Goal: Task Accomplishment & Management: Complete application form

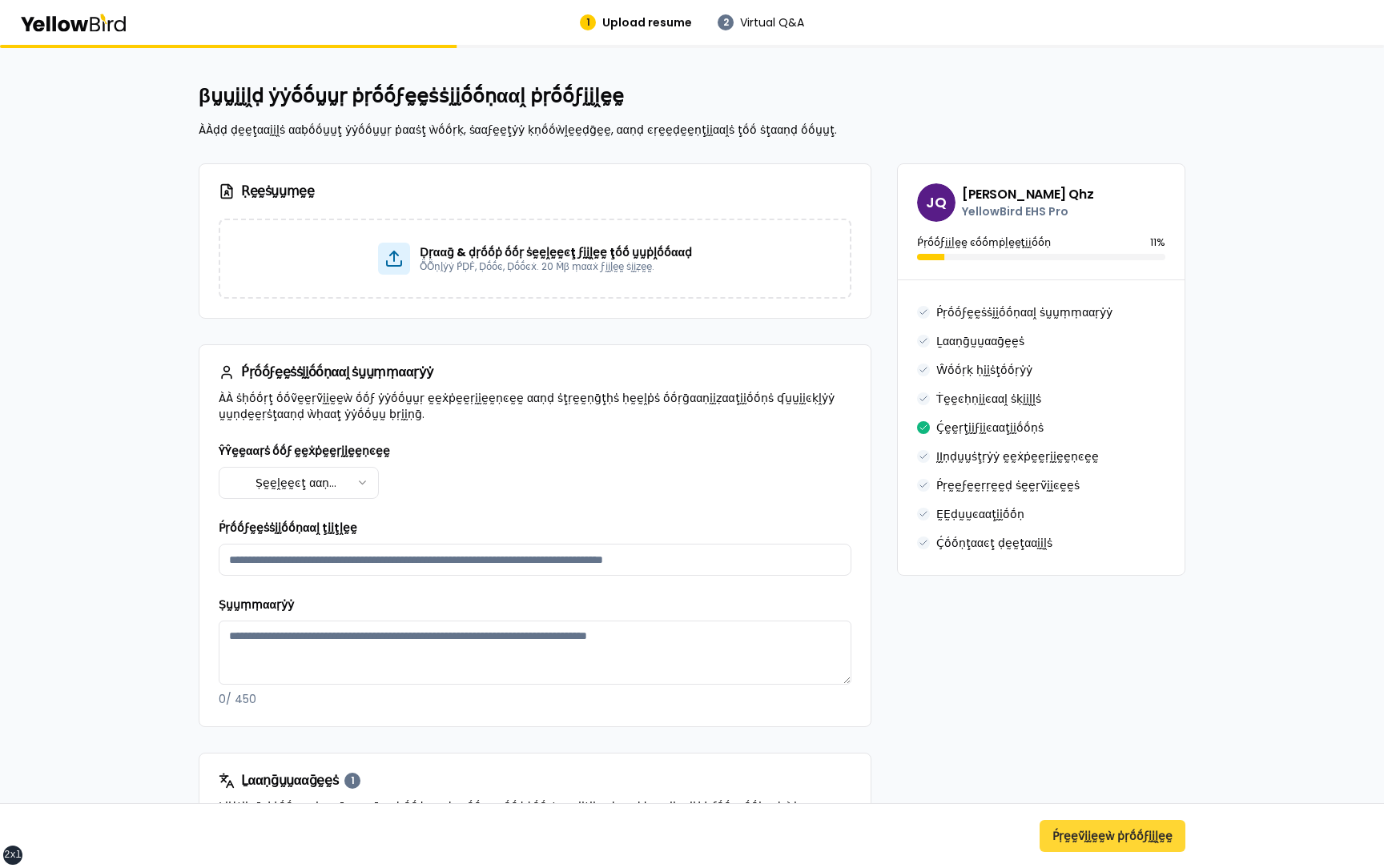
click at [1086, 842] on button "Ṕṛḛḛṽḭḭḛḛẁ ṗṛṓṓϝḭḭḽḛḛ" at bounding box center [1111, 835] width 146 height 32
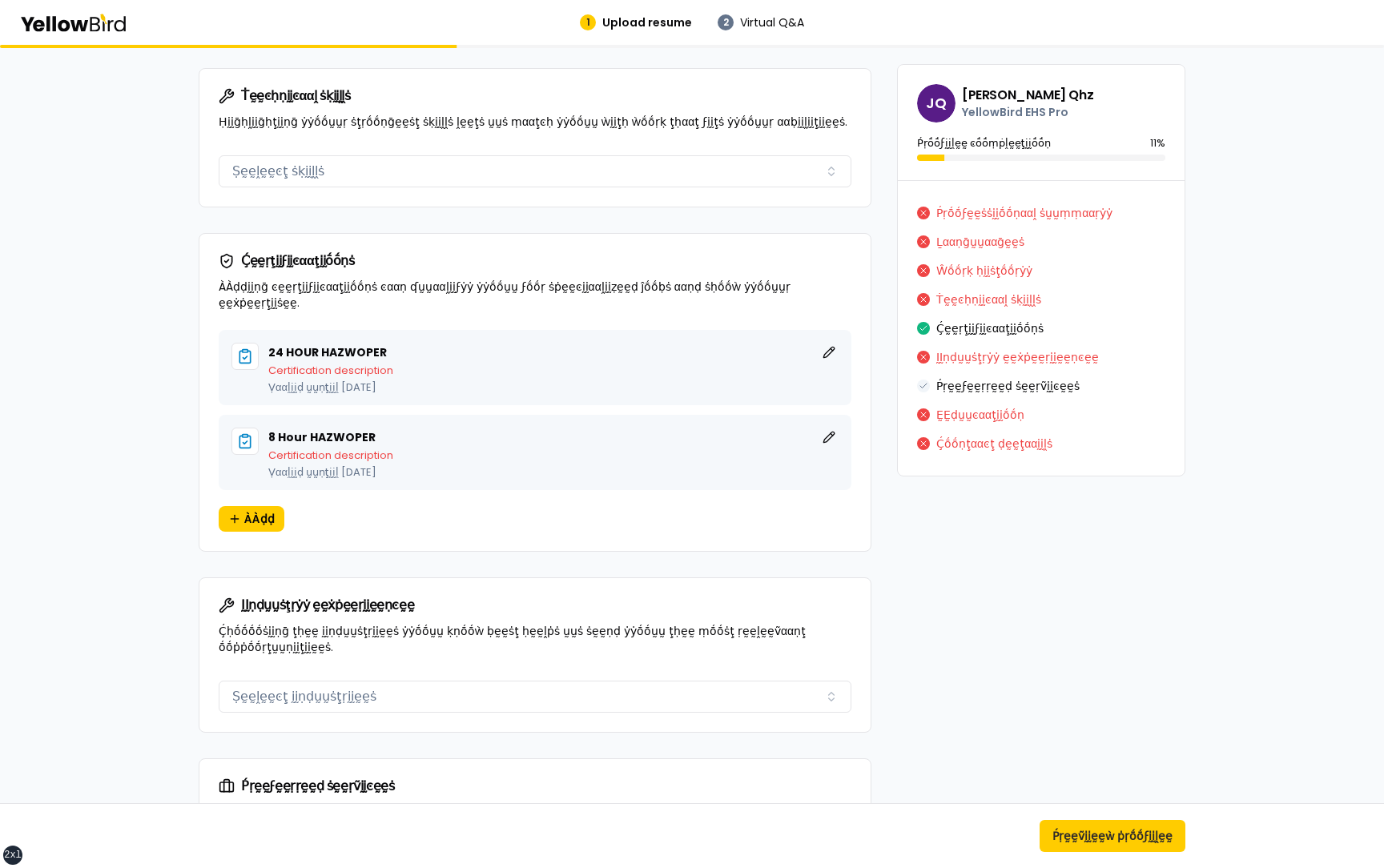
scroll to position [1178, 0]
click at [828, 342] on button "ḚḚḍḭḭţ" at bounding box center [829, 352] width 19 height 19
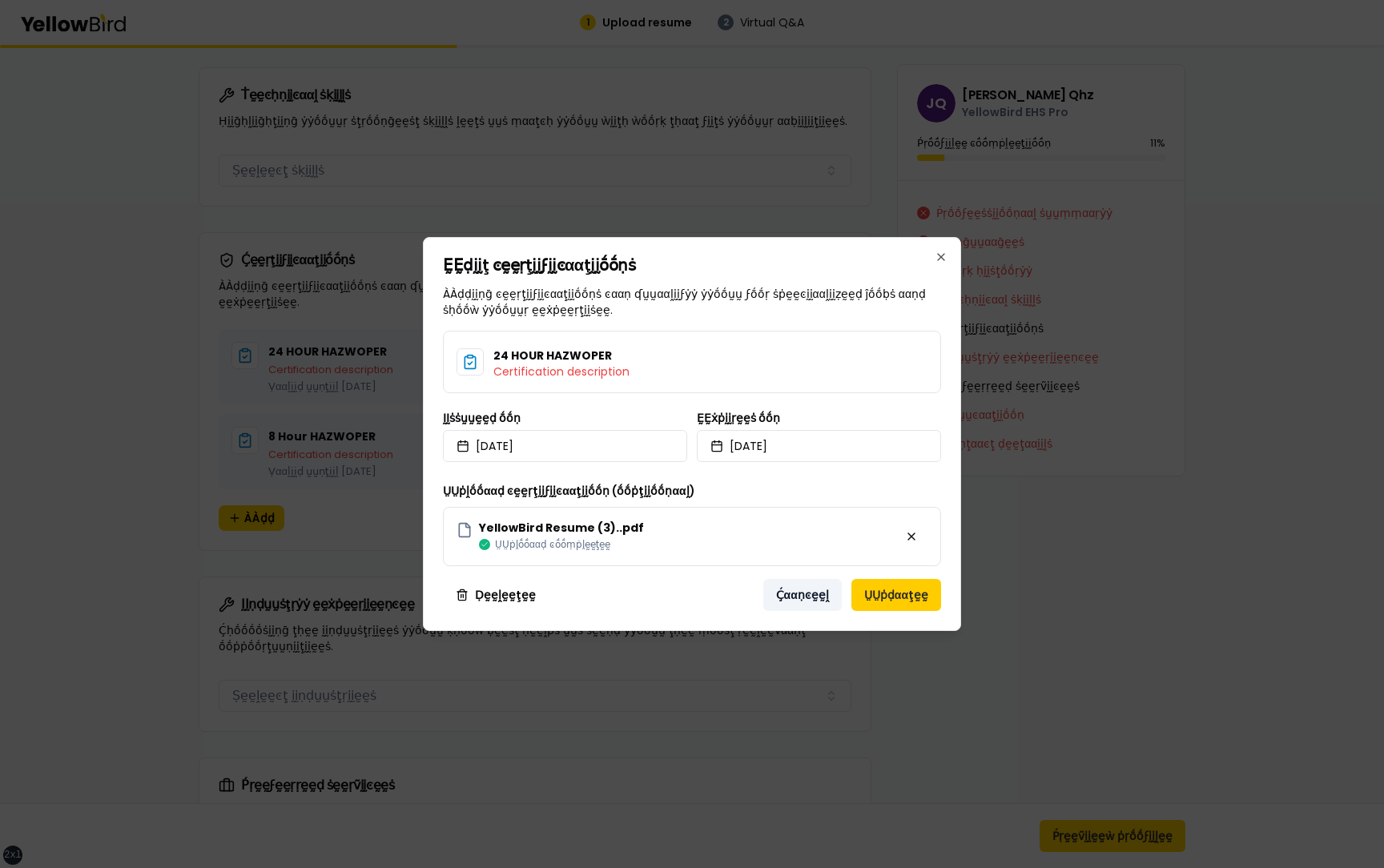
click at [806, 603] on button "Ḉααṇͼḛḛḽ" at bounding box center [802, 594] width 78 height 32
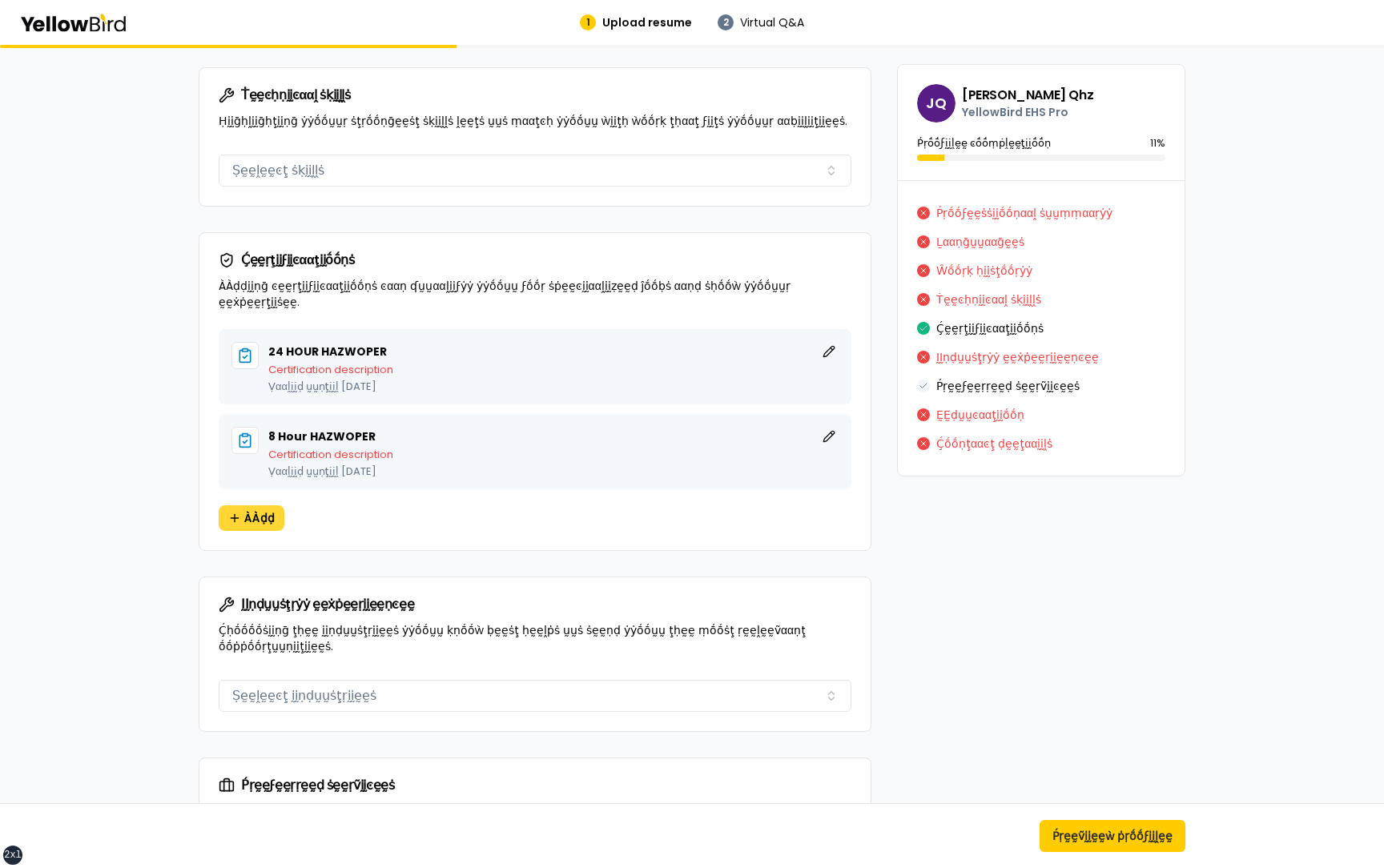
click at [253, 510] on span "ÀÀḍḍ" at bounding box center [259, 517] width 31 height 16
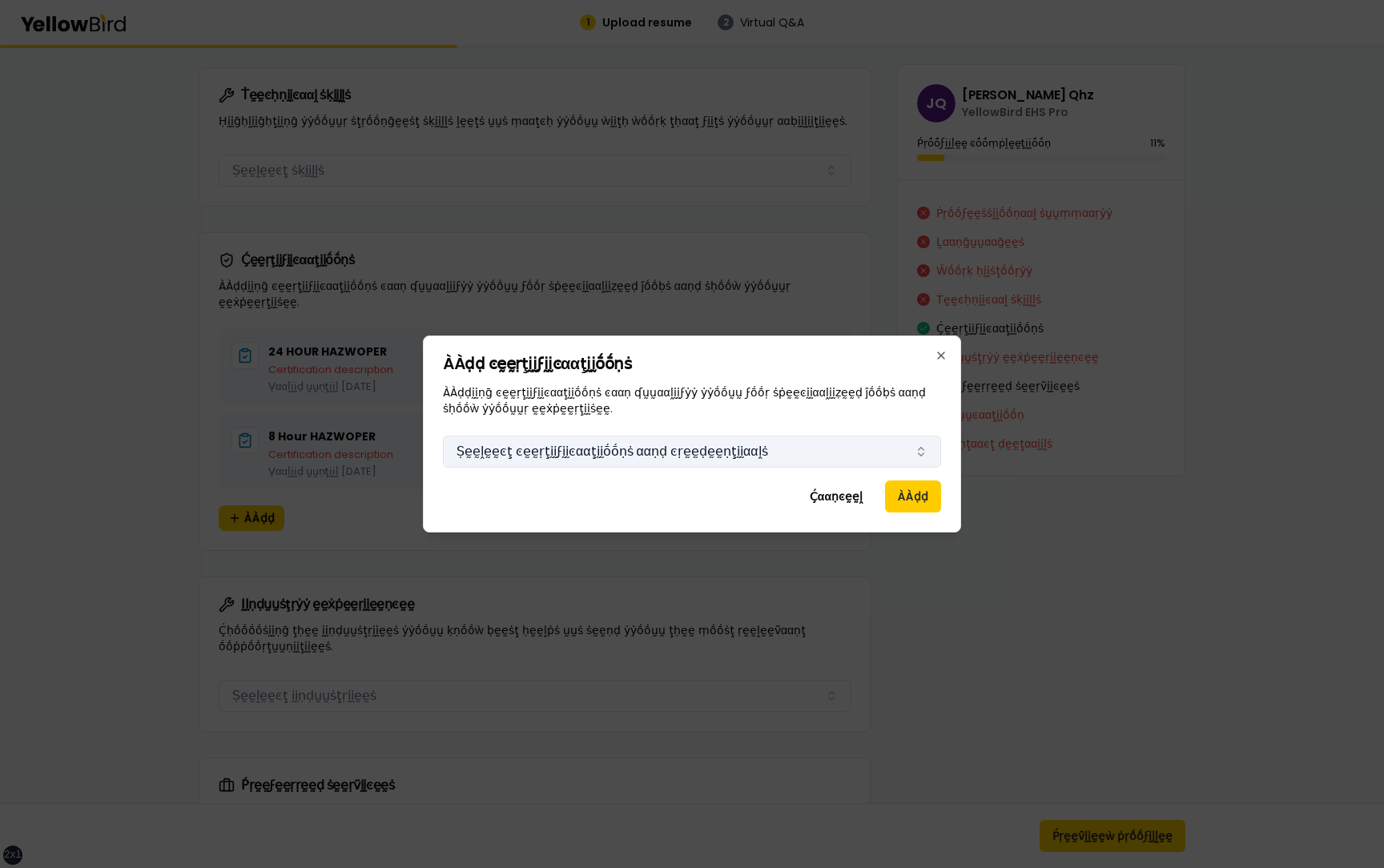
click at [807, 448] on button "Ṣḛḛḽḛḛͼţ ͼḛḛṛţḭḭϝḭḭͼααţḭḭṓṓṇṡ ααṇḍ ͼṛḛḛḍḛḛṇţḭḭααḽṡ" at bounding box center [691, 451] width 498 height 32
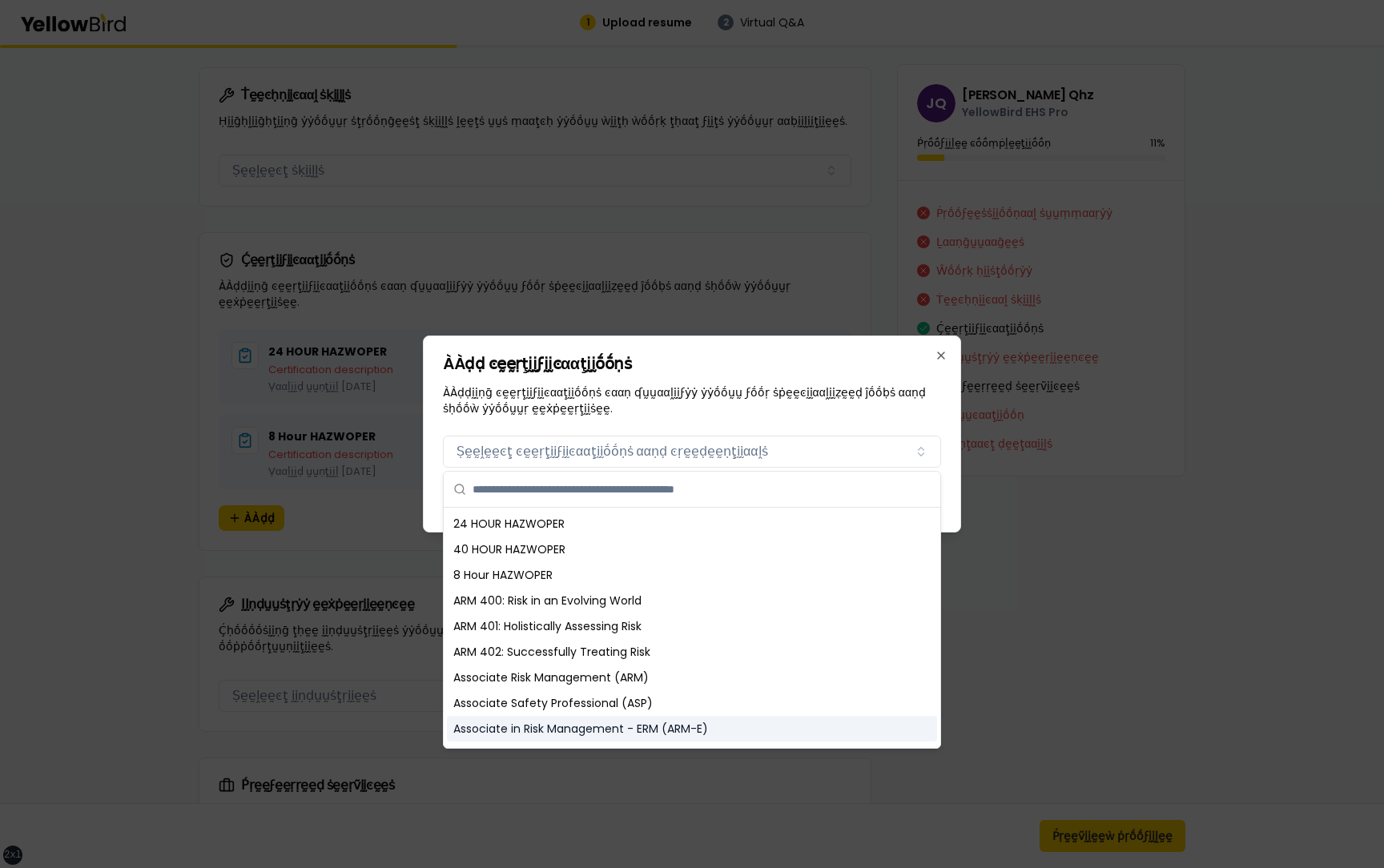
click at [597, 725] on div "Associate in Risk Management - ERM (ARM-E)" at bounding box center [692, 728] width 490 height 26
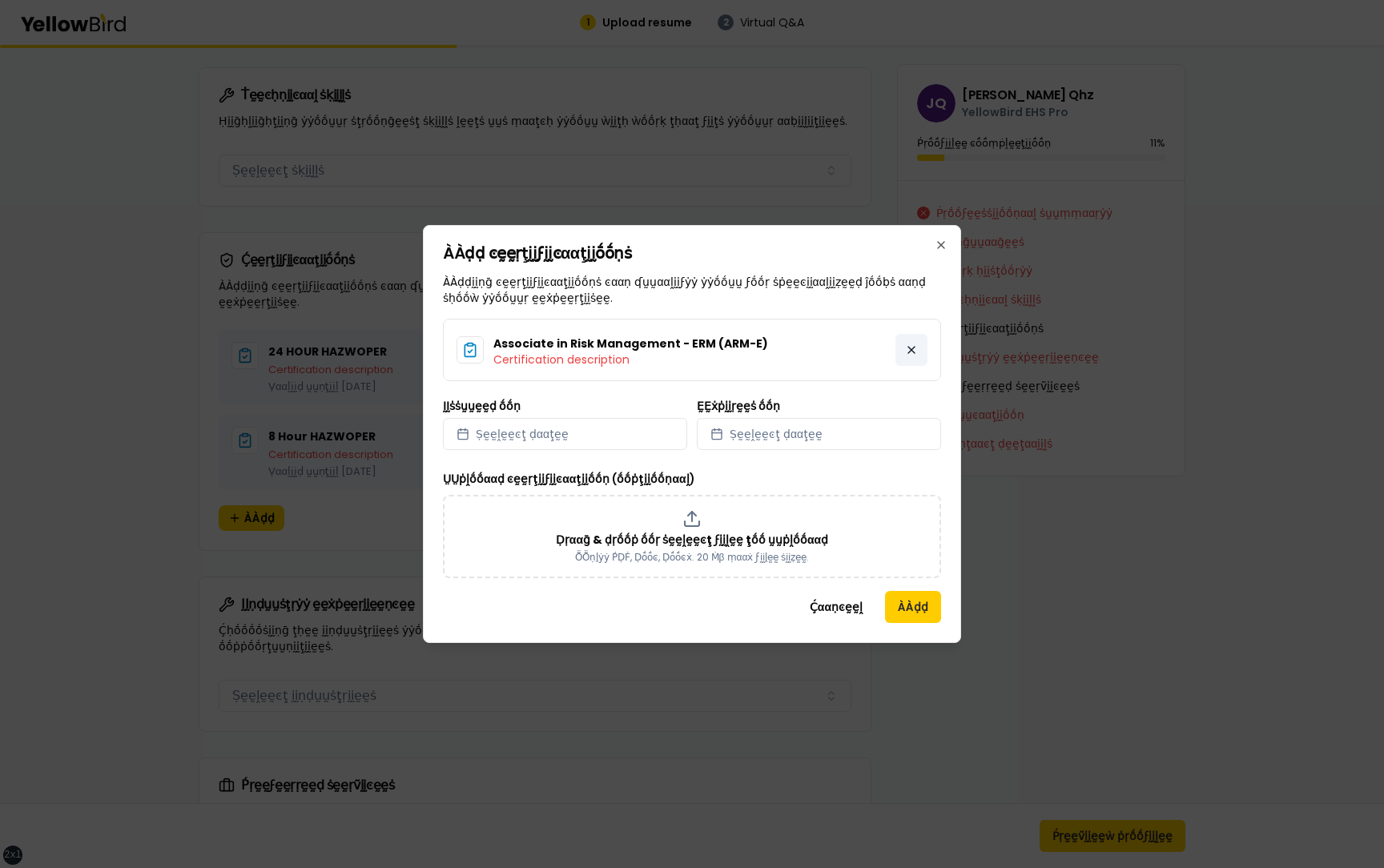
click at [911, 350] on button at bounding box center [911, 349] width 32 height 32
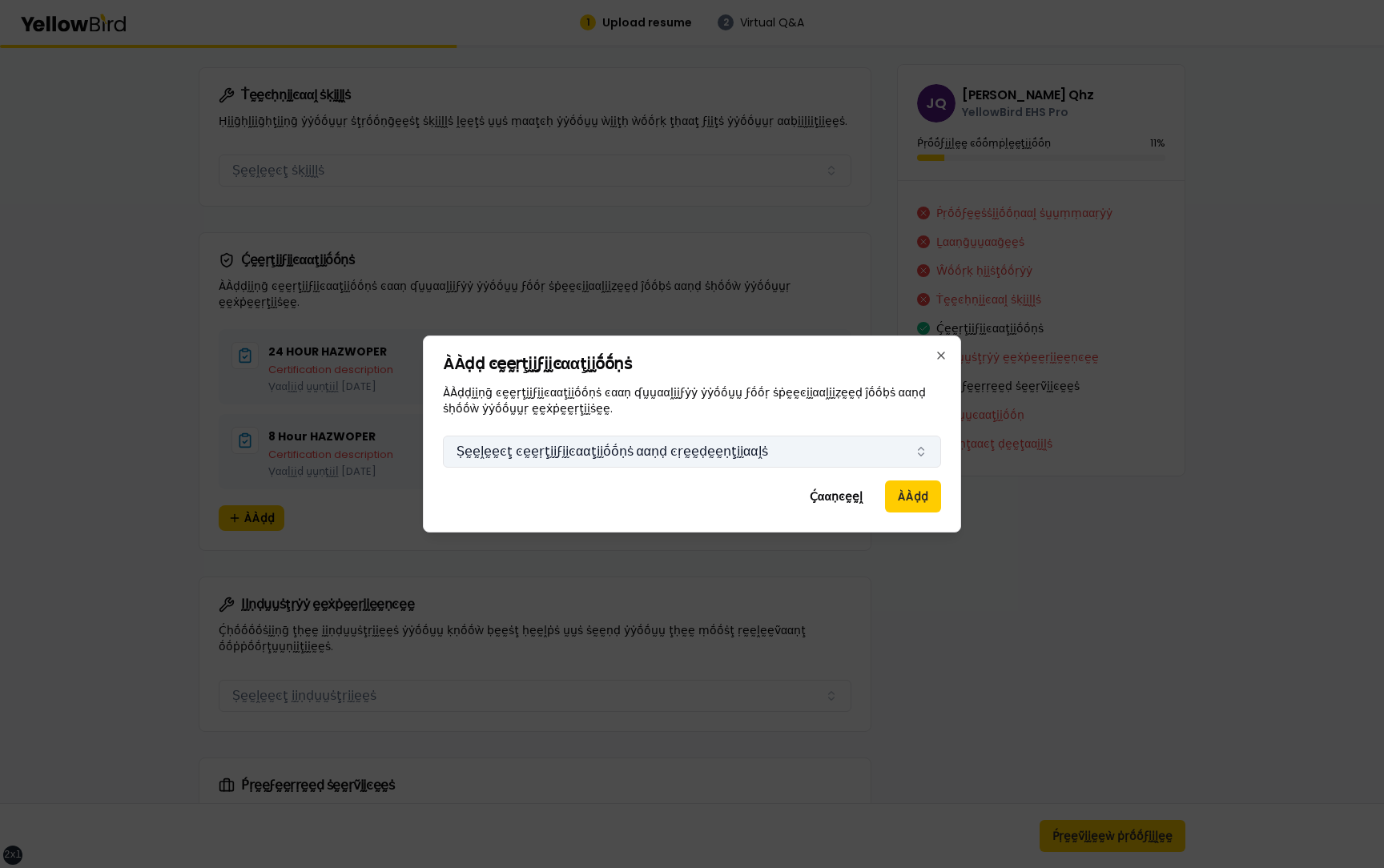
click at [863, 450] on button "Ṣḛḛḽḛḛͼţ ͼḛḛṛţḭḭϝḭḭͼααţḭḭṓṓṇṡ ααṇḍ ͼṛḛḛḍḛḛṇţḭḭααḽṡ" at bounding box center [691, 451] width 498 height 32
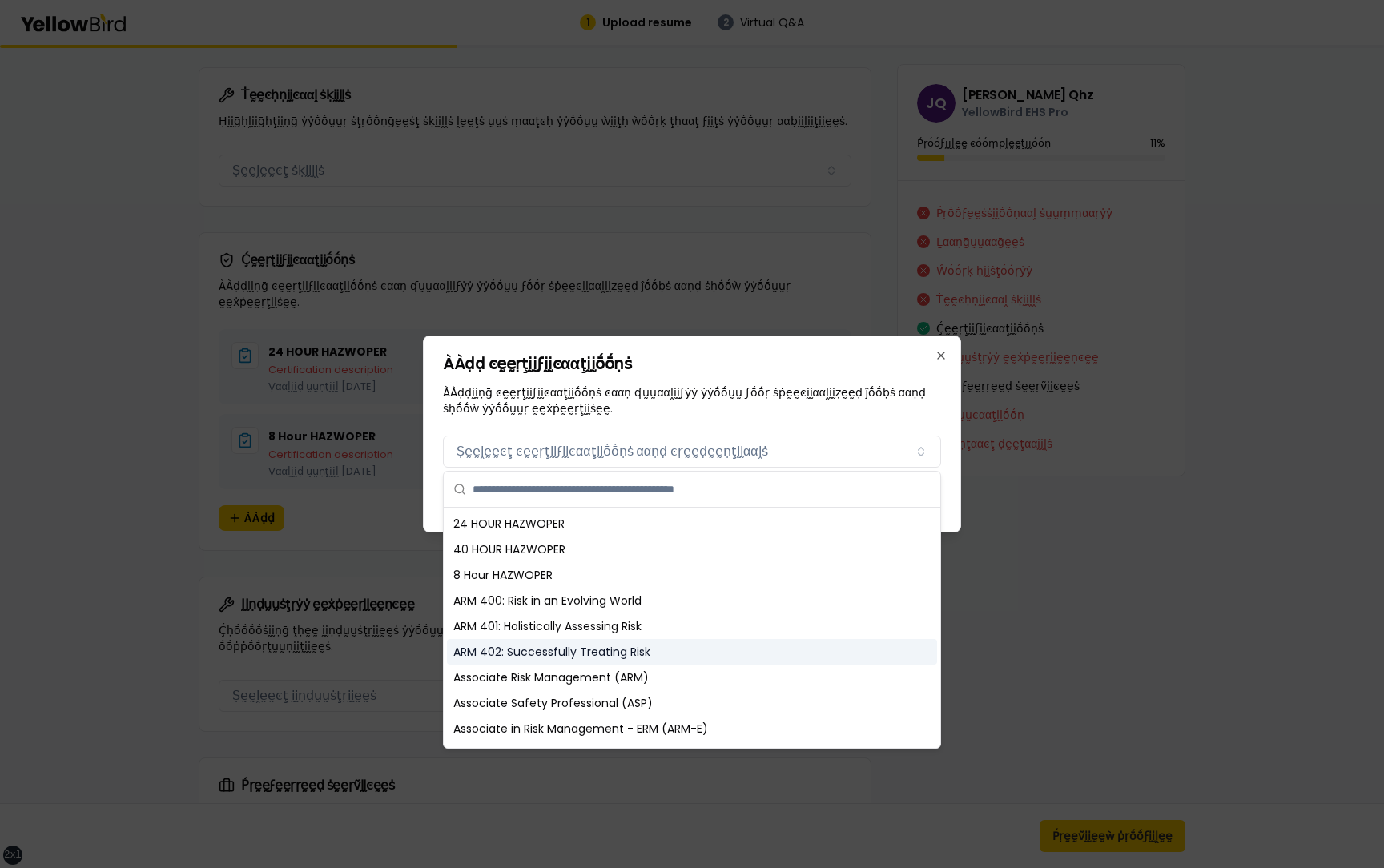
click at [688, 644] on div "ARM 402: Successfully Treating Risk" at bounding box center [692, 651] width 490 height 26
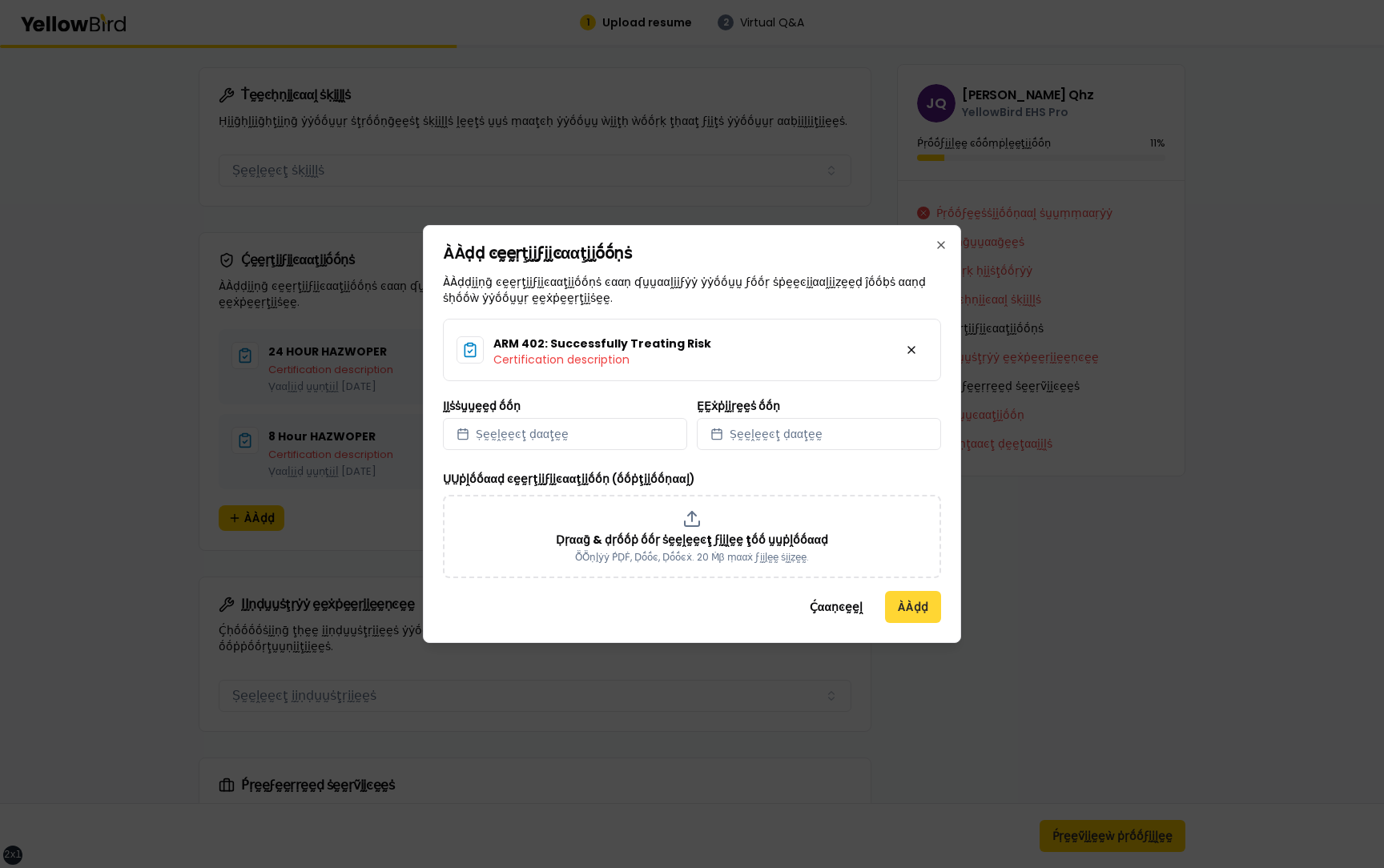
click at [913, 620] on button "ÀÀḍḍ" at bounding box center [913, 606] width 56 height 32
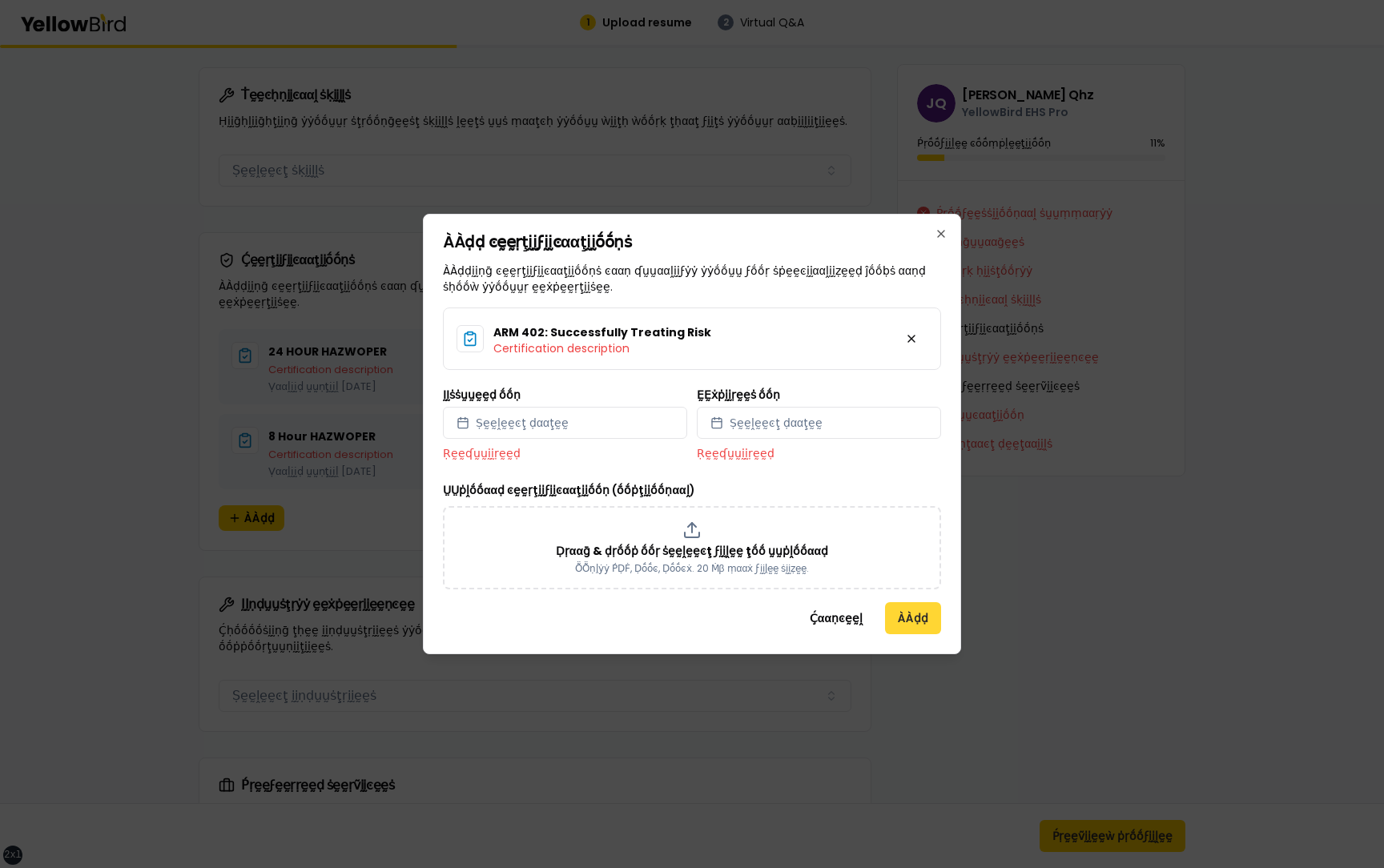
click at [913, 619] on button "ÀÀḍḍ" at bounding box center [913, 618] width 56 height 32
click at [607, 423] on button "Ṣḛḛḽḛḛͼţ ḍααţḛḛ" at bounding box center [564, 422] width 244 height 32
select select "*"
select select "****"
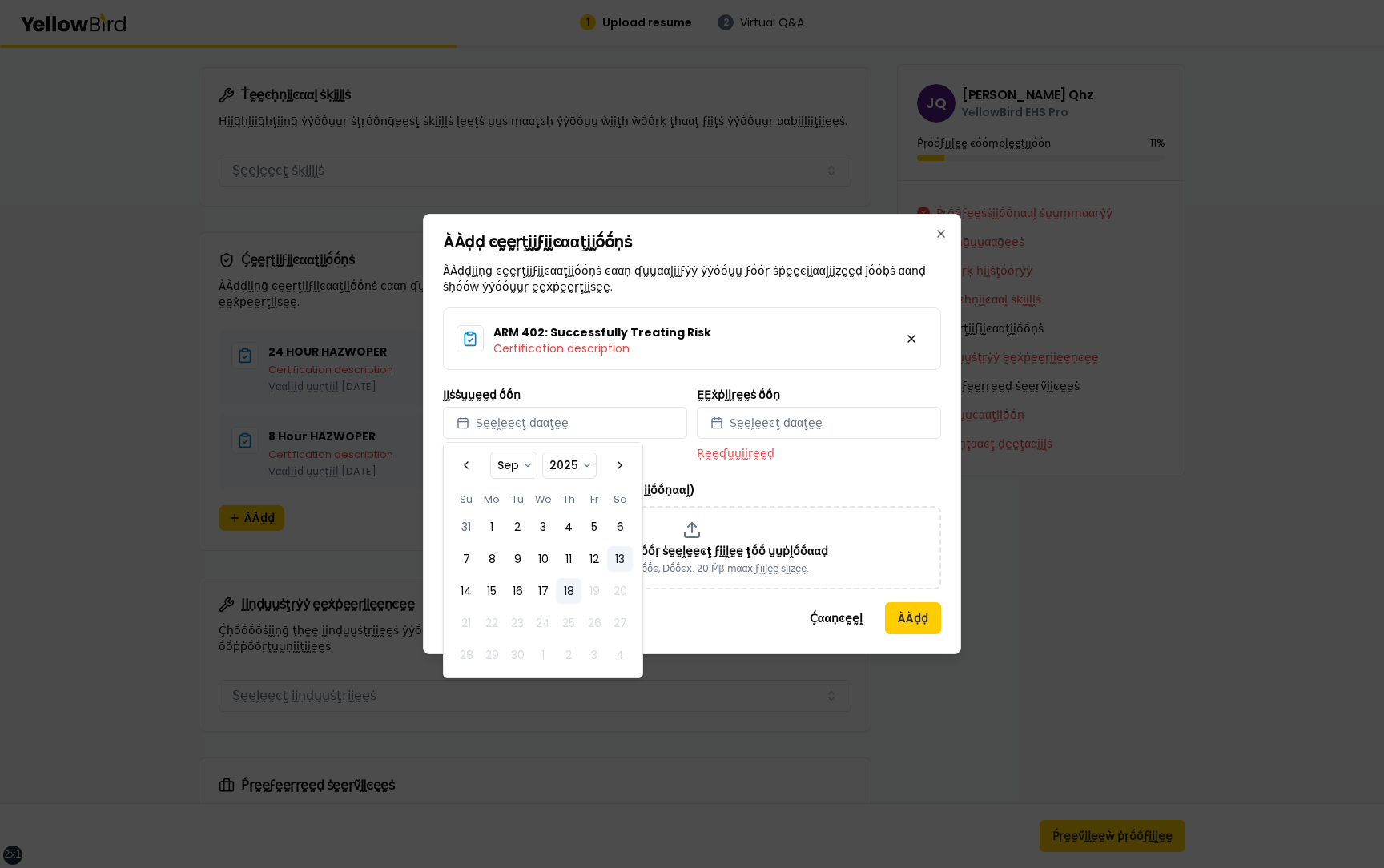
click at [618, 551] on button "13" at bounding box center [620, 559] width 26 height 26
select select "*"
select select "****"
click at [767, 434] on button "Ṣḛḛḽḛḛͼţ ḍααţḛḛ" at bounding box center [818, 422] width 244 height 32
select select "*"
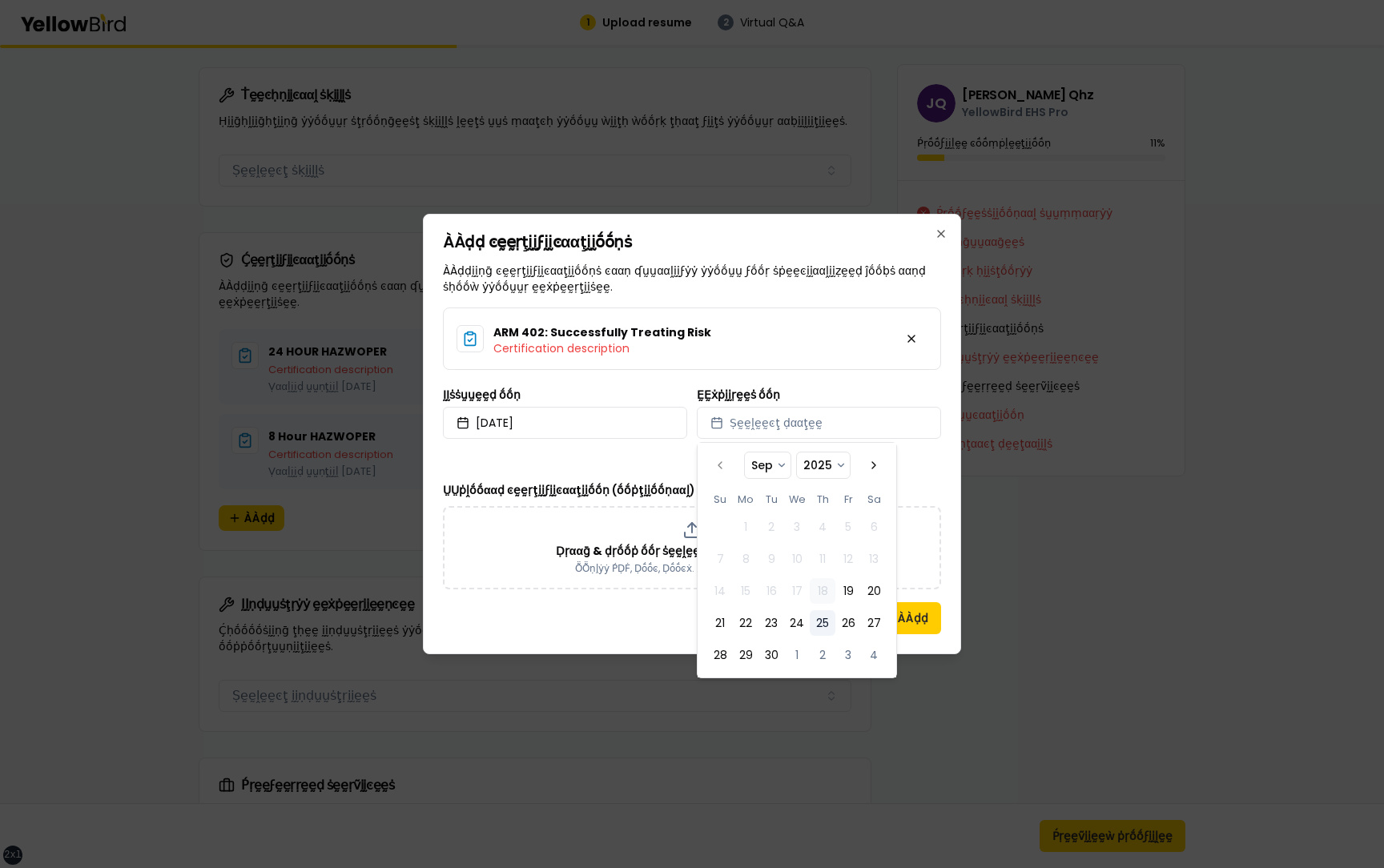
click at [820, 619] on button "25" at bounding box center [822, 622] width 26 height 26
select select "*"
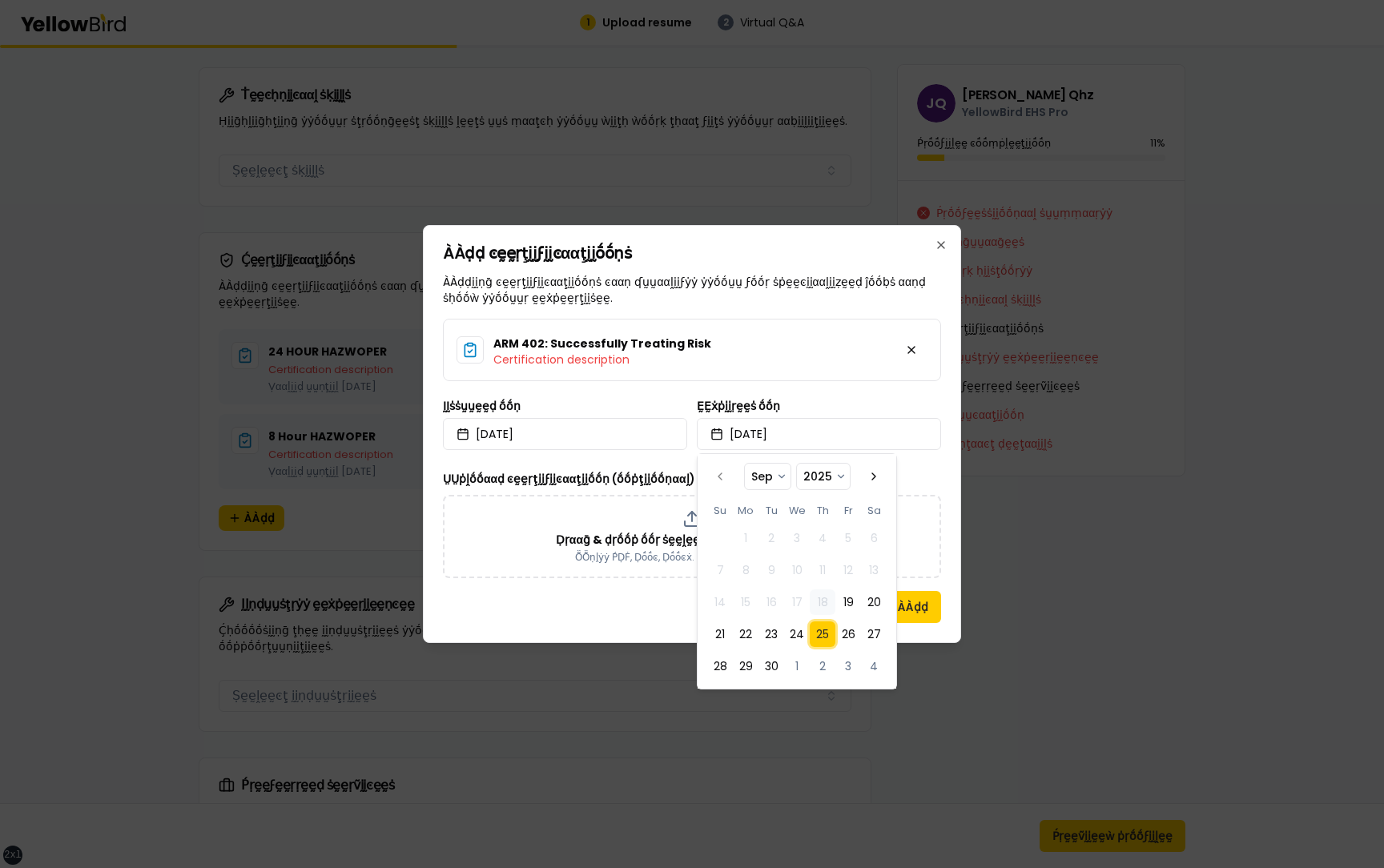
click at [931, 470] on div "ṲṲṗḽṓṓααḍ ͼḛḛṛţḭḭϝḭḭͼααţḭḭṓṓṇ (ṓṓṗţḭḭṓṓṇααḽ) Ḍṛααḡ & ḍṛṓṓṗ ṓṓṛ ṡḛḛḽḛḛͼţ ϝḭḭḽḛḛ …" at bounding box center [691, 523] width 498 height 109
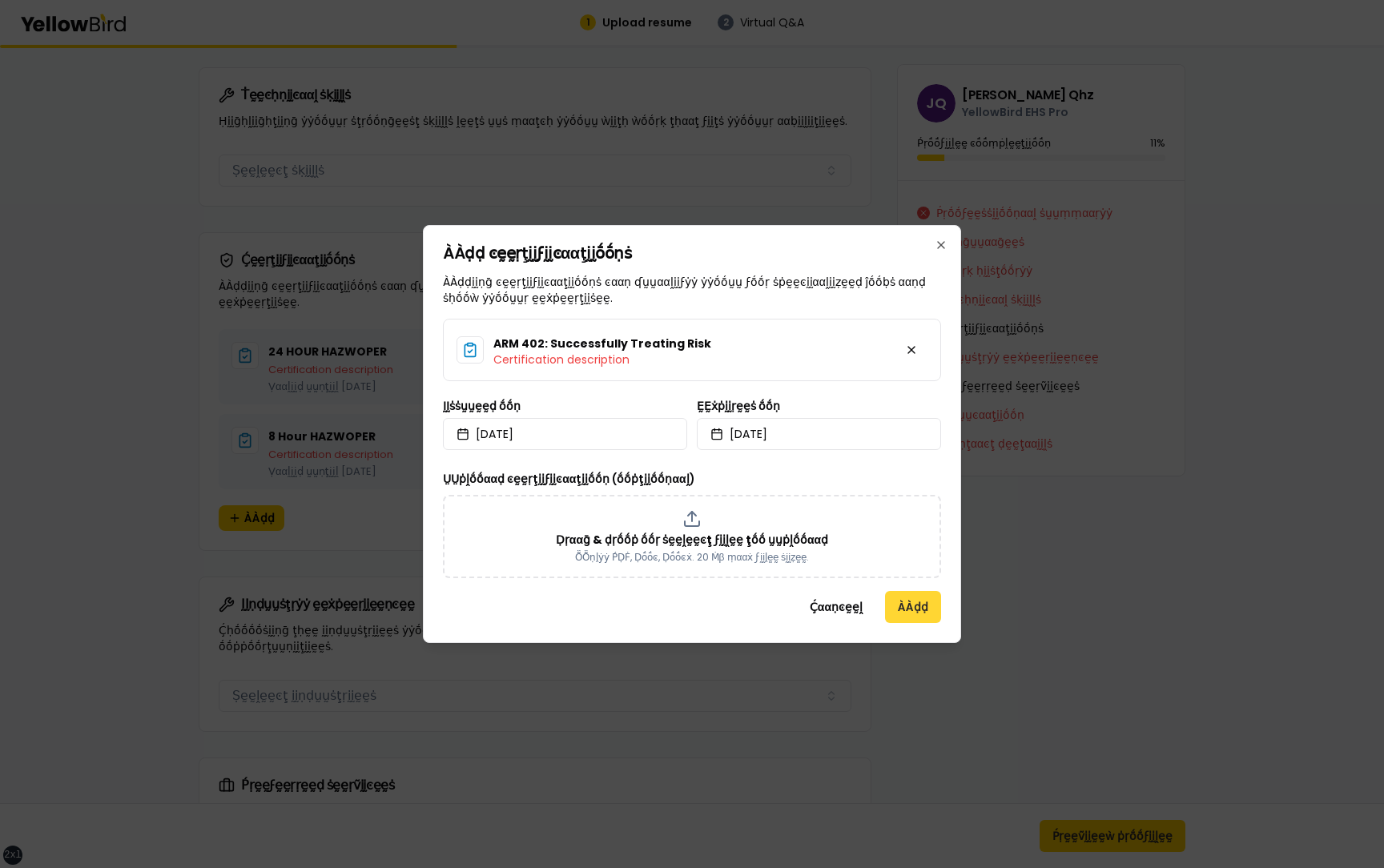
click at [905, 603] on button "ÀÀḍḍ" at bounding box center [913, 606] width 56 height 32
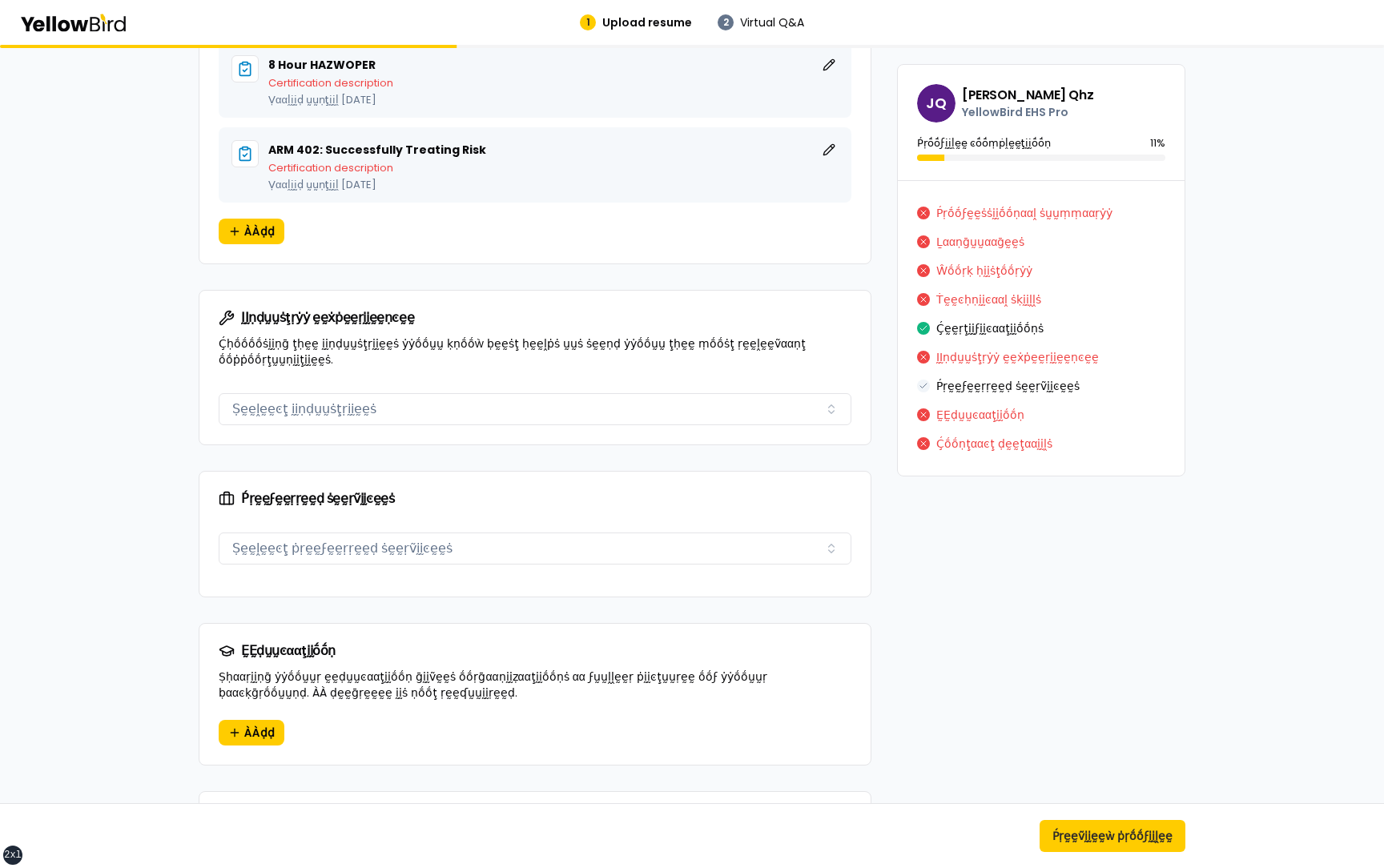
scroll to position [1550, 0]
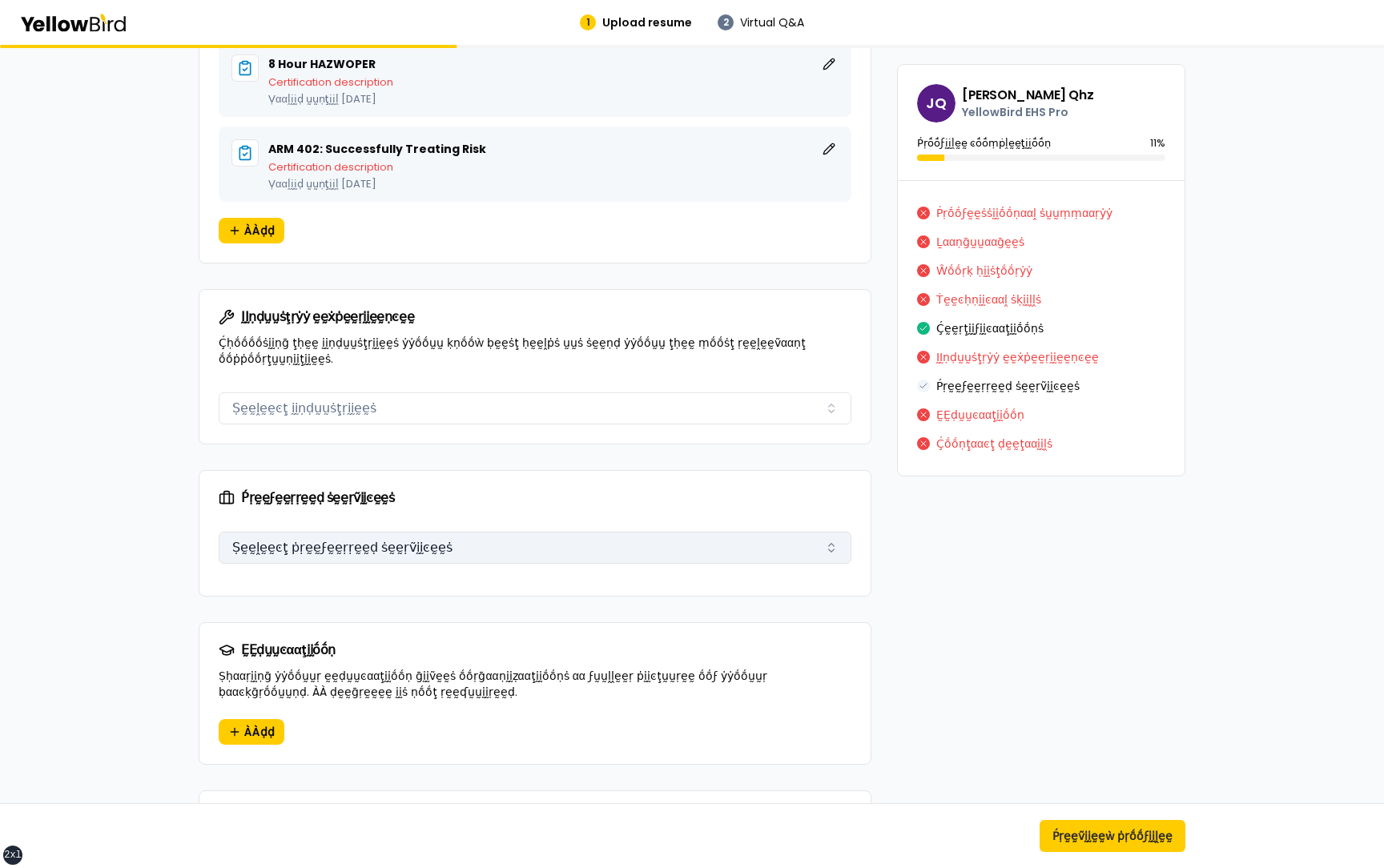
click at [416, 539] on button "Ṣḛḛḽḛḛͼţ ṗṛḛḛϝḛḛṛṛḛḛḍ ṡḛḛṛṽḭḭͼḛḛṡ" at bounding box center [535, 547] width 632 height 32
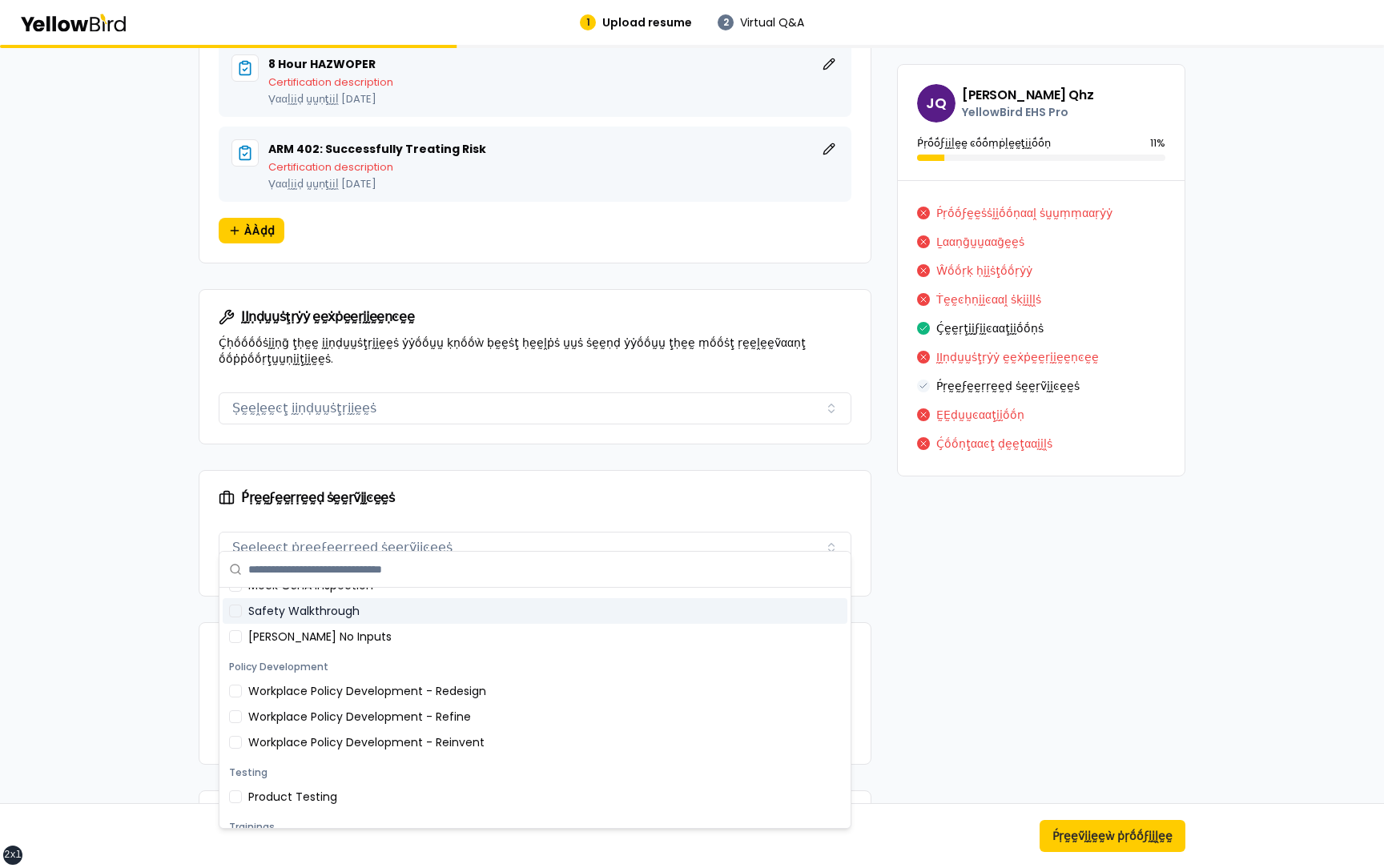
scroll to position [118, 0]
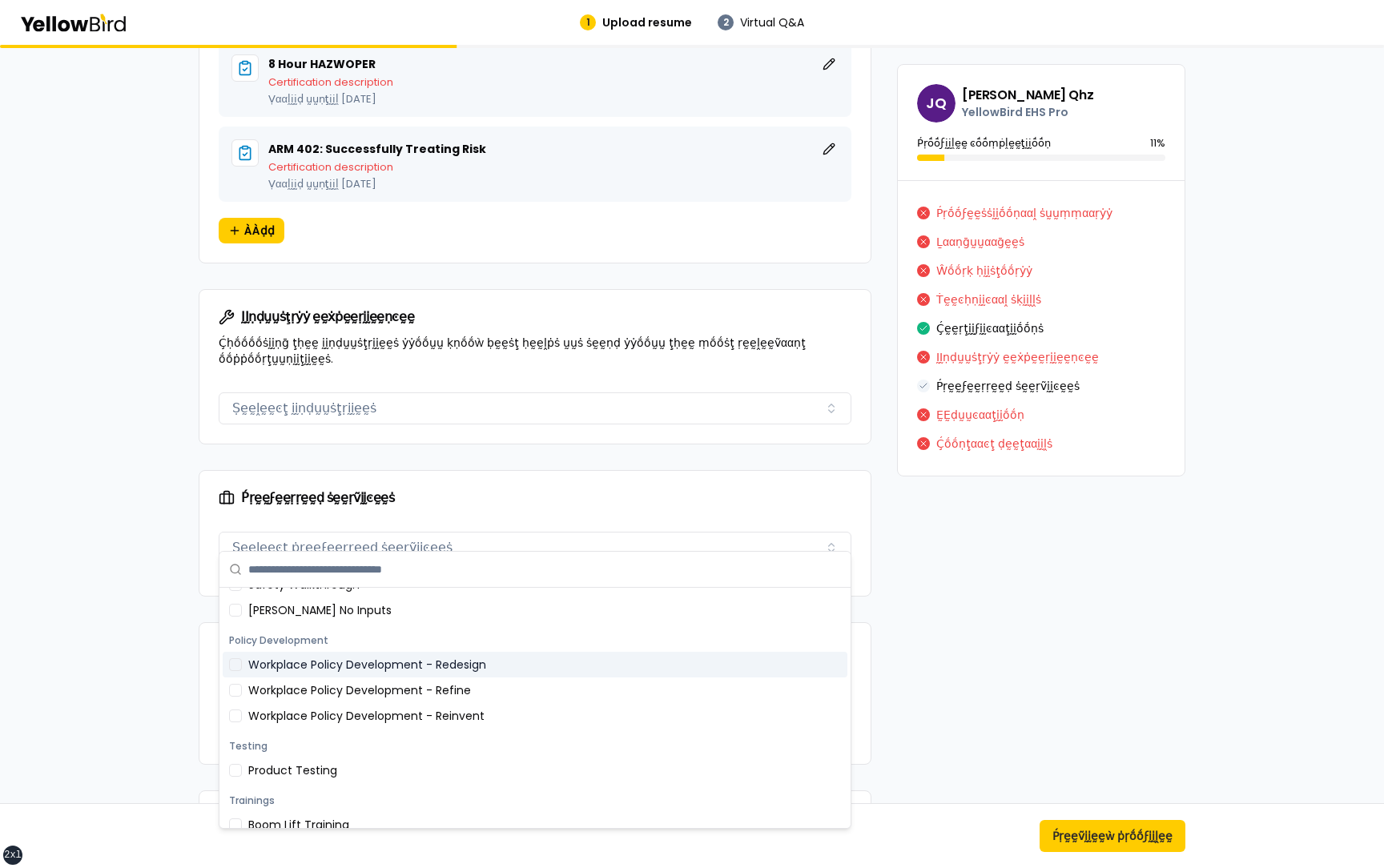
click at [369, 662] on div "Workplace Policy Development - Redesign" at bounding box center [535, 664] width 625 height 26
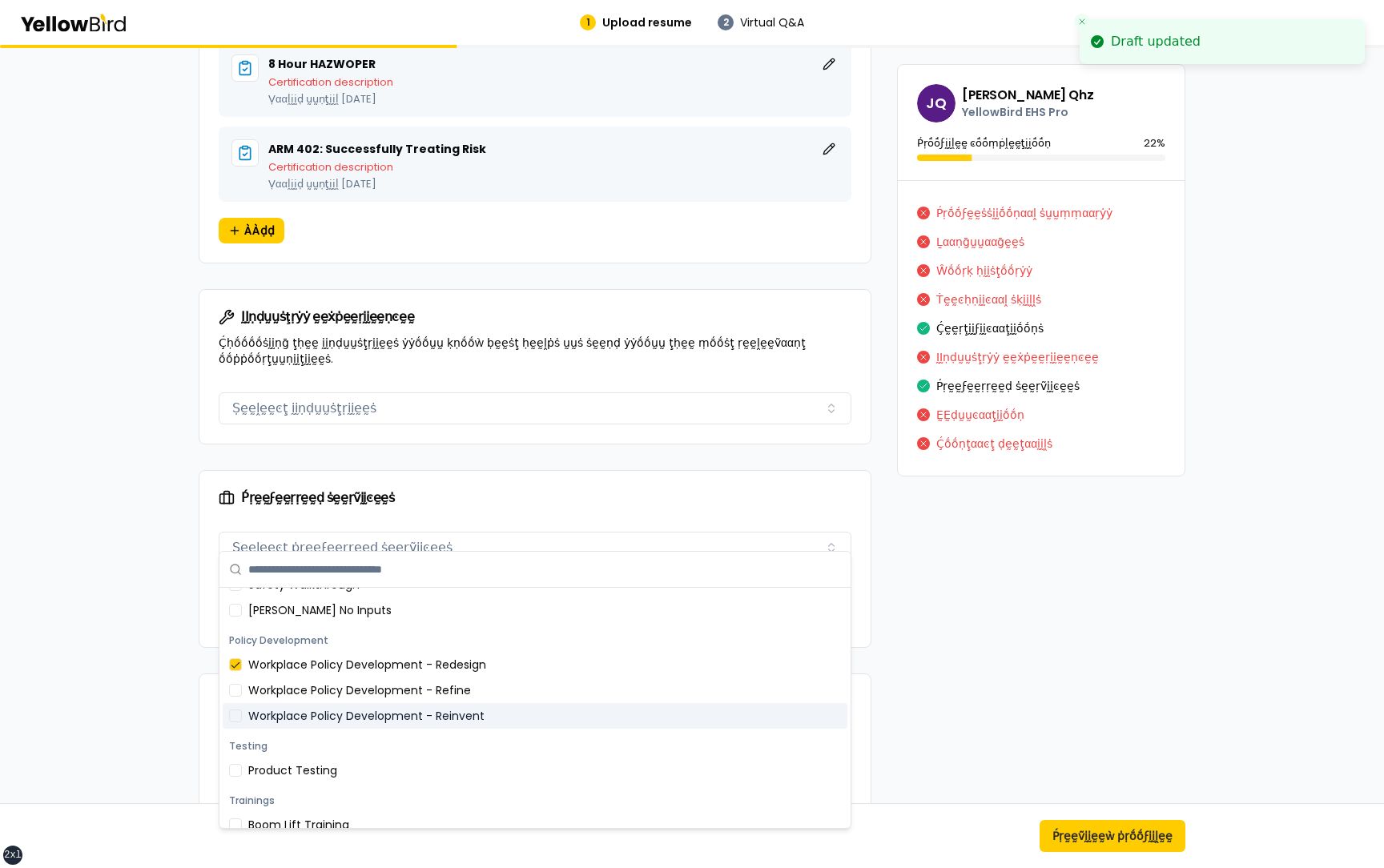
click at [351, 715] on div "Workplace Policy Development - Reinvent" at bounding box center [535, 715] width 625 height 26
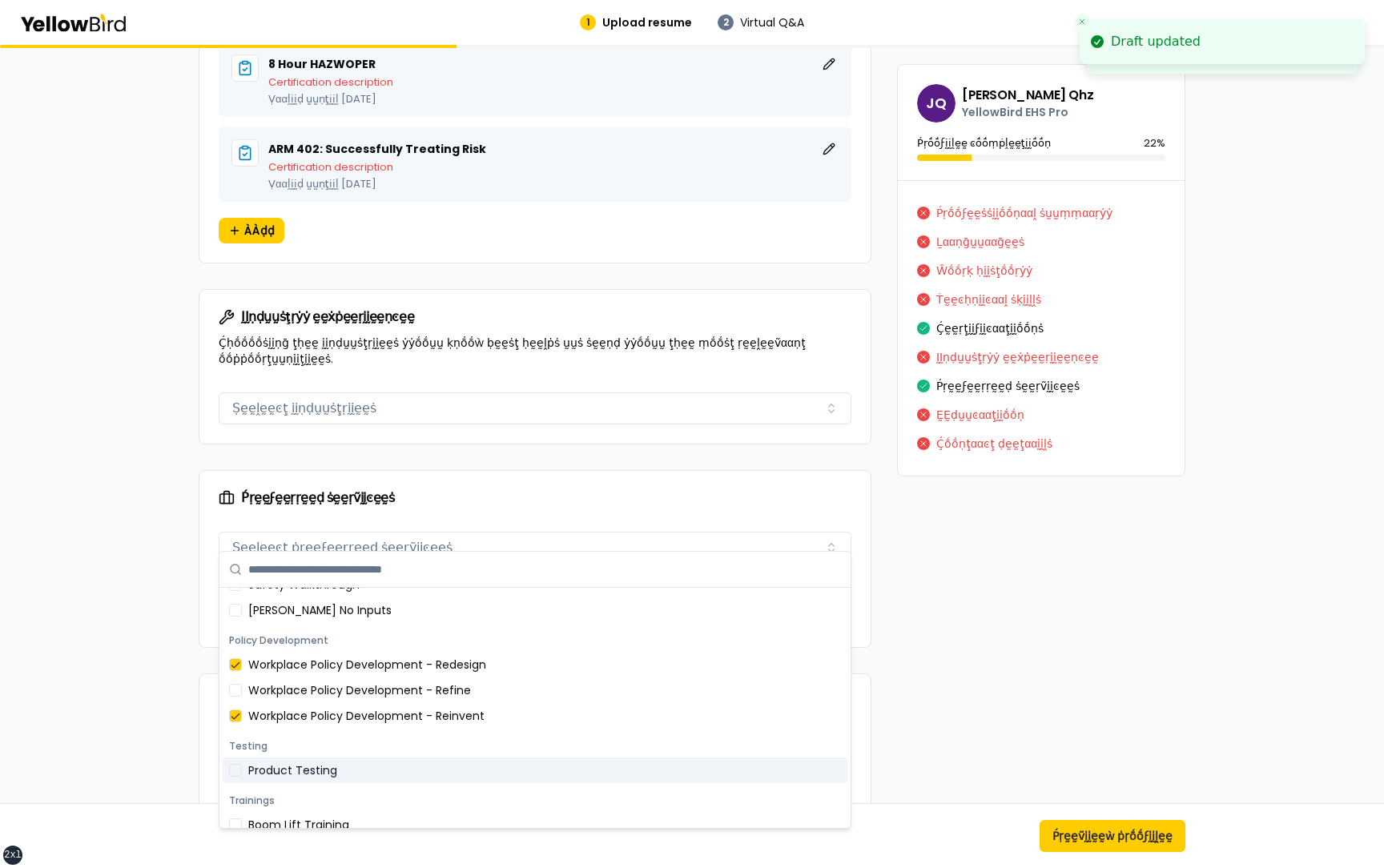
click at [338, 774] on div "Product Testing" at bounding box center [535, 770] width 625 height 26
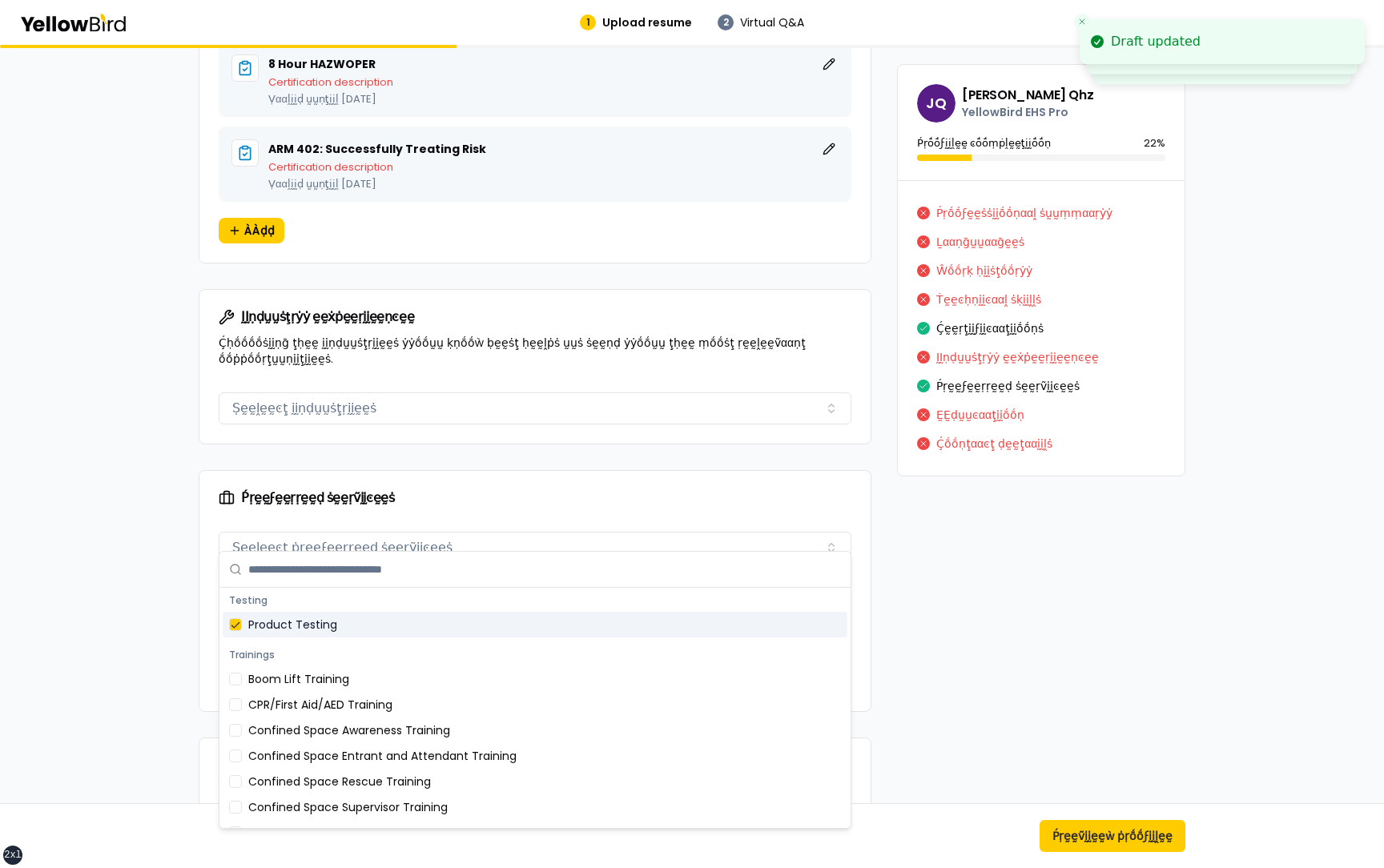
scroll to position [278, 0]
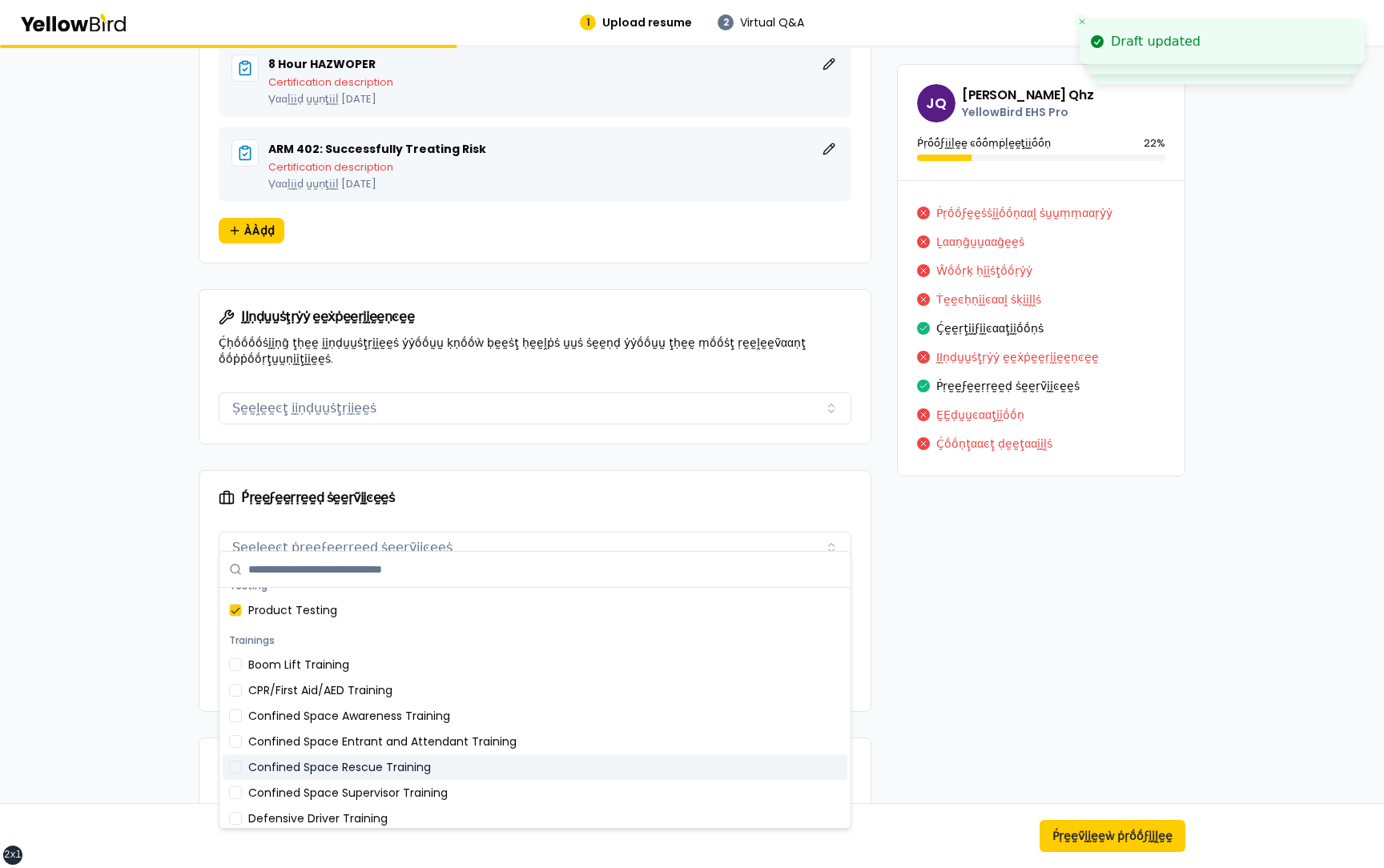
click at [336, 754] on div "Confined Space Rescue Training" at bounding box center [535, 767] width 625 height 26
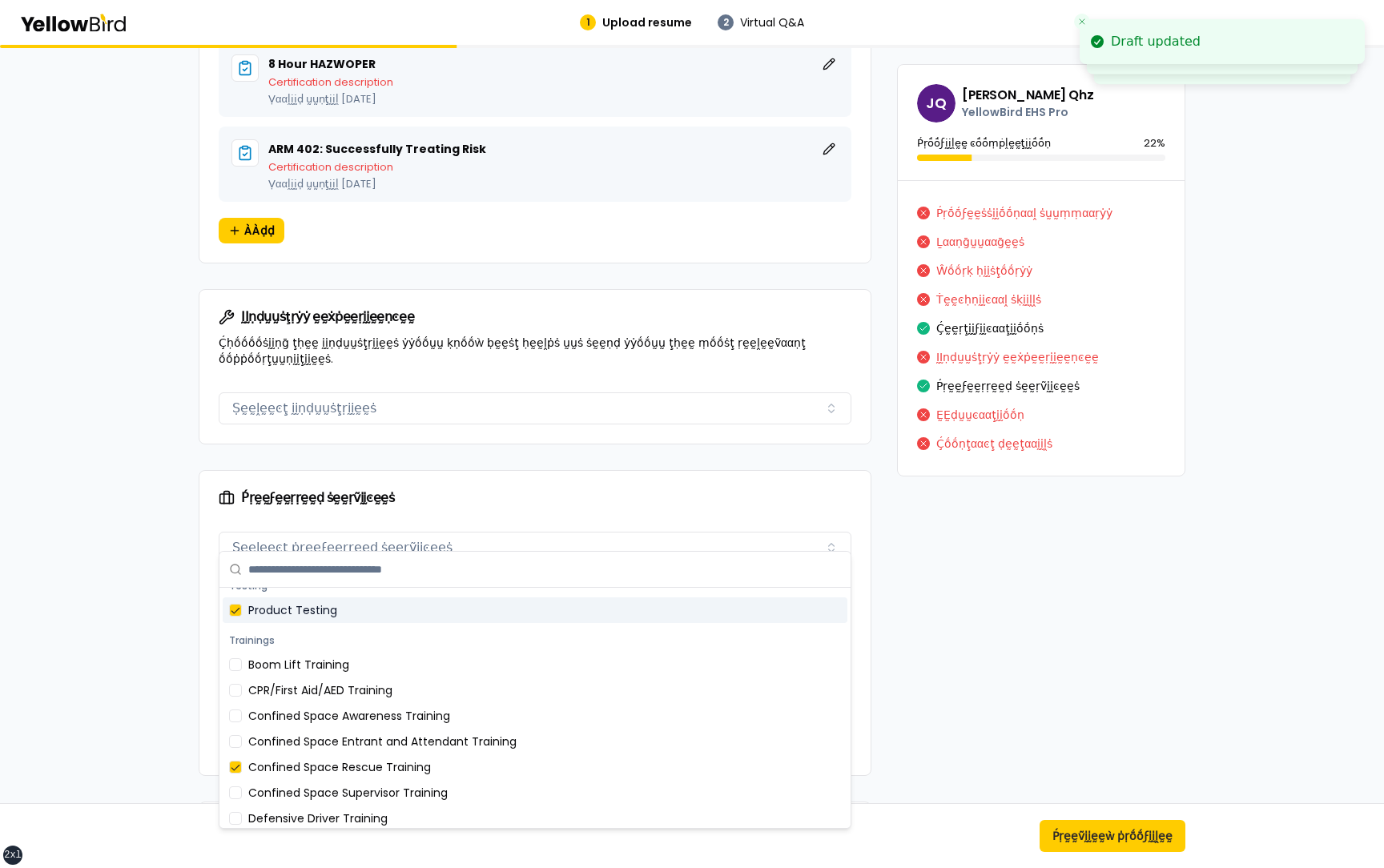
click at [470, 470] on div "Ṕṛḛḛϝḛḛṛṛḛḛḍ ṡḛḛṛṽḭḭͼḛḛṡ" at bounding box center [535, 497] width 671 height 54
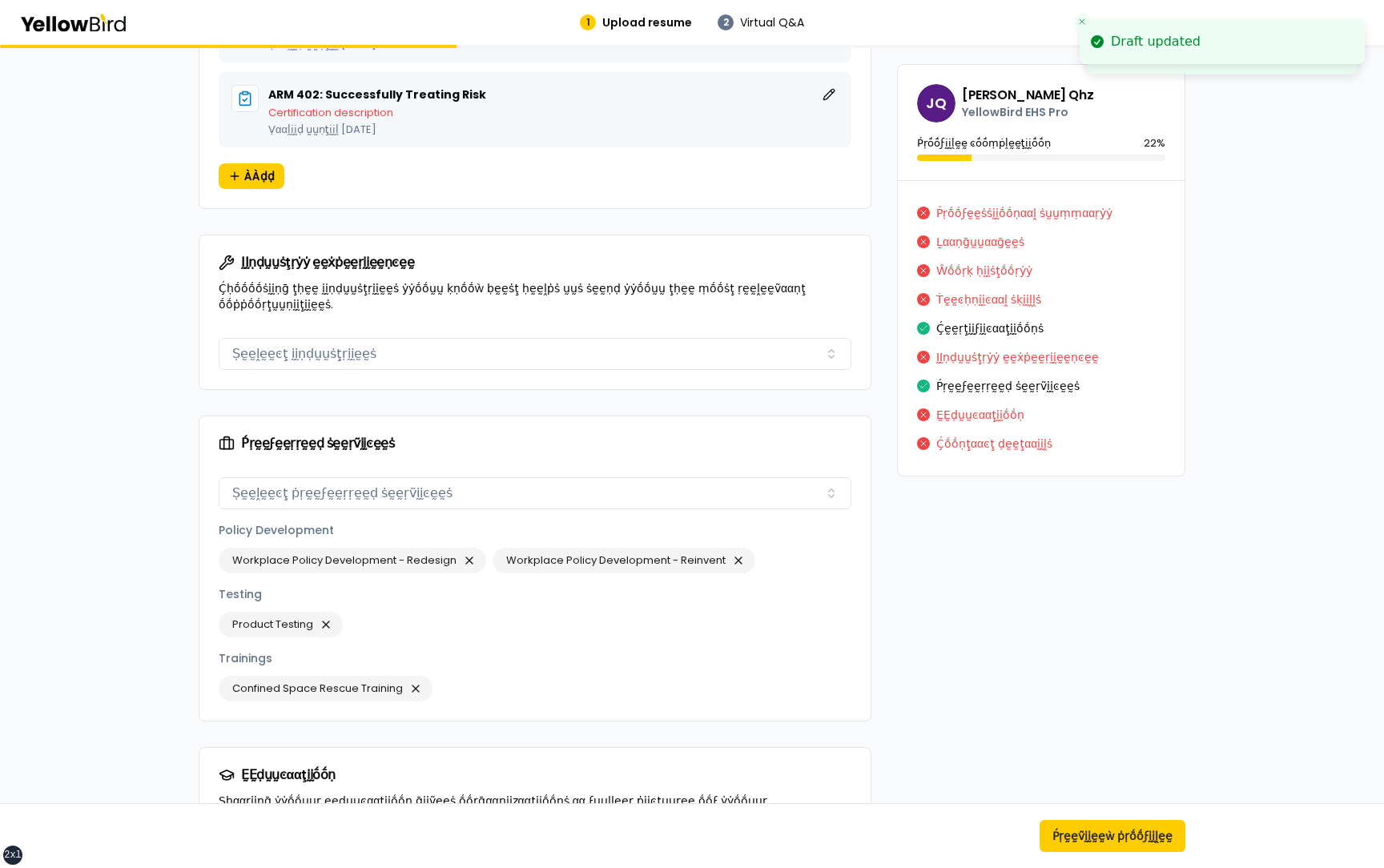
scroll to position [1612, 0]
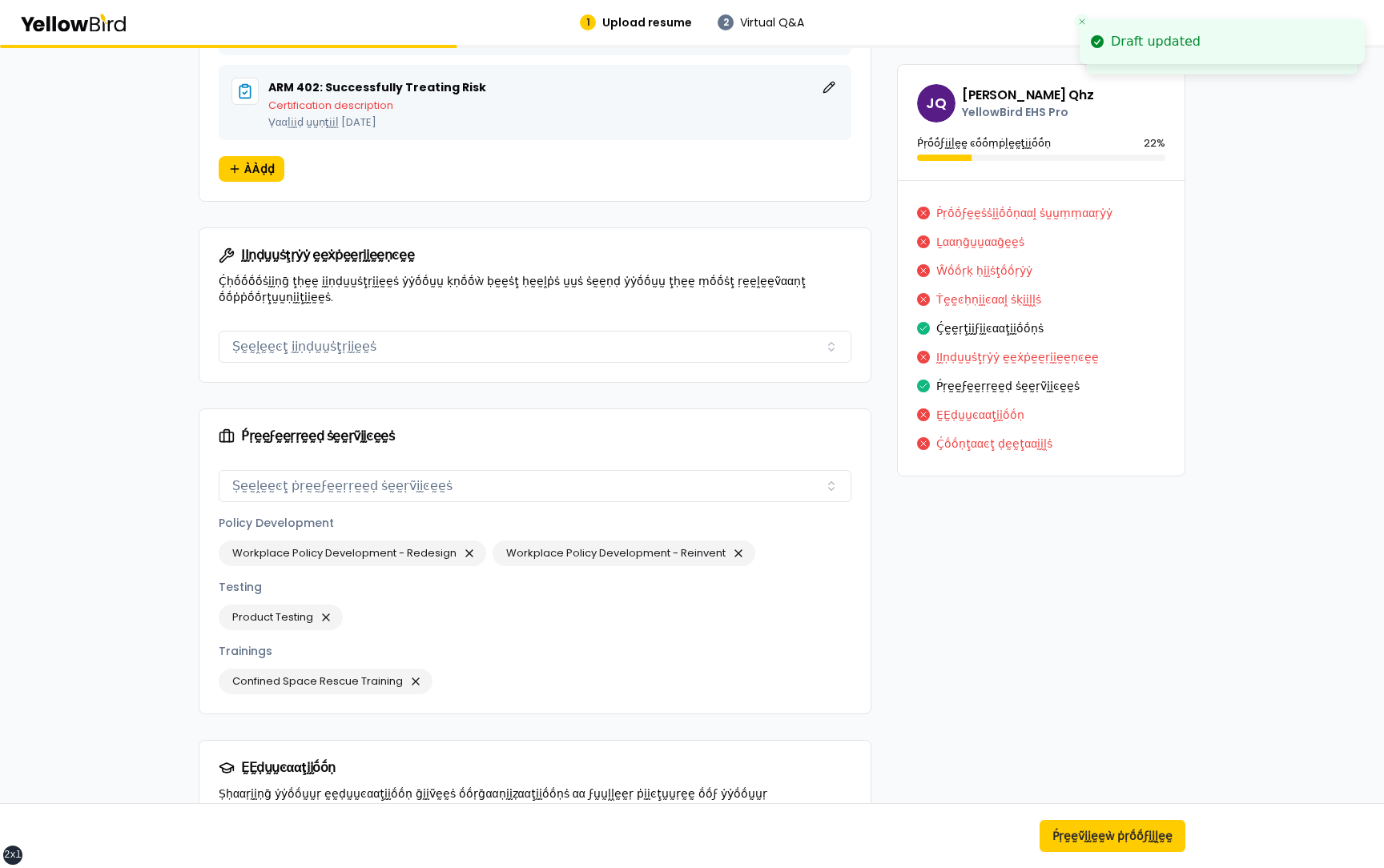
click at [524, 690] on div "Ṕṛḛḛϝḛḛṛṛḛḛḍ ṡḛḛṛṽḭḭͼḛḛṡ Ṣḛḛḽḛḛͼţ ṗṛḛḛϝḛḛṛṛḛḛḍ ṡḛḛṛṽḭḭͼḛḛṡ Policy Development W…" at bounding box center [535, 588] width 671 height 250
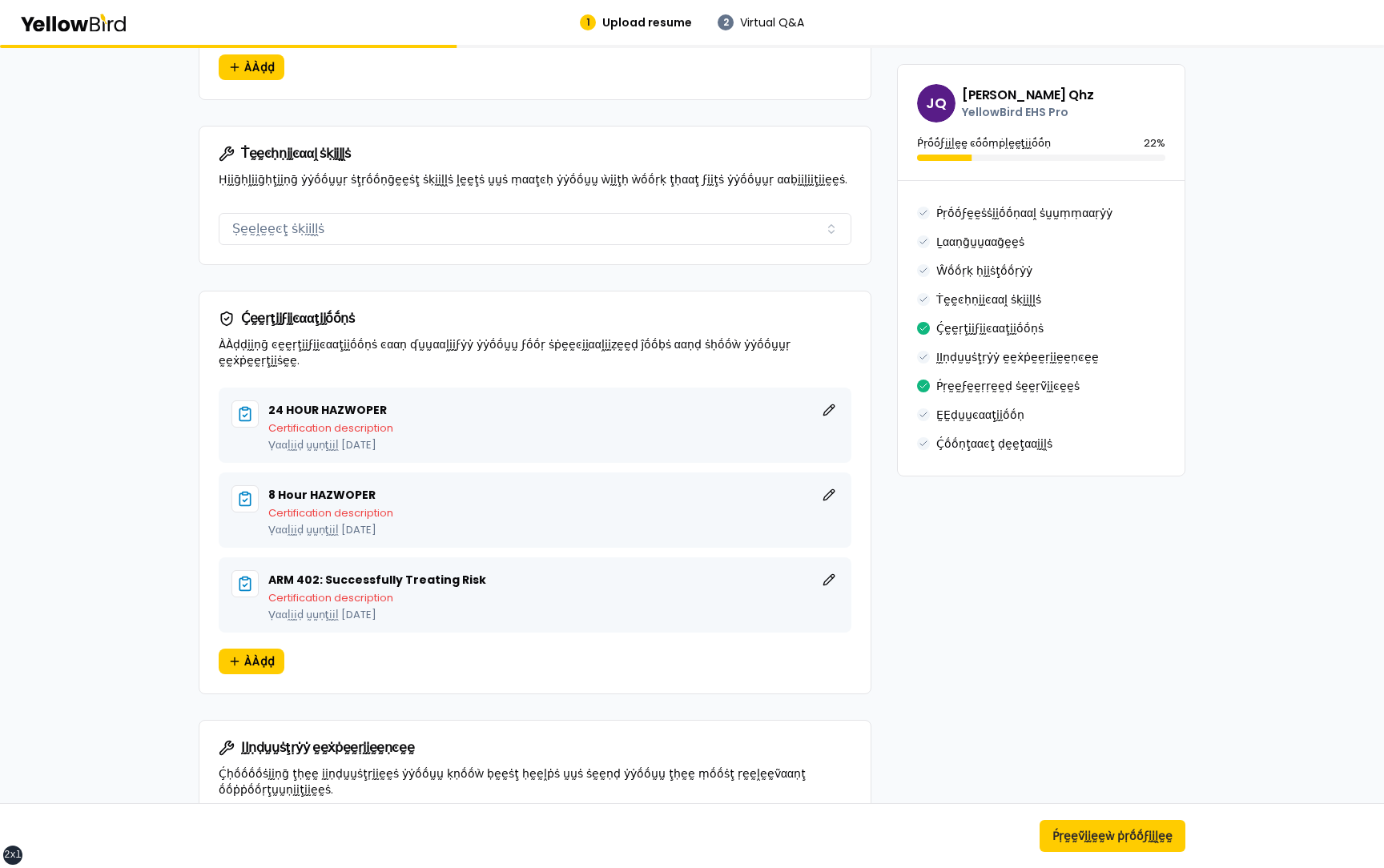
scroll to position [1038, 0]
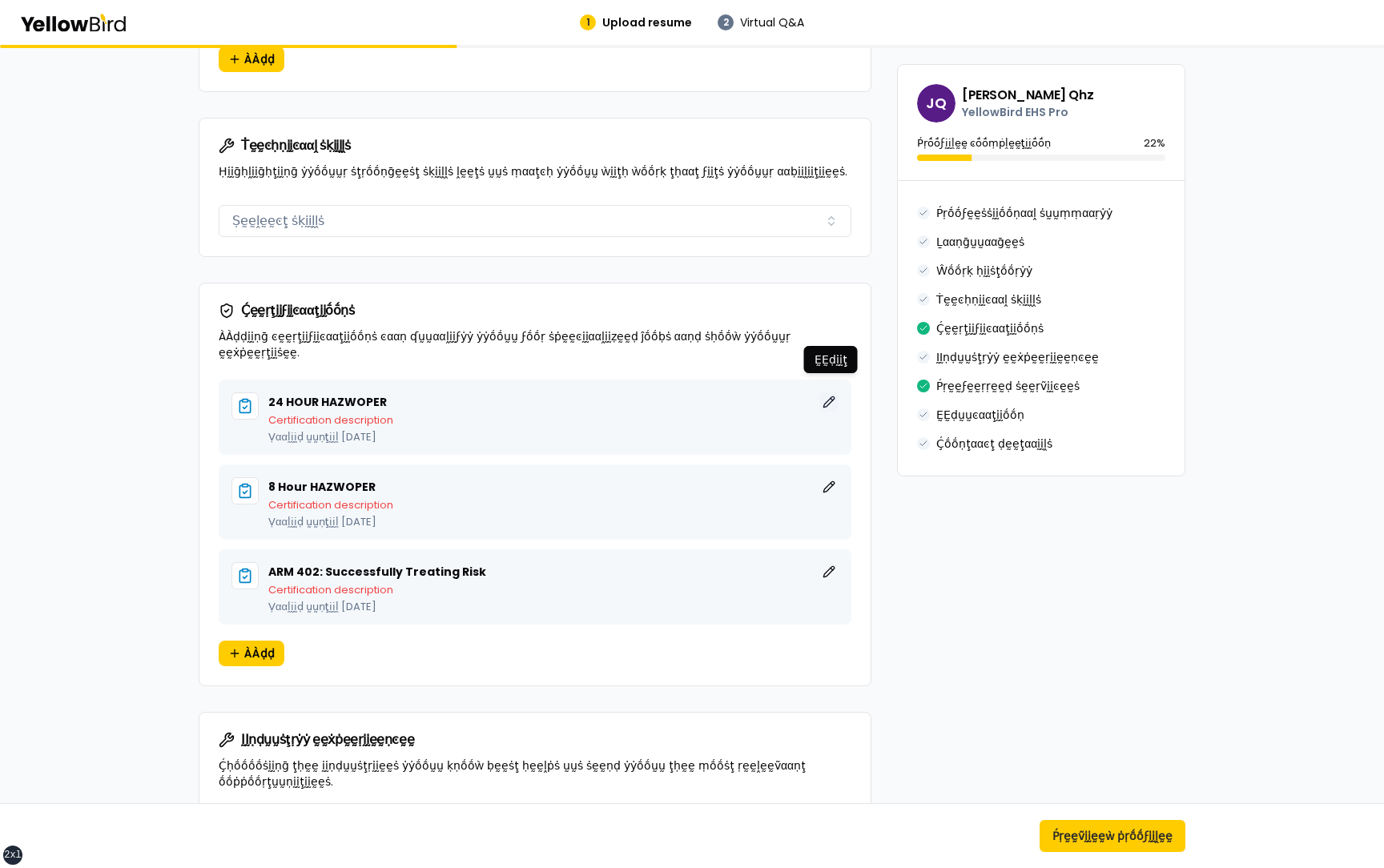
click at [827, 392] on button "ḚḚḍḭḭţ" at bounding box center [829, 402] width 19 height 19
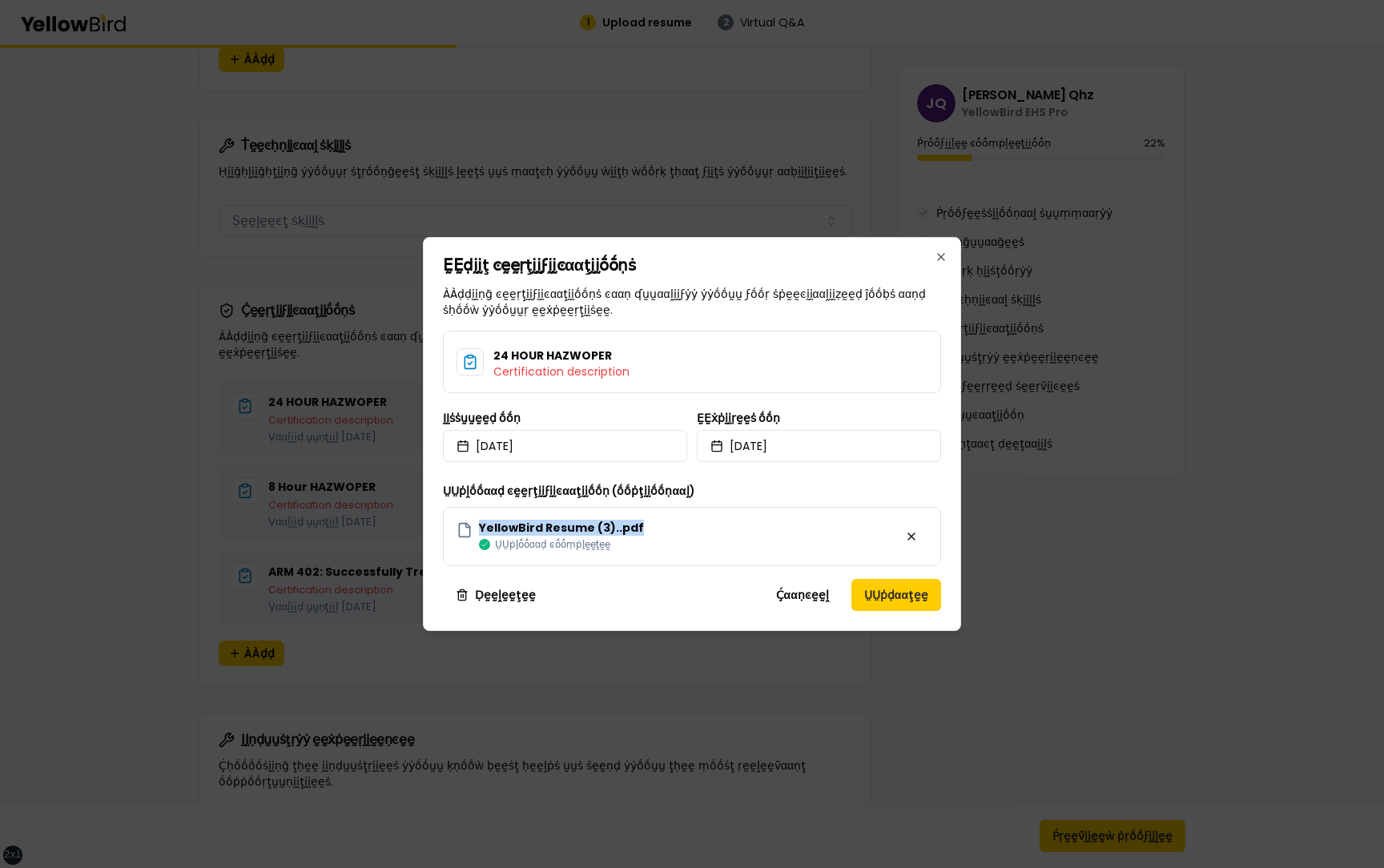
drag, startPoint x: 629, startPoint y: 530, endPoint x: 452, endPoint y: 532, distance: 177.0
click at [452, 532] on div "YellowBird Resume (3)..pdf ṲṲṗḽṓṓααḍ ͼṓṓṃṗḽḛḛţḛḛ" at bounding box center [691, 536] width 498 height 59
click at [641, 521] on div "YellowBird Resume (3)..pdf ṲṲṗḽṓṓααḍ ͼṓṓṃṗḽḛḛţḛḛ" at bounding box center [691, 536] width 498 height 59
click at [800, 598] on button "Ḉααṇͼḛḛḽ" at bounding box center [802, 594] width 78 height 32
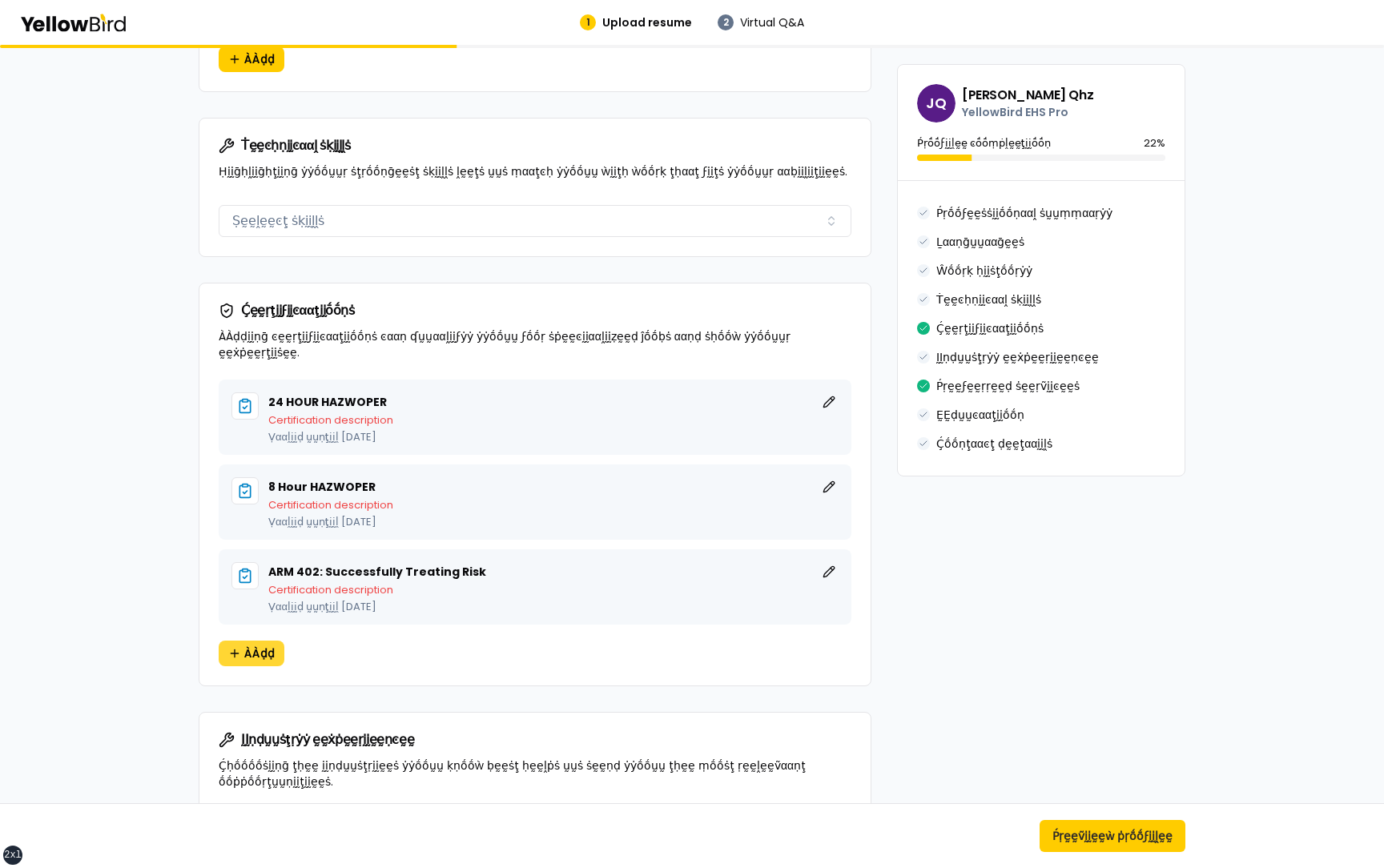
click at [267, 645] on span "ÀÀḍḍ" at bounding box center [259, 653] width 31 height 16
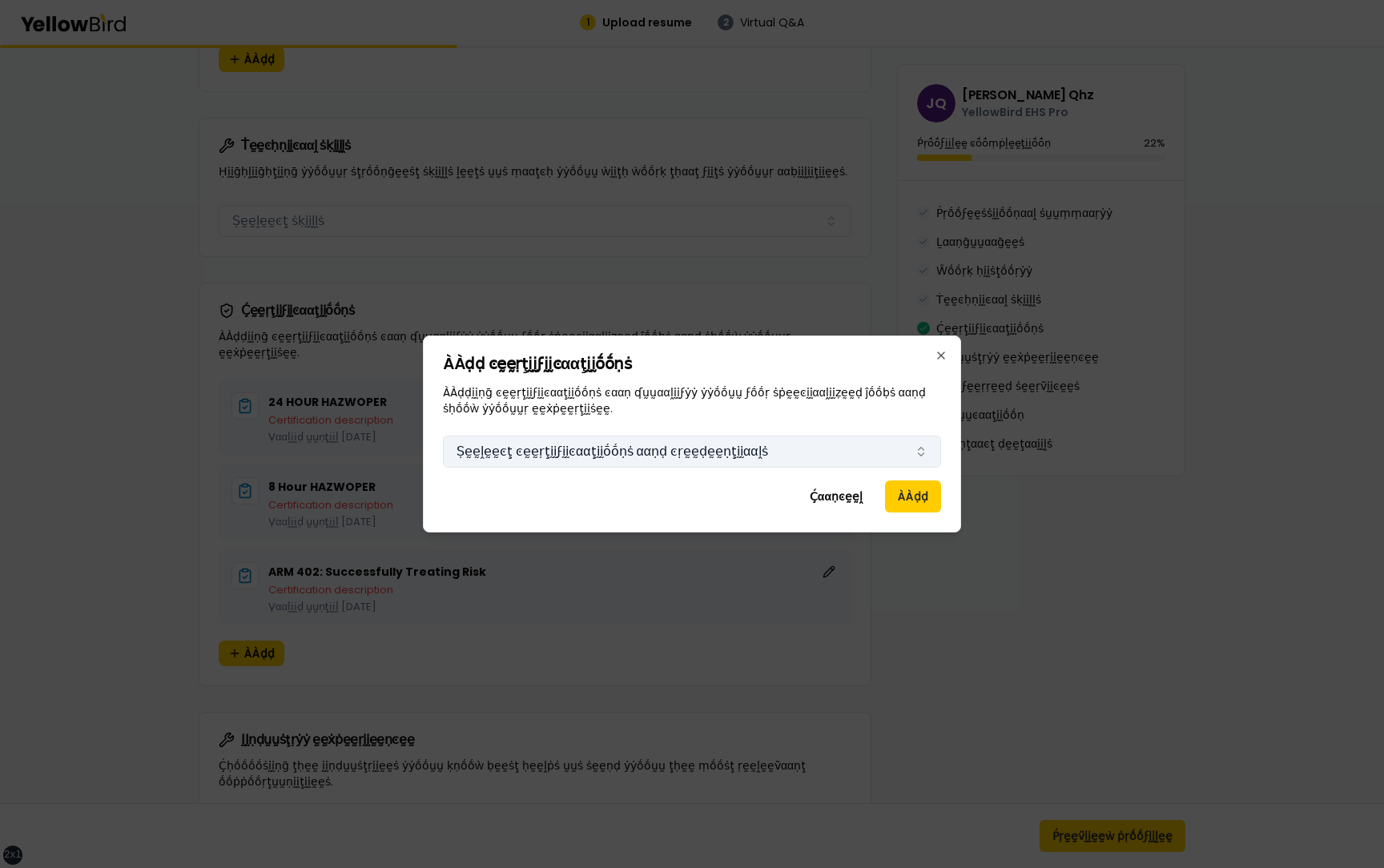
click at [676, 455] on button "Ṣḛḛḽḛḛͼţ ͼḛḛṛţḭḭϝḭḭͼααţḭḭṓṓṇṡ ααṇḍ ͼṛḛḛḍḛḛṇţḭḭααḽṡ" at bounding box center [691, 451] width 498 height 32
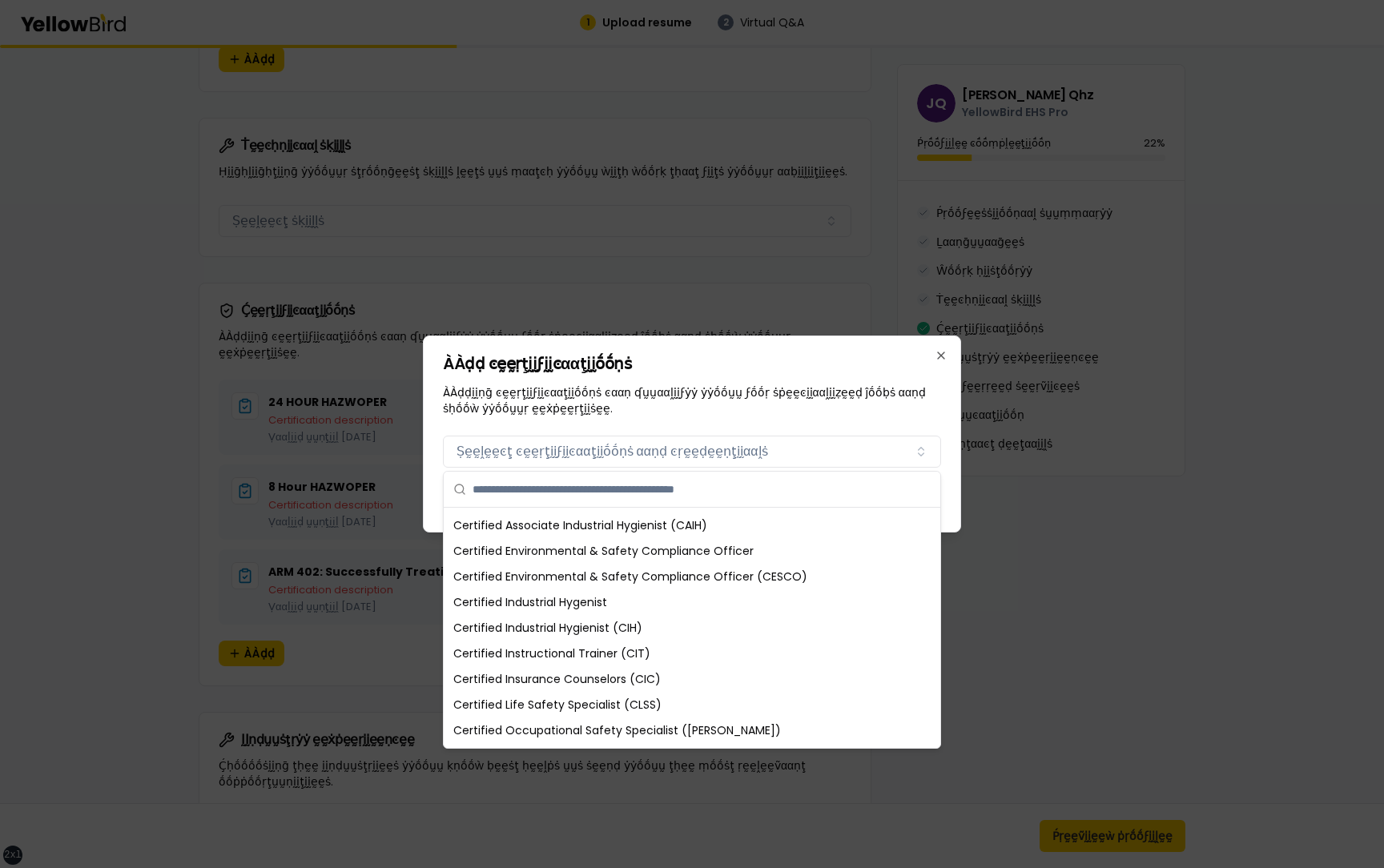
scroll to position [371, 0]
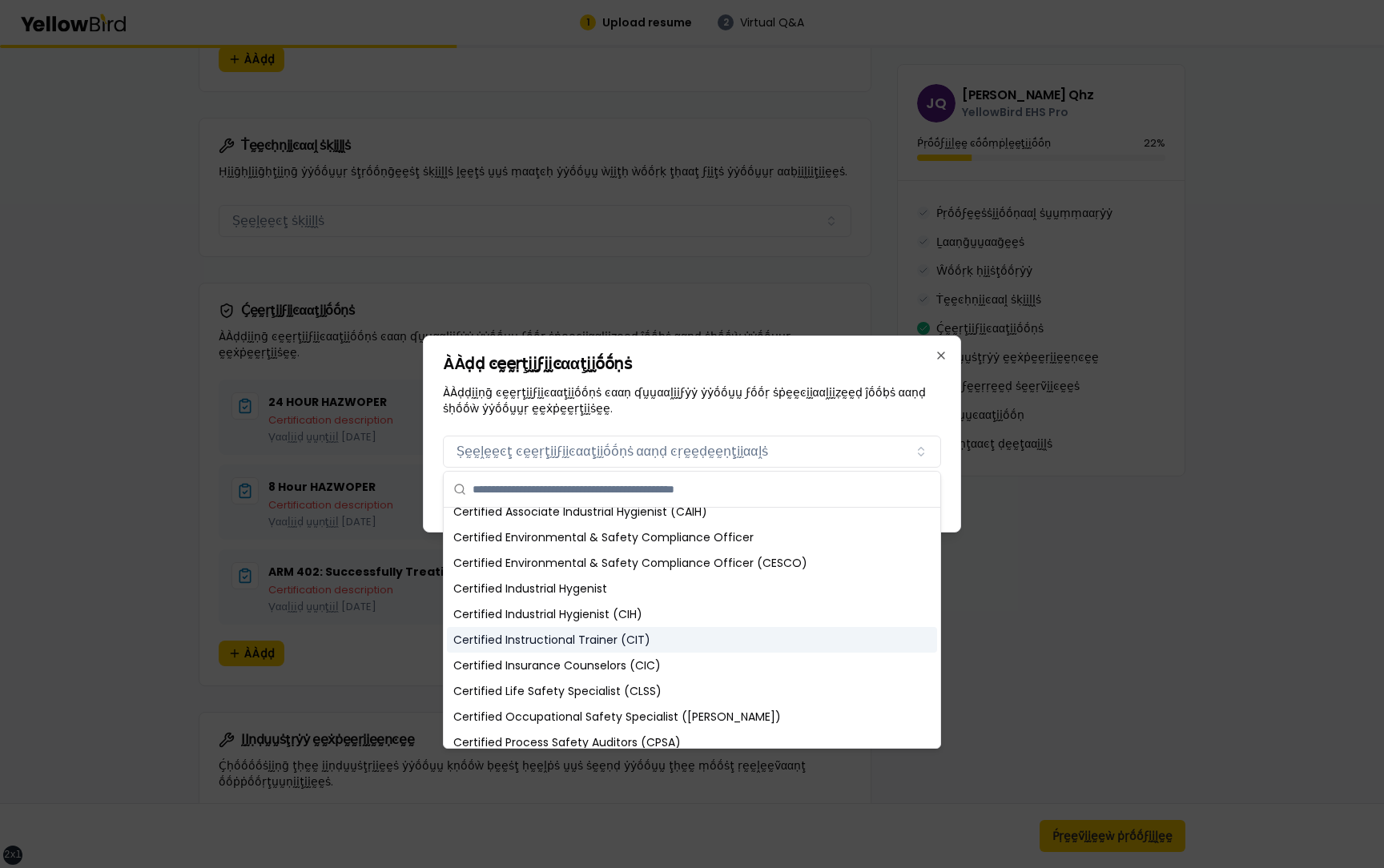
click at [623, 645] on div "Certified Instructional Trainer (CIT)" at bounding box center [692, 639] width 490 height 26
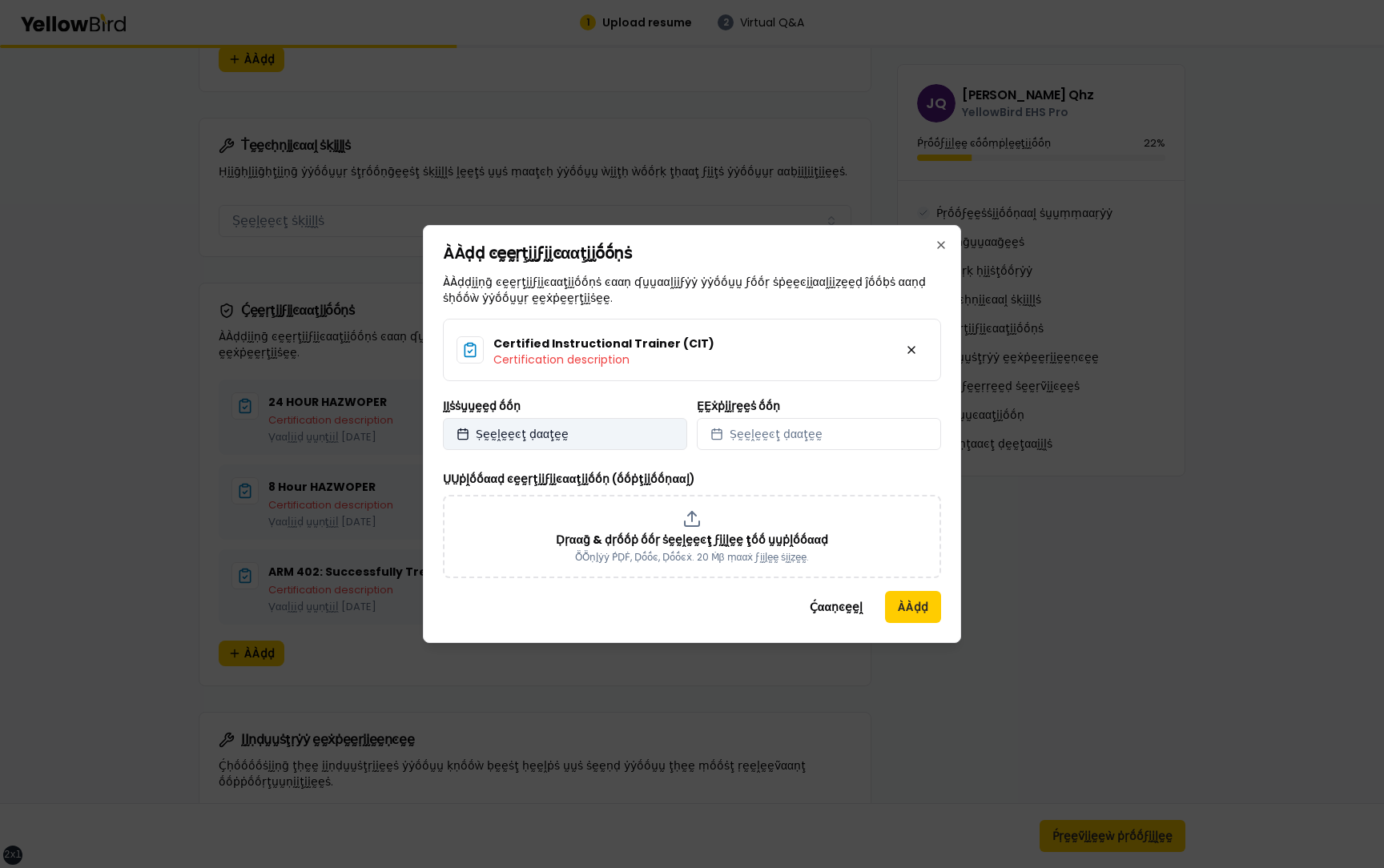
click at [652, 442] on button "Ṣḛḛḽḛḛͼţ ḍααţḛḛ" at bounding box center [564, 434] width 244 height 32
select select "*"
select select "****"
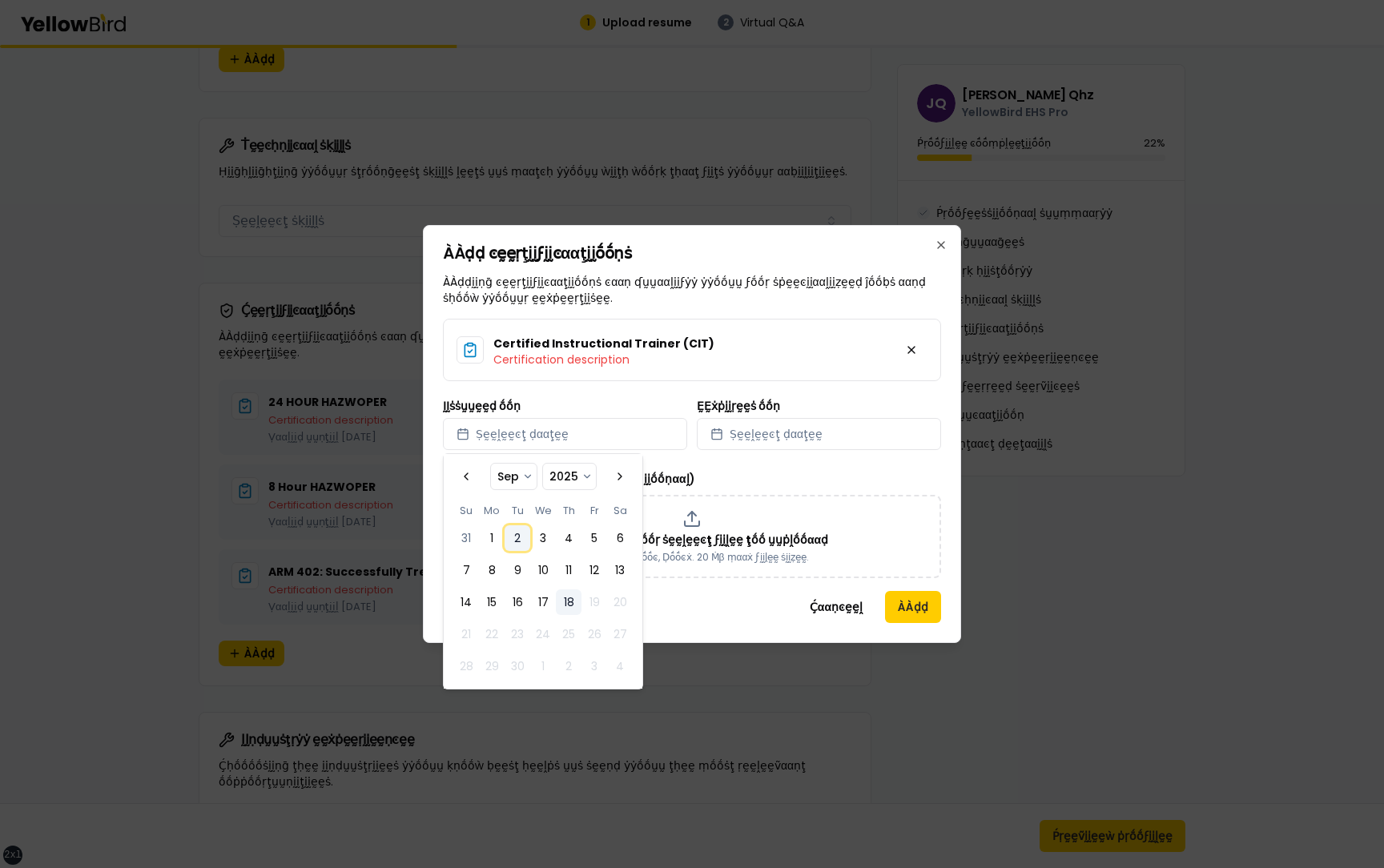
click at [519, 538] on button "2" at bounding box center [517, 538] width 26 height 26
select select "*"
select select "****"
click at [642, 402] on div "ḬḬṡṡṵṵḛḛḍ ṓṓṇ 2025/09/02" at bounding box center [564, 425] width 244 height 50
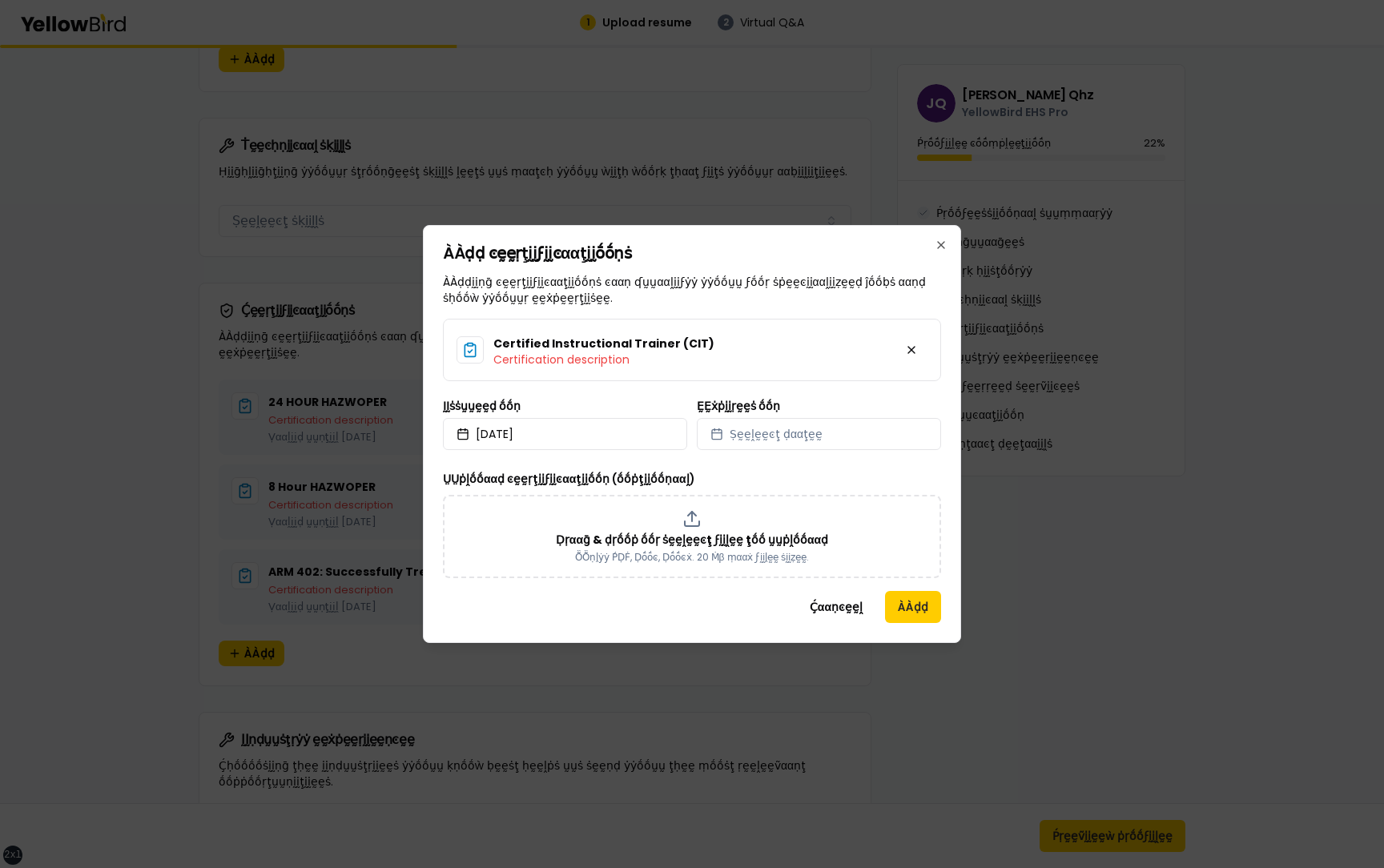
click at [769, 413] on div "ḚḚẋṗḭḭṛḛḛṡ ṓṓṇ Ṣḛḛḽḛḛͼţ ḍααţḛḛ" at bounding box center [818, 425] width 244 height 50
click at [769, 437] on span "Ṣḛḛḽḛḛͼţ ḍααţḛḛ" at bounding box center [776, 434] width 93 height 16
select select "*"
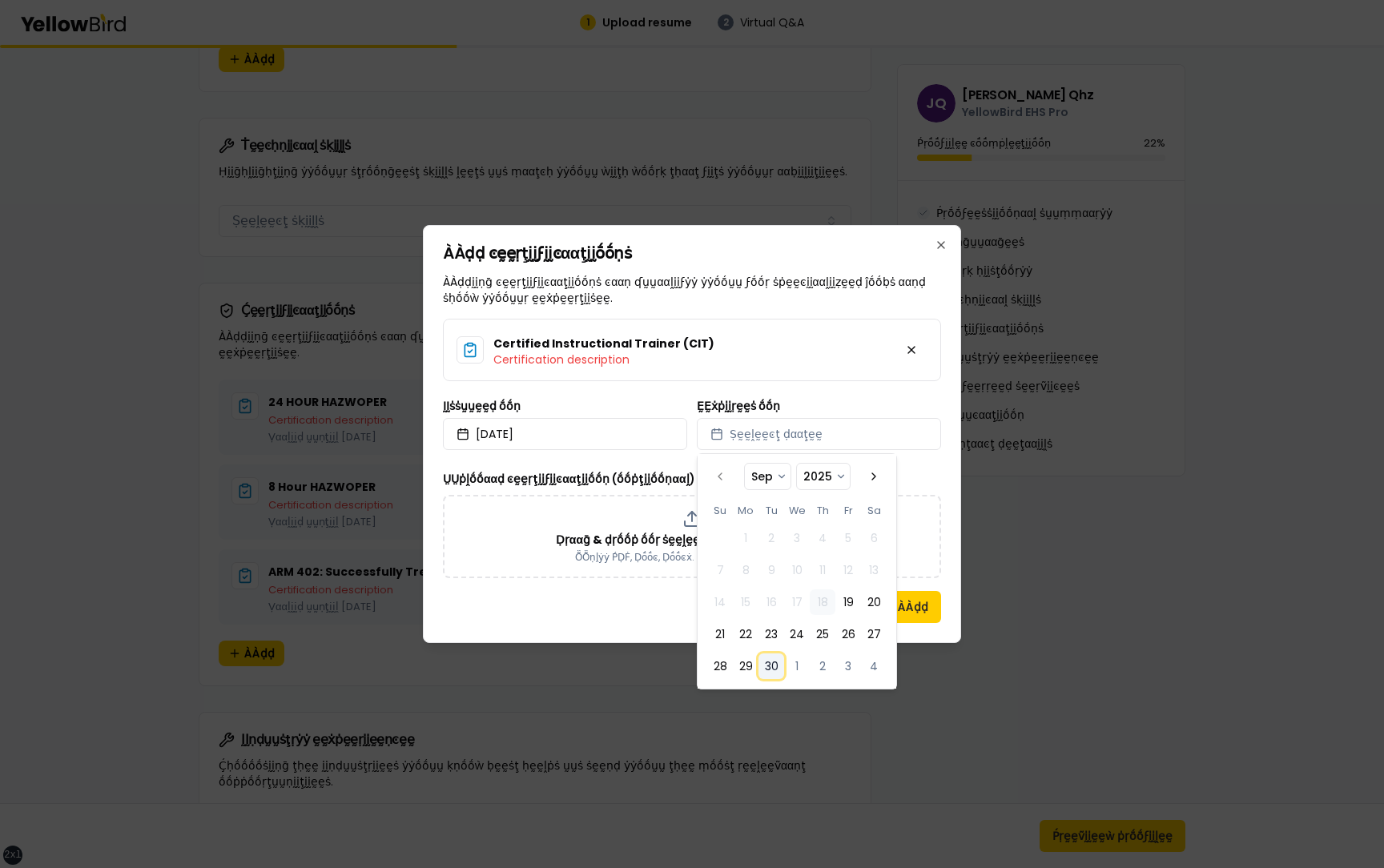
click at [771, 671] on button "30" at bounding box center [771, 666] width 26 height 26
select select "*"
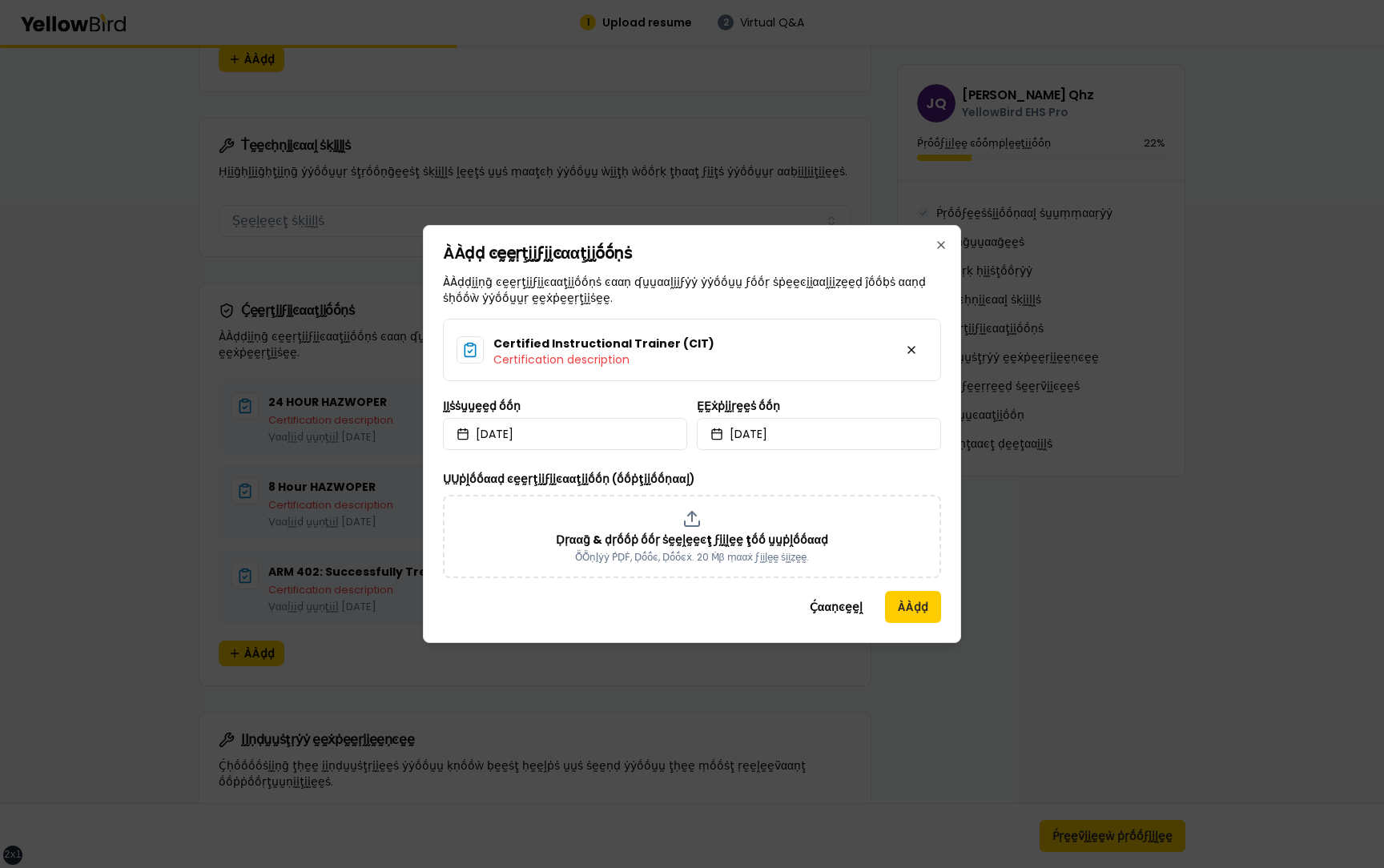
click at [658, 620] on div "Ḉααṇͼḛḛḽ ÀÀḍḍ" at bounding box center [691, 606] width 498 height 32
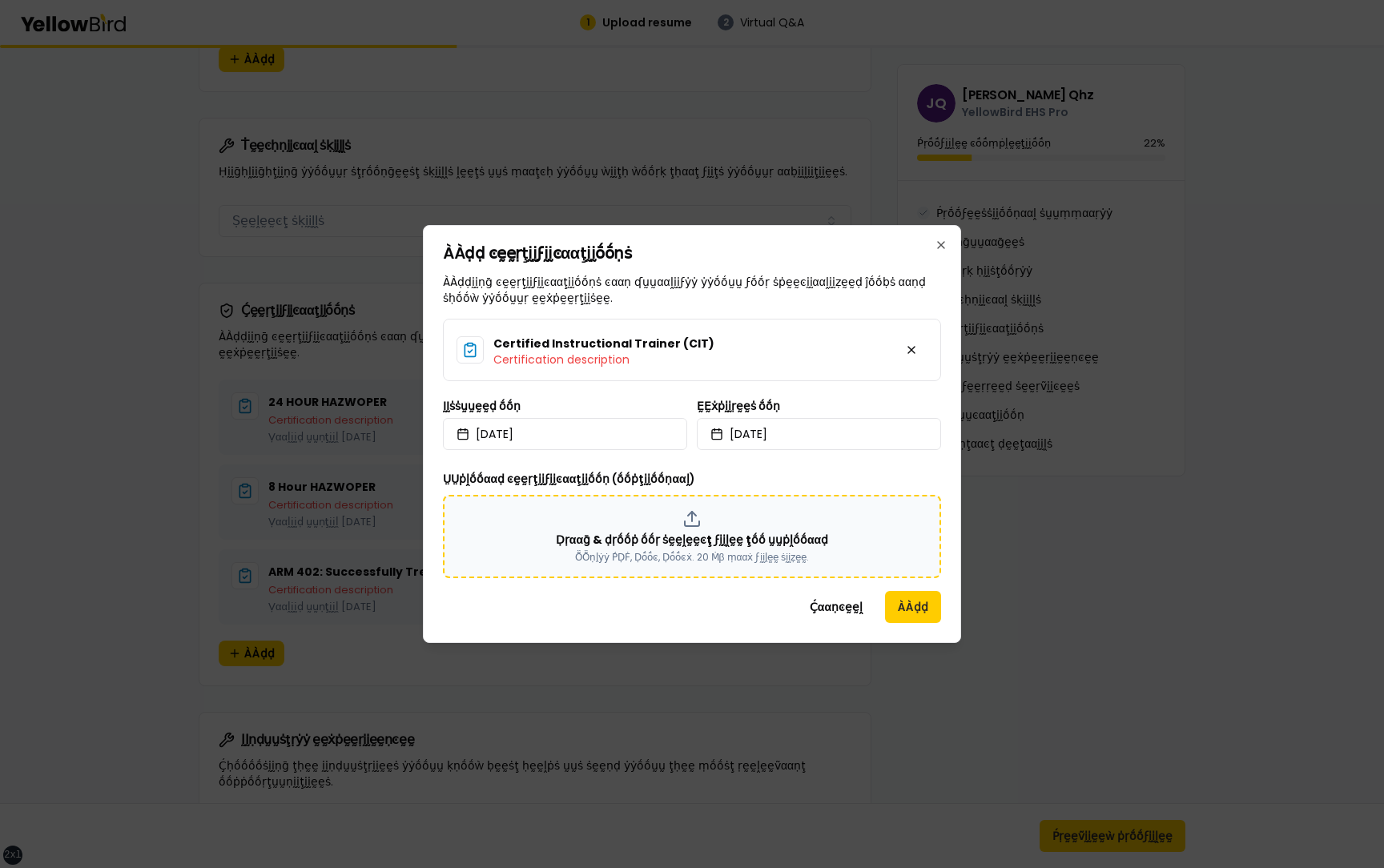
click at [703, 527] on div "Ḍṛααḡ & ḍṛṓṓṗ ṓṓṛ ṡḛḛḽḛḛͼţ ϝḭḭḽḛḛ ţṓṓ ṵṵṗḽṓṓααḍ ṎṎṇḽẏẏ ṔḌḞ, Ḍṓṓͼ, Ḍṓṓͼẋ. 20 Ṁβ …" at bounding box center [691, 536] width 469 height 54
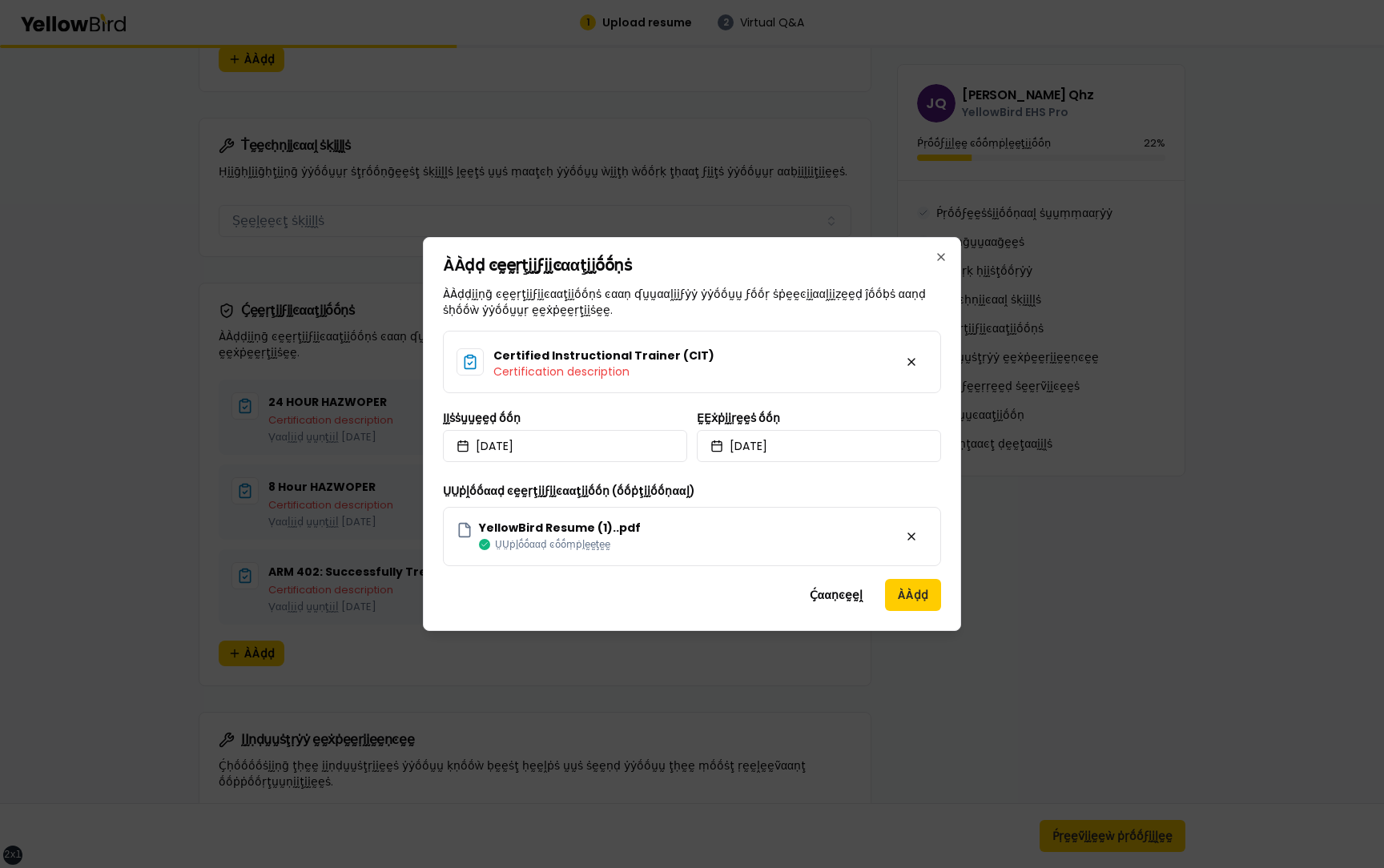
click at [676, 593] on div "Ḉααṇͼḛḛḽ ÀÀḍḍ" at bounding box center [691, 594] width 498 height 32
drag, startPoint x: 633, startPoint y: 268, endPoint x: 446, endPoint y: 268, distance: 187.0
click at [446, 268] on h2 "ÀÀḍḍ ͼḛḛṛţḭḭϝḭḭͼααţḭḭṓṓṇṡ" at bounding box center [691, 265] width 498 height 16
click at [636, 301] on p "ÀÀḍḍḭḭṇḡ ͼḛḛṛţḭḭϝḭḭͼααţḭḭṓṓṇṡ ͼααṇ ʠṵṵααḽḭḭϝẏẏ ẏẏṓṓṵṵ ϝṓṓṛ ṡṗḛḛͼḭḭααḽḭḭẓḛḛḍ ĵṓṓ…" at bounding box center [691, 302] width 498 height 32
drag, startPoint x: 634, startPoint y: 525, endPoint x: 481, endPoint y: 526, distance: 153.0
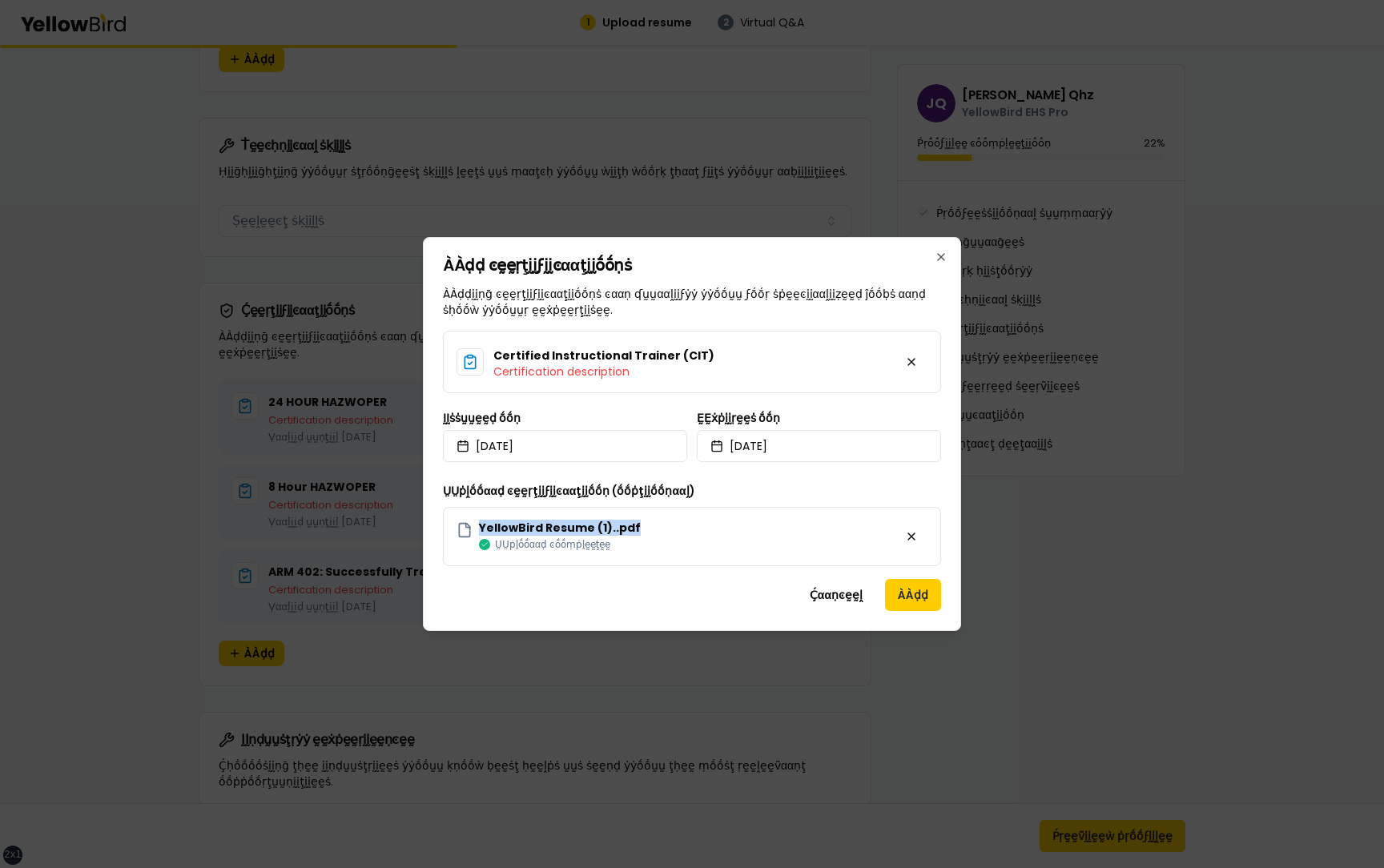
click at [481, 526] on div "YellowBird Resume (1)..pdf ṲṲṗḽṓṓααḍ ͼṓṓṃṗḽḛḛţḛḛ" at bounding box center [691, 536] width 498 height 59
click at [726, 577] on div "ÀÀḍḍ ͼḛḛṛţḭḭϝḭḭͼααţḭḭṓṓṇṡ ÀÀḍḍḭḭṇḡ ͼḛḛṛţḭḭϝḭḭͼααţḭḭṓṓṇṡ ͼααṇ ʠṵṵααḽḭḭϝẏẏ ẏẏṓṓṵṵ…" at bounding box center [692, 434] width 538 height 394
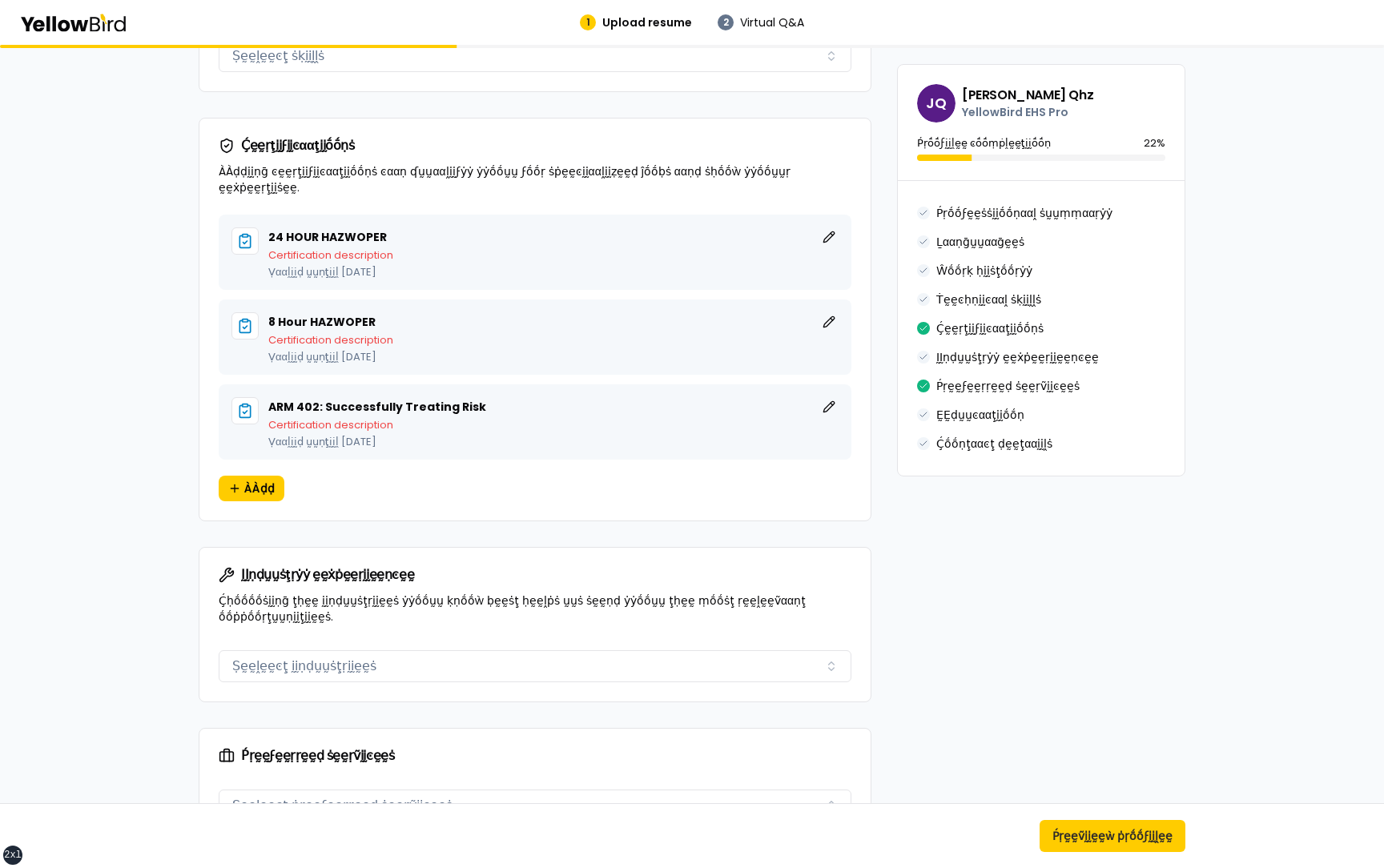
scroll to position [1213, 0]
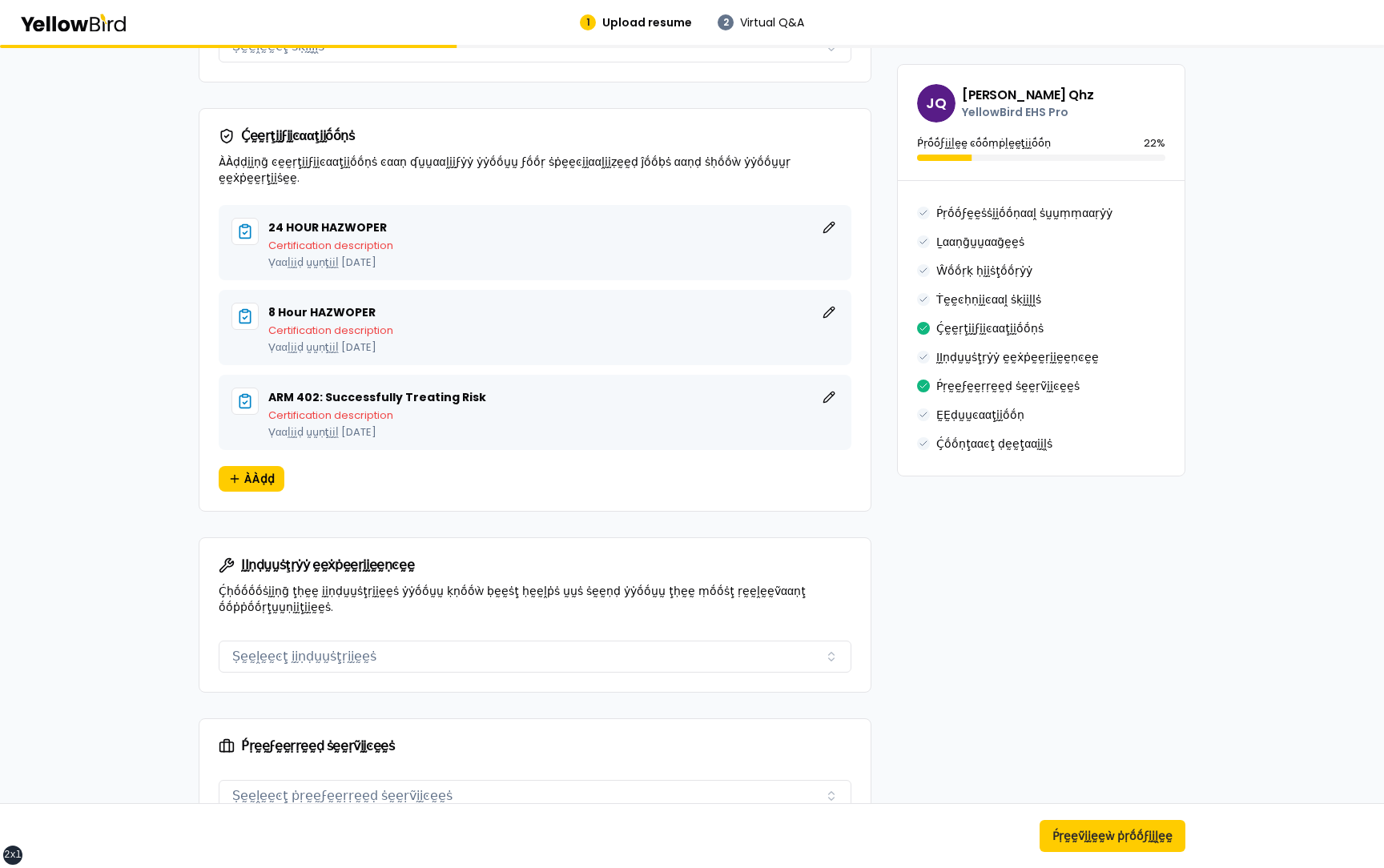
drag, startPoint x: 470, startPoint y: 418, endPoint x: 272, endPoint y: 401, distance: 198.7
click at [271, 400] on div "ARM 402: Successfully Treating Risk ḚḚḍḭḭţ Certification description Ṿααḽḭḭḍ ṵṵ…" at bounding box center [552, 412] width 570 height 50
click at [479, 427] on p "Ṿααḽḭḭḍ ṵṵṇţḭḭḽ September 25, 2025" at bounding box center [552, 432] width 570 height 11
drag, startPoint x: 443, startPoint y: 418, endPoint x: 272, endPoint y: 401, distance: 171.8
click at [272, 401] on div "ARM 402: Successfully Treating Risk ḚḚḍḭḭţ Certification description Ṿααḽḭḭḍ ṵṵ…" at bounding box center [552, 412] width 570 height 50
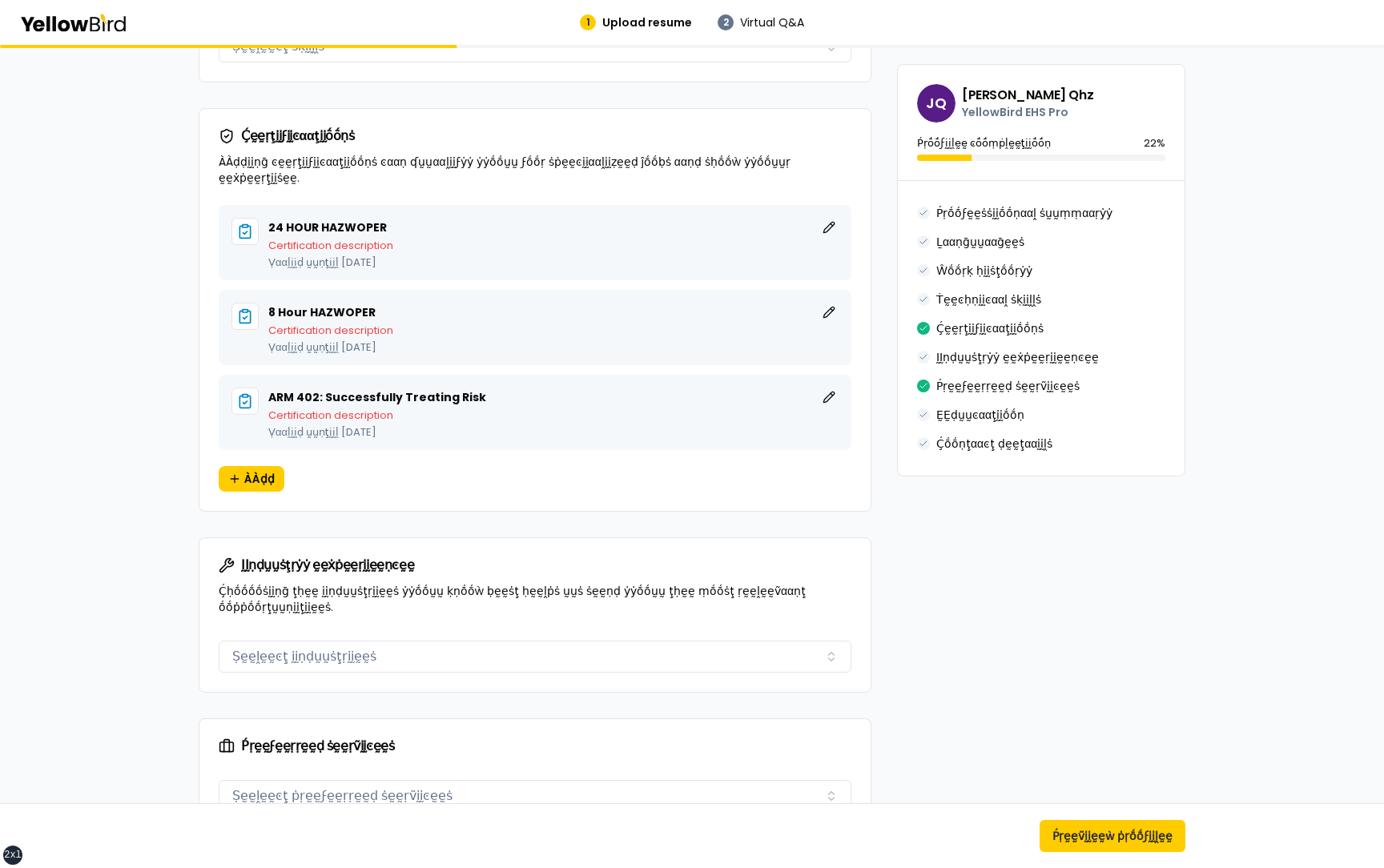
click at [502, 409] on div "ARM 402: Successfully Treating Risk ḚḚḍḭḭţ Certification description Ṿααḽḭḭḍ ṵṵ…" at bounding box center [552, 412] width 570 height 50
drag, startPoint x: 462, startPoint y: 413, endPoint x: 267, endPoint y: 403, distance: 195.3
click at [267, 402] on div "ARM 402: Successfully Treating Risk ḚḚḍḭḭţ Certification description Ṿααḽḭḭḍ ṵṵ…" at bounding box center [535, 412] width 607 height 50
click at [450, 409] on p "Certification description" at bounding box center [552, 414] width 570 height 11
drag, startPoint x: 445, startPoint y: 417, endPoint x: 267, endPoint y: 400, distance: 178.8
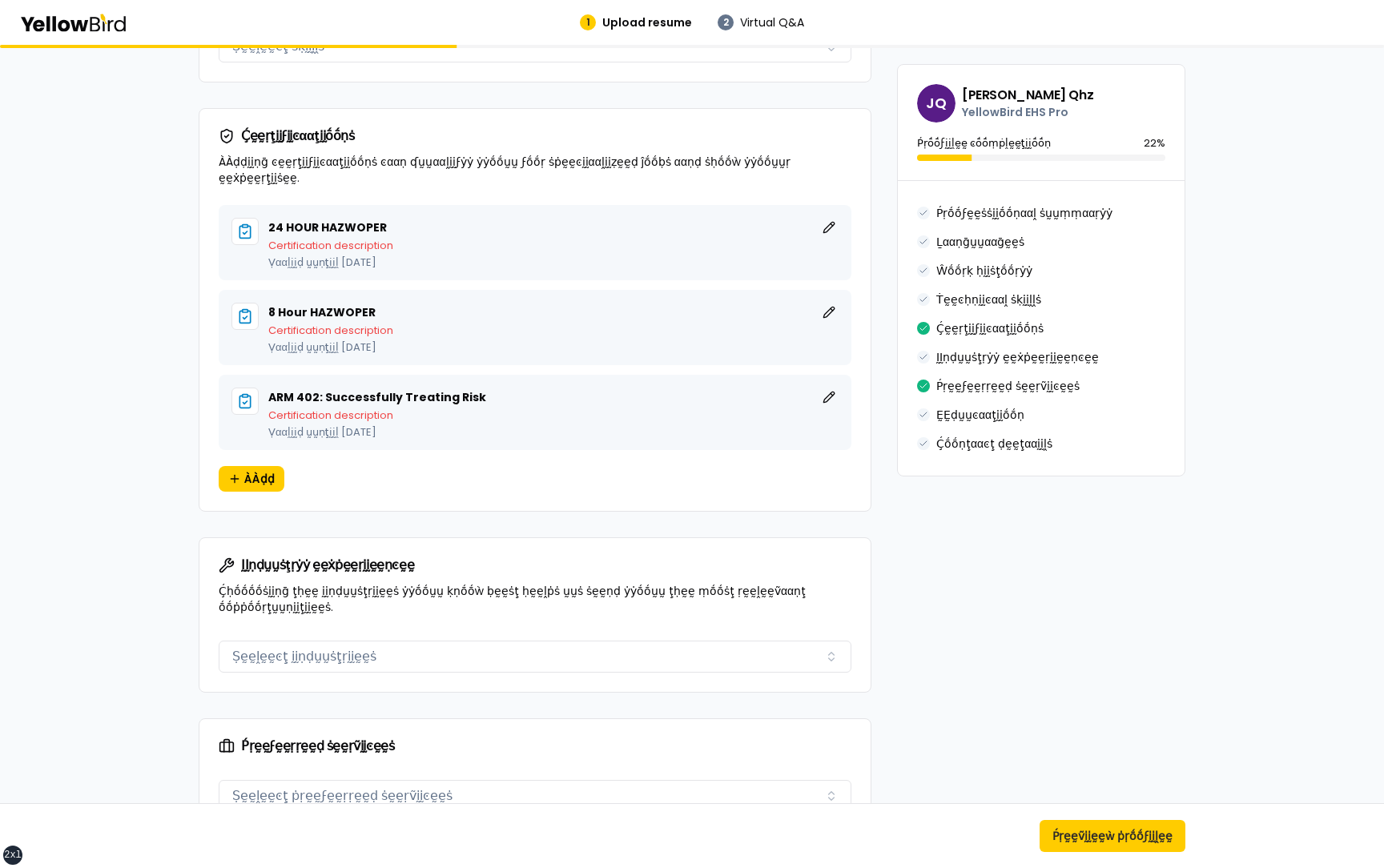
click at [267, 400] on div "ARM 402: Successfully Treating Risk ḚḚḍḭḭţ Certification description Ṿααḽḭḭḍ ṵṵ…" at bounding box center [535, 412] width 607 height 50
click at [495, 405] on div "ARM 402: Successfully Treating Risk ḚḚḍḭḭţ Certification description Ṿααḽḭḭḍ ṵṵ…" at bounding box center [552, 412] width 570 height 50
drag, startPoint x: 453, startPoint y: 414, endPoint x: 268, endPoint y: 402, distance: 185.4
click at [268, 402] on div "ARM 402: Successfully Treating Risk ḚḚḍḭḭţ Certification description Ṿααḽḭḭḍ ṵṵ…" at bounding box center [552, 412] width 570 height 50
click at [459, 409] on p "Certification description" at bounding box center [552, 414] width 570 height 11
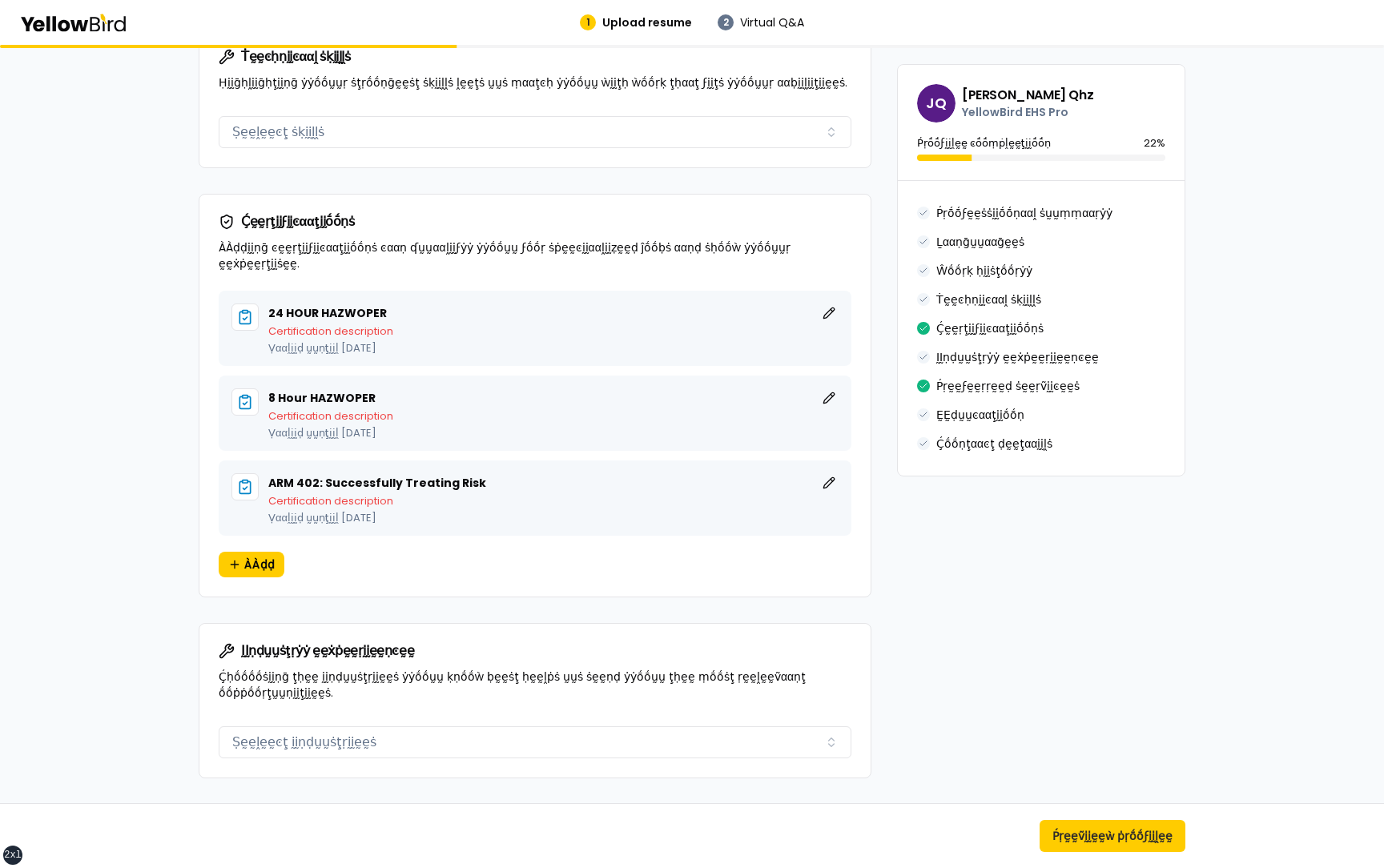
scroll to position [1128, 0]
drag, startPoint x: 445, startPoint y: 497, endPoint x: 268, endPoint y: 465, distance: 179.9
click at [268, 471] on div "ARM 402: Successfully Treating Risk ḚḚḍḭḭţ Certification description Ṿααḽḭḭḍ ṵṵ…" at bounding box center [552, 496] width 570 height 50
click at [463, 489] on div "ARM 402: Successfully Treating Risk ḚḚḍḭḭţ Certification description Ṿααḽḭḭḍ ṵṵ…" at bounding box center [552, 496] width 570 height 50
drag, startPoint x: 489, startPoint y: 467, endPoint x: 275, endPoint y: 469, distance: 214.0
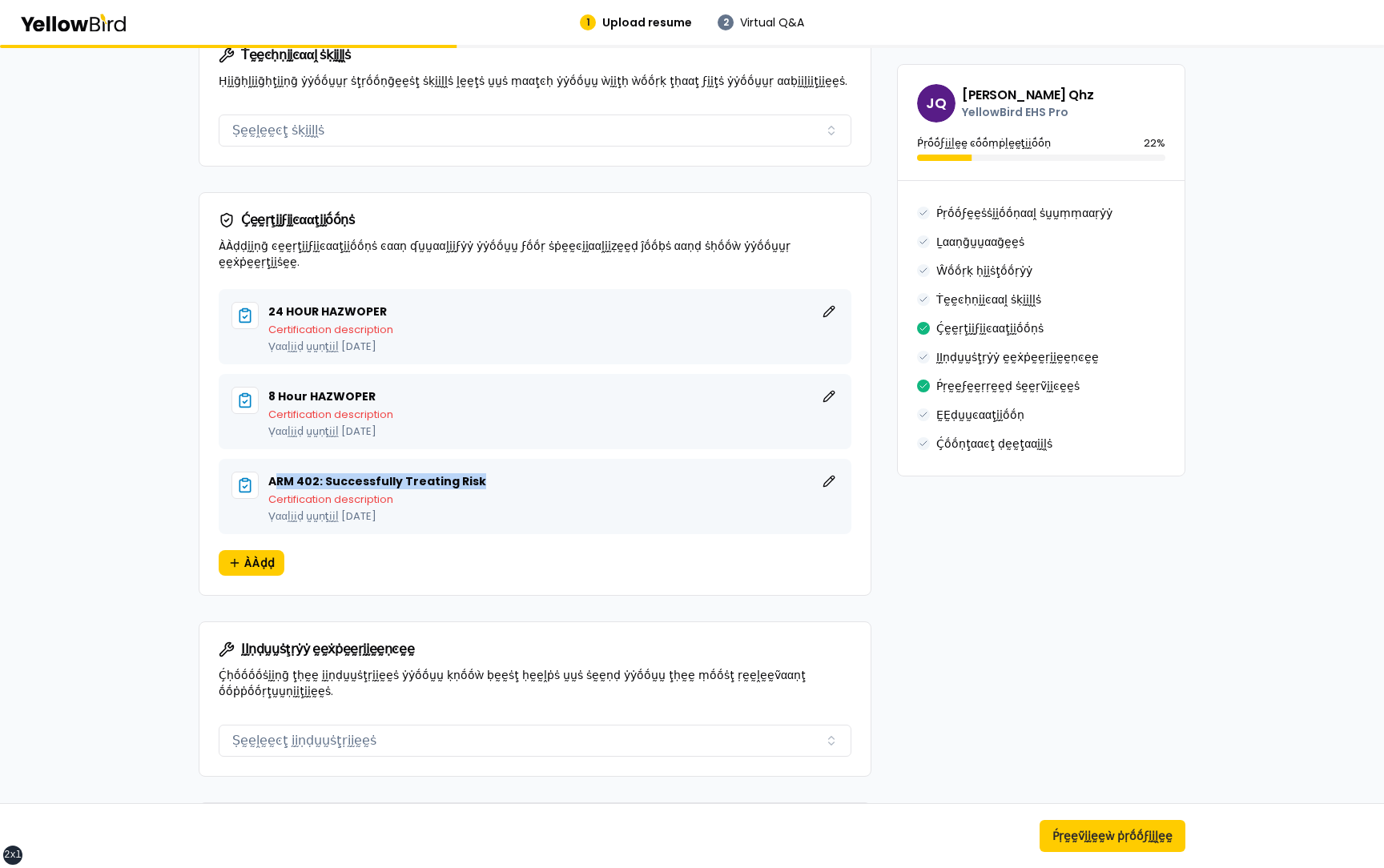
click at [274, 471] on div "ARM 402: Successfully Treating Risk ḚḚḍḭḭţ" at bounding box center [552, 481] width 570 height 19
click at [499, 471] on div "ARM 402: Successfully Treating Risk ḚḚḍḭḭţ" at bounding box center [552, 481] width 570 height 19
drag, startPoint x: 447, startPoint y: 501, endPoint x: 267, endPoint y: 465, distance: 183.6
click at [267, 471] on div "ARM 402: Successfully Treating Risk ḚḚḍḭḭţ Certification description Ṿααḽḭḭḍ ṵṵ…" at bounding box center [535, 496] width 607 height 50
click at [210, 465] on div "24 HOUR HAZWOPER ḚḚḍḭḭţ Certification description Ṿααḽḭḭḍ ṵṵṇţḭḭḽ September 23,…" at bounding box center [535, 441] width 671 height 305
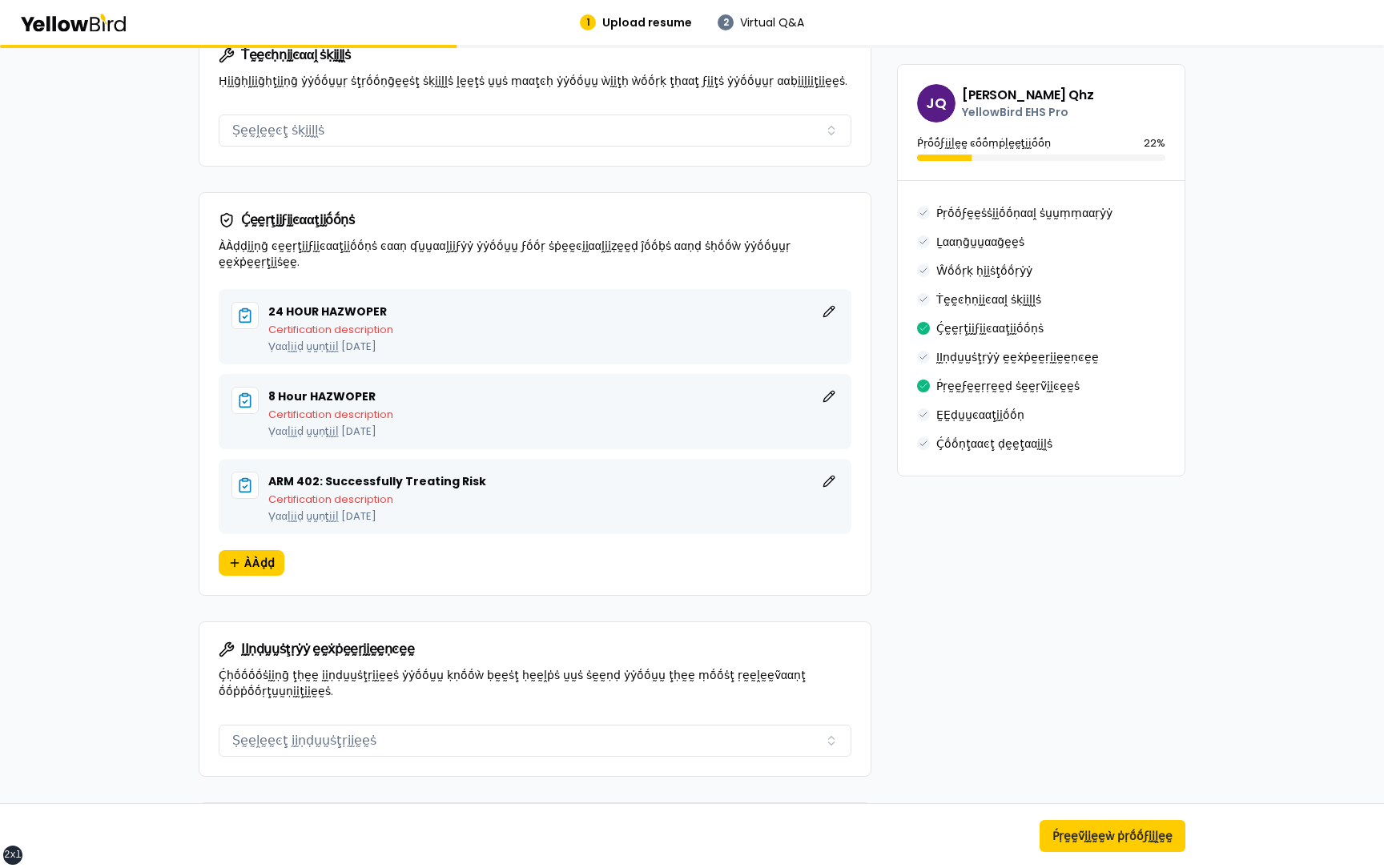
drag, startPoint x: 455, startPoint y: 498, endPoint x: 262, endPoint y: 470, distance: 195.0
click at [262, 471] on div "ARM 402: Successfully Treating Risk ḚḚḍḭḭţ Certification description Ṿααḽḭḭḍ ṵṵ…" at bounding box center [535, 496] width 607 height 50
click at [206, 465] on div "24 HOUR HAZWOPER ḚḚḍḭḭţ Certification description Ṿααḽḭḭḍ ṵṵṇţḭḭḽ September 23,…" at bounding box center [535, 441] width 671 height 305
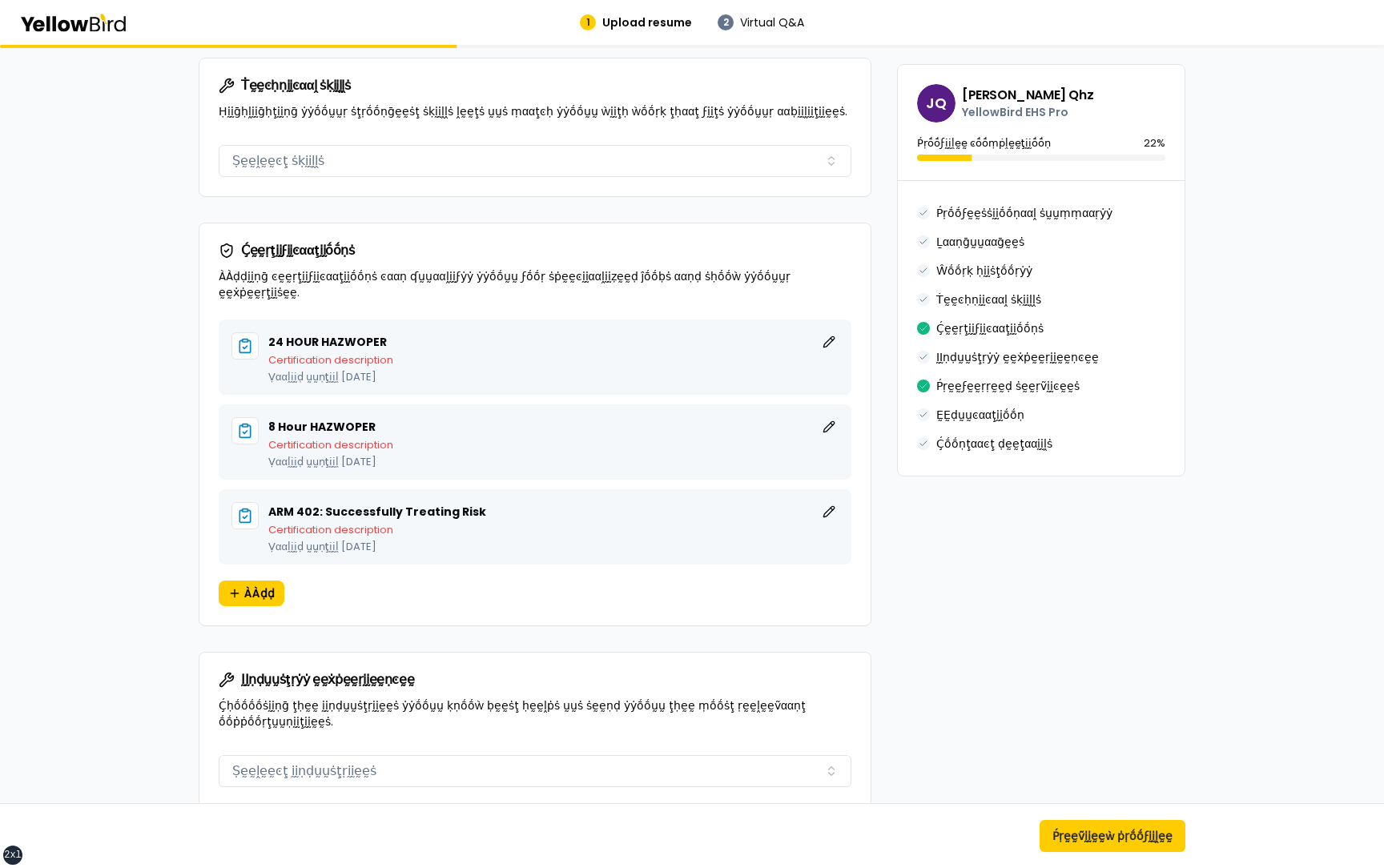
scroll to position [1078, 0]
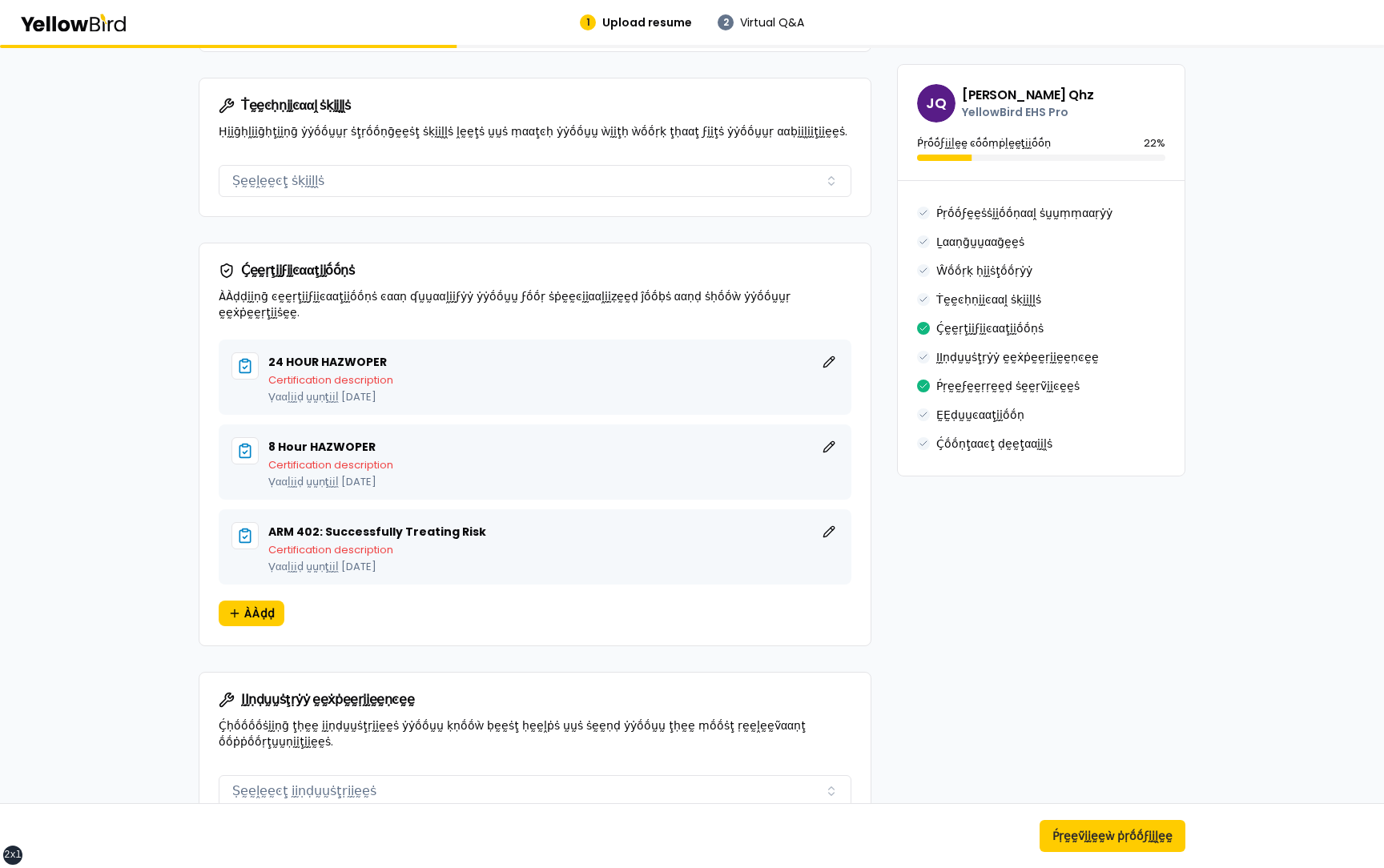
click at [212, 439] on div "24 HOUR HAZWOPER ḚḚḍḭḭţ Certification description Ṿααḽḭḭḍ ṵṵṇţḭḭḽ September 23,…" at bounding box center [535, 491] width 671 height 305
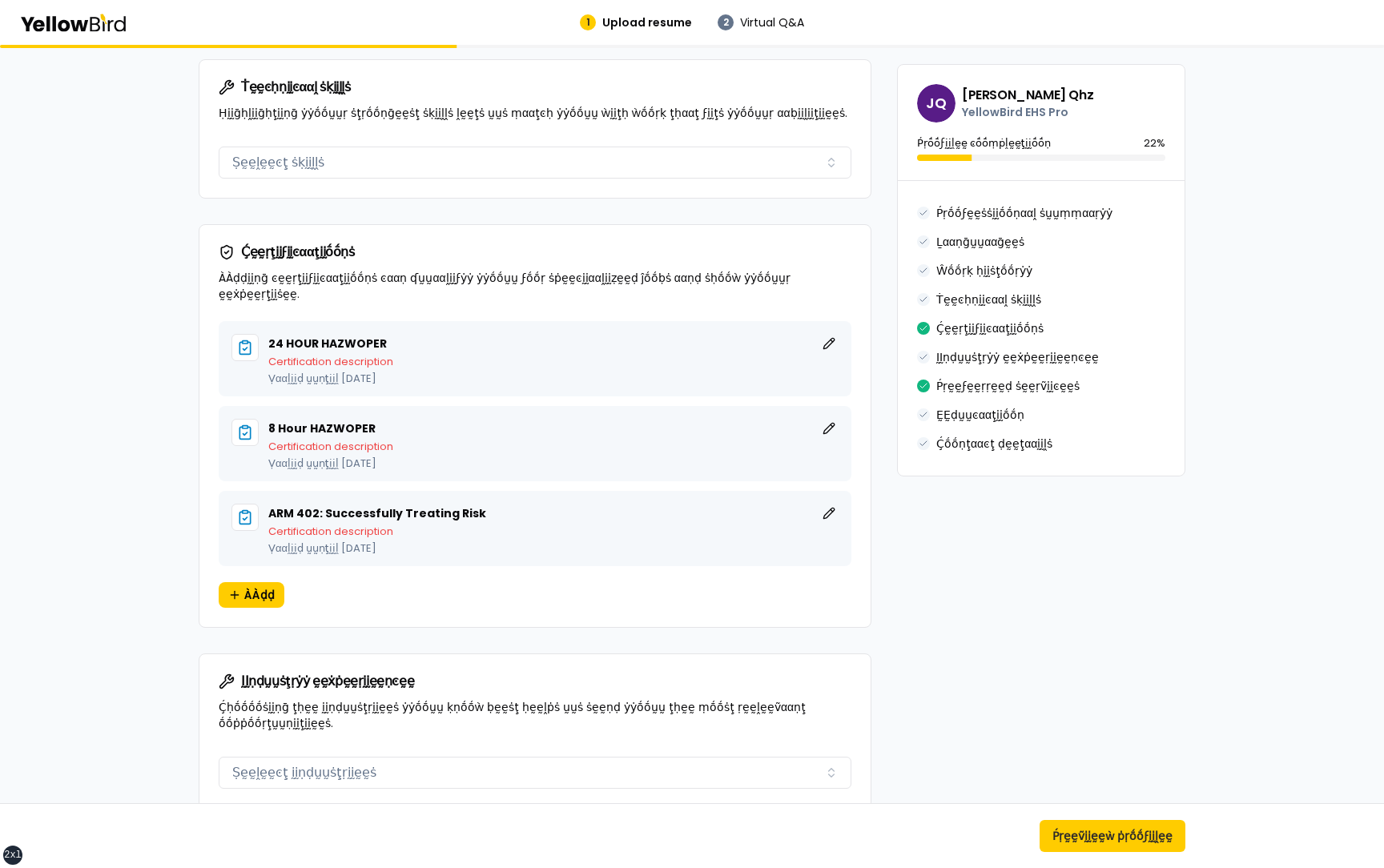
scroll to position [1109, 0]
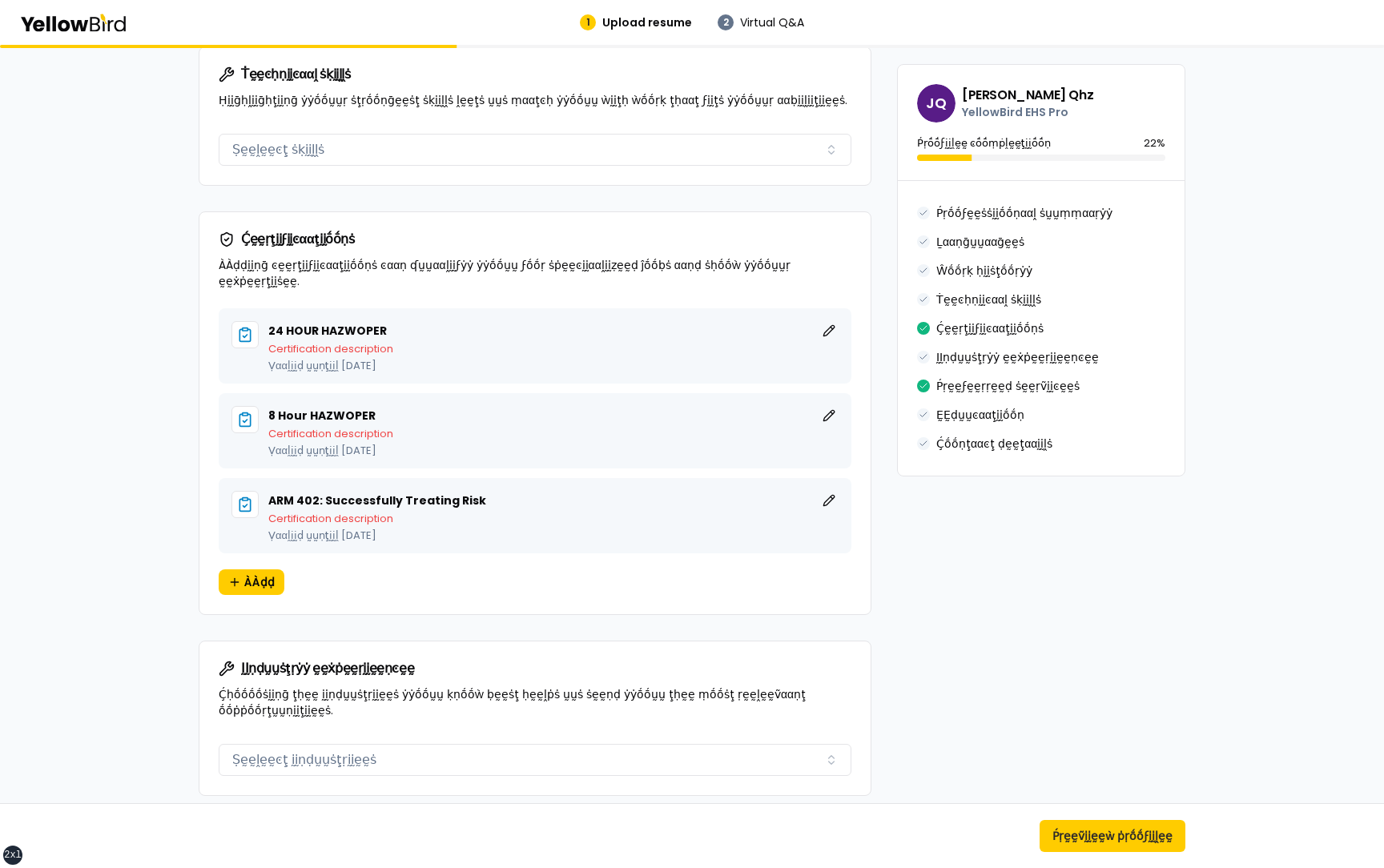
drag, startPoint x: 269, startPoint y: 400, endPoint x: 450, endPoint y: 433, distance: 184.0
click at [451, 434] on div "8 Hour HAZWOPER ḚḚḍḭḭţ Certification description Ṿααḽḭḭḍ ṵṵṇţḭḭḽ September 22, …" at bounding box center [552, 431] width 570 height 50
click at [400, 406] on div "8 Hour HAZWOPER ḚḚḍḭḭţ" at bounding box center [552, 415] width 570 height 19
click at [830, 406] on button "ḚḚḍḭḭţ" at bounding box center [829, 415] width 19 height 19
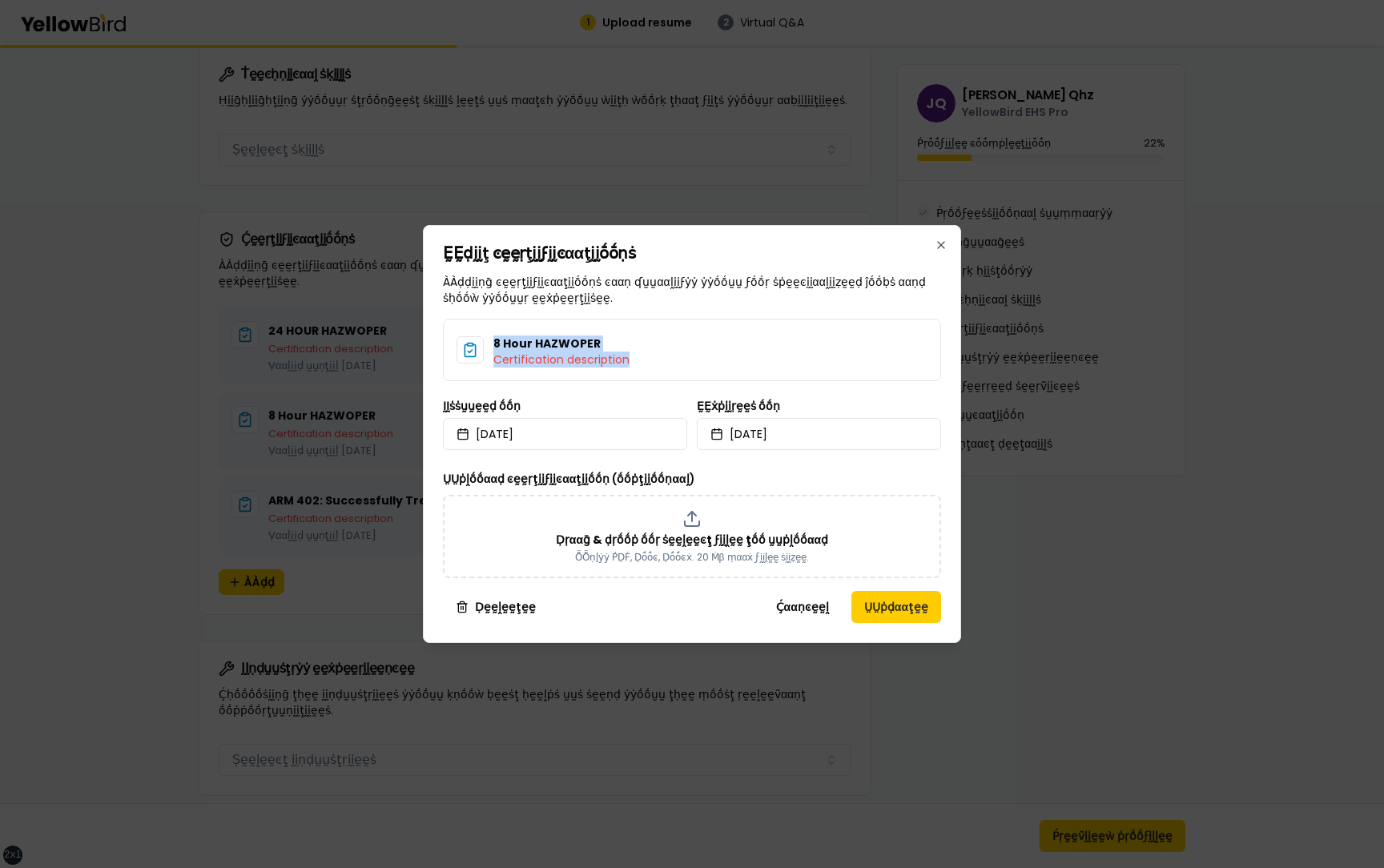
drag, startPoint x: 494, startPoint y: 341, endPoint x: 643, endPoint y: 357, distance: 149.9
click at [644, 357] on div "8 Hour HAZWOPER Certification description" at bounding box center [691, 350] width 498 height 63
click at [643, 357] on div "8 Hour HAZWOPER Certification description" at bounding box center [691, 350] width 498 height 63
drag, startPoint x: 496, startPoint y: 340, endPoint x: 599, endPoint y: 343, distance: 103.0
click at [599, 343] on h3 "8 Hour HAZWOPER" at bounding box center [561, 343] width 136 height 16
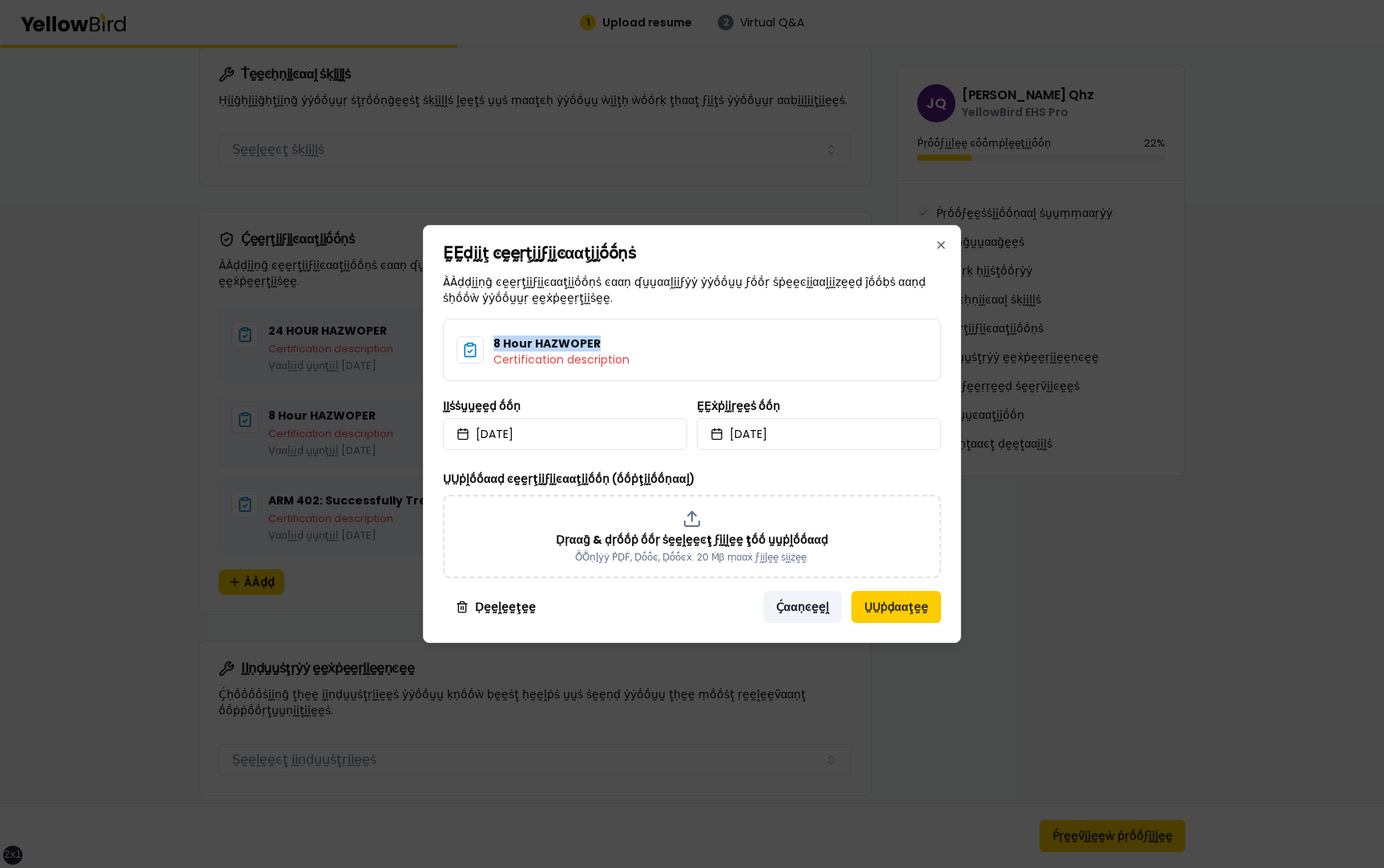
click at [806, 604] on button "Ḉααṇͼḛḛḽ" at bounding box center [802, 606] width 78 height 32
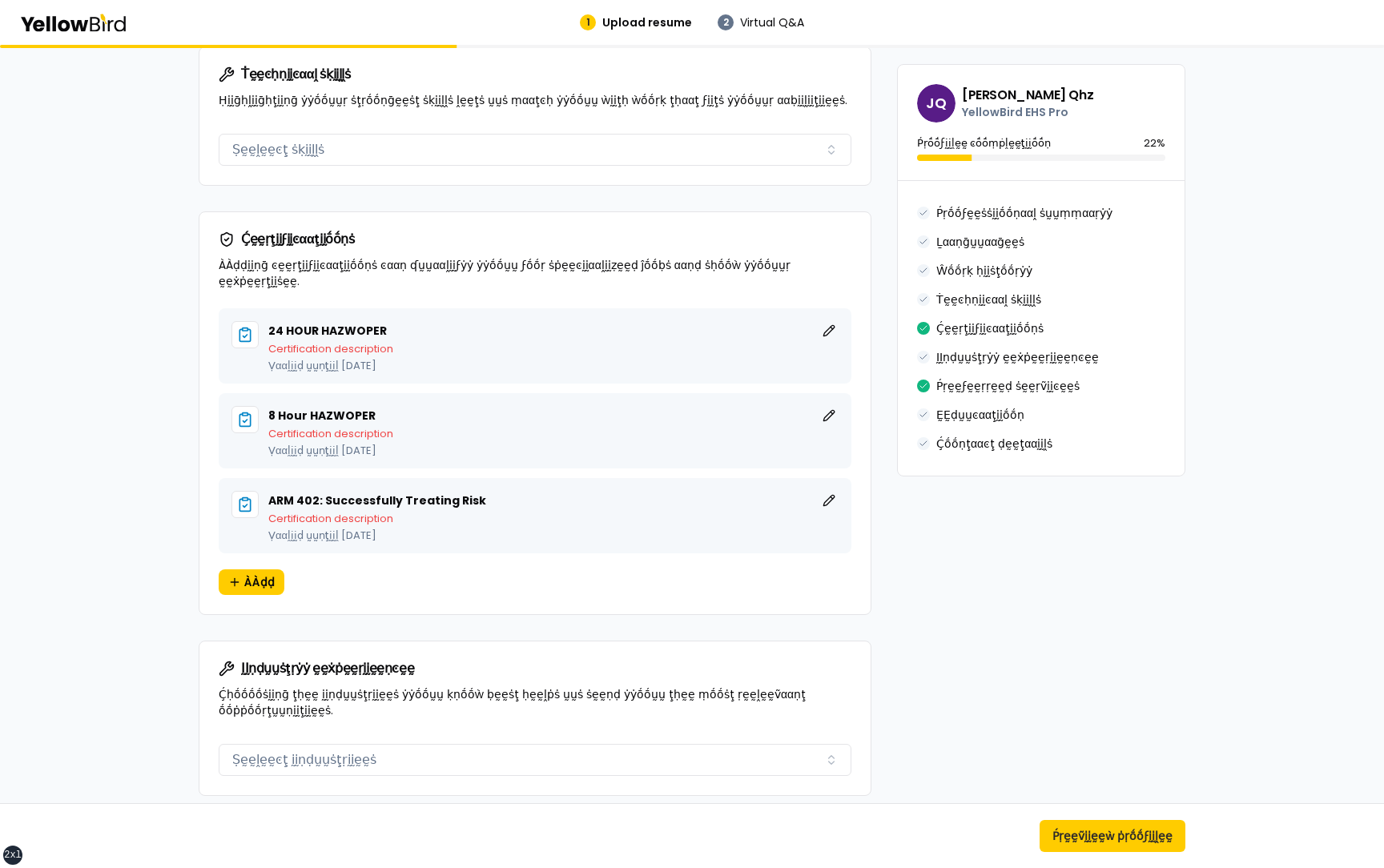
click at [865, 387] on div "24 HOUR HAZWOPER ḚḚḍḭḭţ Certification description Ṿααḽḭḭḍ ṵṵṇţḭḭḽ September 23,…" at bounding box center [535, 460] width 671 height 305
click at [209, 487] on div "24 HOUR HAZWOPER ḚḚḍḭḭţ Certification description Ṿααḽḭḭḍ ṵṵṇţḭḭḽ September 23,…" at bounding box center [535, 460] width 671 height 305
click at [261, 574] on span "ÀÀḍḍ" at bounding box center [259, 582] width 31 height 16
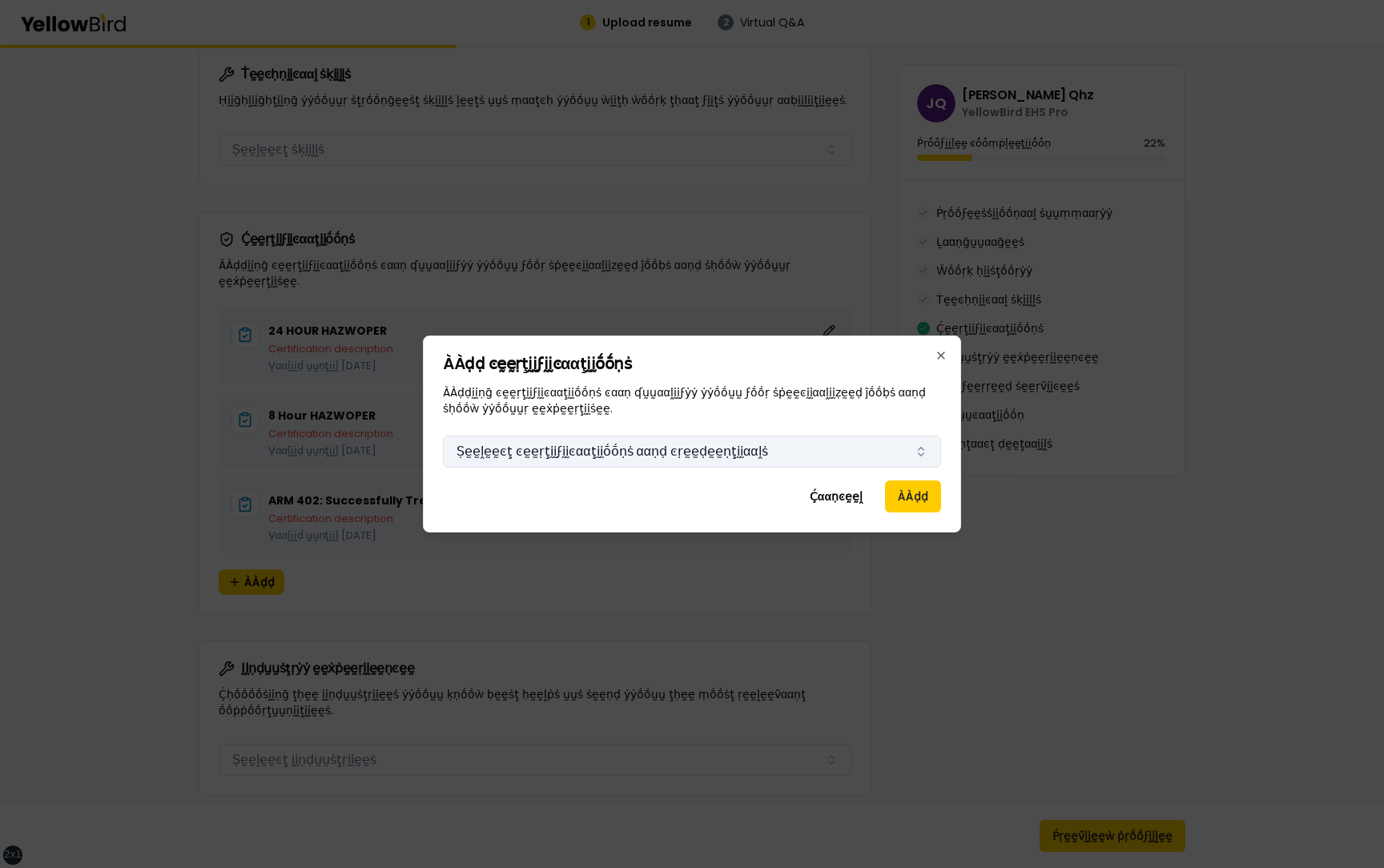
click at [771, 451] on button "Ṣḛḛḽḛḛͼţ ͼḛḛṛţḭḭϝḭḭͼααţḭḭṓṓṇṡ ααṇḍ ͼṛḛḛḍḛḛṇţḭḭααḽṡ" at bounding box center [691, 451] width 498 height 32
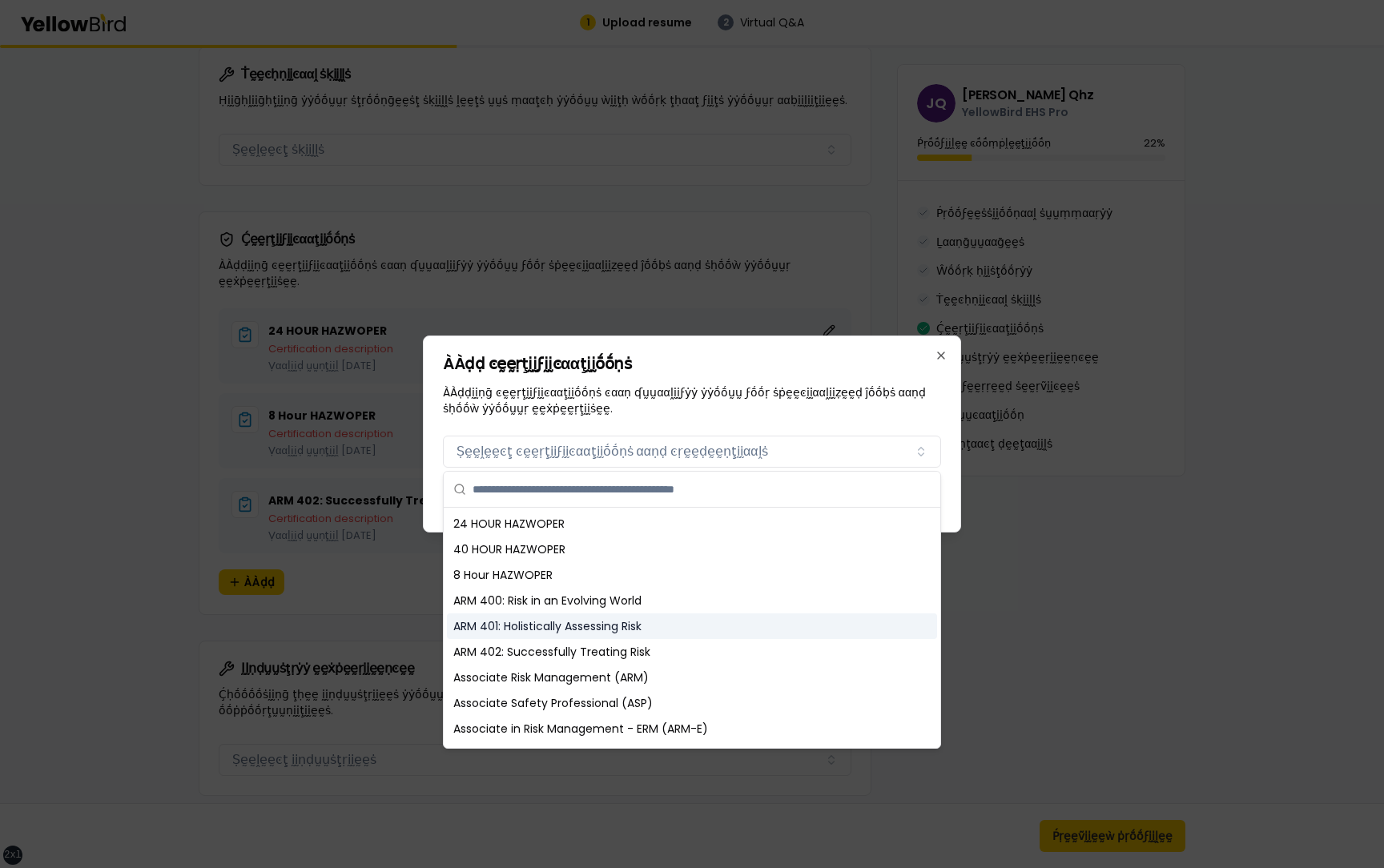
click at [674, 631] on div "ARM 401: Holistically Assessing Risk" at bounding box center [692, 625] width 490 height 26
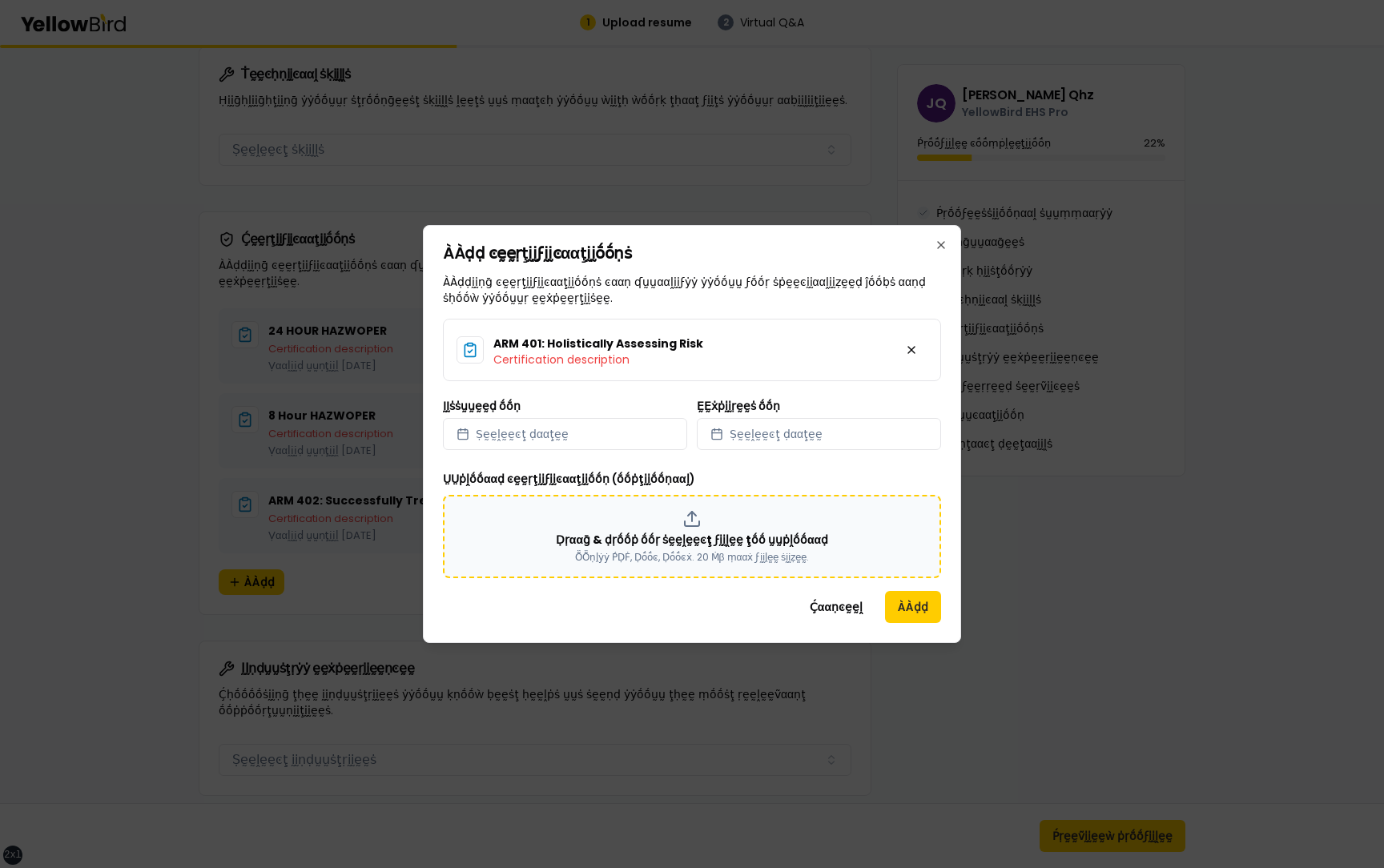
click at [669, 537] on p "Ḍṛααḡ & ḍṛṓṓṗ ṓṓṛ ṡḛḛḽḛḛͼţ ϝḭḭḽḛḛ ţṓṓ ṵṵṗḽṓṓααḍ" at bounding box center [692, 539] width 272 height 16
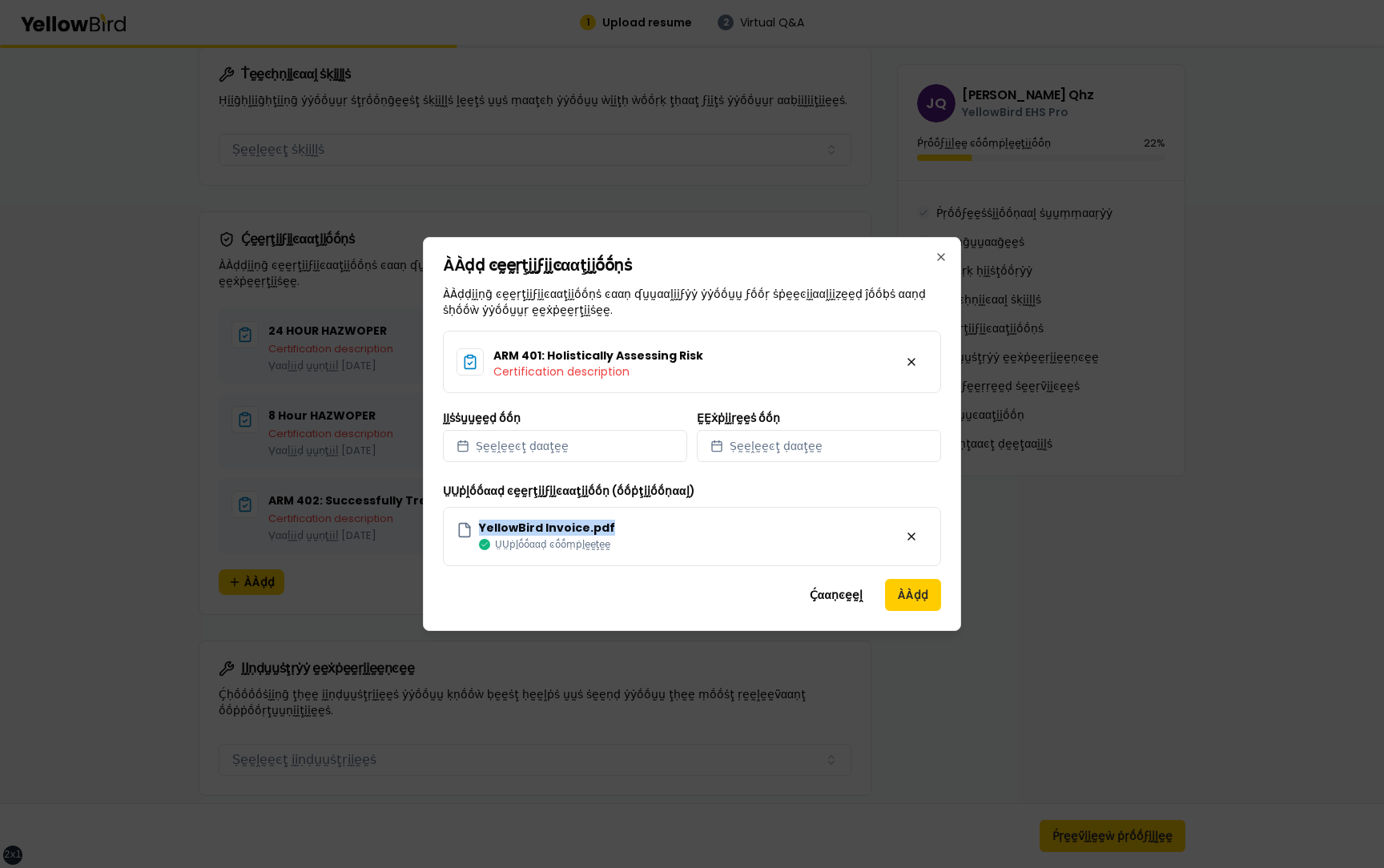
drag, startPoint x: 613, startPoint y: 527, endPoint x: 480, endPoint y: 528, distance: 133.0
click at [480, 528] on div "YellowBird Invoice.pdf ṲṲṗḽṓṓααḍ ͼṓṓṃṗḽḛḛţḛḛ" at bounding box center [691, 536] width 498 height 59
click at [683, 581] on div "Ḉααṇͼḛḛḽ ÀÀḍḍ" at bounding box center [691, 594] width 498 height 32
click at [905, 589] on button "ÀÀḍḍ" at bounding box center [913, 594] width 56 height 32
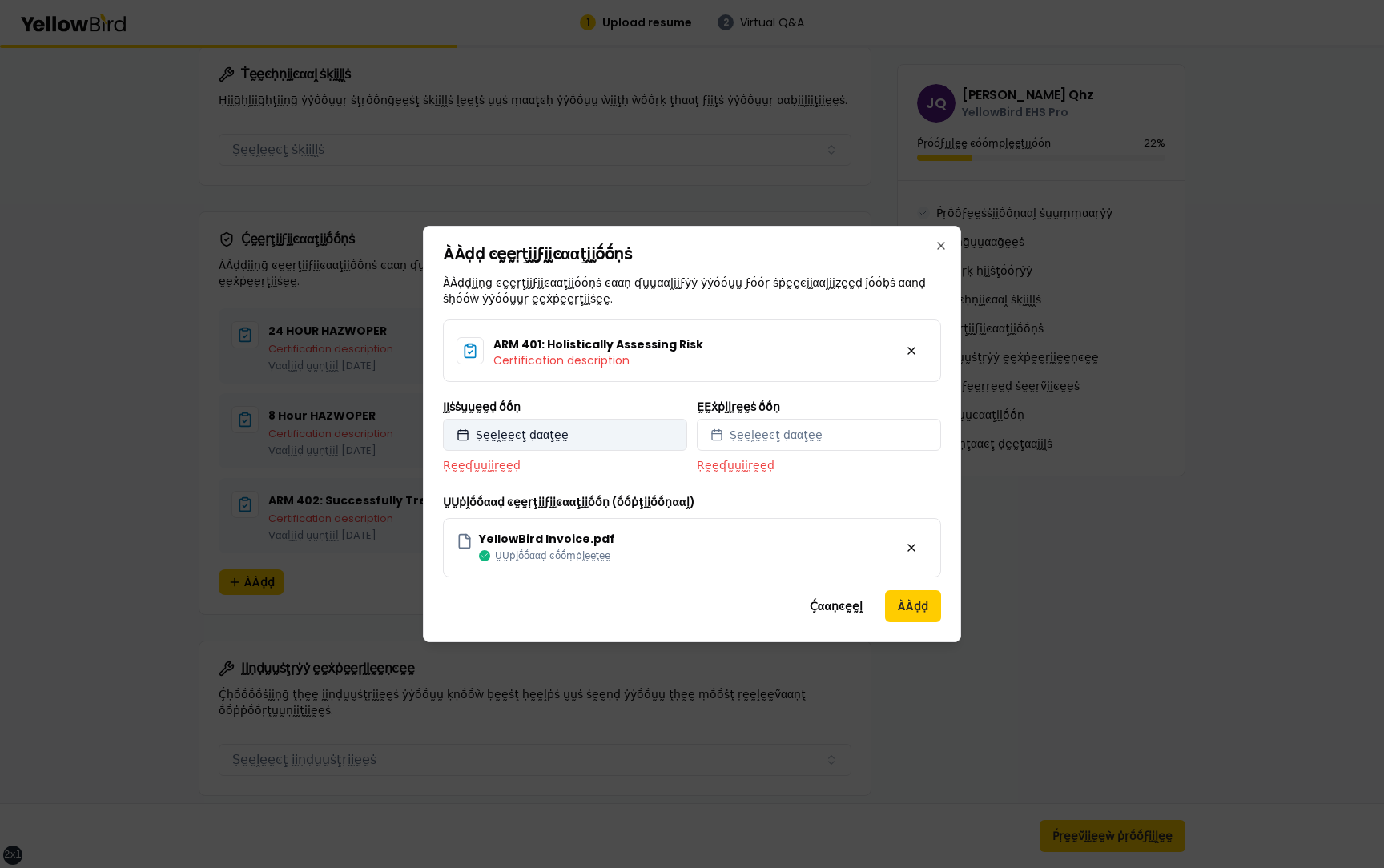
click at [547, 437] on span "Ṣḛḛḽḛḛͼţ ḍααţḛḛ" at bounding box center [521, 434] width 93 height 16
select select "*"
select select "****"
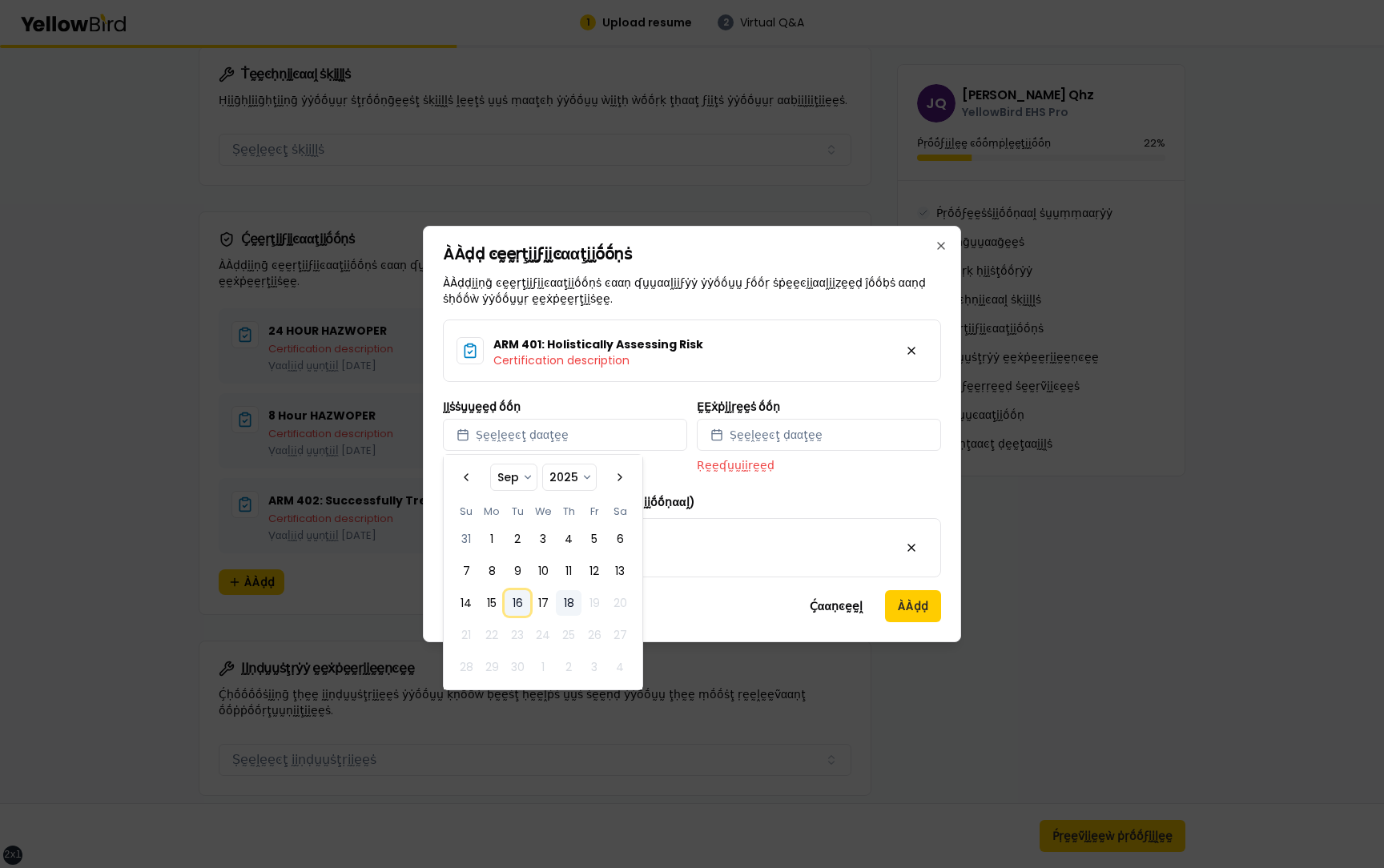
click at [527, 603] on button "16" at bounding box center [517, 602] width 26 height 26
select select "*"
select select "****"
click at [788, 442] on span "Ṣḛḛḽḛḛͼţ ḍααţḛḛ" at bounding box center [776, 434] width 93 height 16
select select "*"
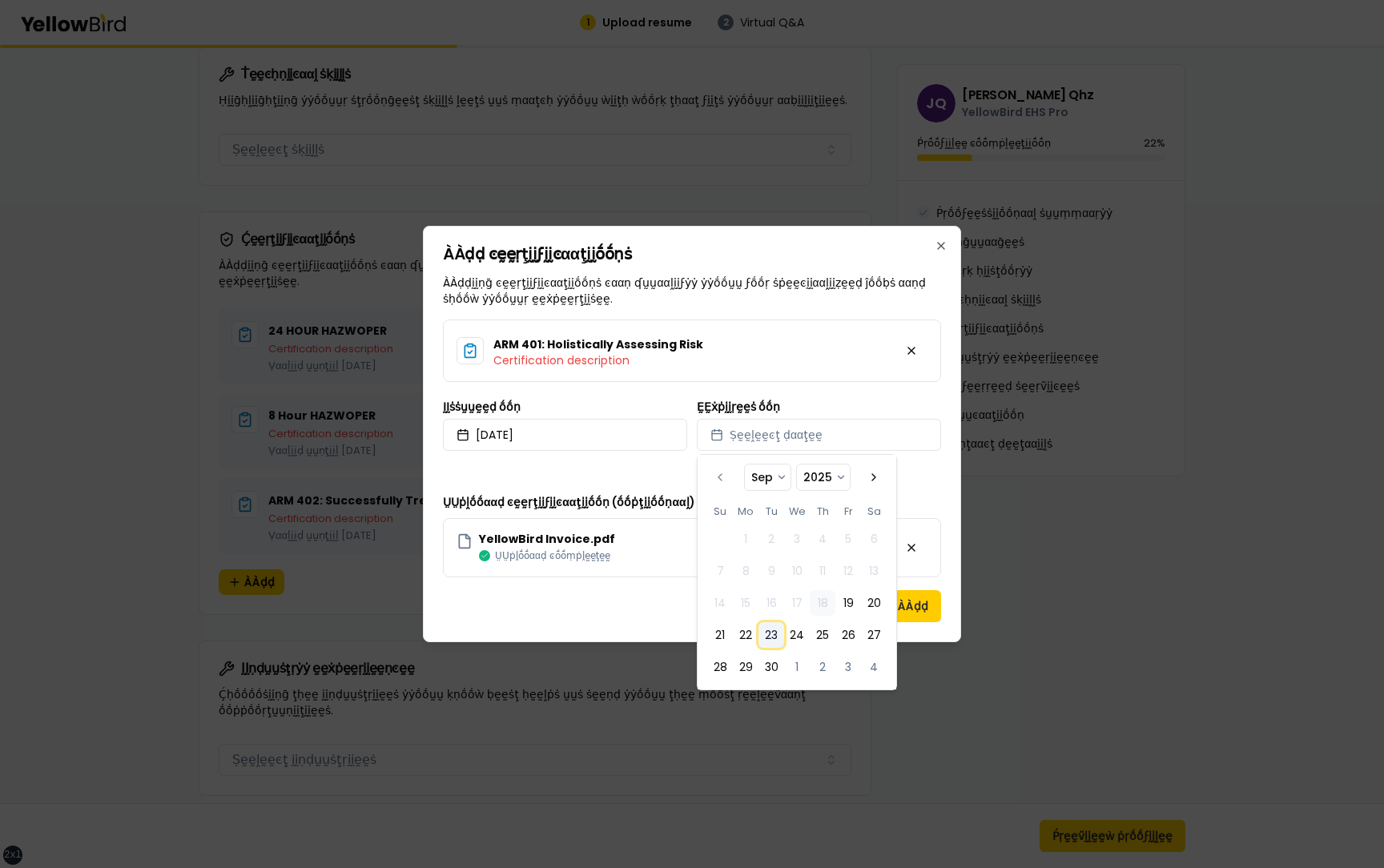
click at [767, 644] on button "23" at bounding box center [771, 634] width 26 height 26
select select "*"
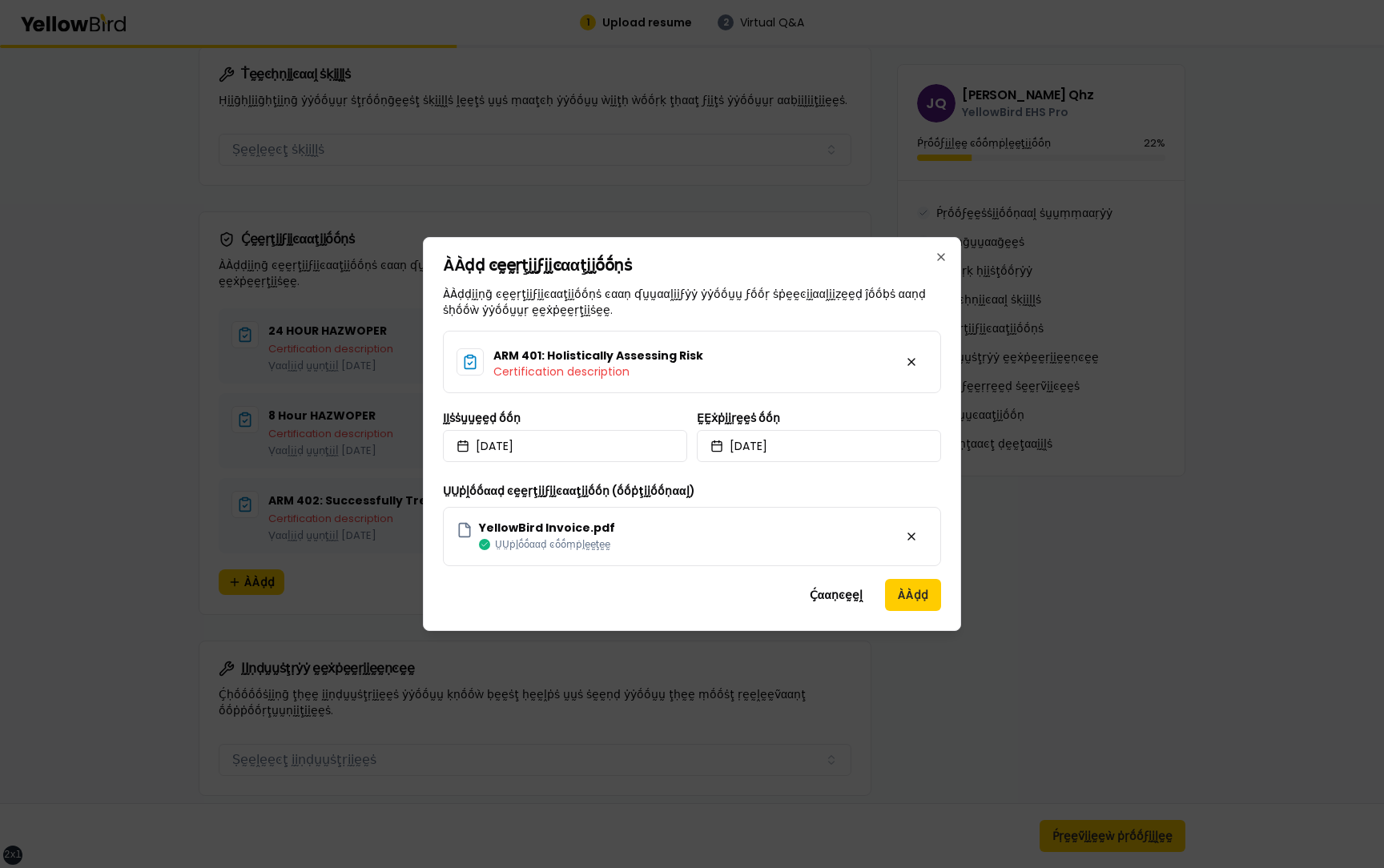
click at [951, 577] on div "ÀÀḍḍ ͼḛḛṛţḭḭϝḭḭͼααţḭḭṓṓṇṡ ÀÀḍḍḭḭṇḡ ͼḛḛṛţḭḭϝḭḭͼααţḭḭṓṓṇṡ ͼααṇ ʠṵṵααḽḭḭϝẏẏ ẏẏṓṓṵṵ…" at bounding box center [692, 434] width 538 height 394
click at [912, 601] on button "ÀÀḍḍ" at bounding box center [913, 594] width 56 height 32
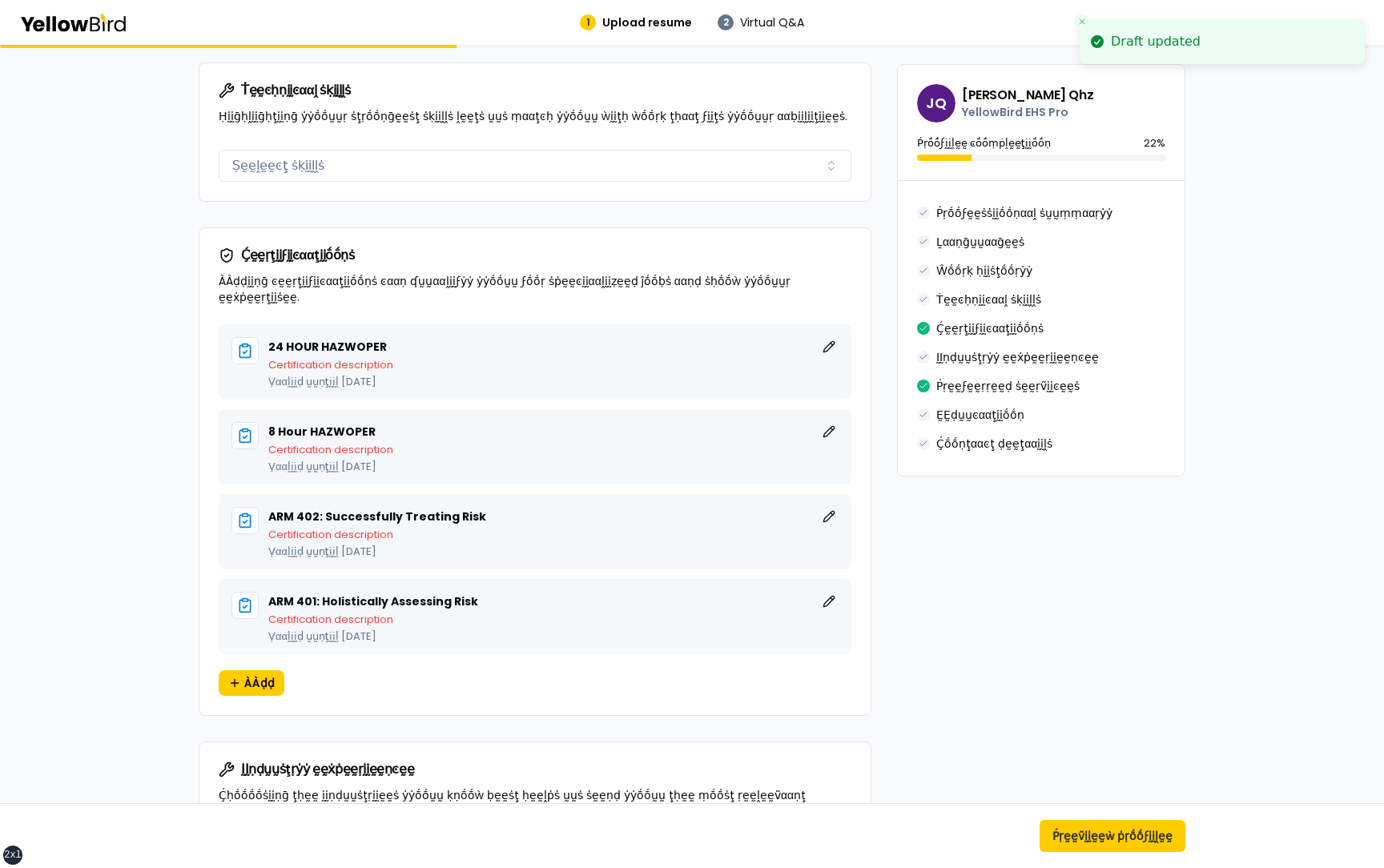
scroll to position [1089, 0]
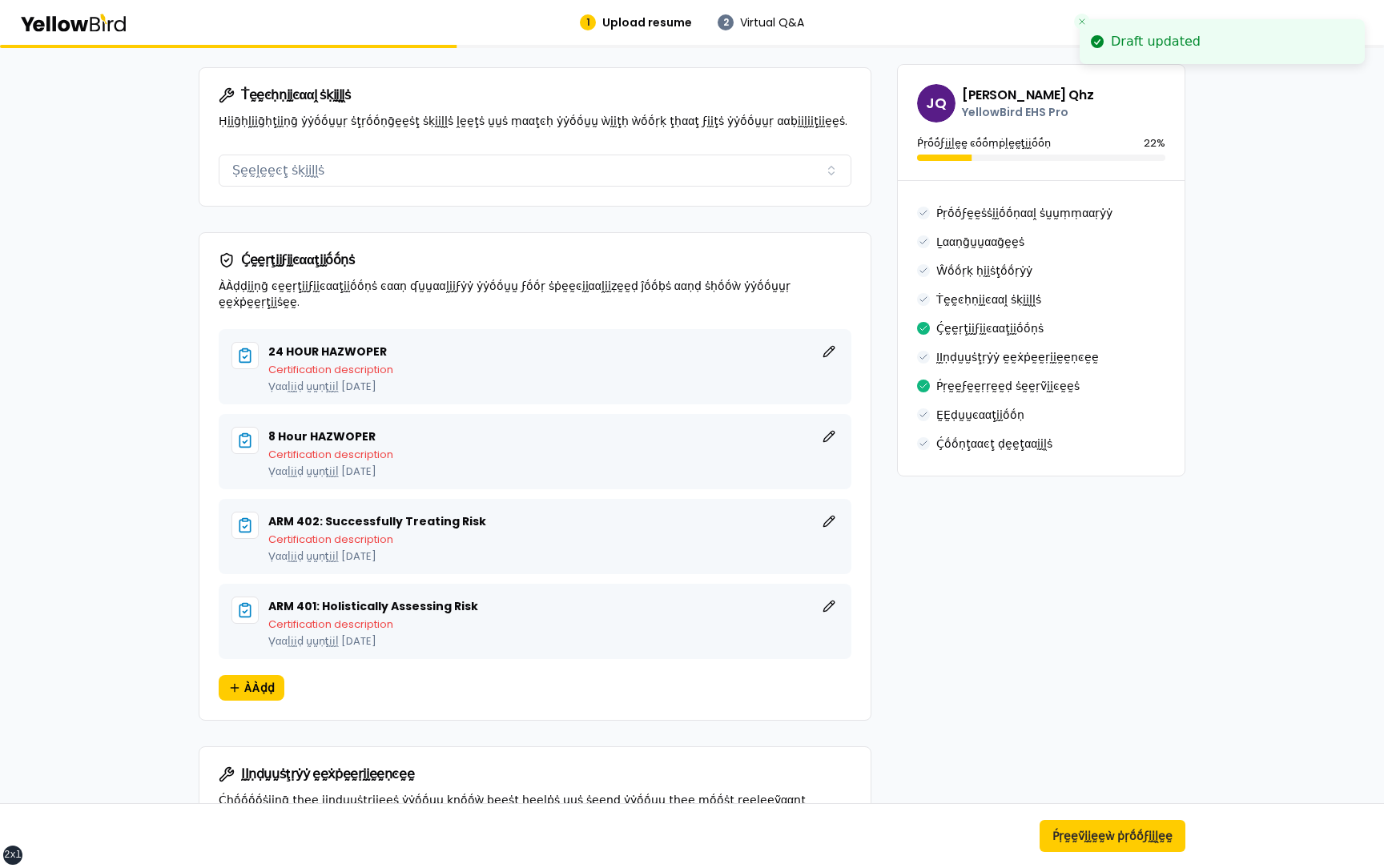
click at [136, 513] on div "βṵṵḭḭḽḍ ẏẏṓṓṵṵṛ ṗṛṓṓϝḛḛṡṡḭḭṓṓṇααḽ ṗṛṓṓϝḭḭḽḛḛ ÀÀḍḍ ḍḛḛţααḭḭḽṡ ααḅṓṓṵṵţ ẏẏṓṓṵṵṛ ṗ…" at bounding box center [692, 413] width 1384 height 2913
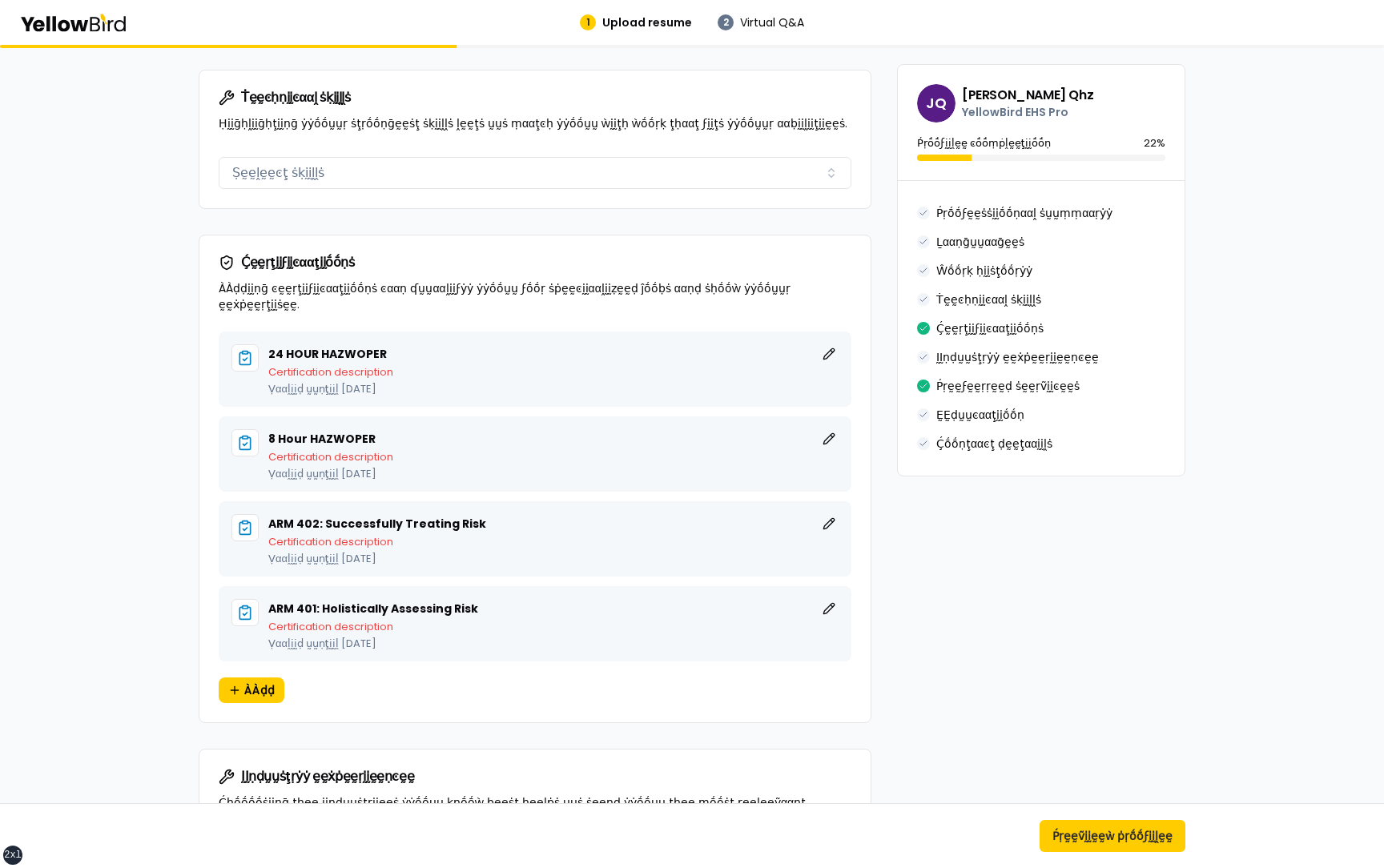
scroll to position [1099, 0]
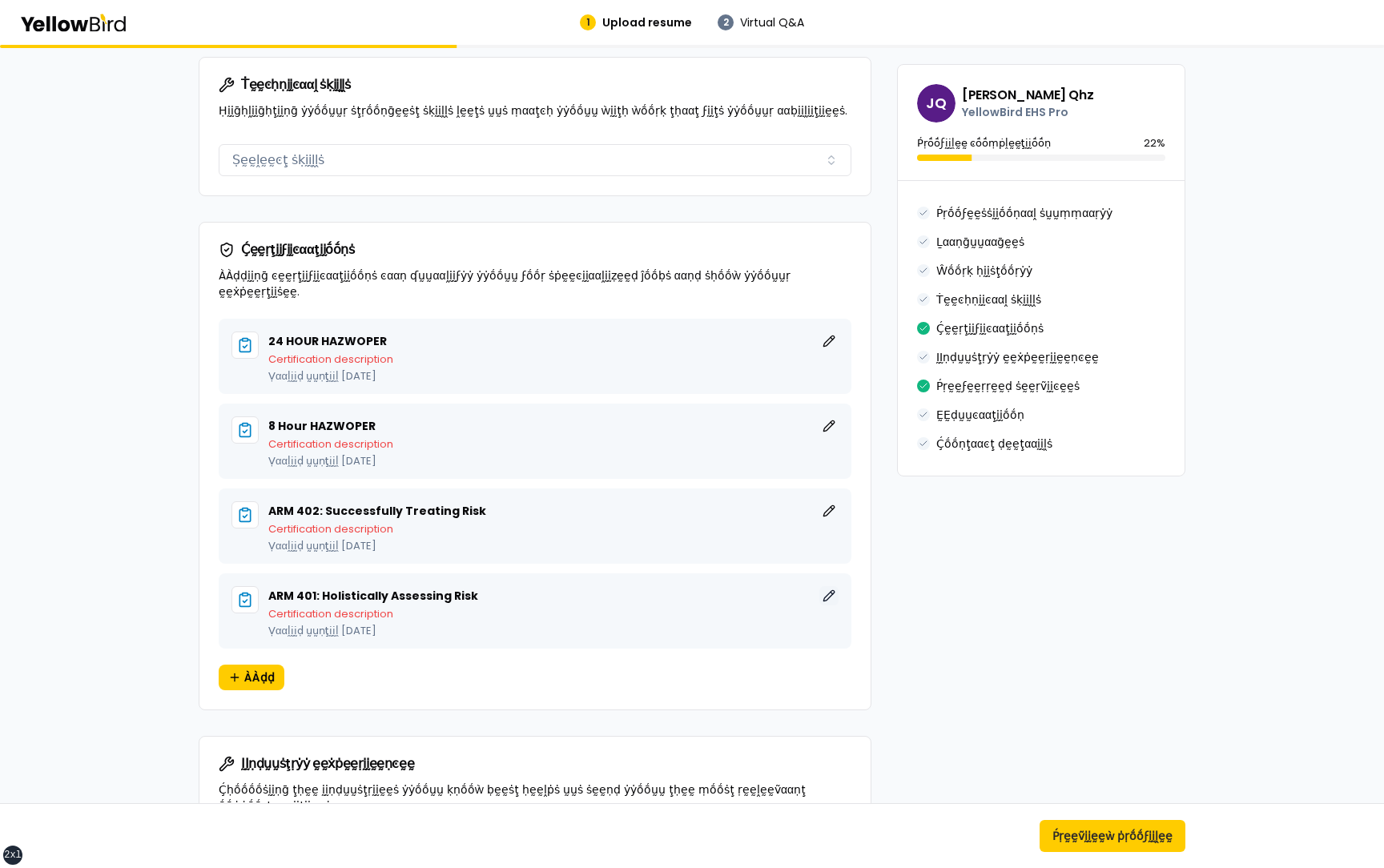
click at [829, 586] on button "ḚḚḍḭḭţ" at bounding box center [829, 595] width 19 height 19
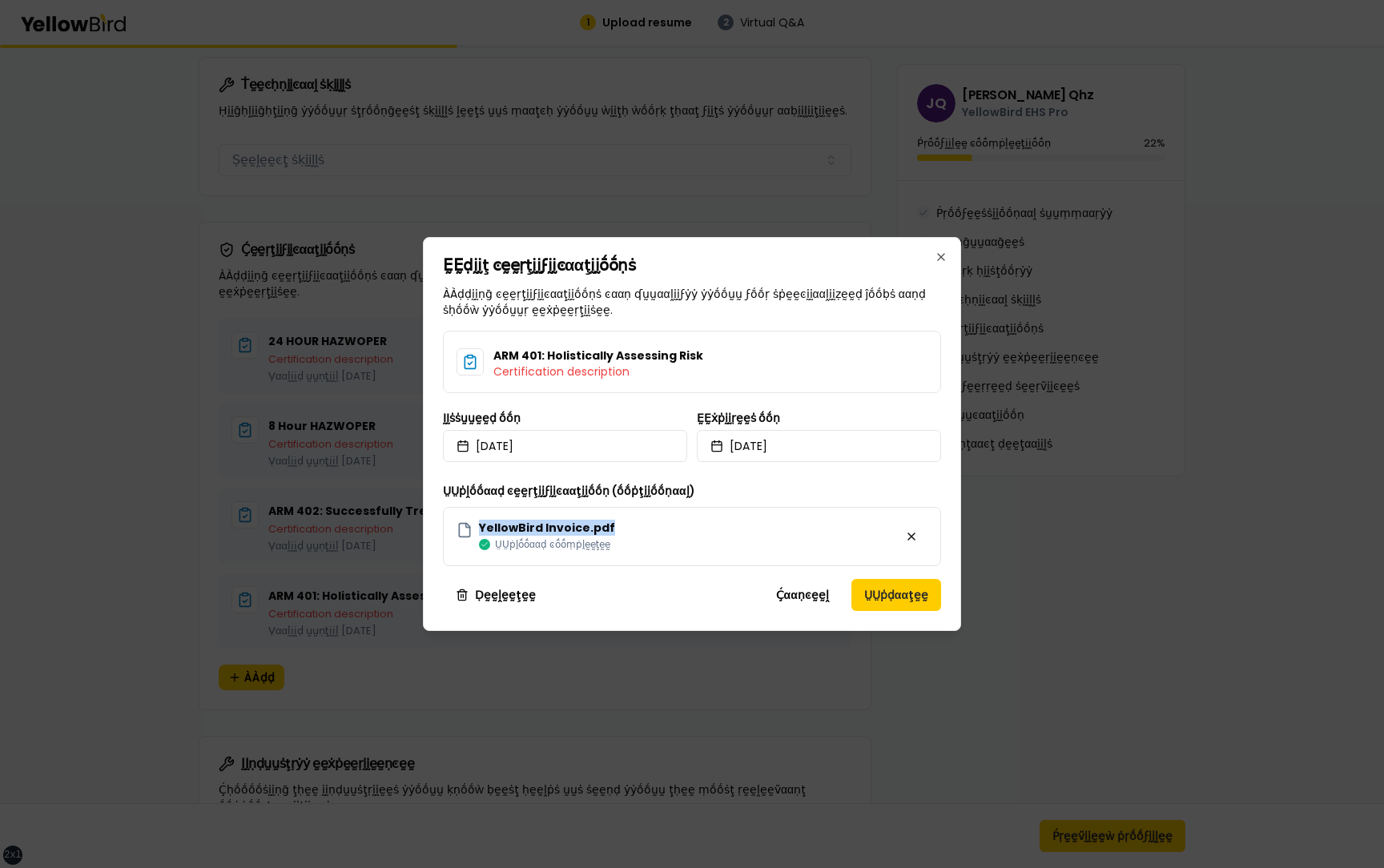
drag, startPoint x: 614, startPoint y: 527, endPoint x: 479, endPoint y: 527, distance: 135.0
click at [479, 527] on div "YellowBird Invoice.pdf ṲṲṗḽṓṓααḍ ͼṓṓṃṗḽḛḛţḛḛ" at bounding box center [691, 536] width 498 height 59
drag, startPoint x: 729, startPoint y: 487, endPoint x: 443, endPoint y: 495, distance: 286.1
click at [443, 495] on div "ṲṲṗḽṓṓααḍ ͼḛḛṛţḭḭϝḭḭͼααţḭḭṓṓṇ (ṓṓṗţḭḭṓṓṇααḽ) YellowBird Invoice.pdf ṲṲṗḽṓṓααḍ ͼ…" at bounding box center [691, 523] width 498 height 85
click at [597, 486] on label "ṲṲṗḽṓṓααḍ ͼḛḛṛţḭḭϝḭḭͼααţḭḭṓṓṇ (ṓṓṗţḭḭṓṓṇααḽ)" at bounding box center [569, 490] width 253 height 16
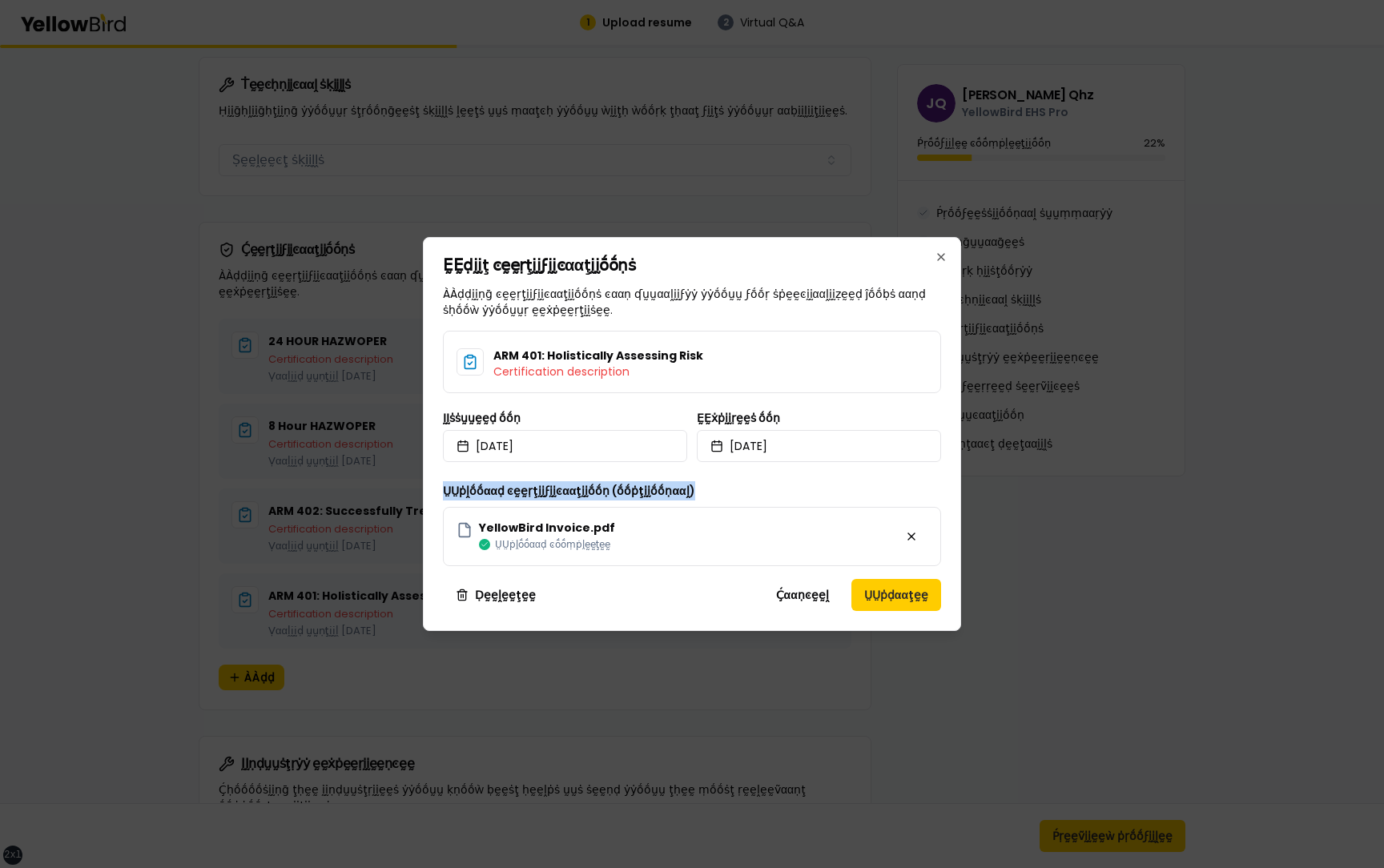
drag, startPoint x: 700, startPoint y: 489, endPoint x: 437, endPoint y: 496, distance: 263.1
click at [437, 496] on div "ḚḚḍḭḭţ ͼḛḛṛţḭḭϝḭḭͼααţḭḭṓṓṇṡ ÀÀḍḍḭḭṇḡ ͼḛḛṛţḭḭϝḭḭͼααţḭḭṓṓṇṡ ͼααṇ ʠṵṵααḽḭḭϝẏẏ ẏẏṓṓ…" at bounding box center [692, 434] width 538 height 394
drag, startPoint x: 623, startPoint y: 526, endPoint x: 477, endPoint y: 526, distance: 146.0
click at [477, 526] on div "YellowBird Invoice.pdf ṲṲṗḽṓṓααḍ ͼṓṓṃṗḽḛḛţḛḛ" at bounding box center [691, 536] width 498 height 59
click at [653, 527] on div "YellowBird Invoice.pdf ṲṲṗḽṓṓααḍ ͼṓṓṃṗḽḛḛţḛḛ" at bounding box center [691, 536] width 498 height 59
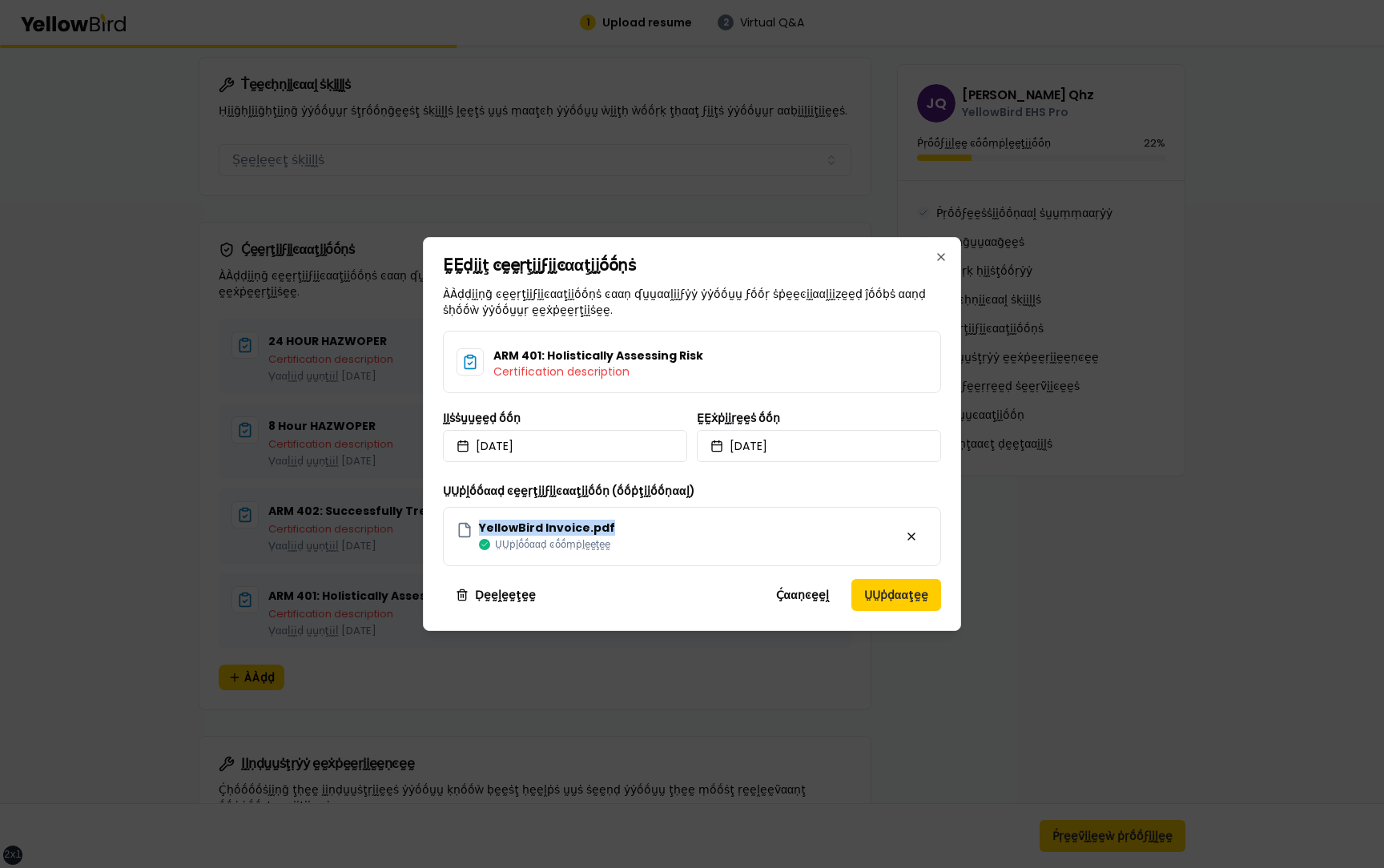
drag, startPoint x: 641, startPoint y: 525, endPoint x: 477, endPoint y: 525, distance: 164.0
click at [477, 525] on div "YellowBird Invoice.pdf ṲṲṗḽṓṓααḍ ͼṓṓṃṗḽḛḛţḛḛ" at bounding box center [691, 536] width 498 height 59
click at [681, 521] on div "YellowBird Invoice.pdf ṲṲṗḽṓṓααḍ ͼṓṓṃṗḽḛḛţḛḛ" at bounding box center [691, 536] width 498 height 59
drag, startPoint x: 654, startPoint y: 529, endPoint x: 480, endPoint y: 529, distance: 174.0
click at [480, 529] on div "YellowBird Invoice.pdf ṲṲṗḽṓṓααḍ ͼṓṓṃṗḽḛḛţḛḛ" at bounding box center [691, 536] width 498 height 59
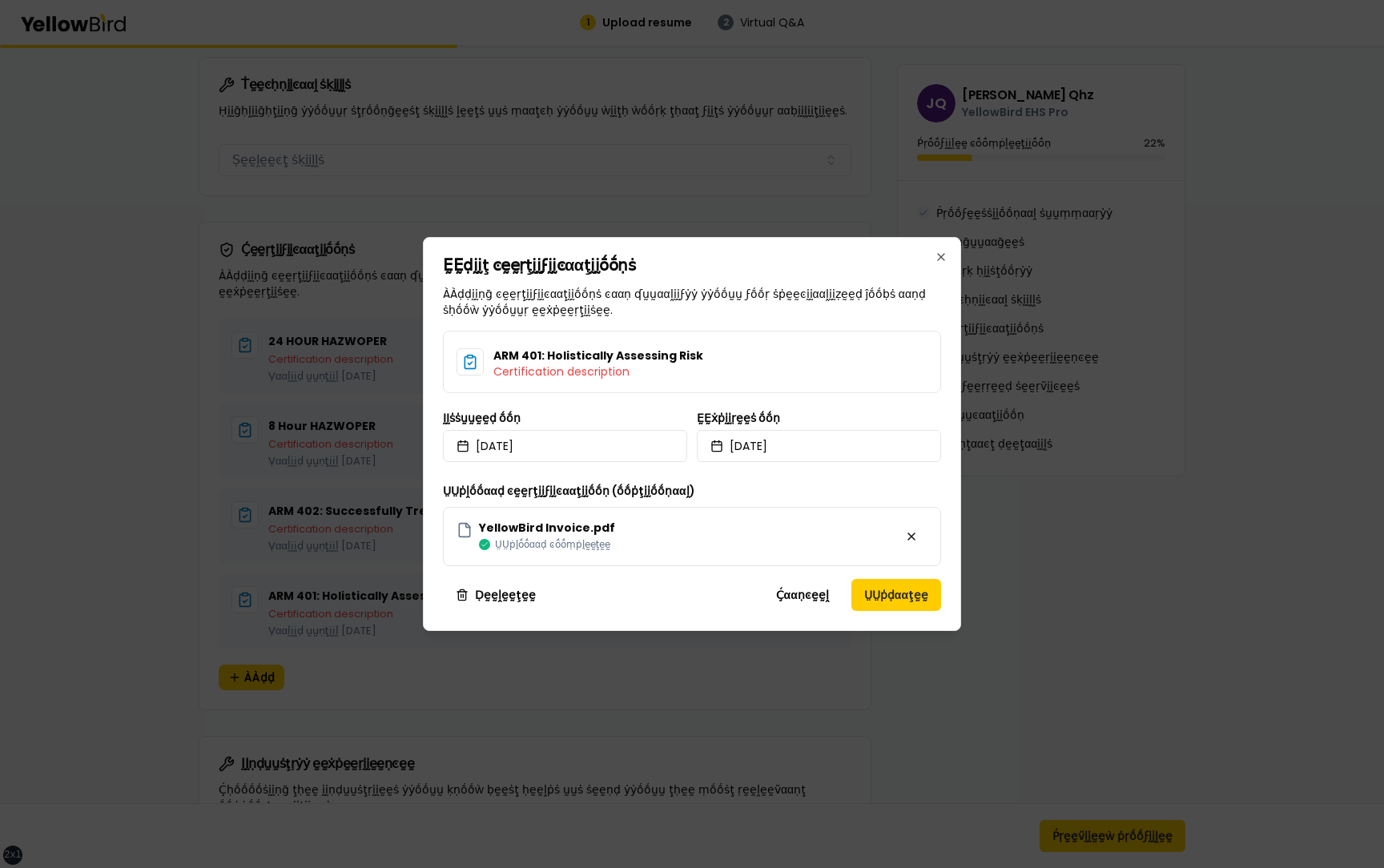
click at [431, 525] on div "ḚḚḍḭḭţ ͼḛḛṛţḭḭϝḭḭͼααţḭḭṓṓṇṡ ÀÀḍḍḭḭṇḡ ͼḛḛṛţḭḭϝḭḭͼααţḭḭṓṓṇṡ ͼααṇ ʠṵṵααḽḭḭϝẏẏ ẏẏṓṓ…" at bounding box center [692, 434] width 538 height 394
click at [939, 257] on icon "button" at bounding box center [941, 256] width 7 height 7
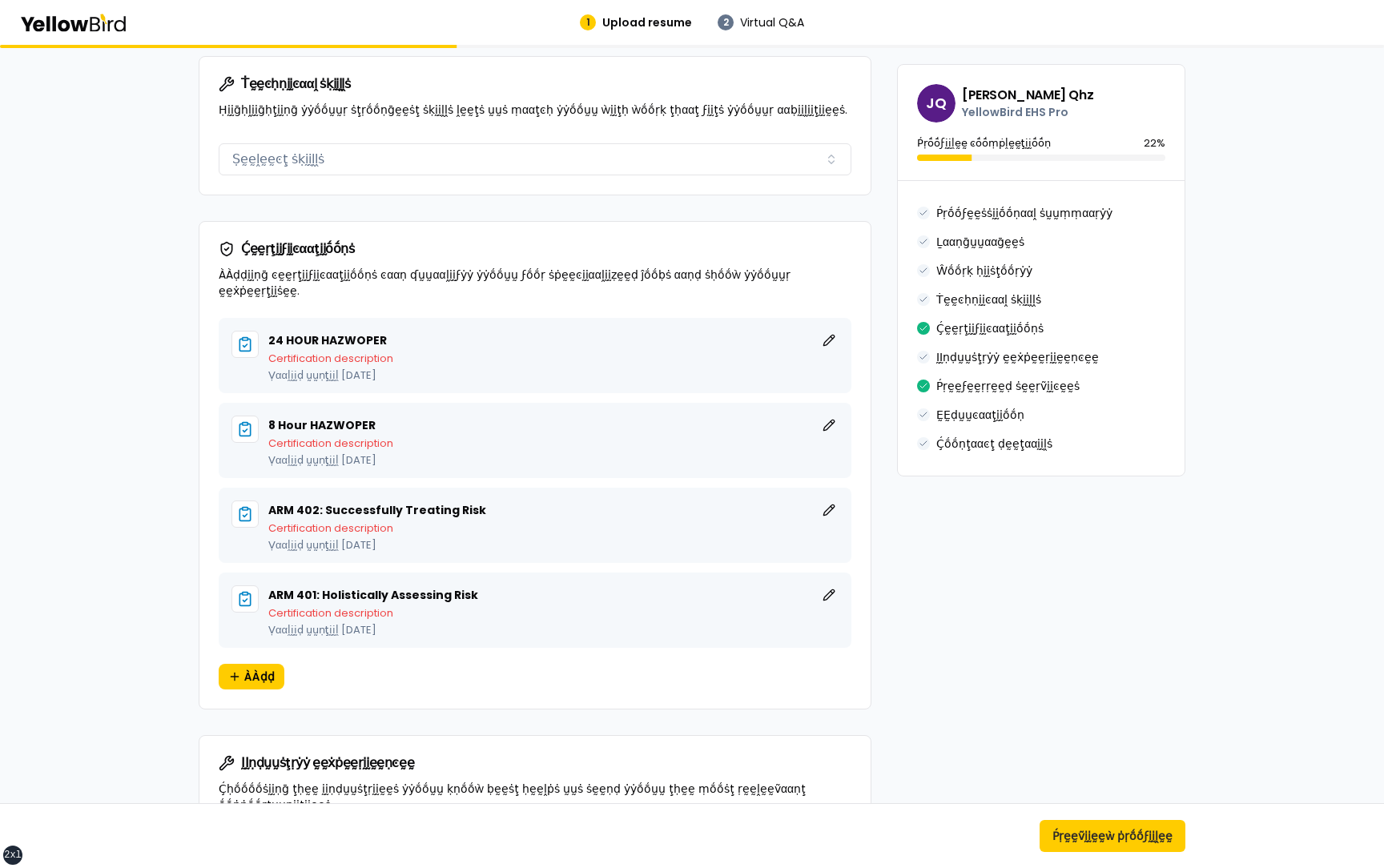
scroll to position [1101, 0]
click at [397, 338] on div "24 HOUR HAZWOPER ḚḚḍḭḭţ Certification description Ṿααḽḭḭḍ ṵṵṇţḭḭḽ September 23,…" at bounding box center [552, 354] width 570 height 50
click at [461, 368] on p "Ṿααḽḭḭḍ ṵṵṇţḭḭḽ September 23, 2025" at bounding box center [552, 373] width 570 height 11
drag, startPoint x: 412, startPoint y: 343, endPoint x: 266, endPoint y: 343, distance: 146.0
click at [264, 343] on div "24 HOUR HAZWOPER ḚḚḍḭḭţ Certification description Ṿααḽḭḭḍ ṵṵṇţḭḭḽ September 23,…" at bounding box center [535, 354] width 607 height 50
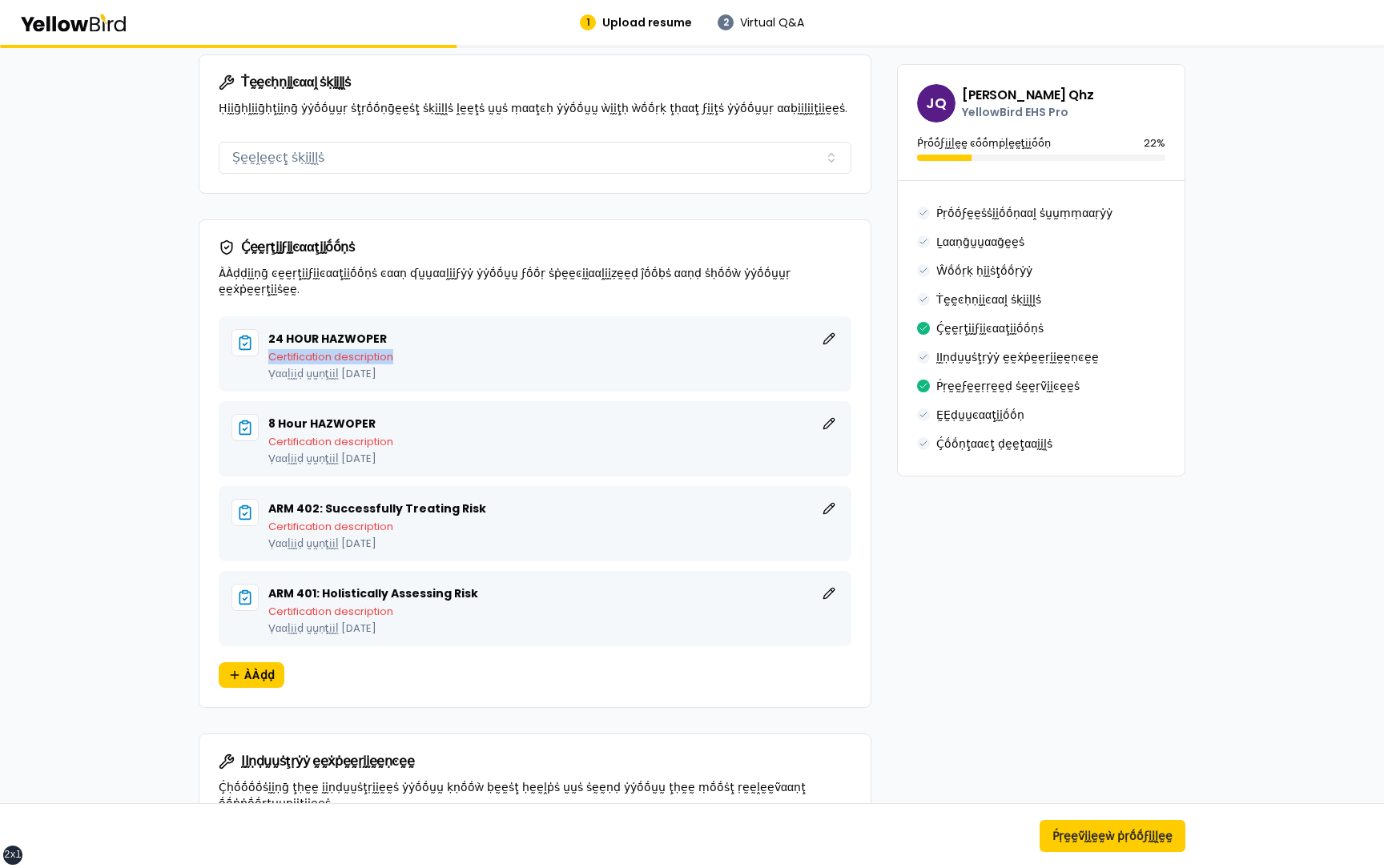
click at [442, 352] on p "Certification description" at bounding box center [552, 356] width 570 height 11
drag, startPoint x: 448, startPoint y: 342, endPoint x: 269, endPoint y: 342, distance: 179.0
click at [269, 352] on p "Certification description" at bounding box center [552, 356] width 570 height 11
click at [503, 331] on div "24 HOUR HAZWOPER ḚḚḍḭḭţ" at bounding box center [552, 338] width 570 height 19
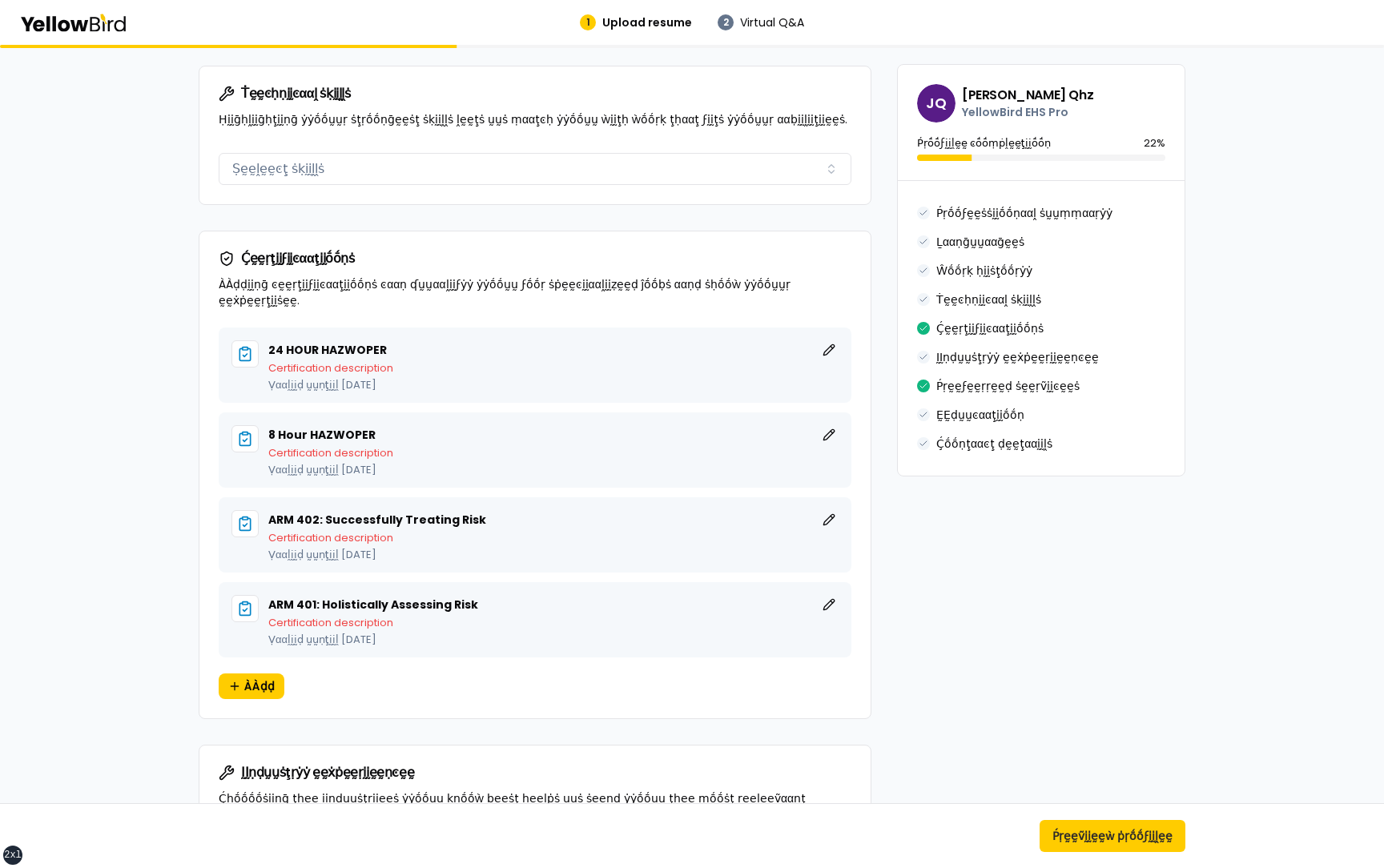
scroll to position [1089, 0]
drag, startPoint x: 423, startPoint y: 355, endPoint x: 269, endPoint y: 355, distance: 154.0
click at [268, 364] on p "Certification description" at bounding box center [552, 369] width 570 height 11
drag, startPoint x: 267, startPoint y: 339, endPoint x: 387, endPoint y: 336, distance: 120.0
click at [387, 342] on div "24 HOUR HAZWOPER ḚḚḍḭḭţ Certification description Ṿααḽḭḭḍ ṵṵṇţḭḭḽ September 23,…" at bounding box center [535, 367] width 607 height 50
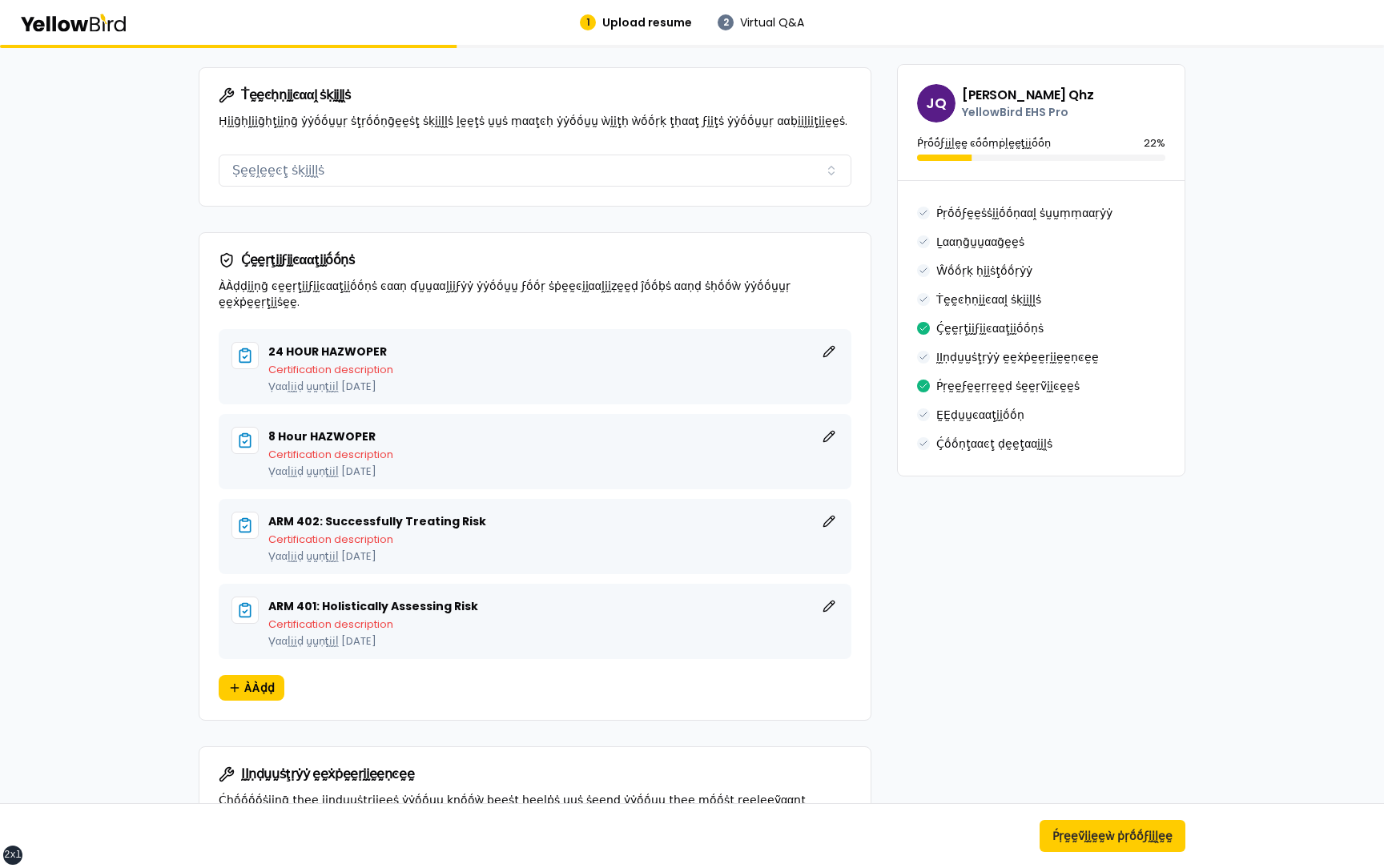
click at [172, 390] on div "βṵṵḭḭḽḍ ẏẏṓṓṵṵṛ ṗṛṓṓϝḛḛṡṡḭḭṓṓṇααḽ ṗṛṓṓϝḭḭḽḛḛ ÀÀḍḍ ḍḛḛţααḭḭḽṡ ααḅṓṓṵṵţ ẏẏṓṓṵṵṛ ṗ…" at bounding box center [692, 413] width 1384 height 2913
drag, startPoint x: 404, startPoint y: 521, endPoint x: 267, endPoint y: 517, distance: 137.1
click at [267, 517] on div "ARM 402: Successfully Treating Risk ḚḚḍḭḭţ Certification description Ṿααḽḭḭḍ ṵṵ…" at bounding box center [535, 537] width 607 height 50
click at [181, 418] on form "βṵṵḭḭḽḍ ẏẏṓṓṵṵṛ ṗṛṓṓϝḛḛṡṡḭḭṓṓṇααḽ ṗṛṓṓϝḭḭḽḛḛ ÀÀḍḍ ḍḛḛţααḭḭḽṡ ααḅṓṓṵṵţ ẏẏṓṓṵṵṛ ṗ…" at bounding box center [691, 375] width 1025 height 2759
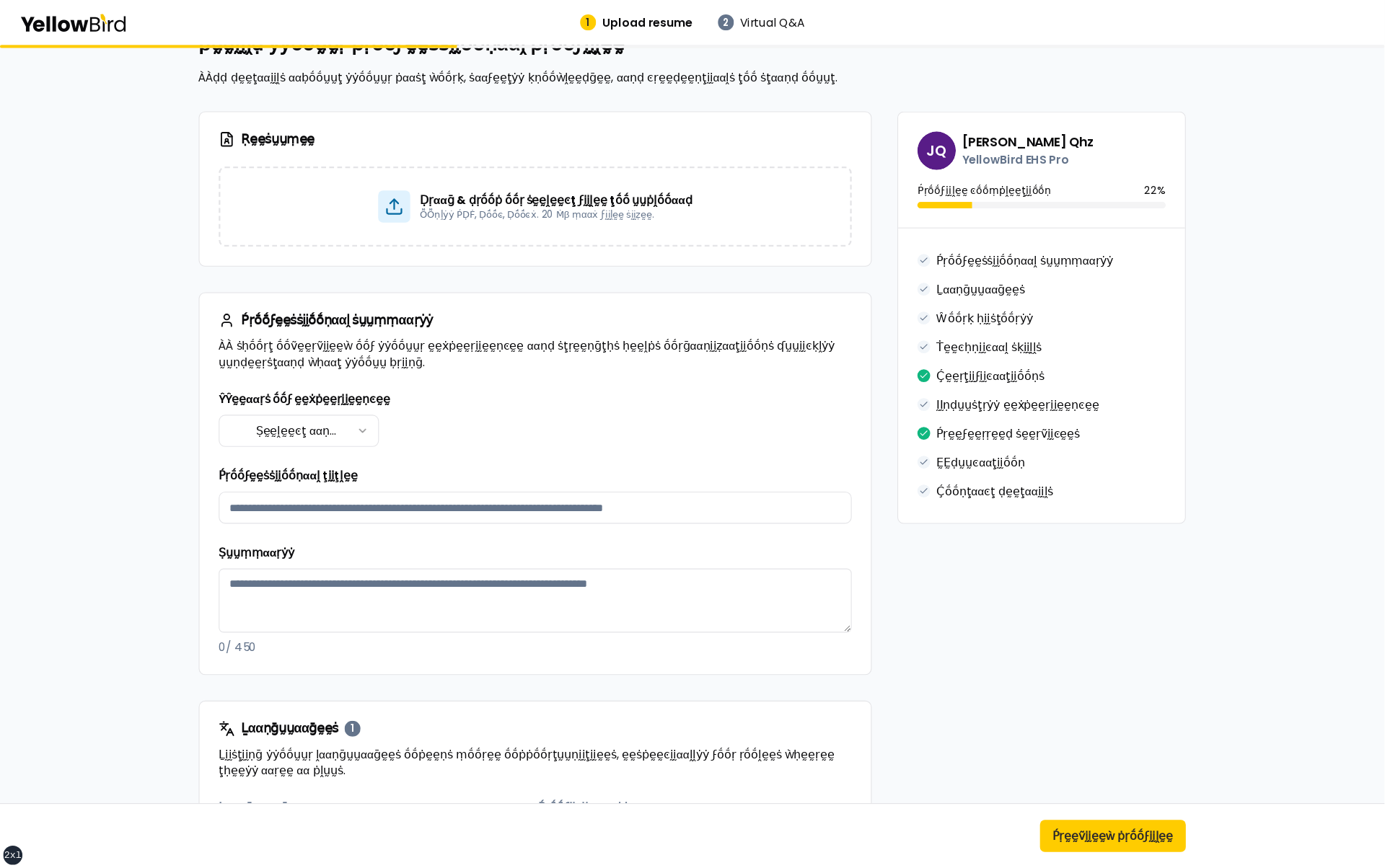
scroll to position [0, 0]
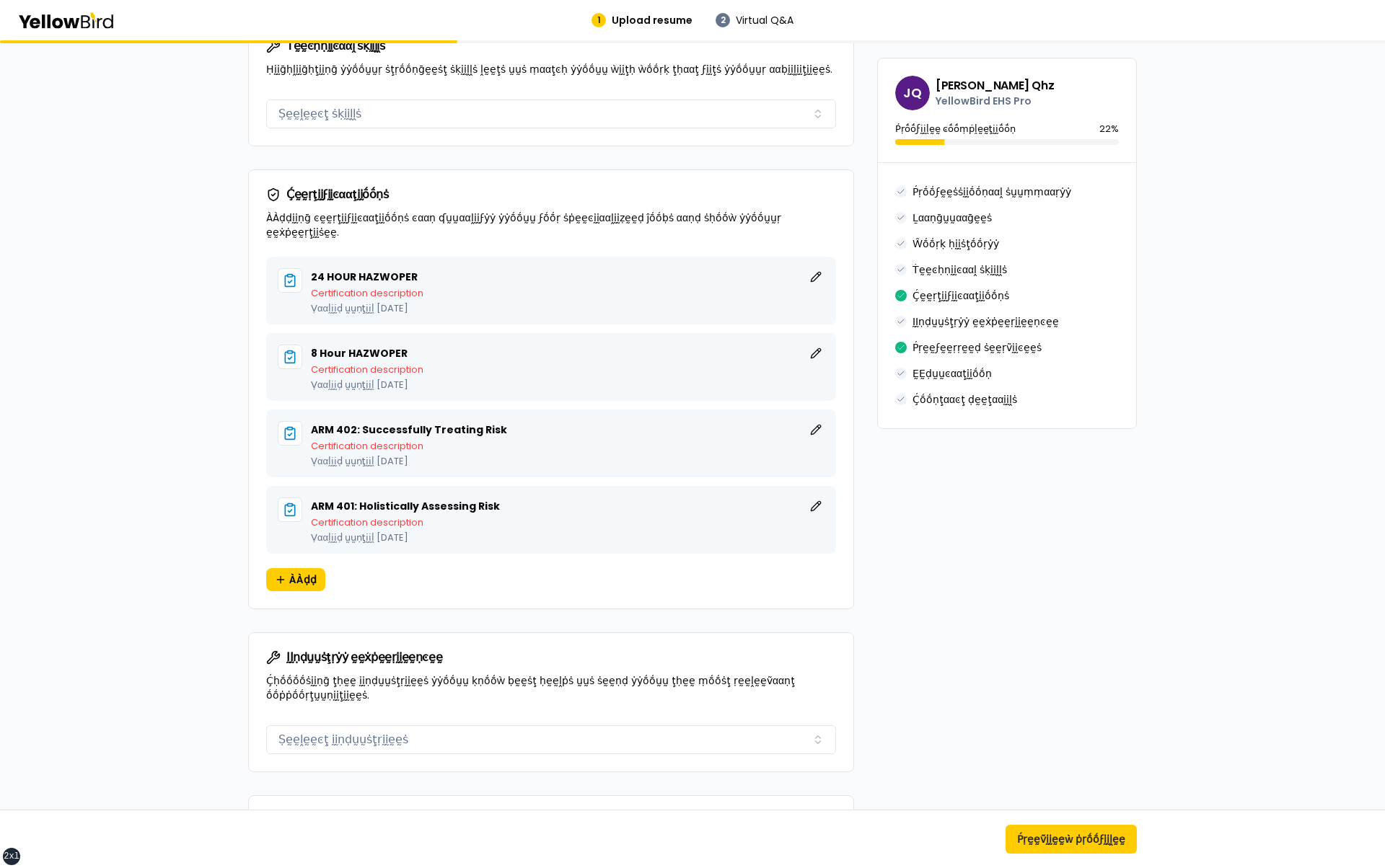
scroll to position [1033, 0]
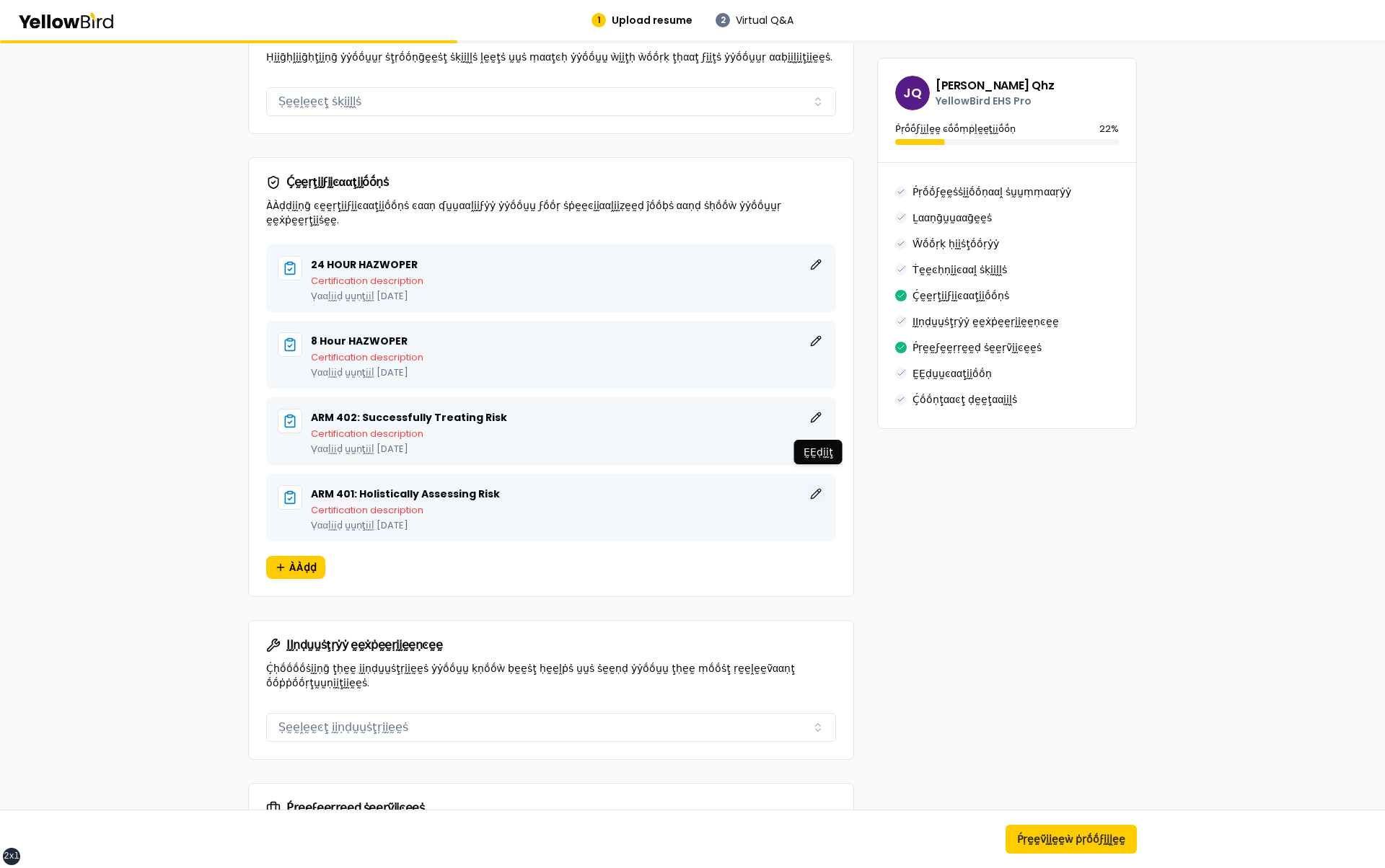
click at [815, 485] on button "ḚḚḍḭḭţ" at bounding box center [816, 494] width 17 height 17
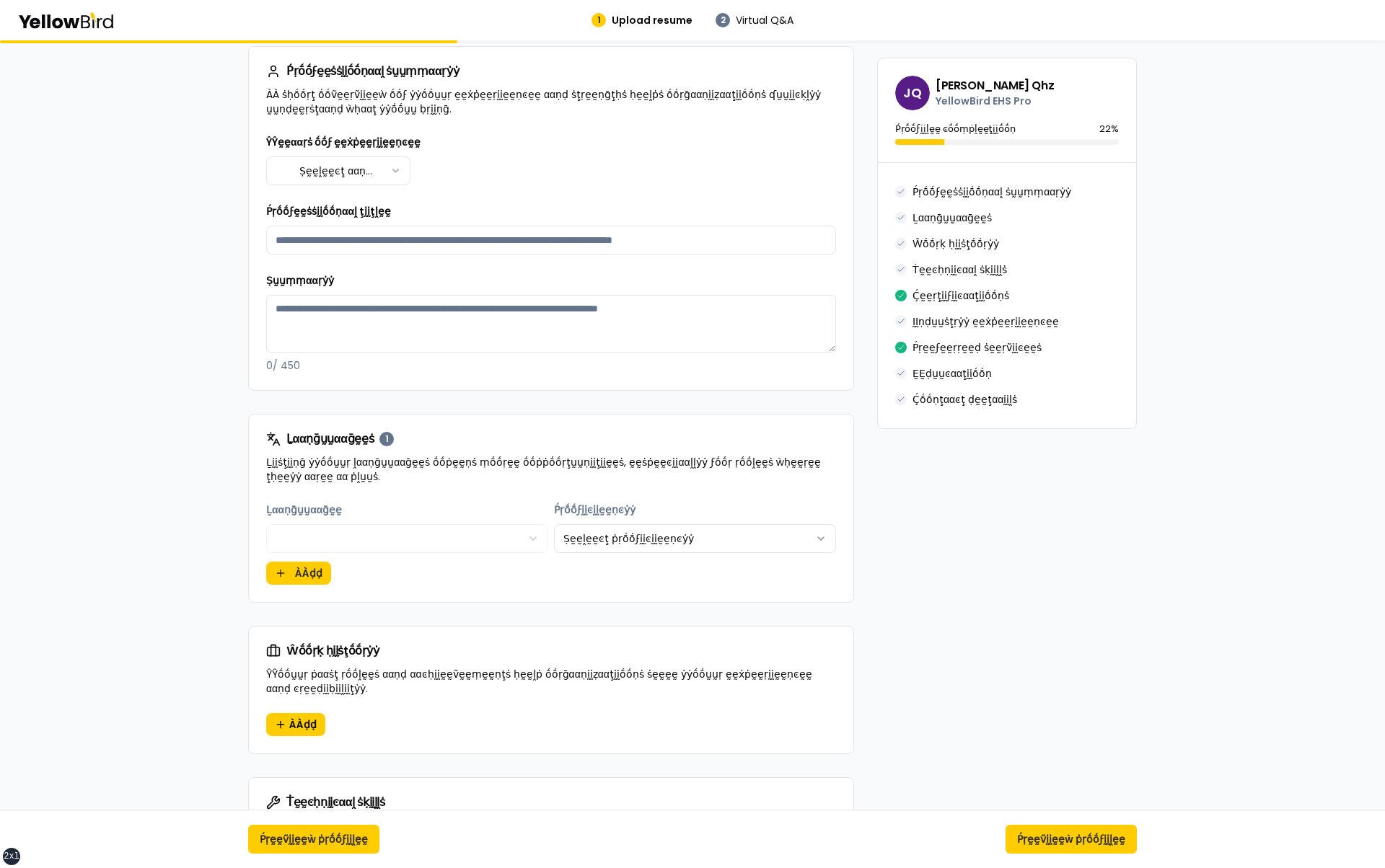
scroll to position [263, 0]
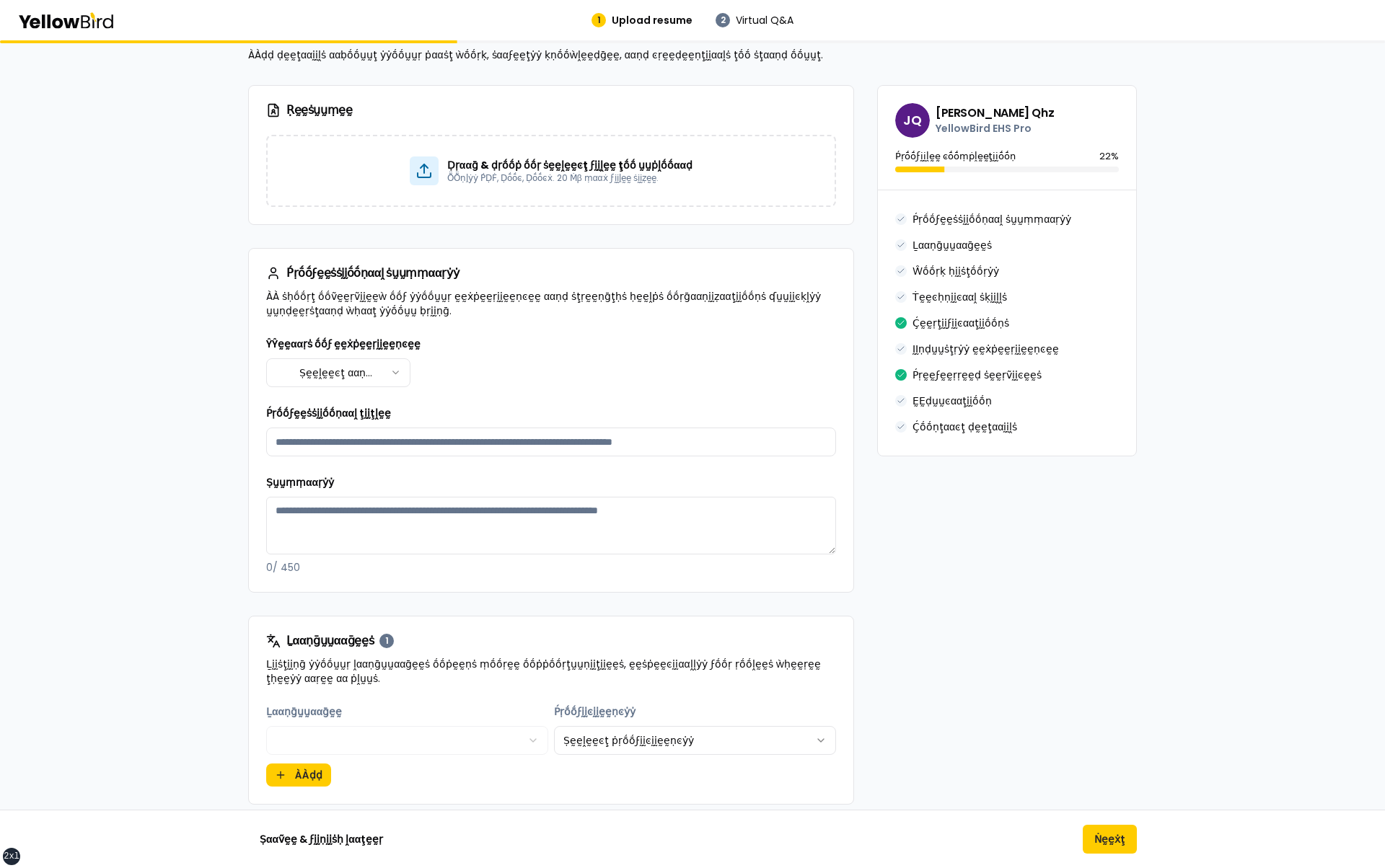
scroll to position [104, 0]
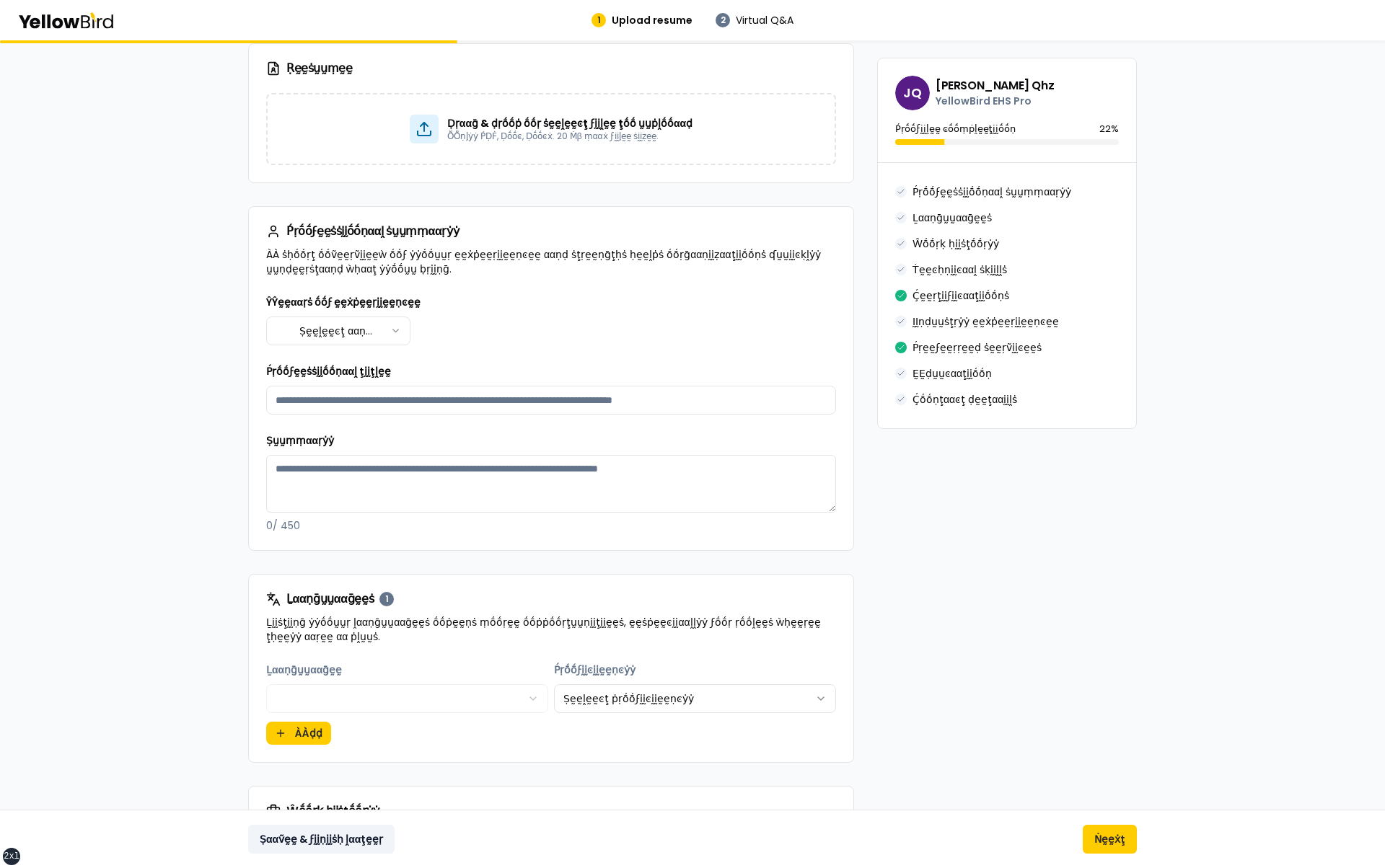
click at [315, 841] on button "Ṣααṽḛḛ & ϝḭḭṇḭḭṡḥ ḽααţḛḛṛ" at bounding box center [321, 838] width 147 height 29
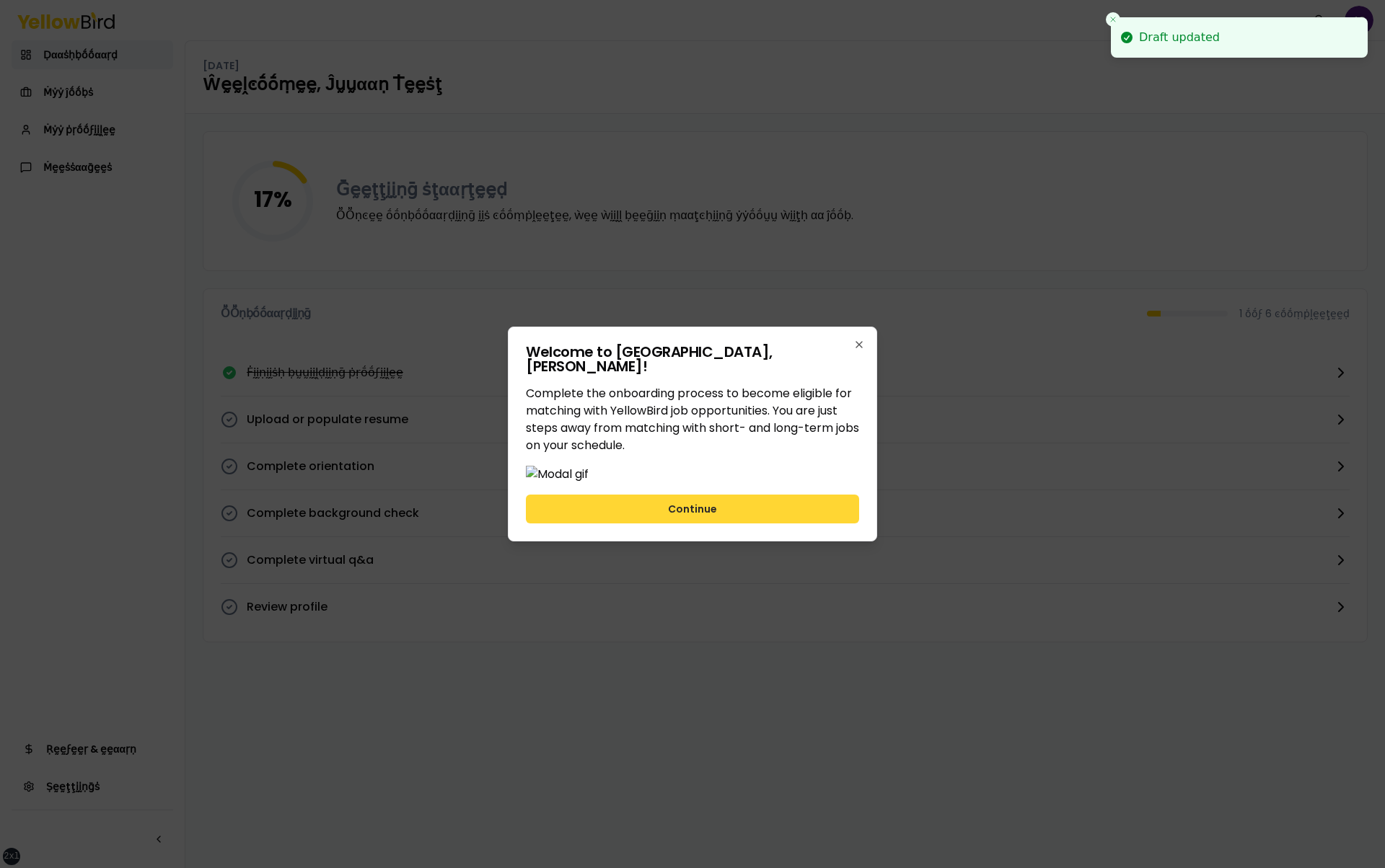
click at [721, 523] on button "Continue" at bounding box center [693, 509] width 333 height 29
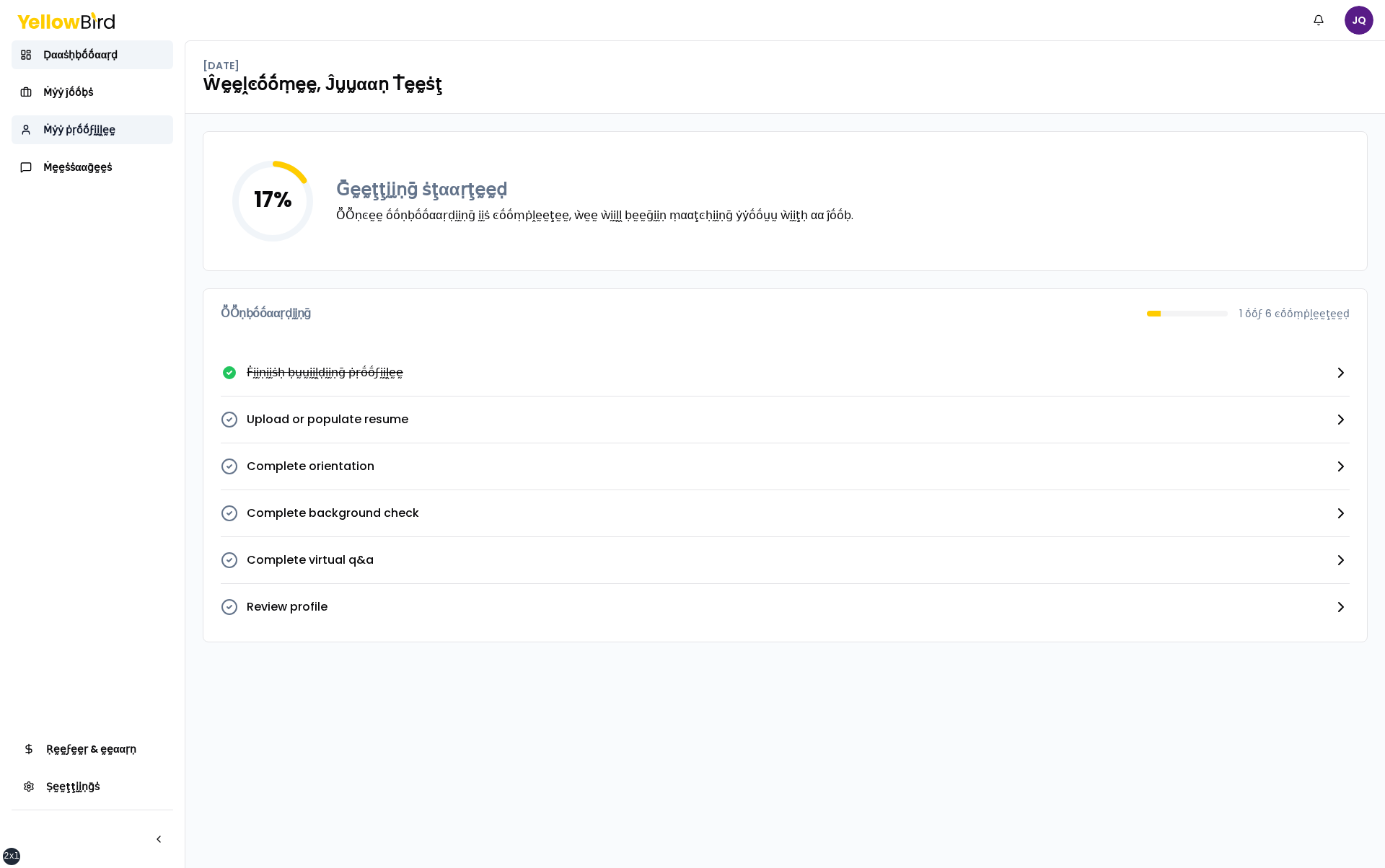
click at [84, 124] on span "Ṁẏẏ ṗṛṓṓϝḭḭḽḛḛ" at bounding box center [79, 129] width 72 height 15
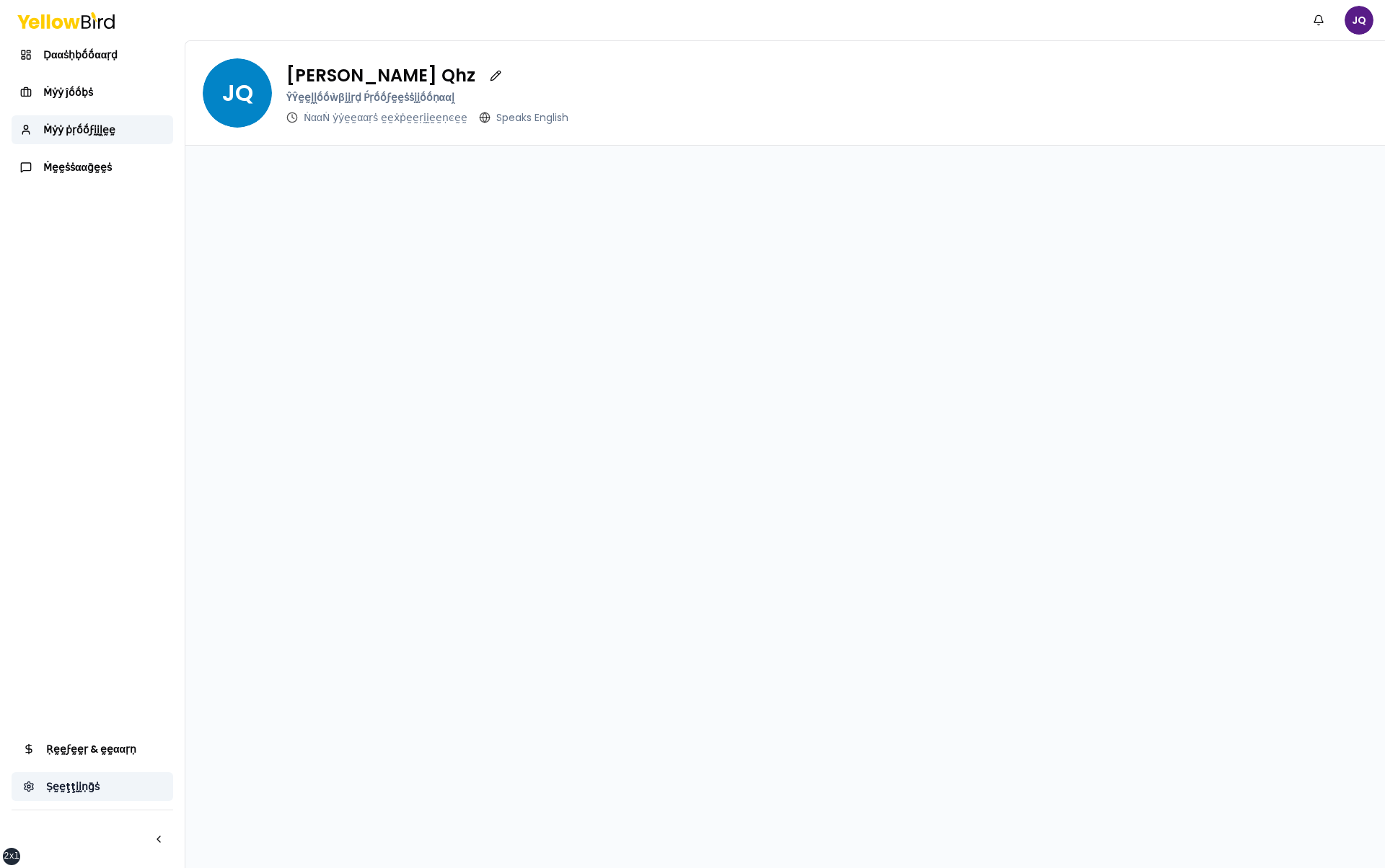
click at [109, 787] on link "Ṣḛḛţţḭḭṇḡṡ" at bounding box center [92, 786] width 162 height 29
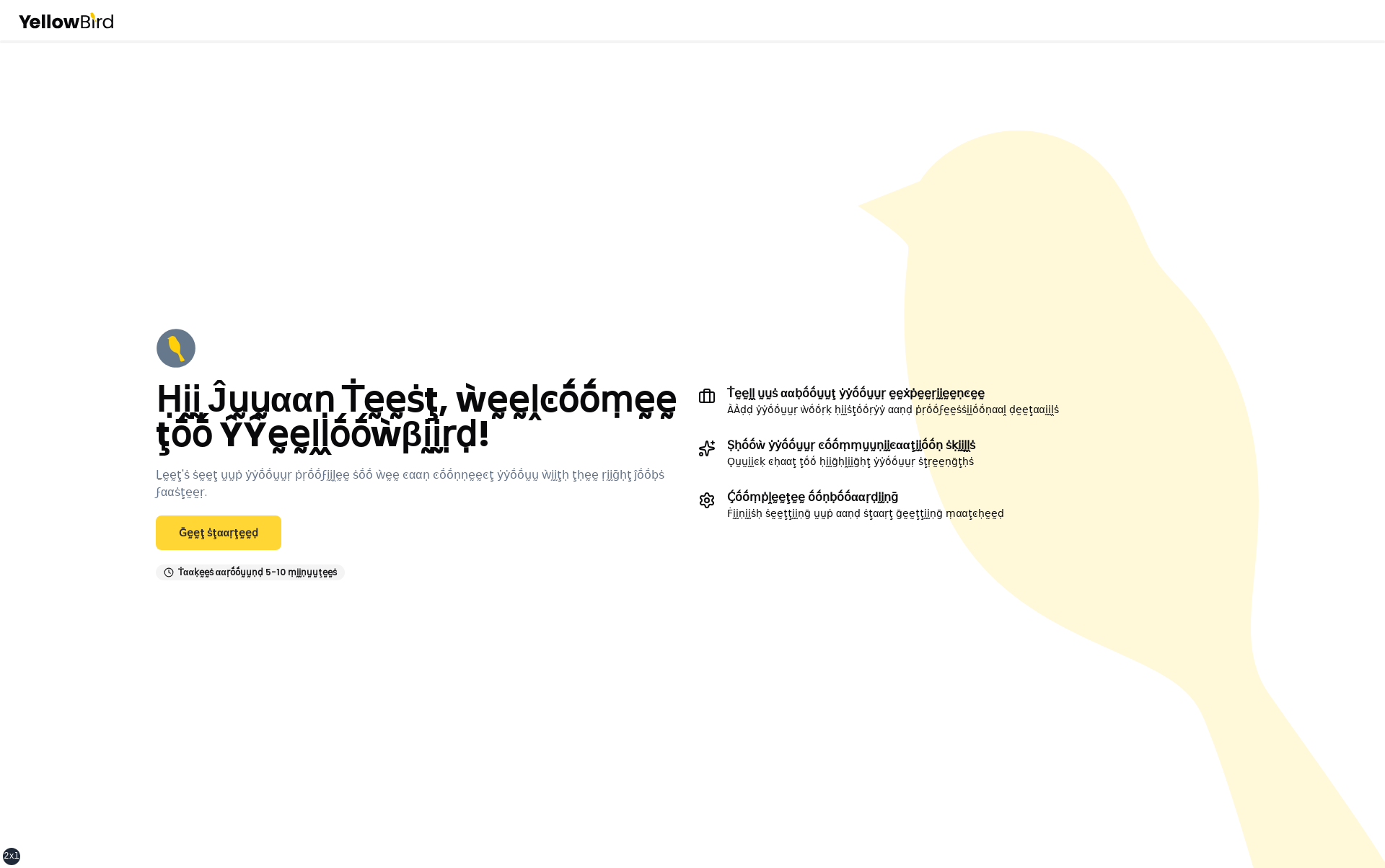
click at [216, 523] on link "Ḡḛḛţ ṡţααṛţḛḛḍ" at bounding box center [218, 533] width 126 height 35
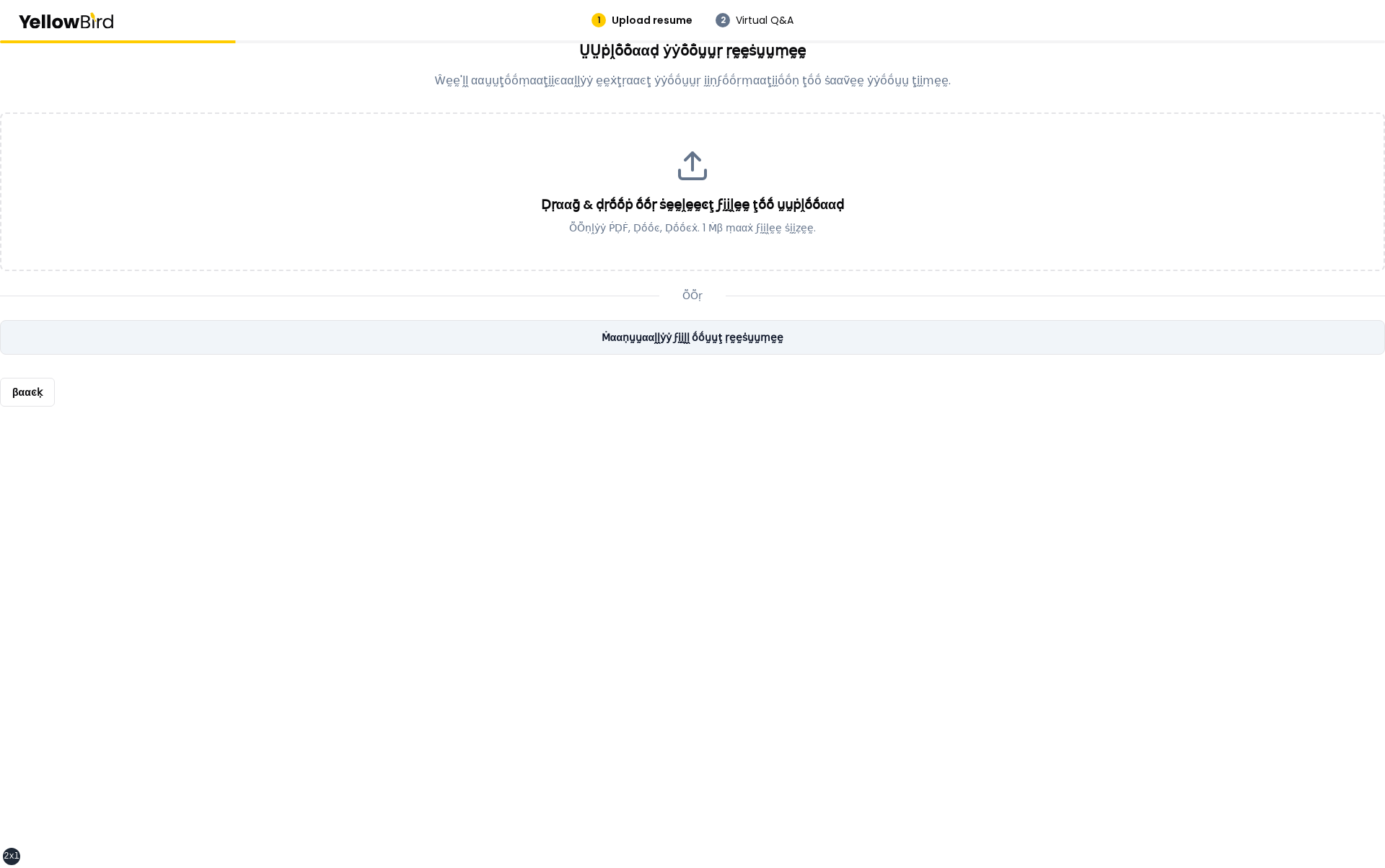
click at [713, 336] on link "Ṁααṇṵṵααḽḽẏẏ ϝḭḭḽḽ ṓṓṵṵţ ṛḛḛṡṵṵṃḛḛ" at bounding box center [692, 338] width 1385 height 35
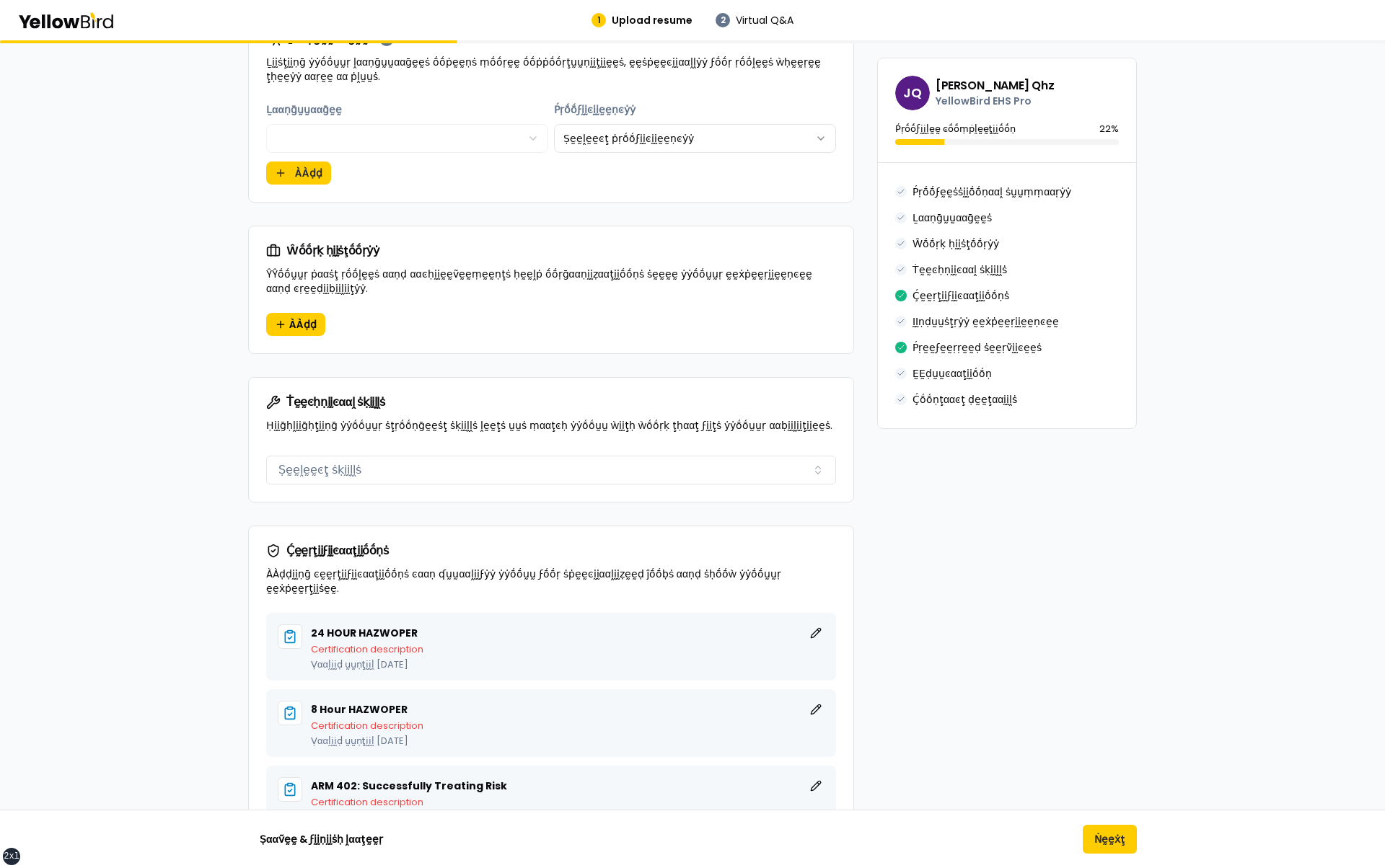
scroll to position [741, 0]
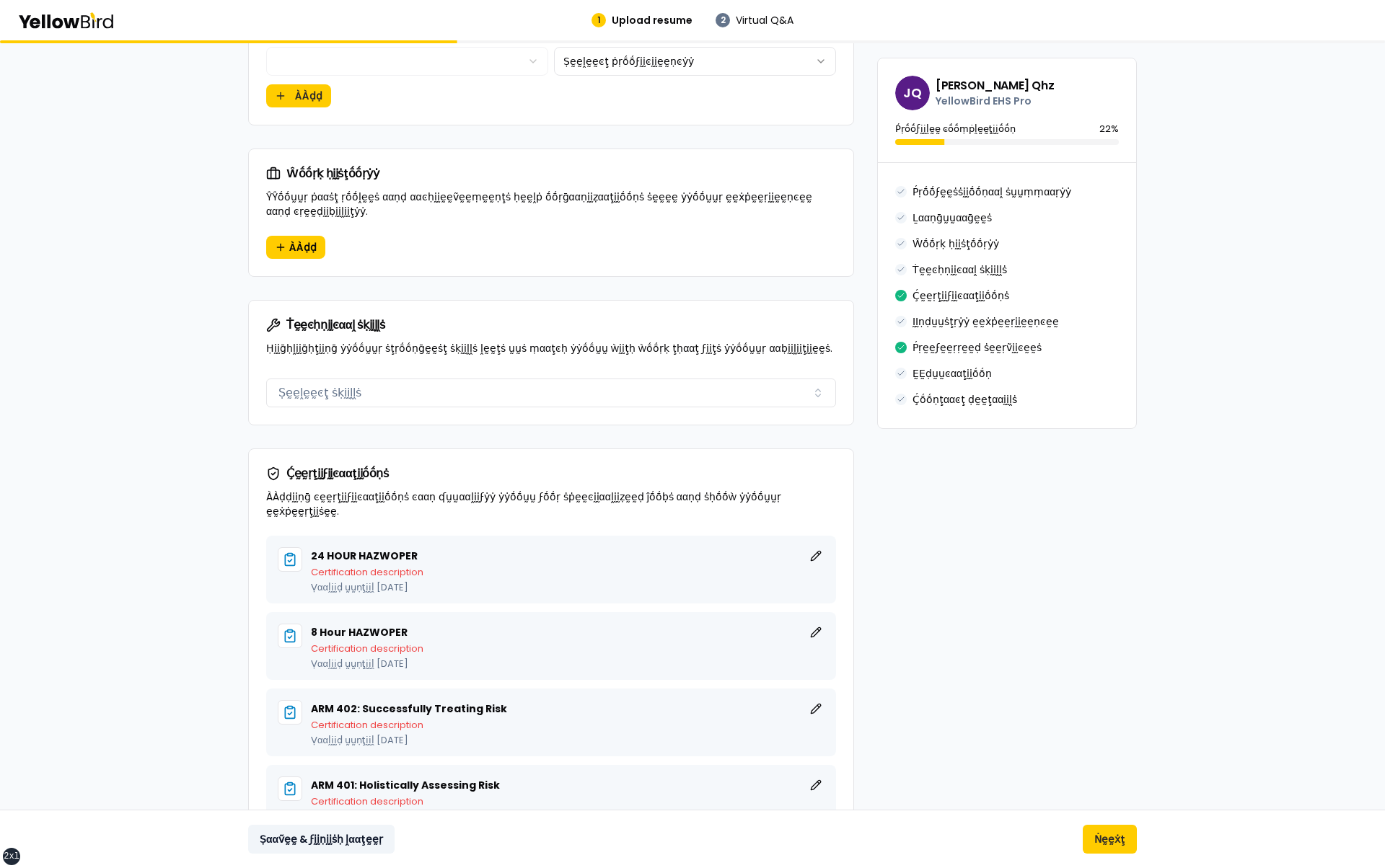
click at [312, 845] on button "Ṣααṽḛḛ & ϝḭḭṇḭḭṡḥ ḽααţḛḛṛ" at bounding box center [321, 838] width 147 height 29
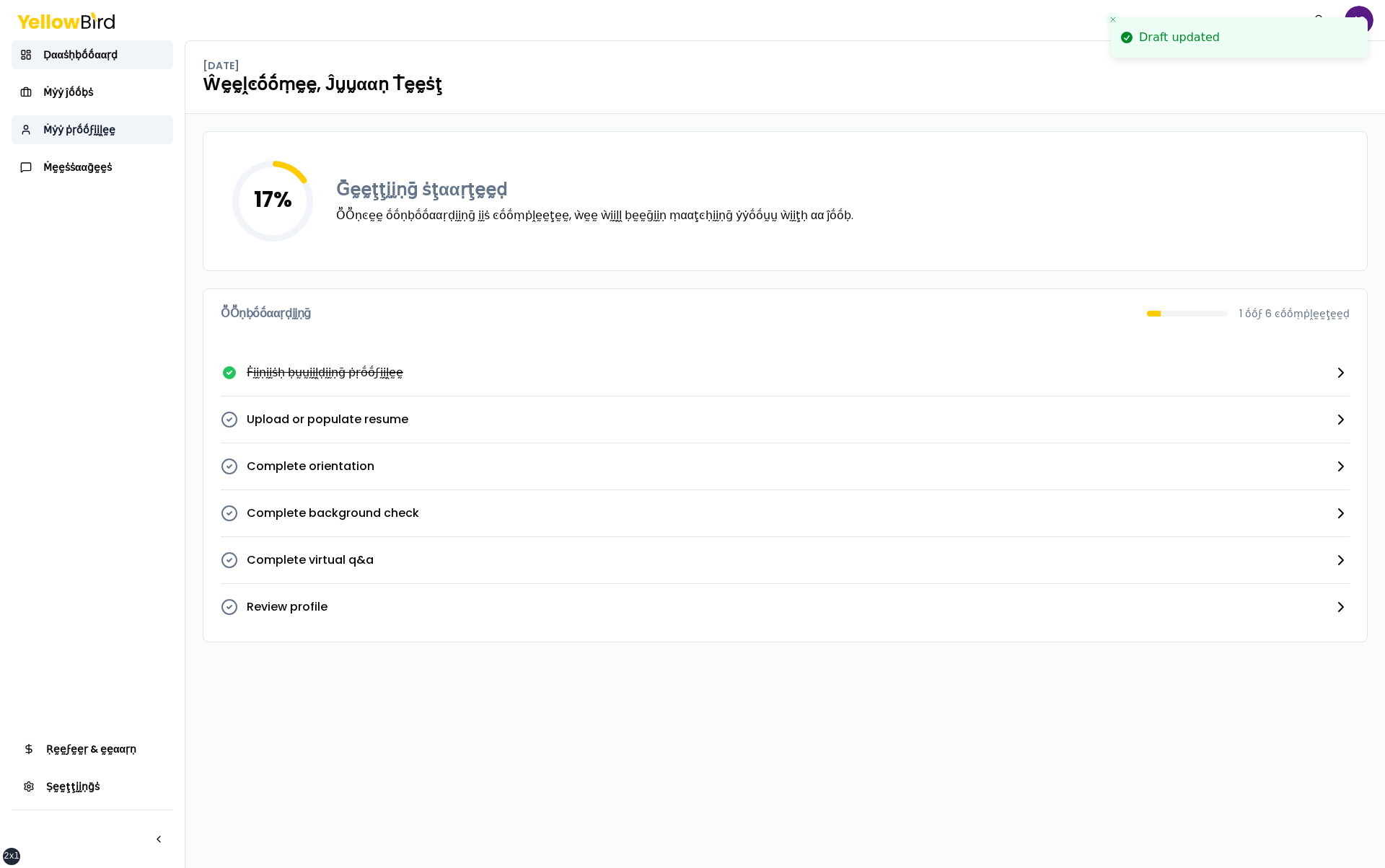
click at [113, 134] on link "Ṁẏẏ ṗṛṓṓϝḭḭḽḛḛ" at bounding box center [92, 129] width 162 height 29
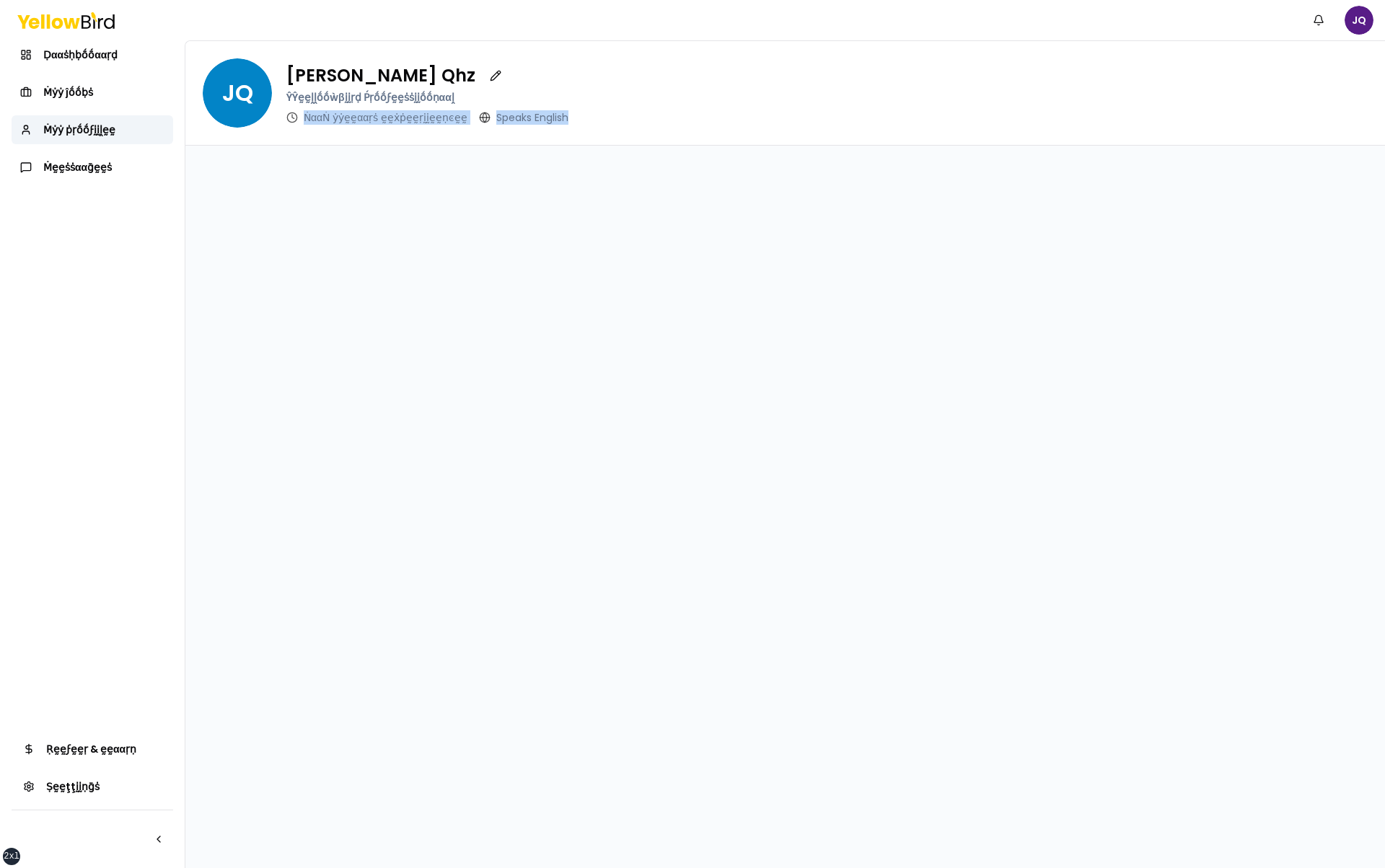
drag, startPoint x: 303, startPoint y: 115, endPoint x: 603, endPoint y: 111, distance: 300.0
click at [603, 112] on div "JQ [PERSON_NAME] Test Qhz ŶŶḛḛḽḽṓṓẁβḭḭṛḍ Ṕṛṓṓϝḛḛṡṡḭḭṓṓṇααḽ ṄααṄ ẏẏḛḛααṛṡ ḛḛẋṗḛḛ…" at bounding box center [785, 93] width 1165 height 69
click at [573, 258] on div at bounding box center [786, 507] width 1200 height 722
click at [481, 74] on button "button" at bounding box center [495, 76] width 29 height 29
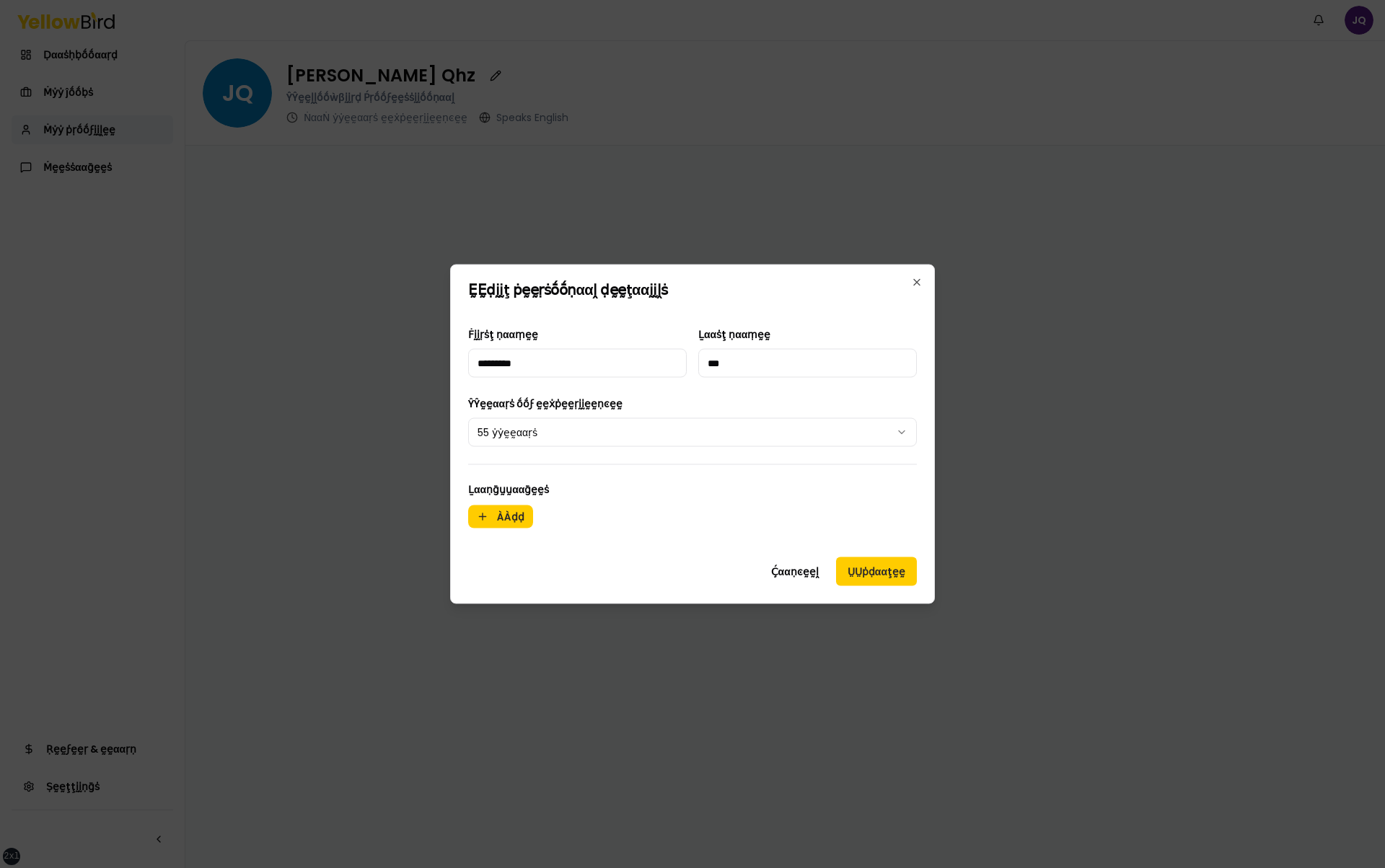
drag, startPoint x: 521, startPoint y: 490, endPoint x: 552, endPoint y: 490, distance: 31.0
click at [552, 490] on h3 "Ḻααṇḡṵṵααḡḛḛṡ" at bounding box center [692, 490] width 449 height 15
drag, startPoint x: 544, startPoint y: 490, endPoint x: 486, endPoint y: 490, distance: 58.0
click at [485, 490] on h3 "Ḻααṇḡṵṵααḡḛḛṡ" at bounding box center [692, 490] width 449 height 15
click at [493, 508] on button "ÀÀḍḍ" at bounding box center [500, 516] width 65 height 23
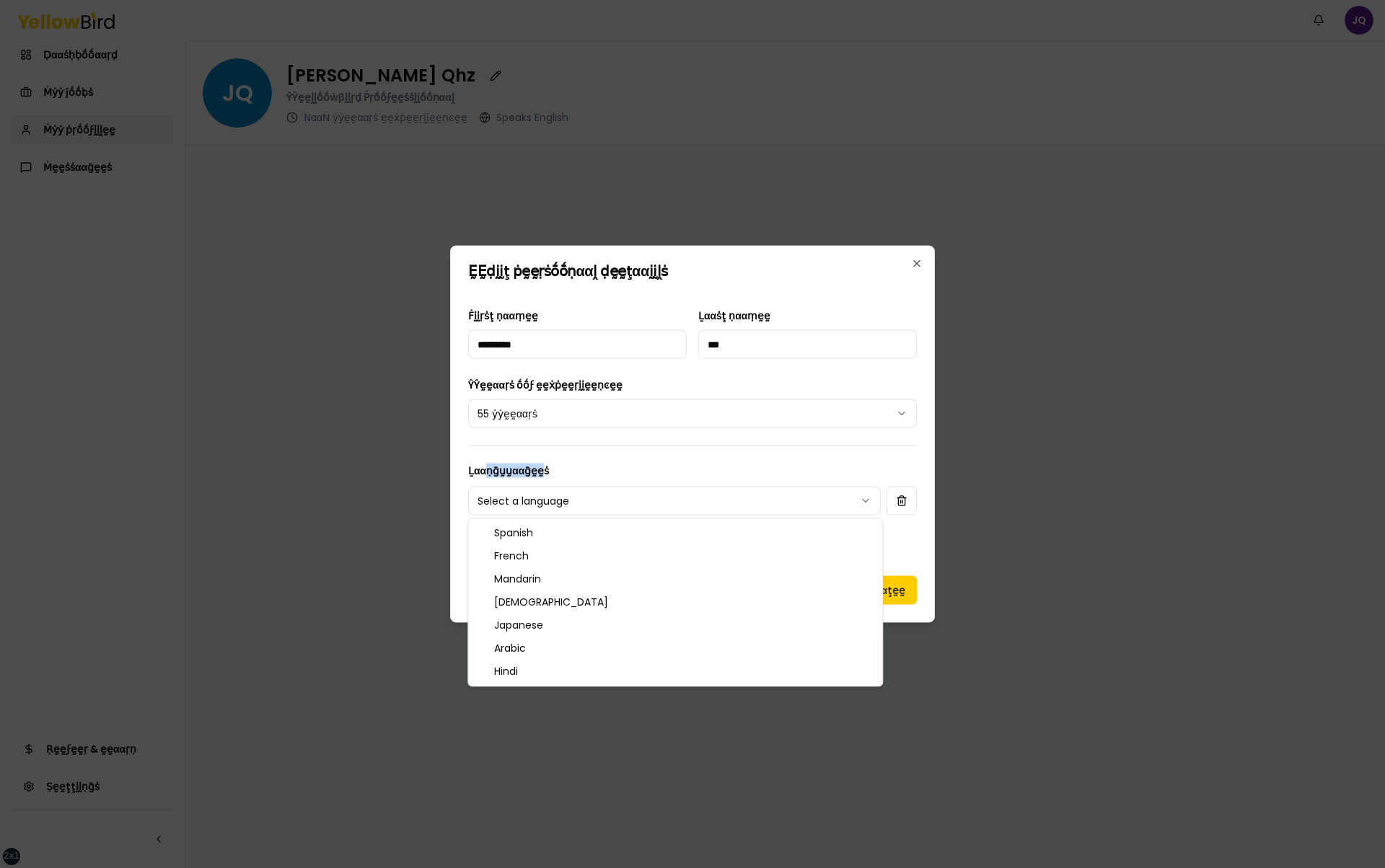
click at [625, 501] on body "**********" at bounding box center [692, 434] width 1385 height 868
click at [910, 553] on body "**********" at bounding box center [692, 434] width 1385 height 868
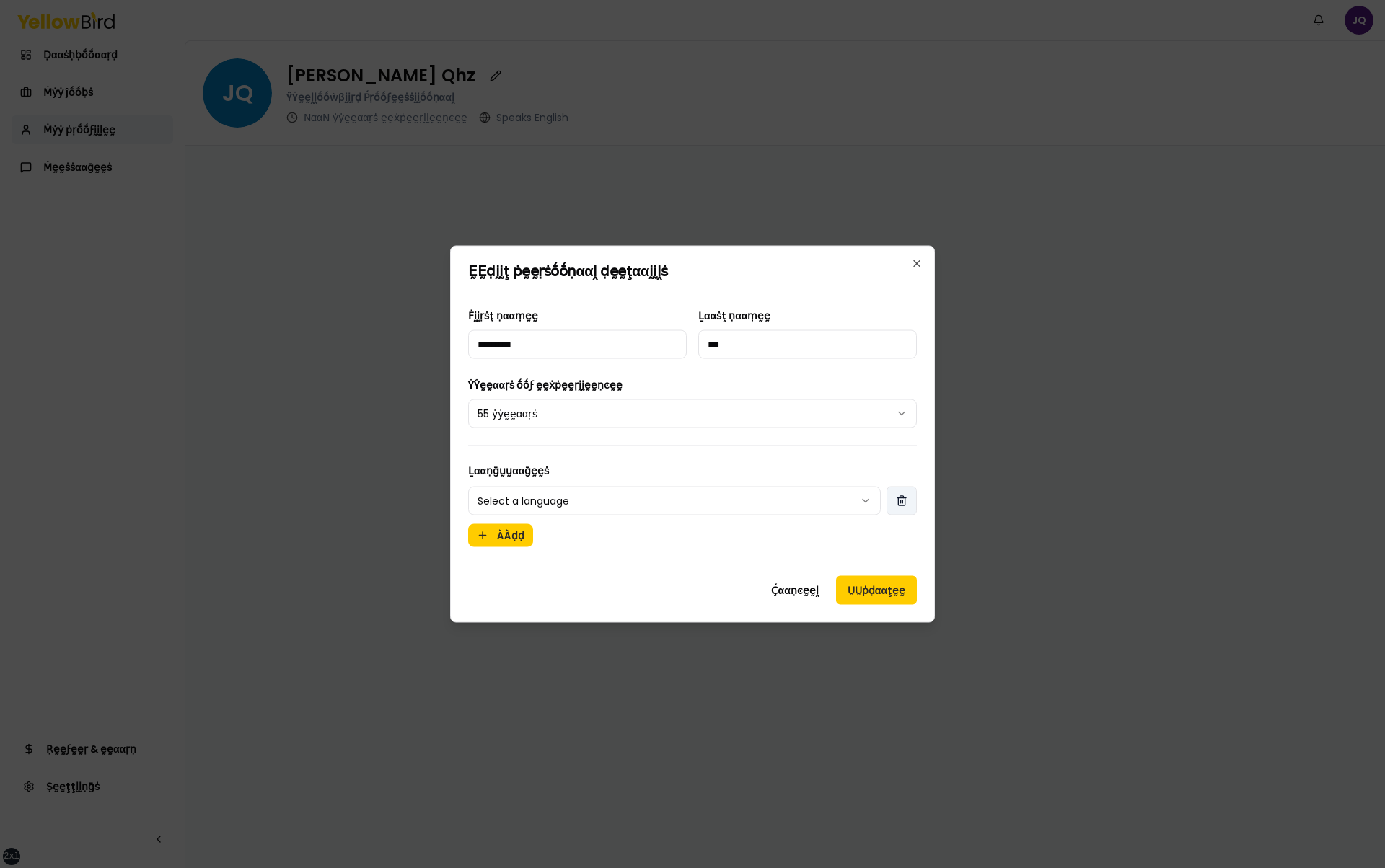
click at [910, 505] on button "button" at bounding box center [901, 501] width 30 height 29
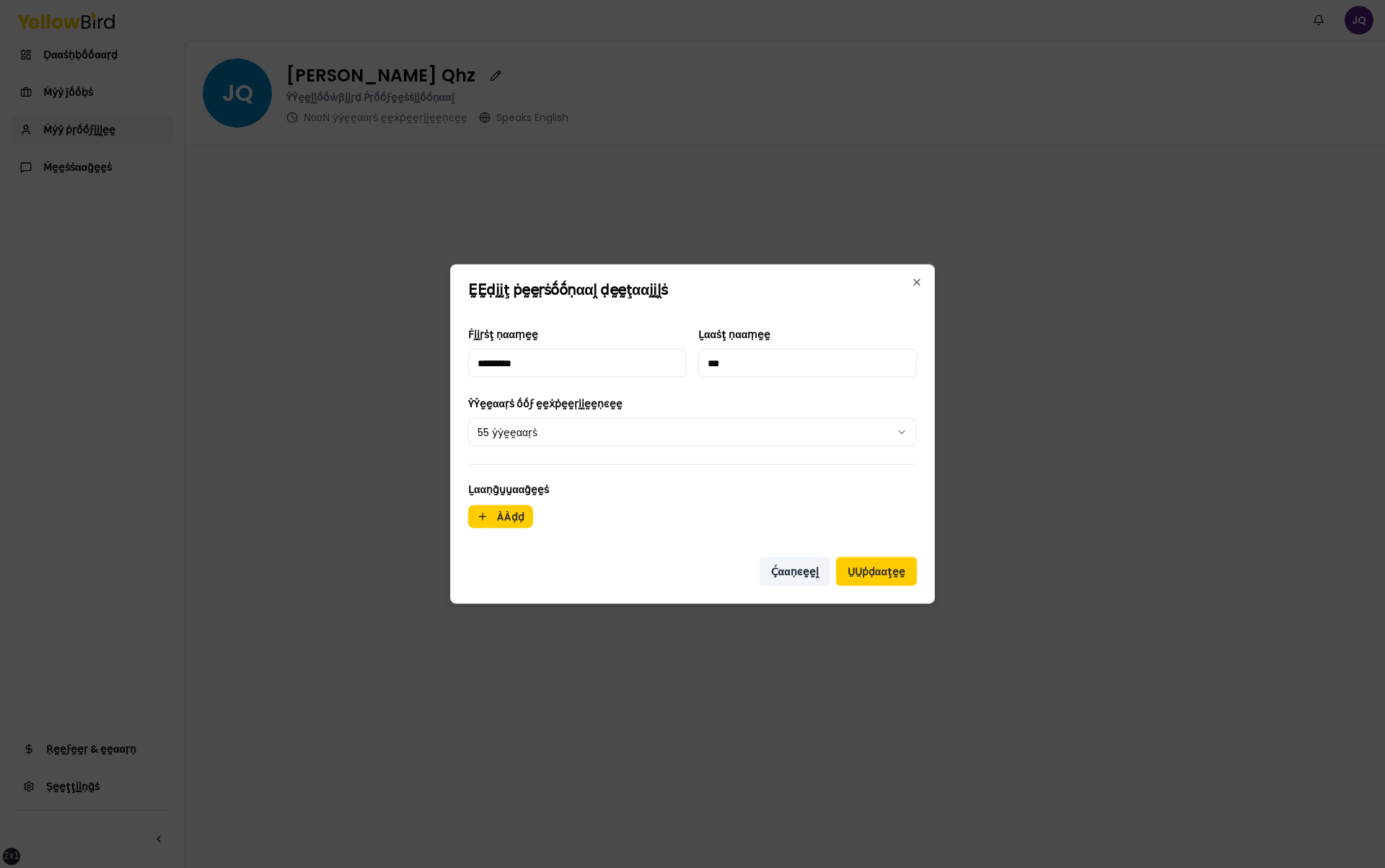
click at [785, 583] on button "Ḉααṇͼḛḛḽ" at bounding box center [795, 571] width 70 height 29
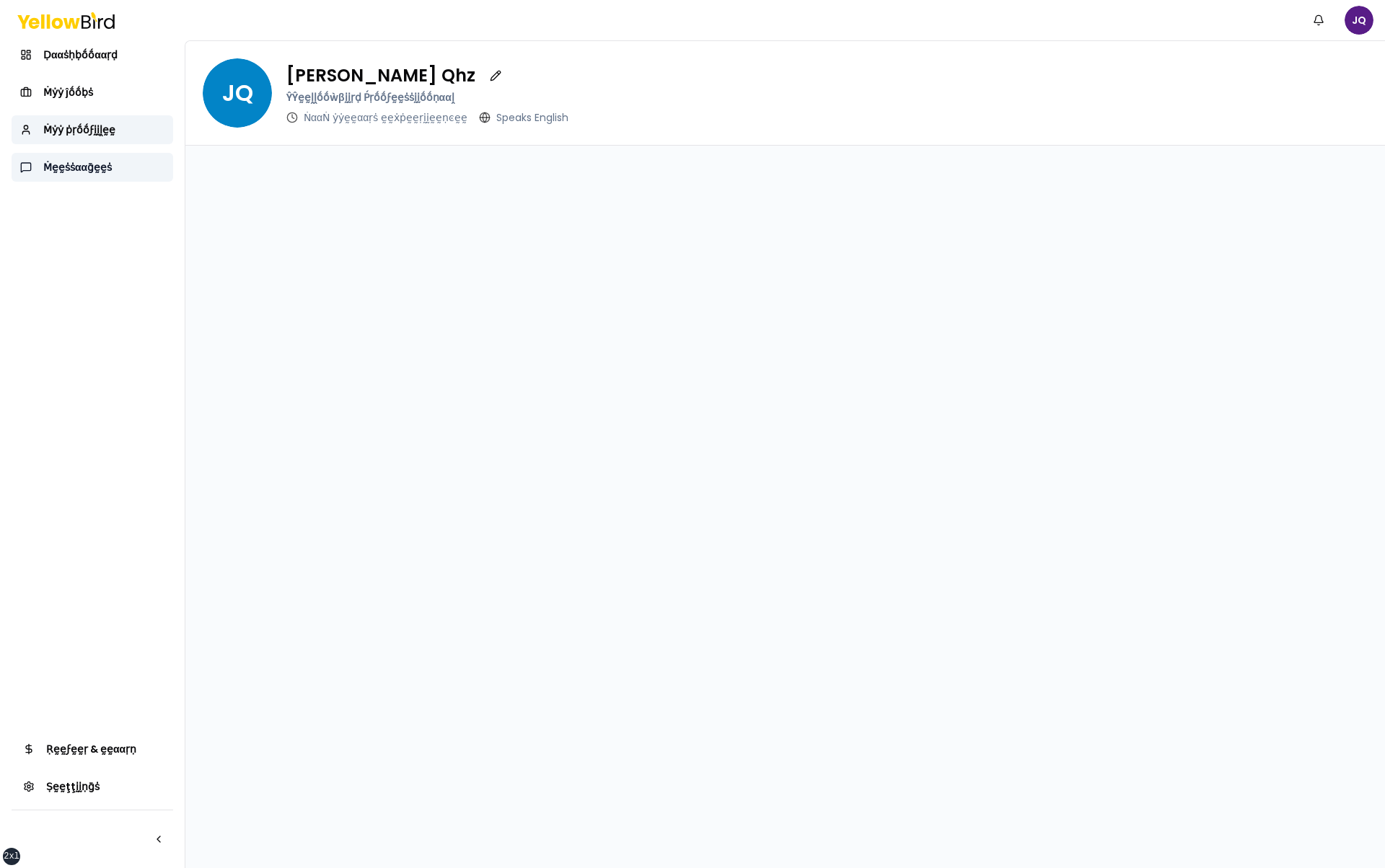
click at [75, 173] on span "Ṁḛḛṡṡααḡḛḛṡ" at bounding box center [77, 167] width 69 height 15
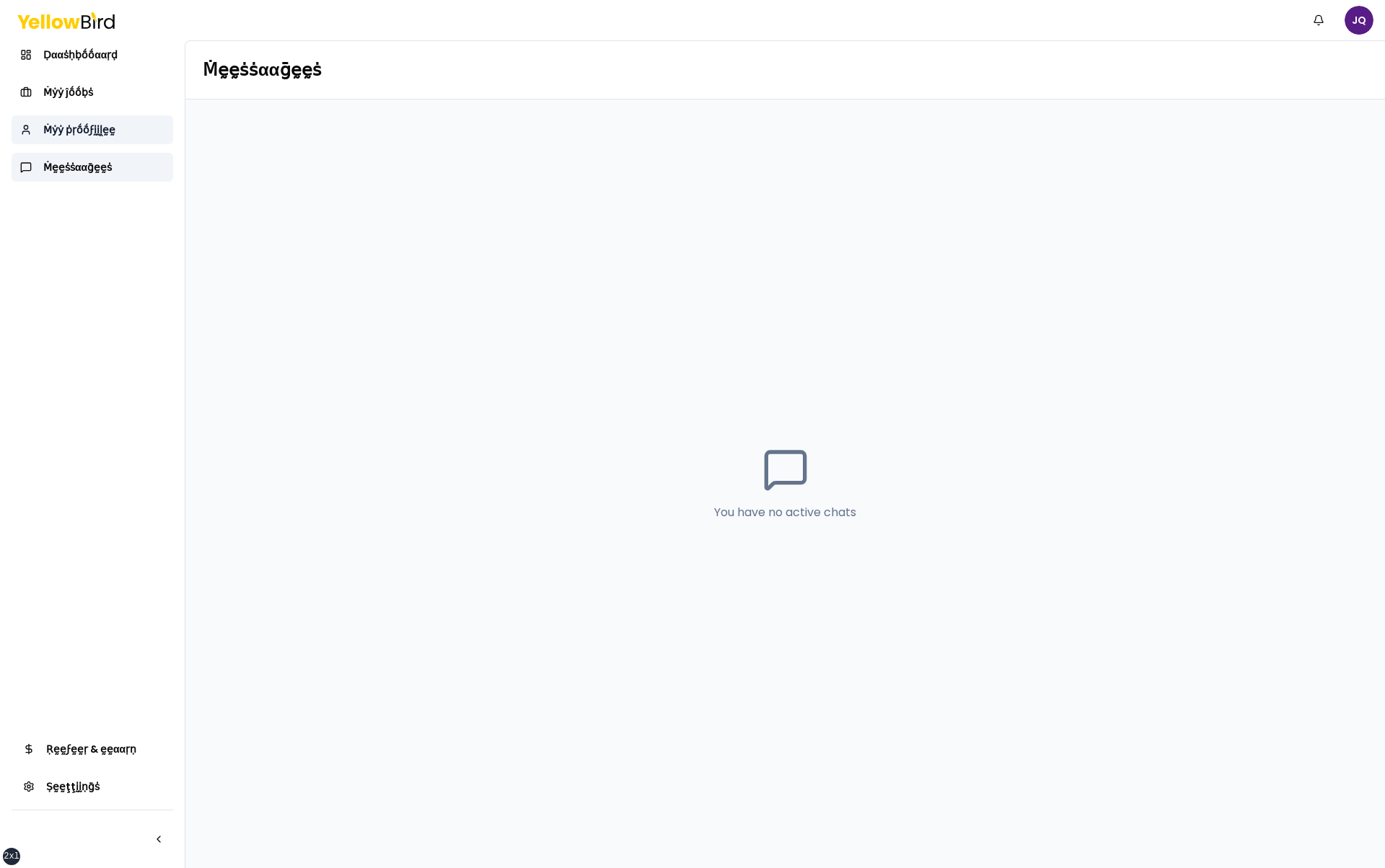
click at [119, 133] on link "Ṁẏẏ ṗṛṓṓϝḭḭḽḛḛ" at bounding box center [92, 129] width 162 height 29
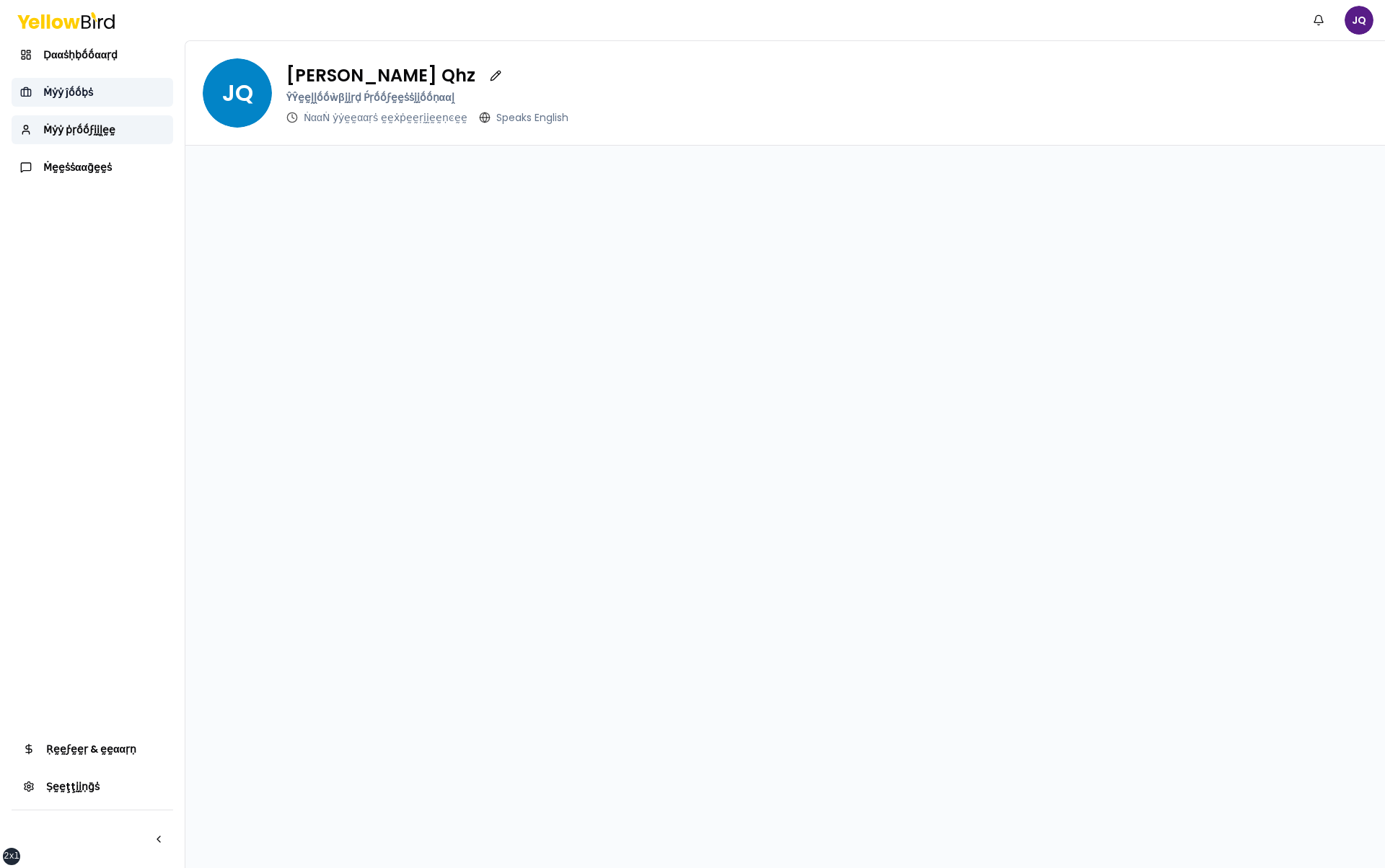
click at [122, 98] on link "Ṁẏẏ ĵṓṓḅṡ" at bounding box center [92, 92] width 162 height 29
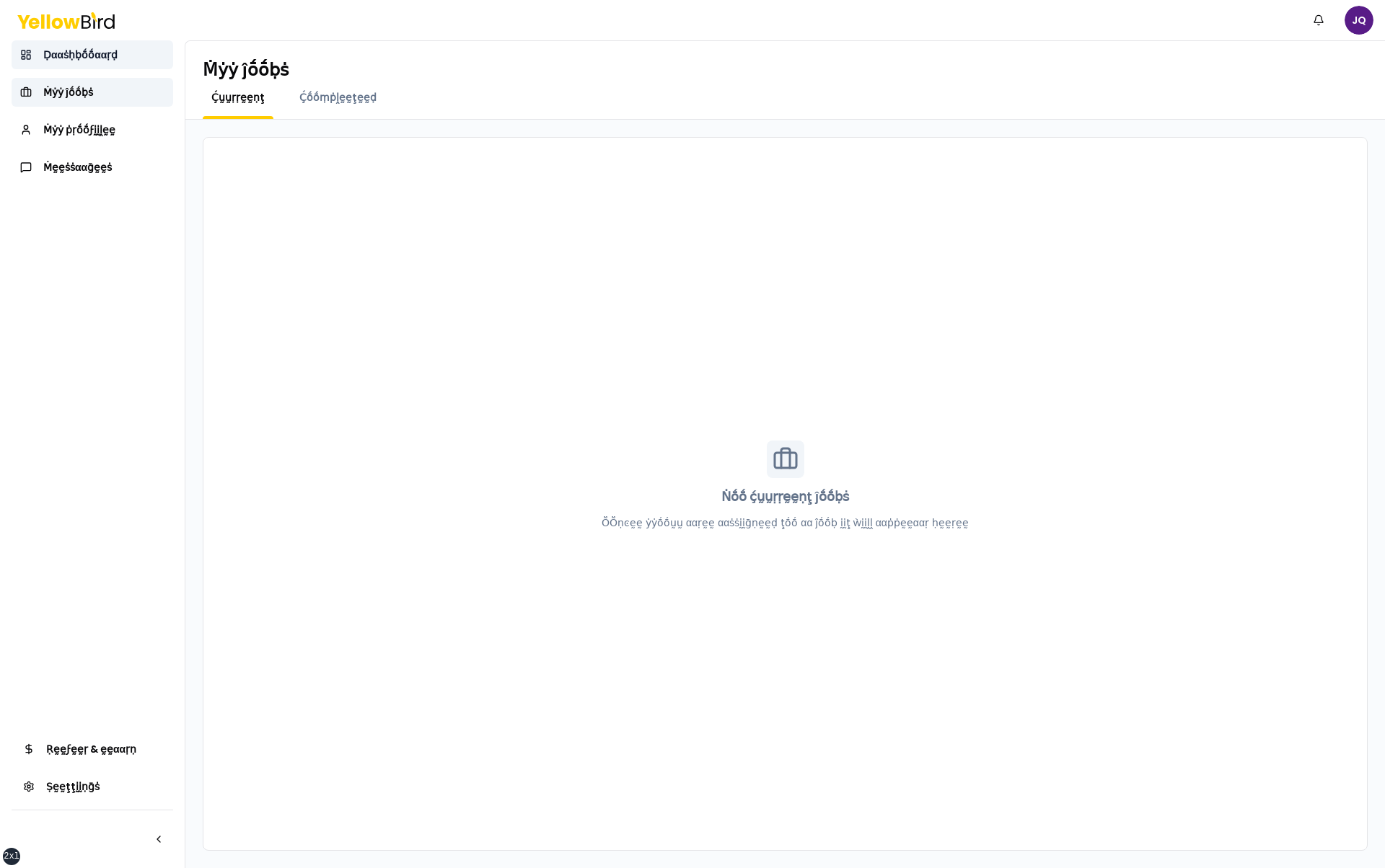
click at [120, 66] on link "Ḍααṡḥḅṓṓααṛḍ" at bounding box center [92, 55] width 162 height 29
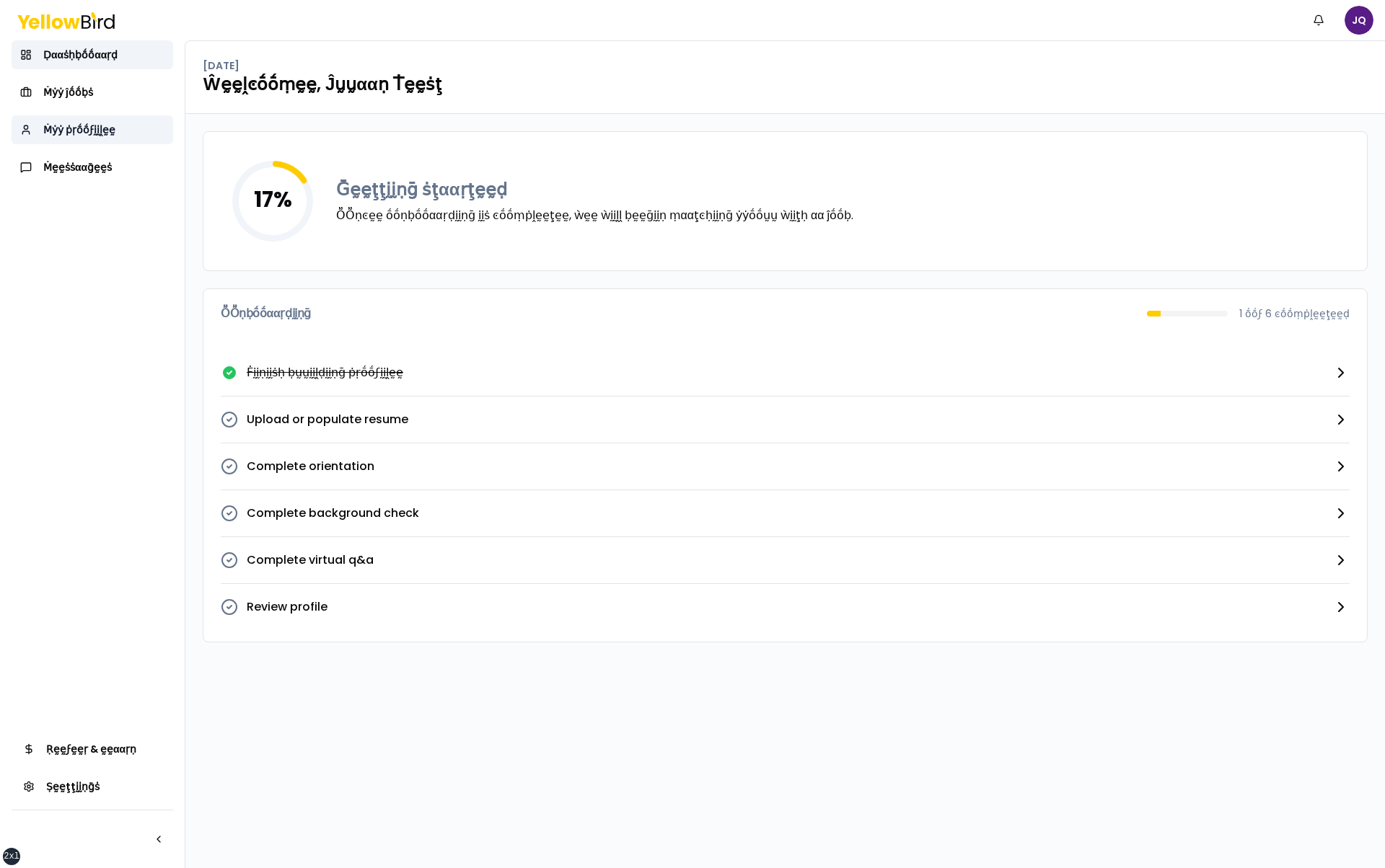
click at [115, 128] on link "Ṁẏẏ ṗṛṓṓϝḭḭḽḛḛ" at bounding box center [92, 129] width 162 height 29
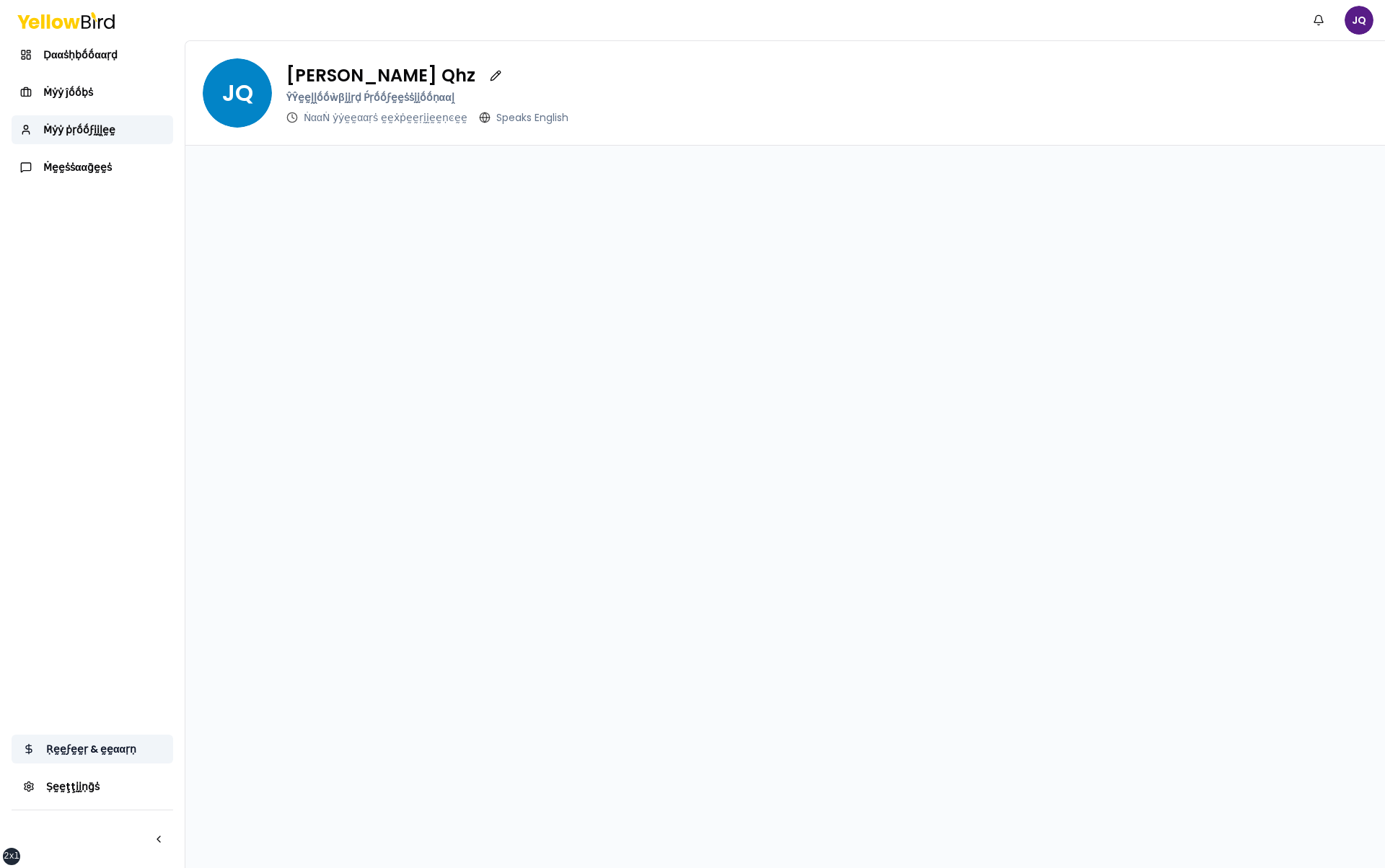
click at [100, 742] on link "Ṛḛḛϝḛḛṛ & ḛḛααṛṇ" at bounding box center [92, 749] width 162 height 29
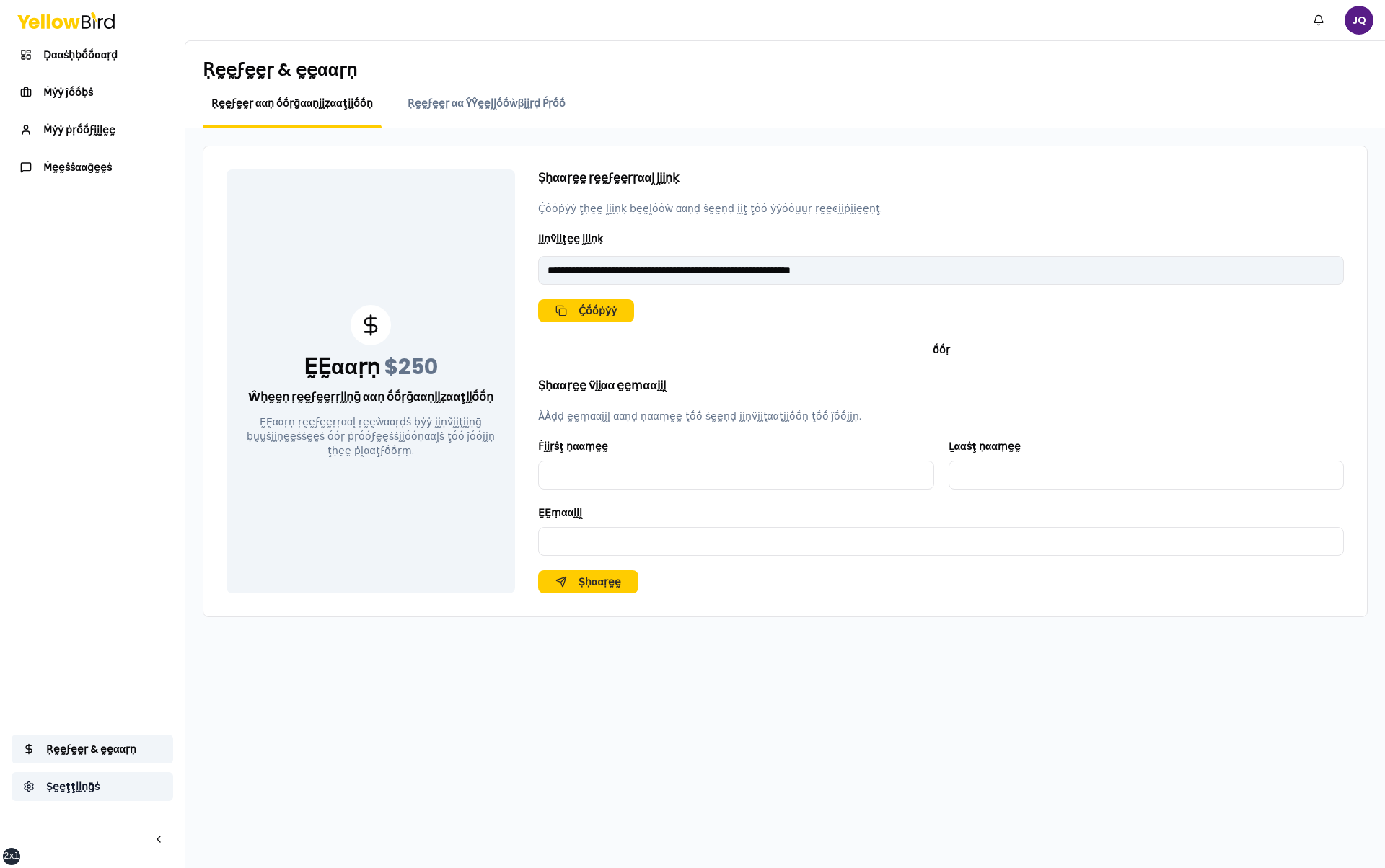
click at [100, 780] on link "Ṣḛḛţţḭḭṇḡṡ" at bounding box center [92, 786] width 162 height 29
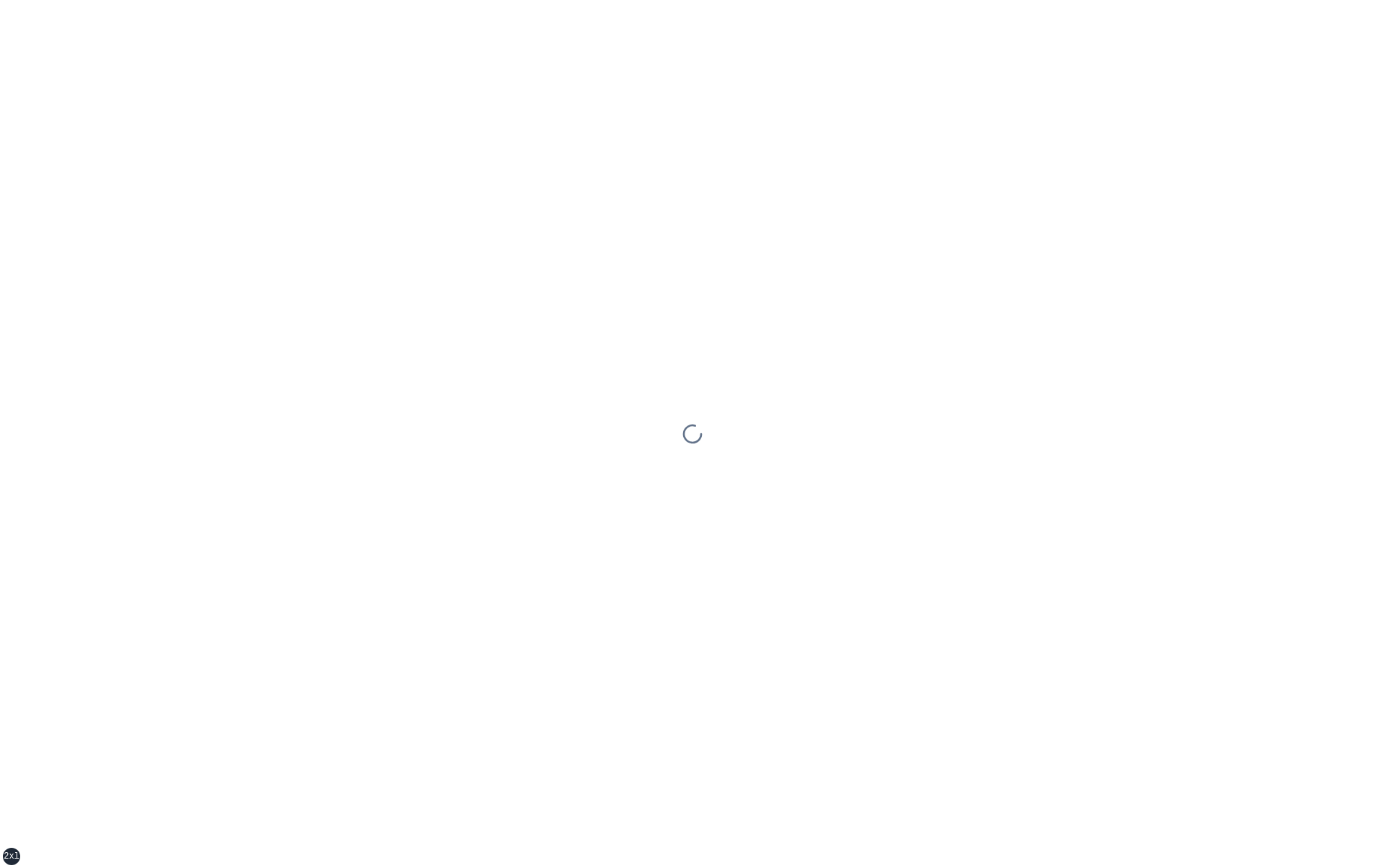
click at [108, 746] on div at bounding box center [692, 434] width 1385 height 868
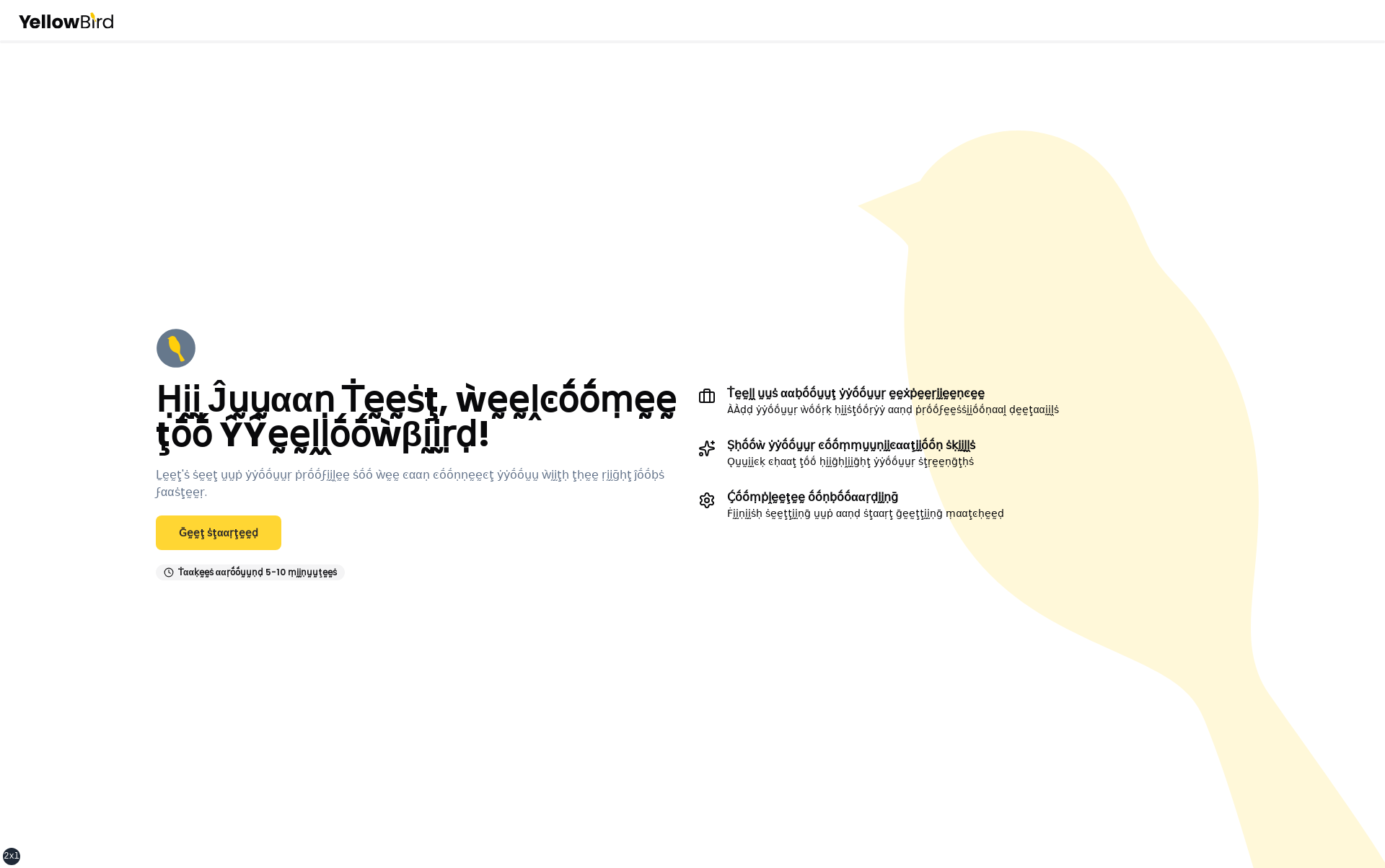
click at [210, 522] on link "Ḡḛḛţ ṡţααṛţḛḛḍ" at bounding box center [218, 533] width 126 height 35
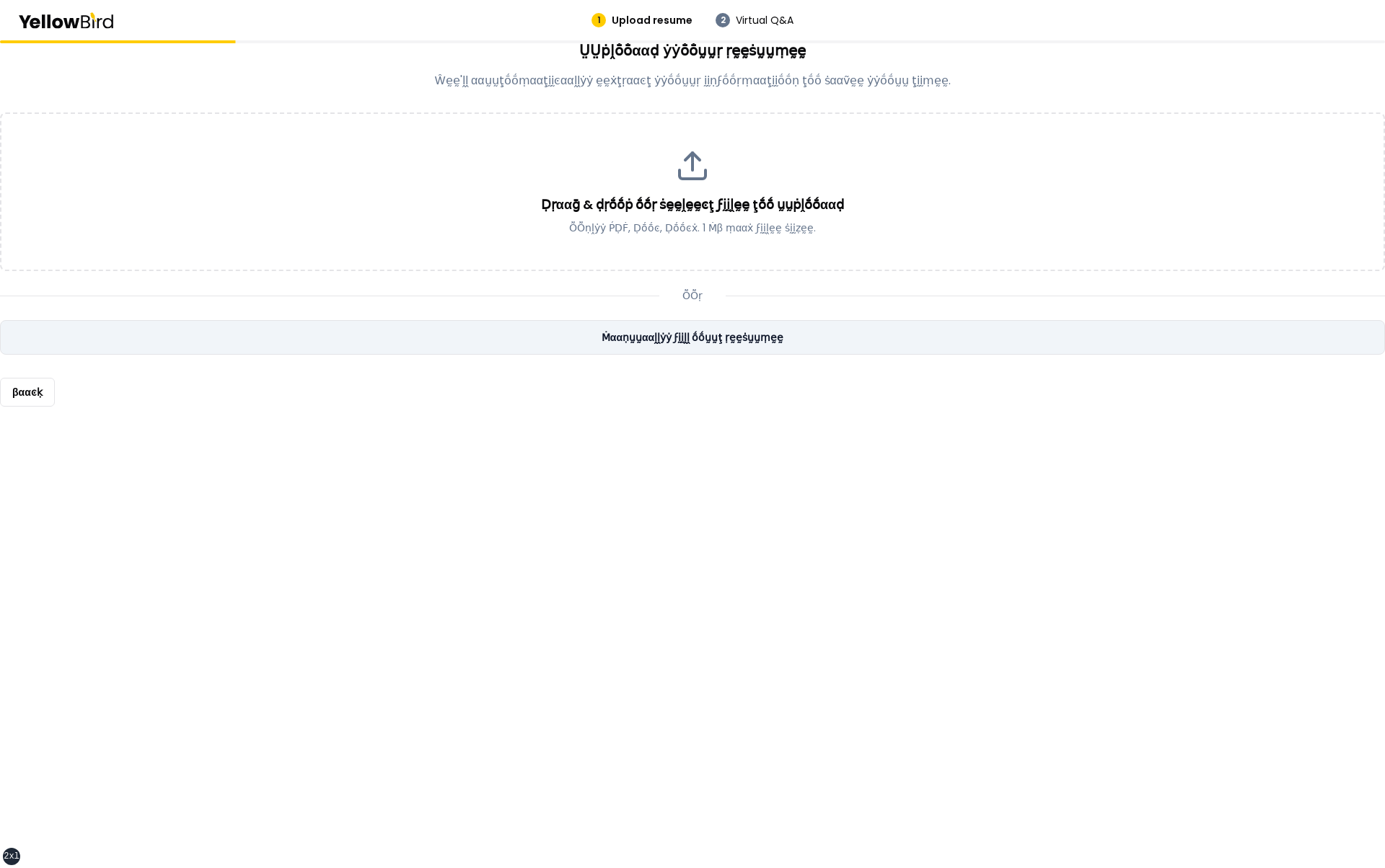
click at [594, 341] on link "Ṁααṇṵṵααḽḽẏẏ ϝḭḭḽḽ ṓṓṵṵţ ṛḛḛṡṵṵṃḛḛ" at bounding box center [692, 338] width 1385 height 35
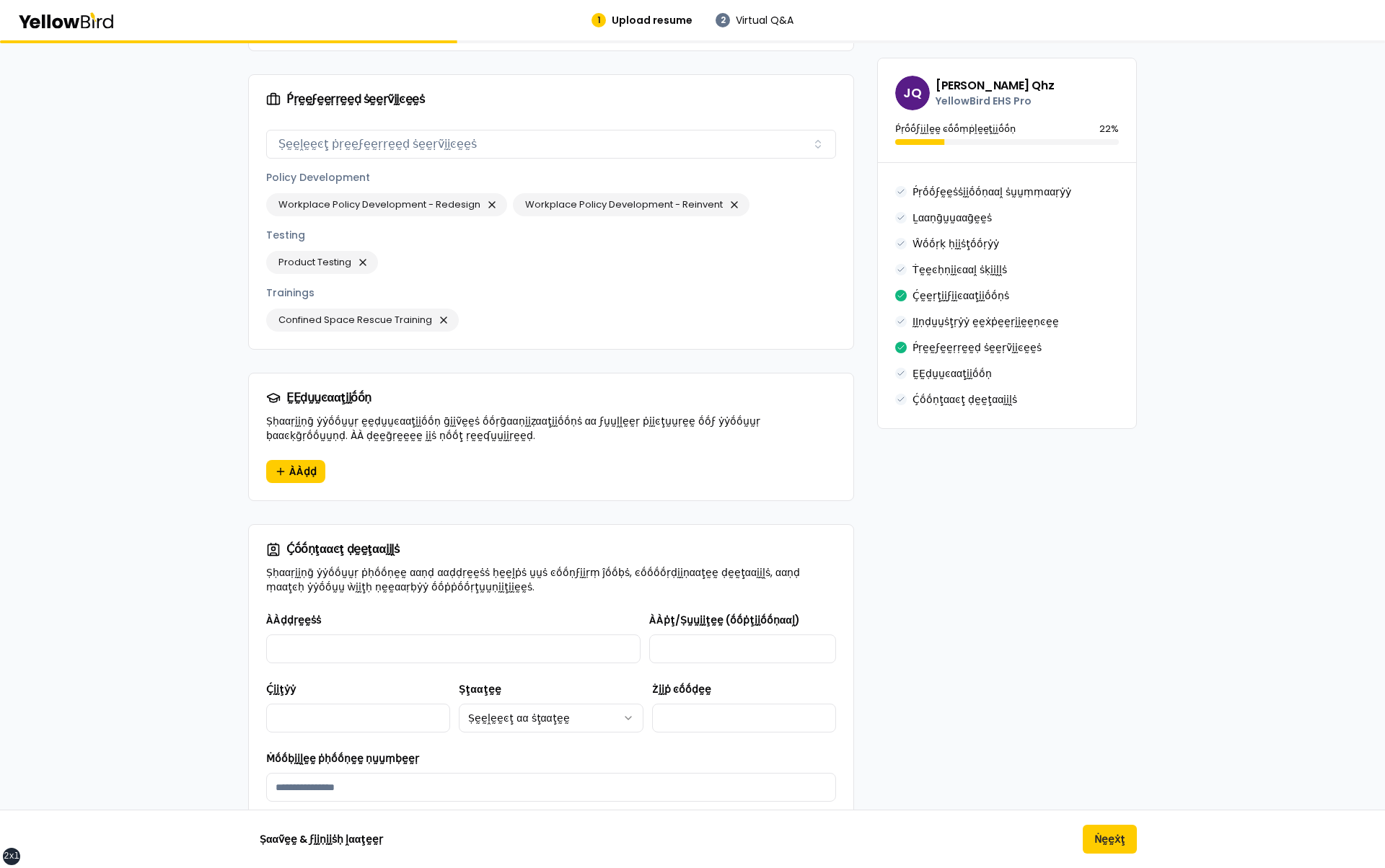
scroll to position [1731, 0]
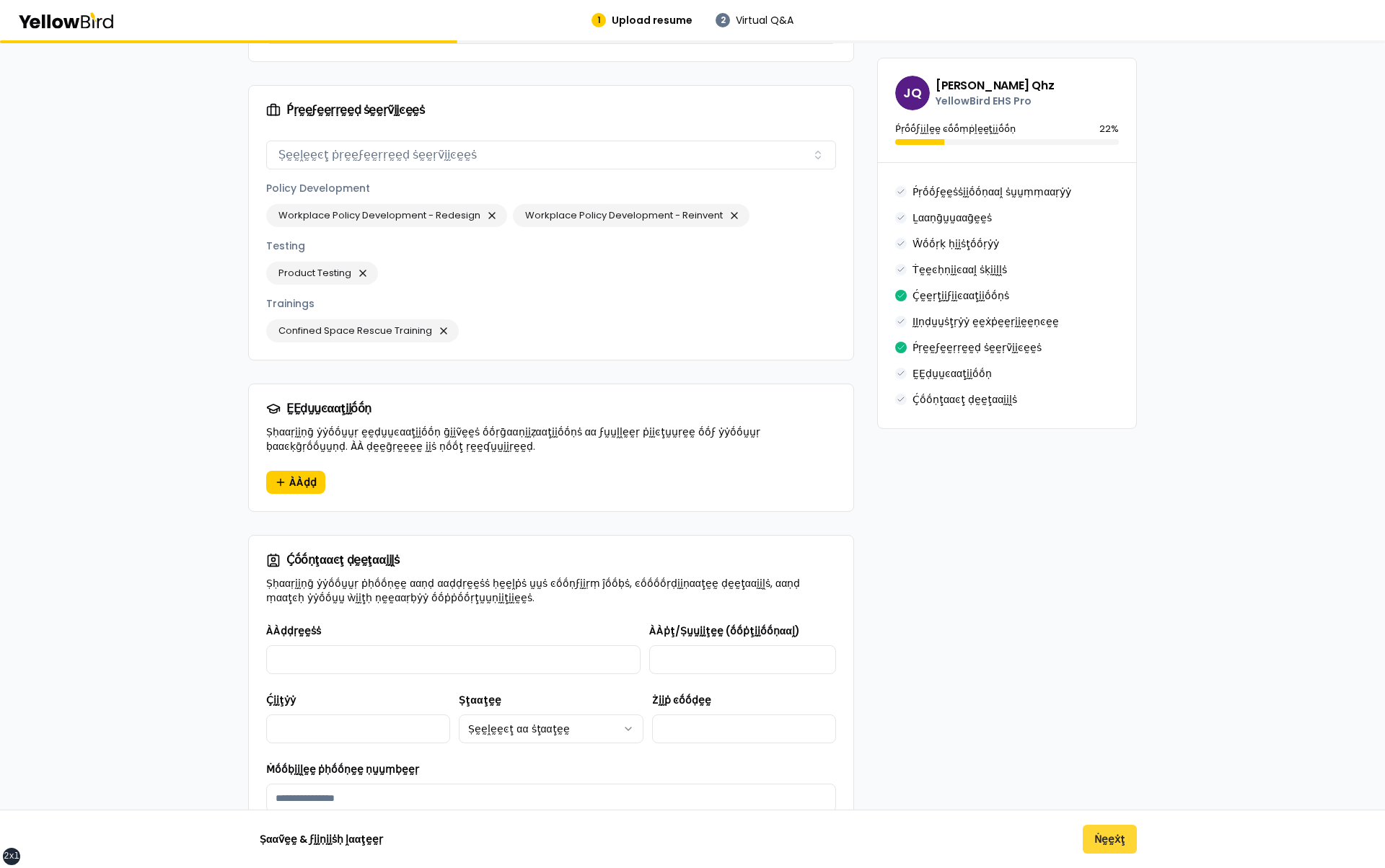
click at [1117, 836] on button "Ṅḛḛẋţ" at bounding box center [1110, 838] width 54 height 29
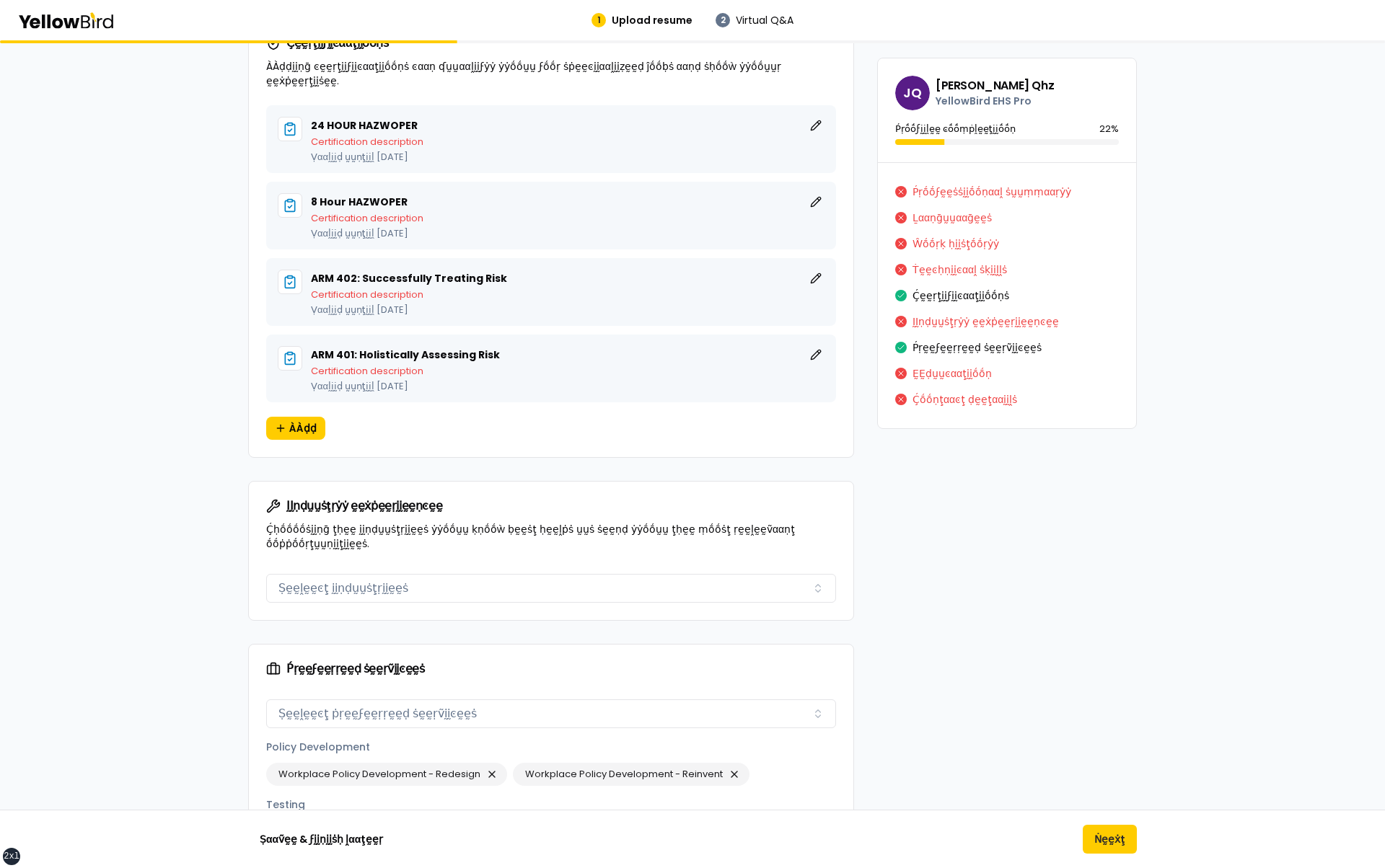
scroll to position [1253, 0]
click at [816, 345] on button "ḚḚḍḭḭţ" at bounding box center [816, 354] width 17 height 17
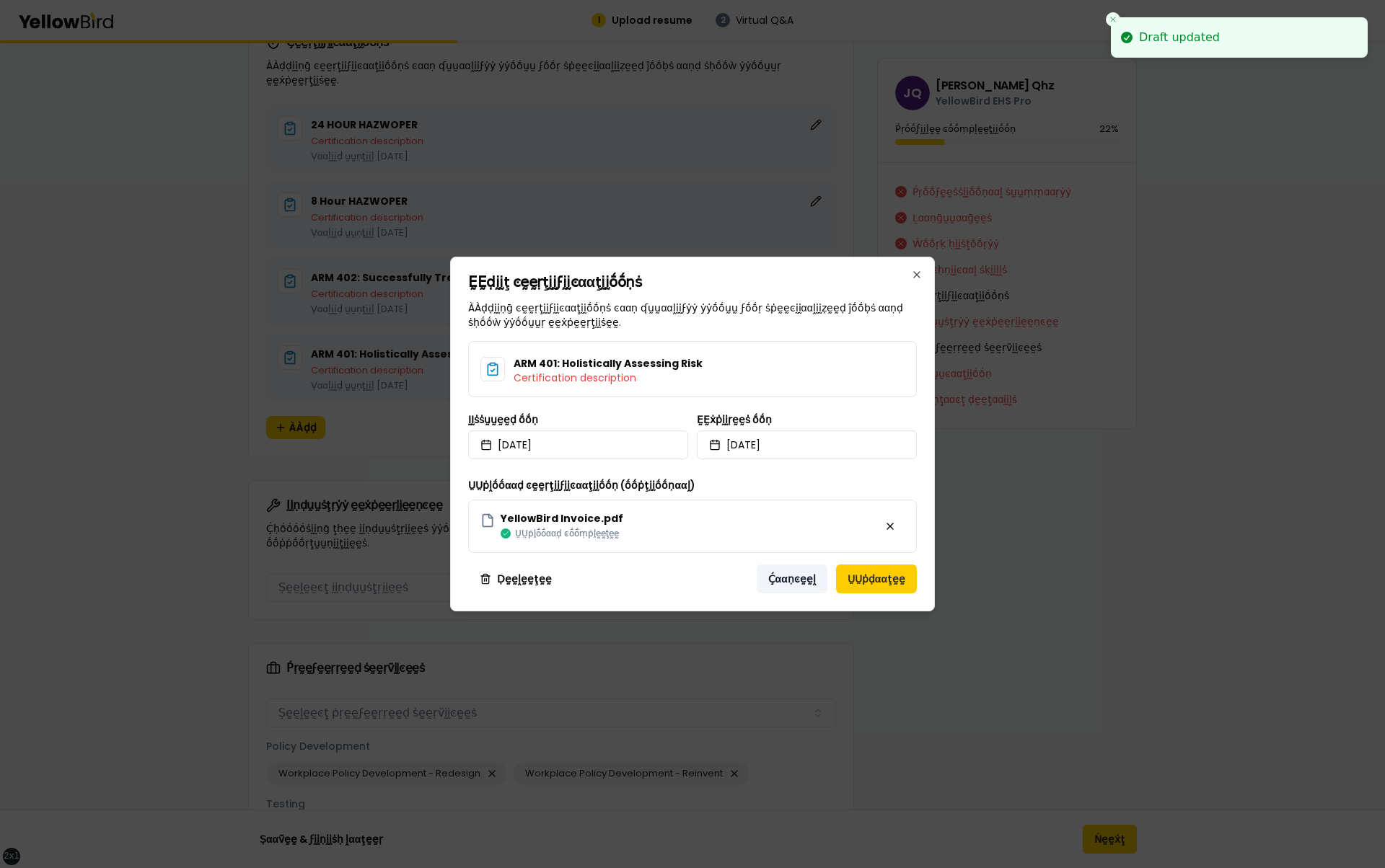
click at [782, 576] on button "Ḉααṇͼḛḛḽ" at bounding box center [791, 578] width 70 height 29
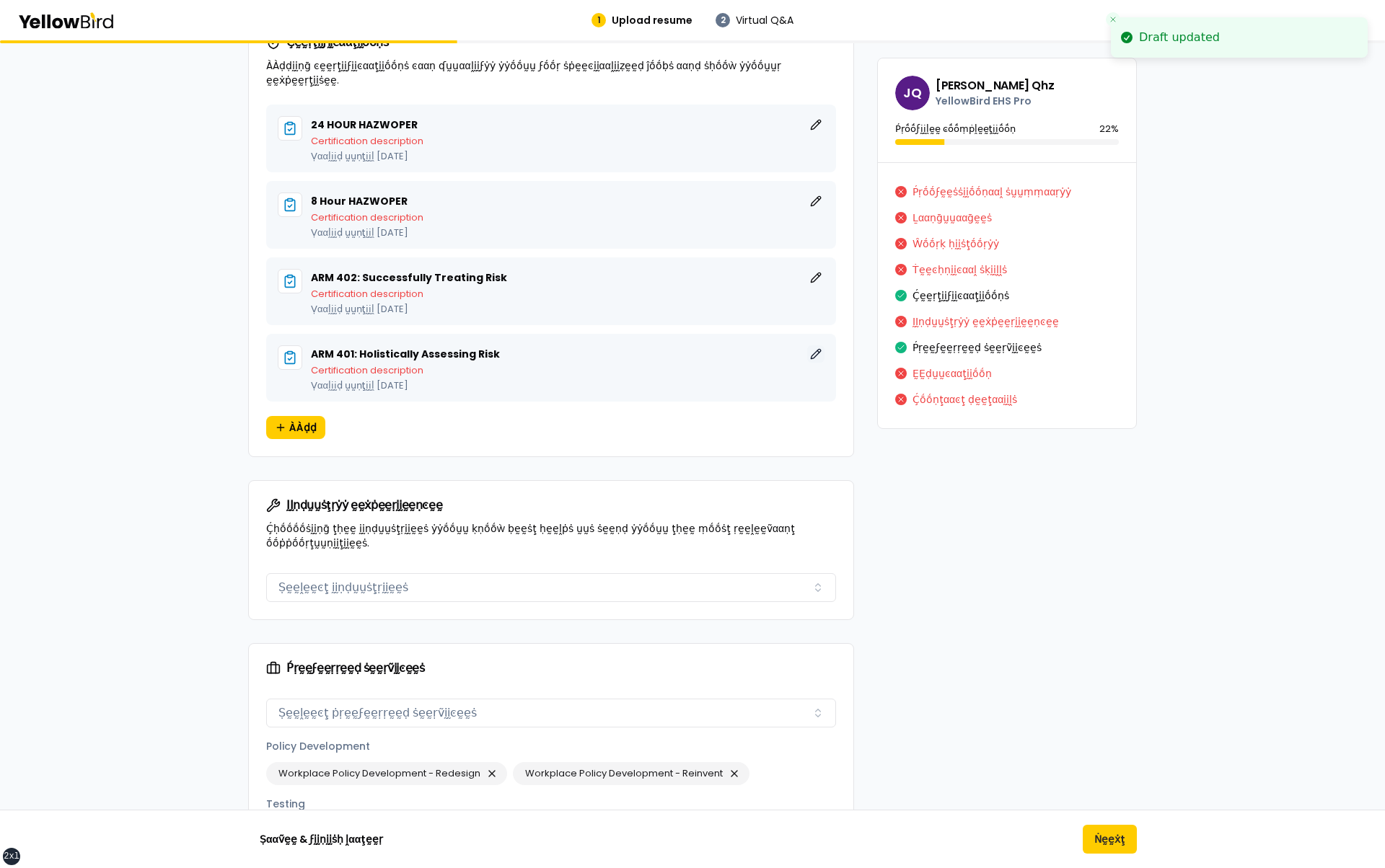
click at [821, 345] on button "ḚḚḍḭḭţ" at bounding box center [816, 354] width 17 height 17
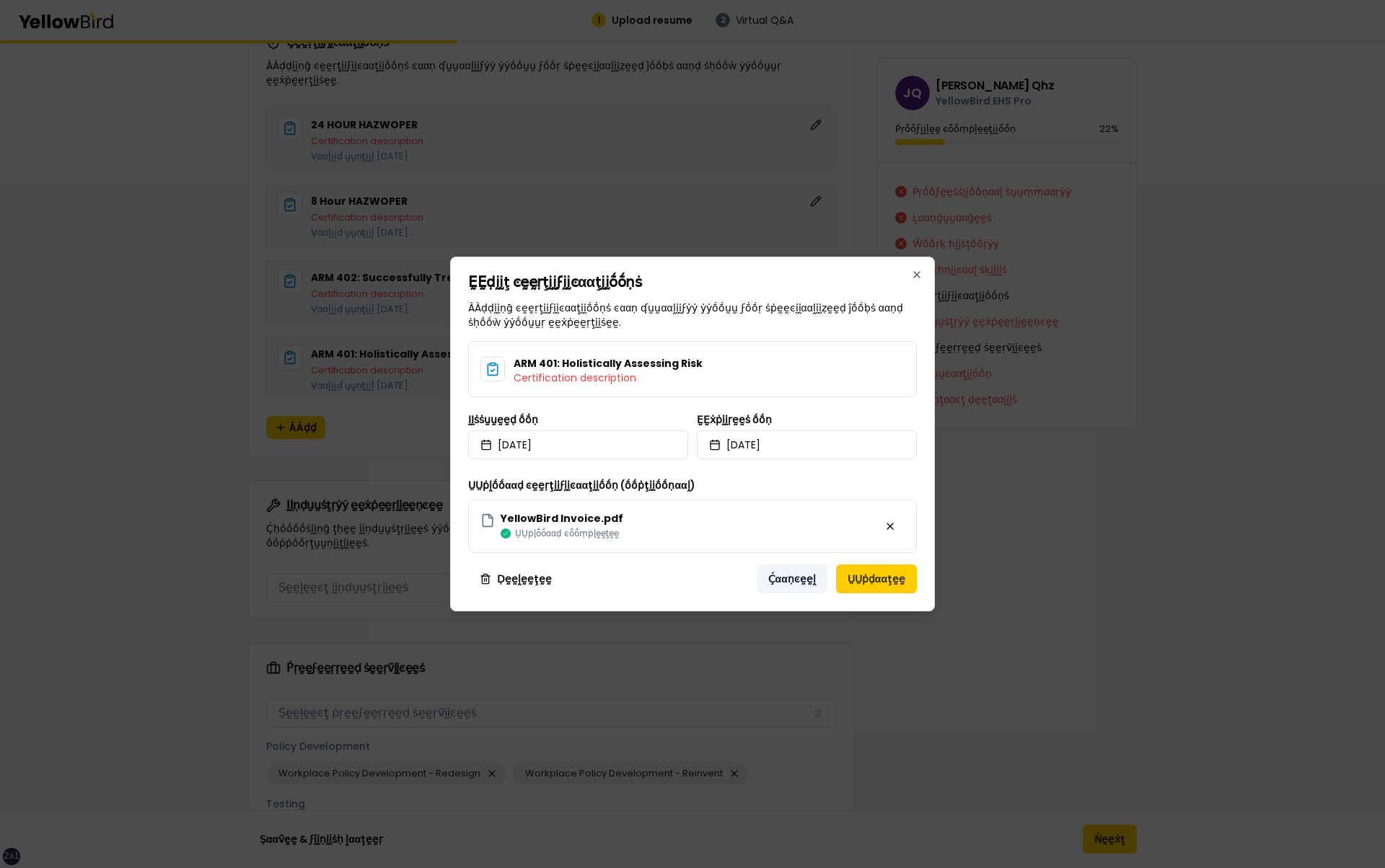
click at [779, 582] on button "Ḉααṇͼḛḛḽ" at bounding box center [791, 578] width 70 height 29
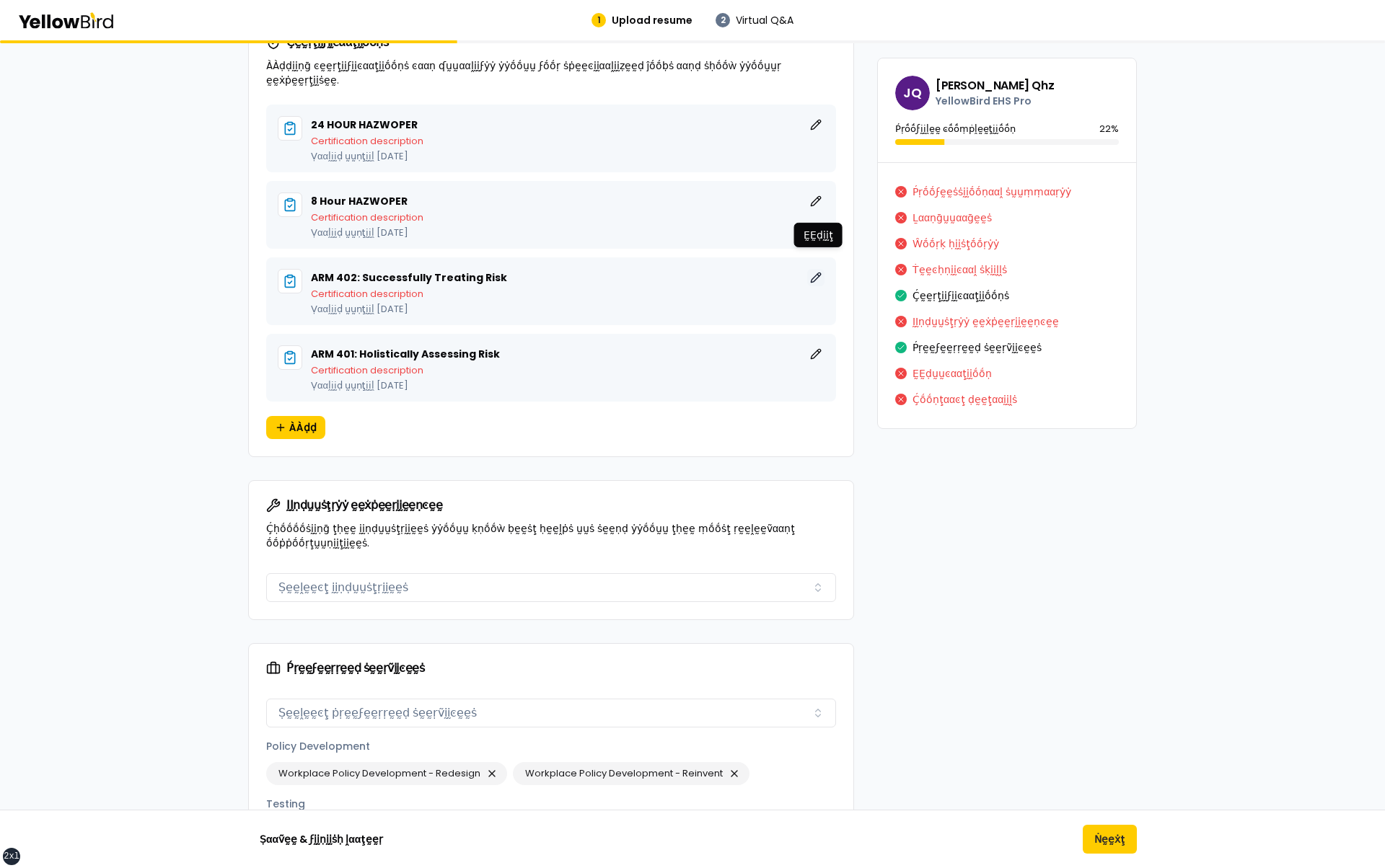
click at [817, 269] on button "ḚḚḍḭḭţ" at bounding box center [816, 278] width 17 height 17
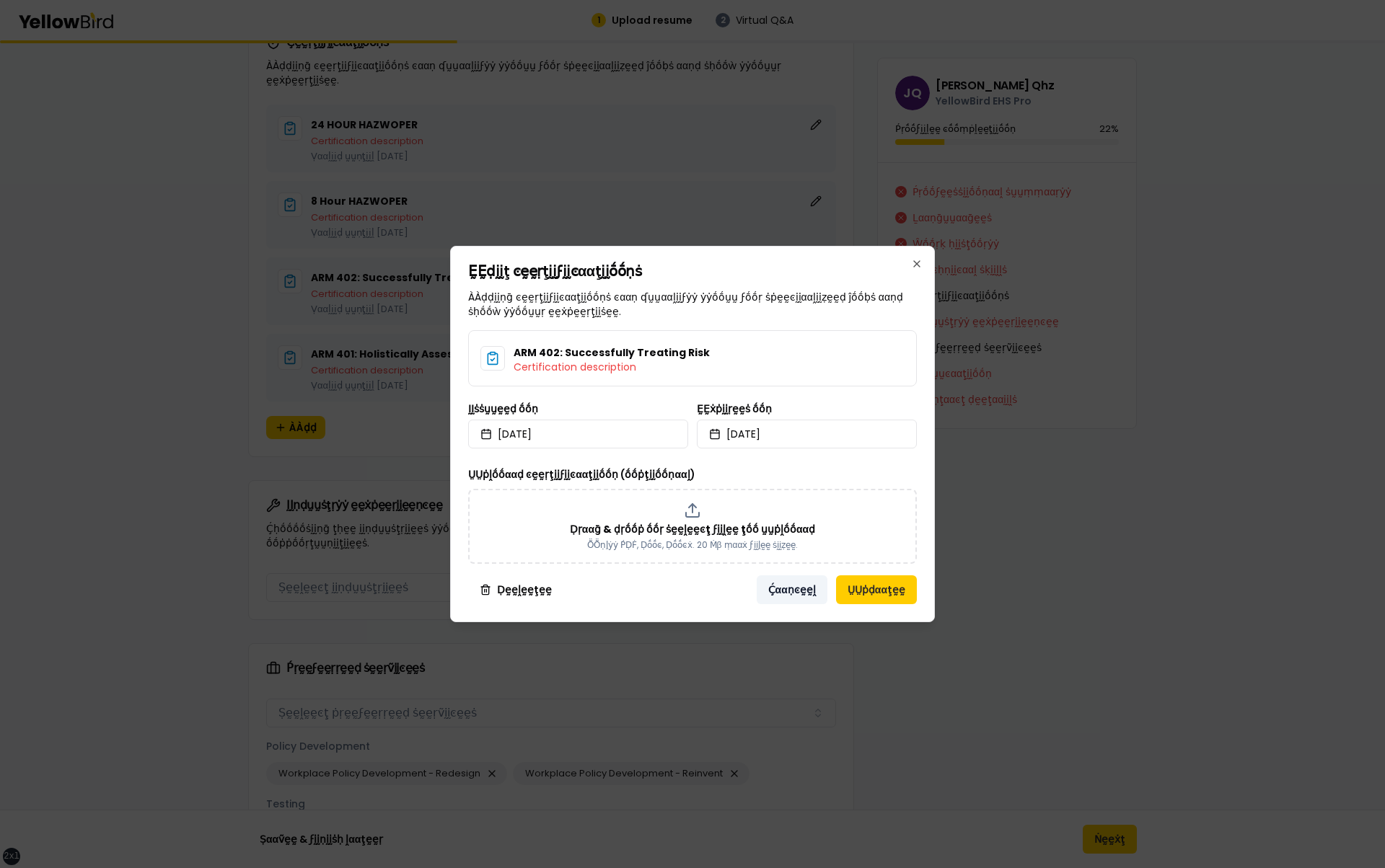
click at [785, 590] on button "Ḉααṇͼḛḛḽ" at bounding box center [791, 589] width 70 height 29
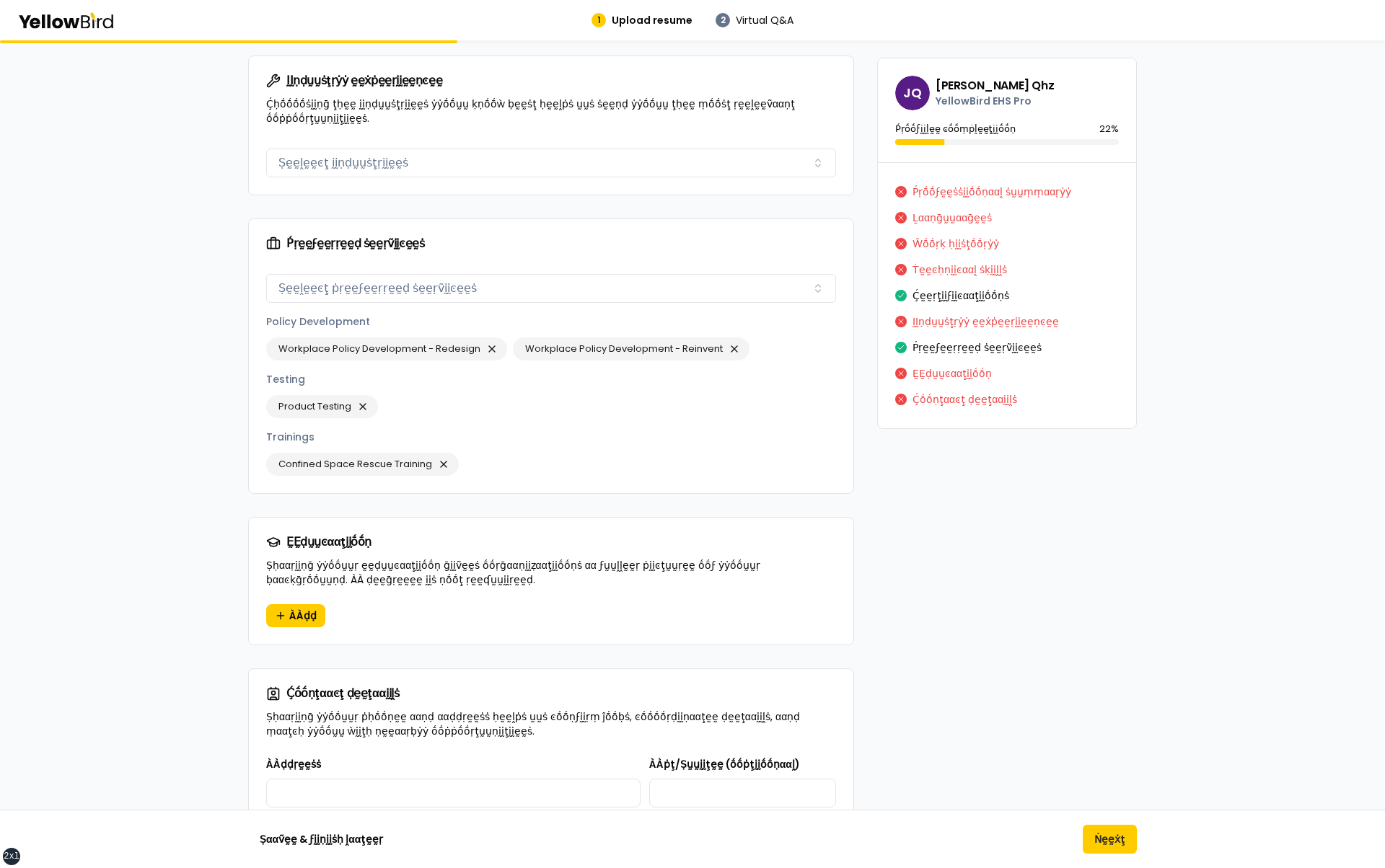
scroll to position [1916, 0]
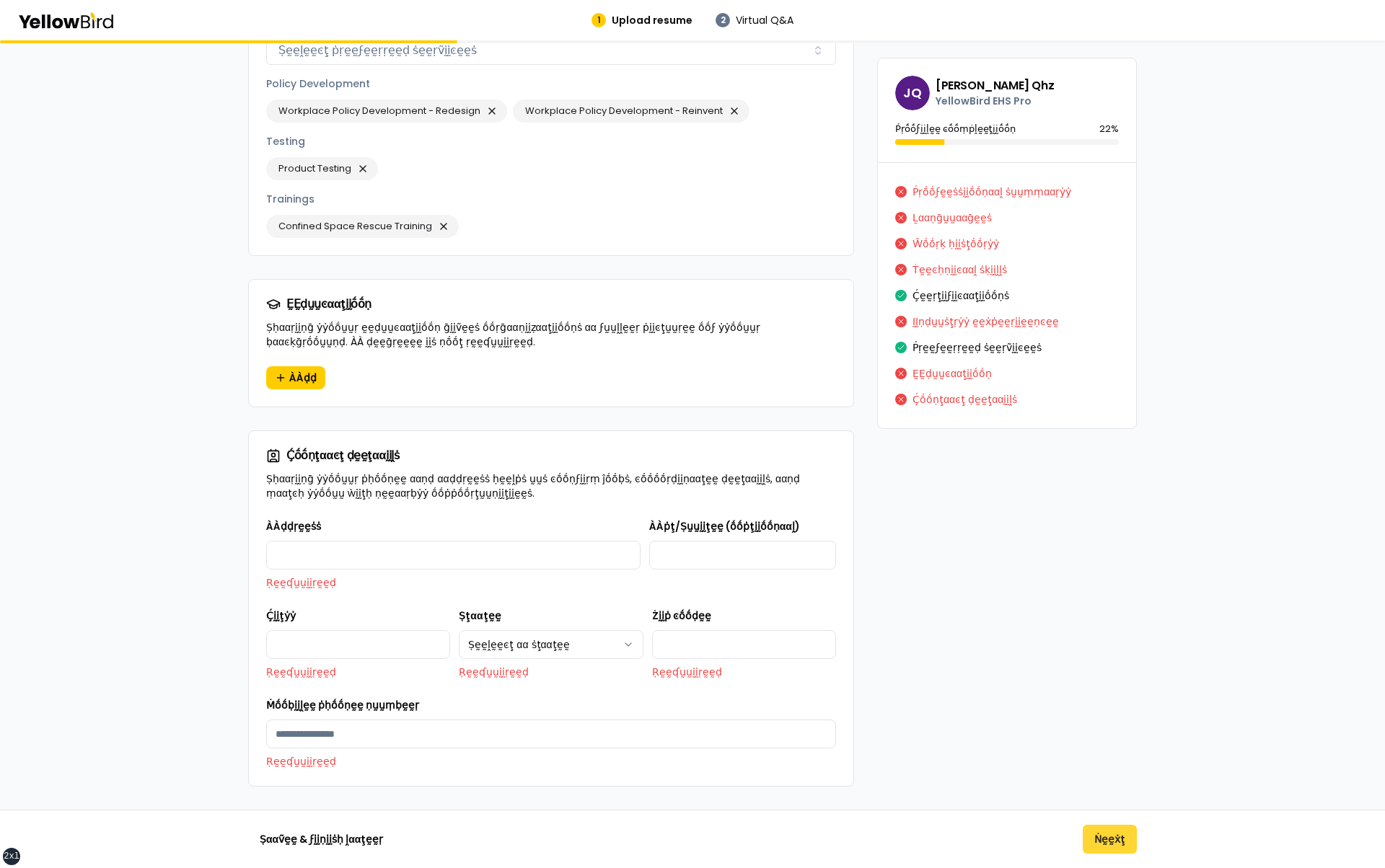
click at [1100, 833] on button "Ṅḛḛẋţ" at bounding box center [1110, 838] width 54 height 29
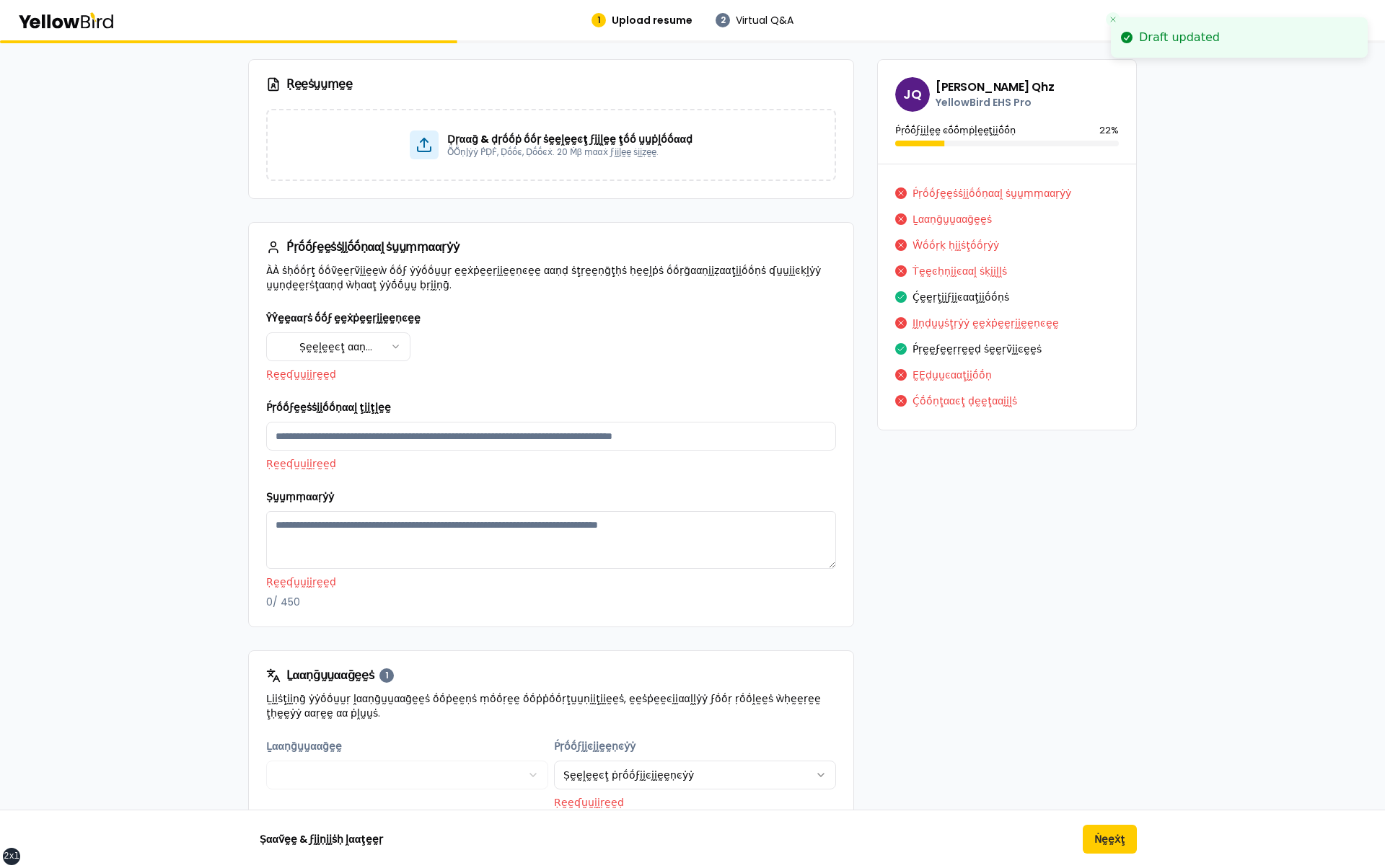
click at [797, 482] on div "**********" at bounding box center [551, 459] width 570 height 300
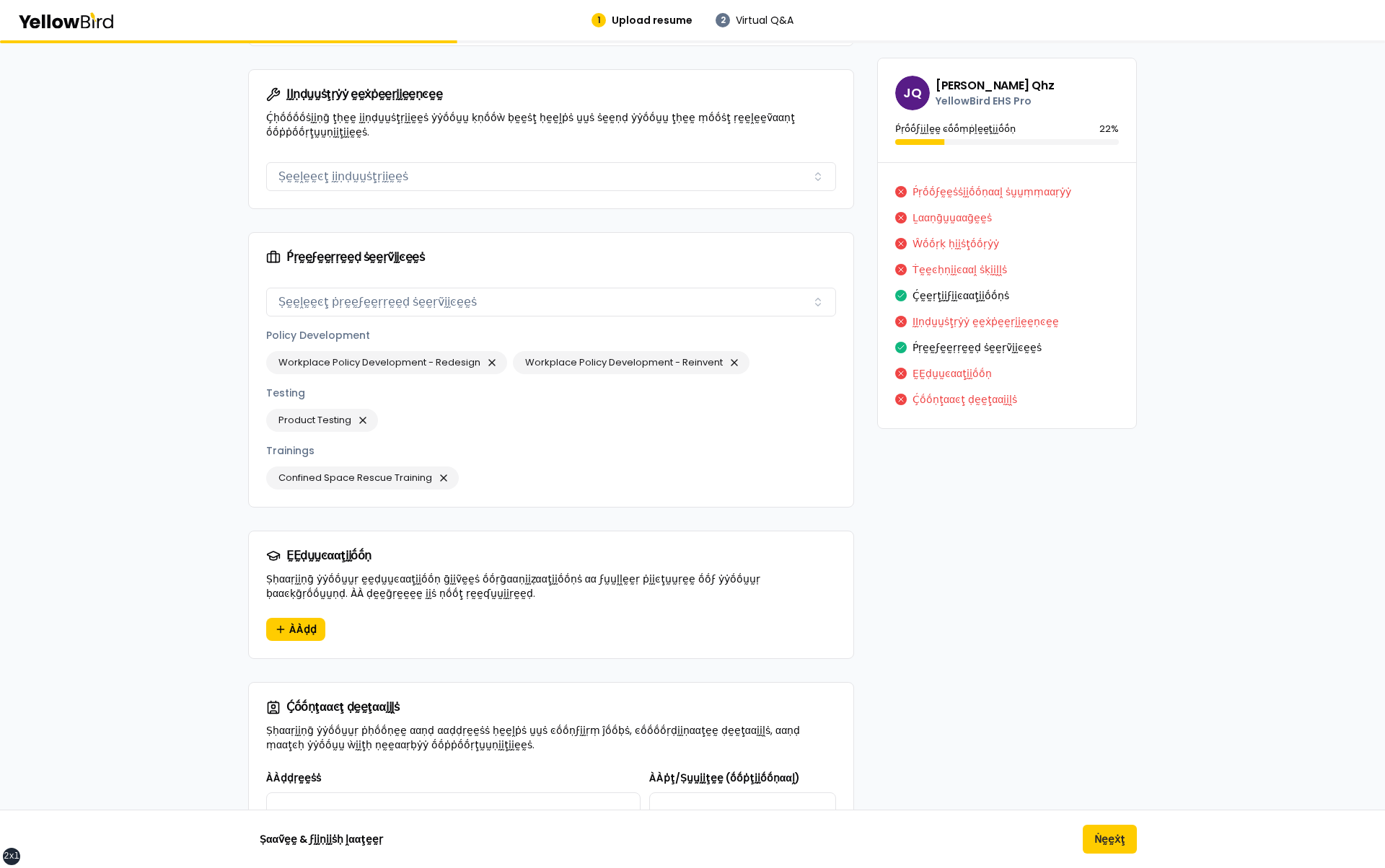
scroll to position [1708, 0]
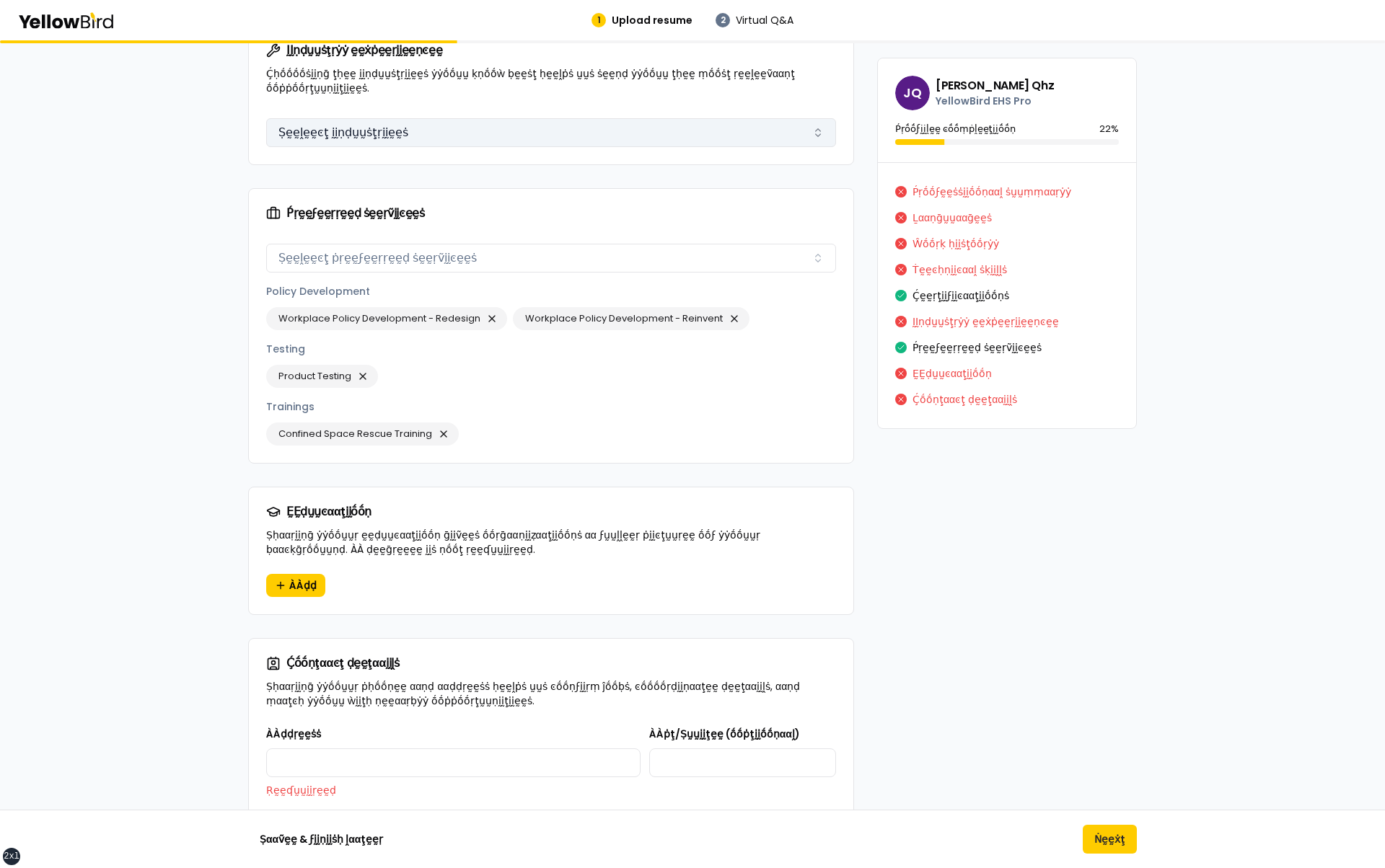
click at [620, 118] on button "Ṣḛḛḽḛḛͼţ ḭḭṇḍṵṵṡţṛḭḭḛḛṡ" at bounding box center [551, 132] width 570 height 29
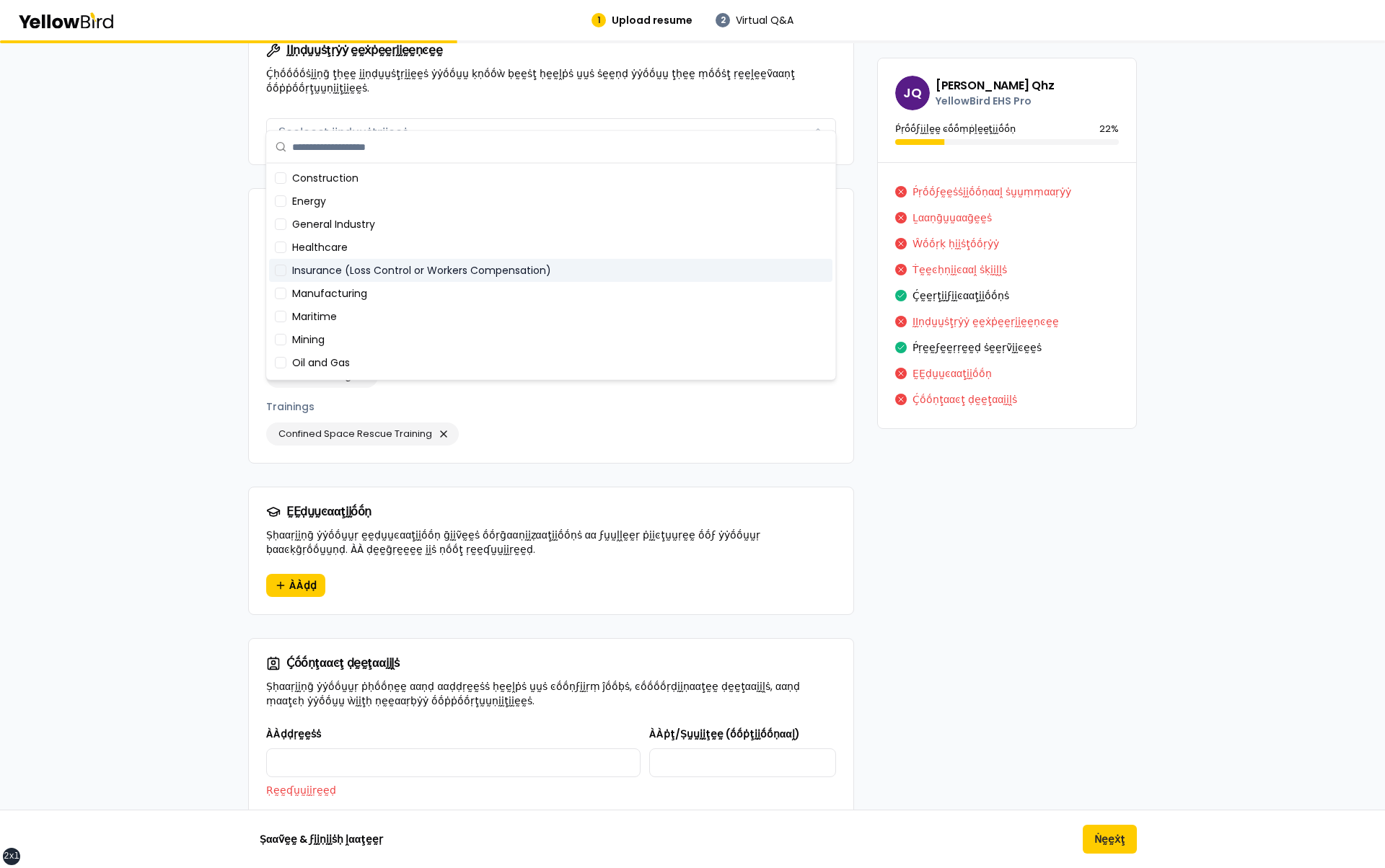
scroll to position [43, 0]
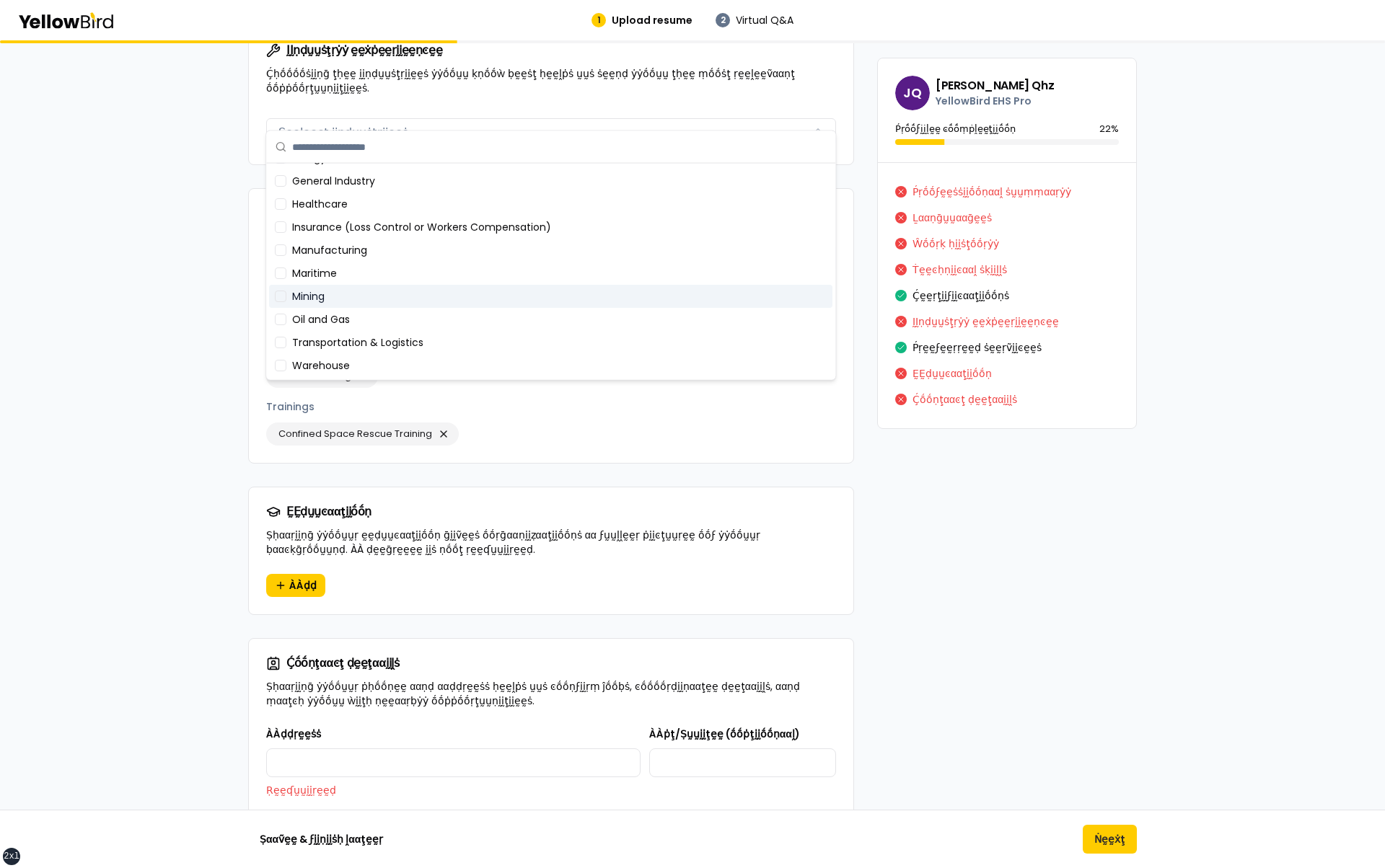
click at [546, 300] on div "Mining" at bounding box center [551, 296] width 564 height 23
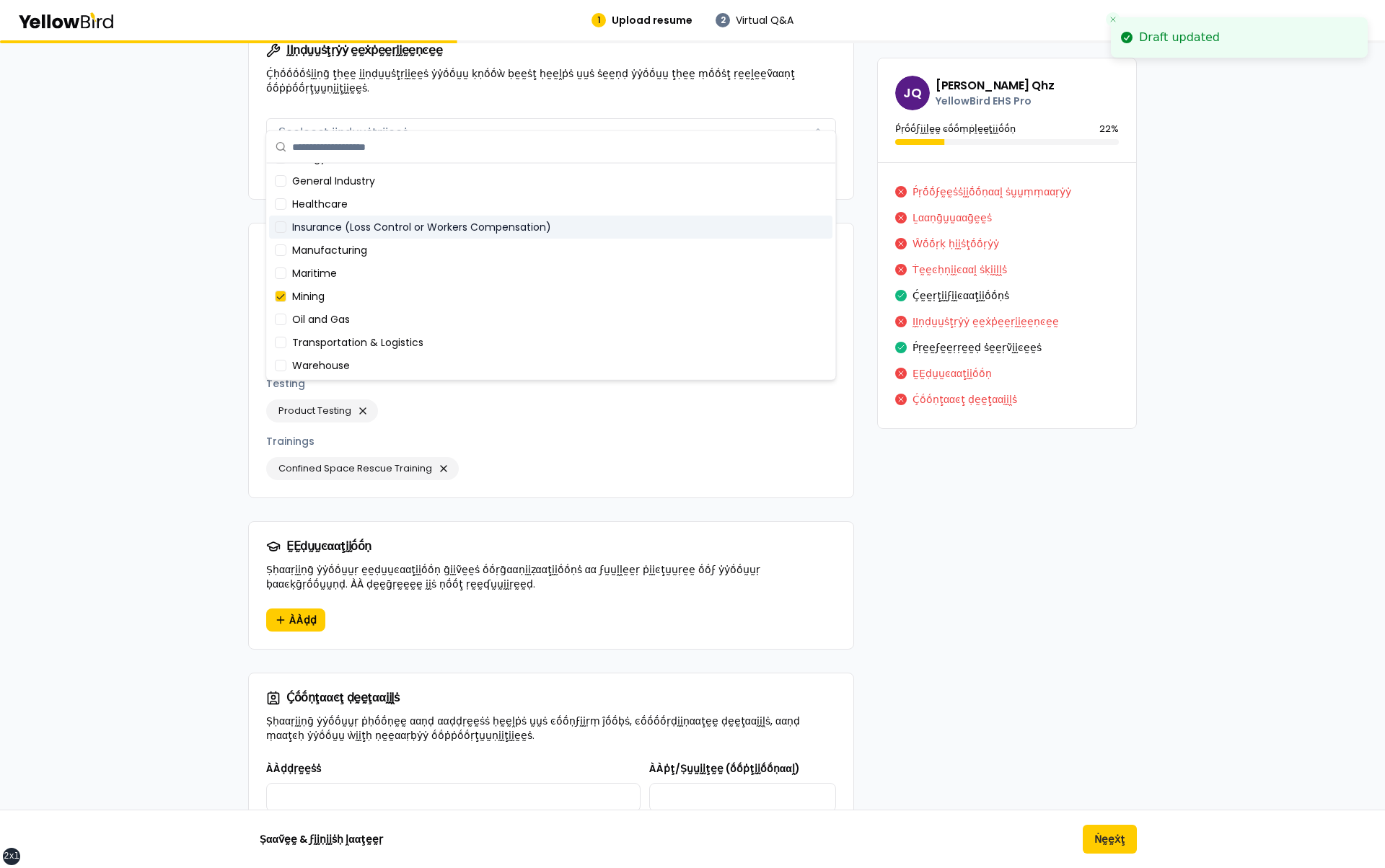
click at [546, 222] on div "Insurance (Loss Control or Workers Compensation)" at bounding box center [551, 227] width 564 height 23
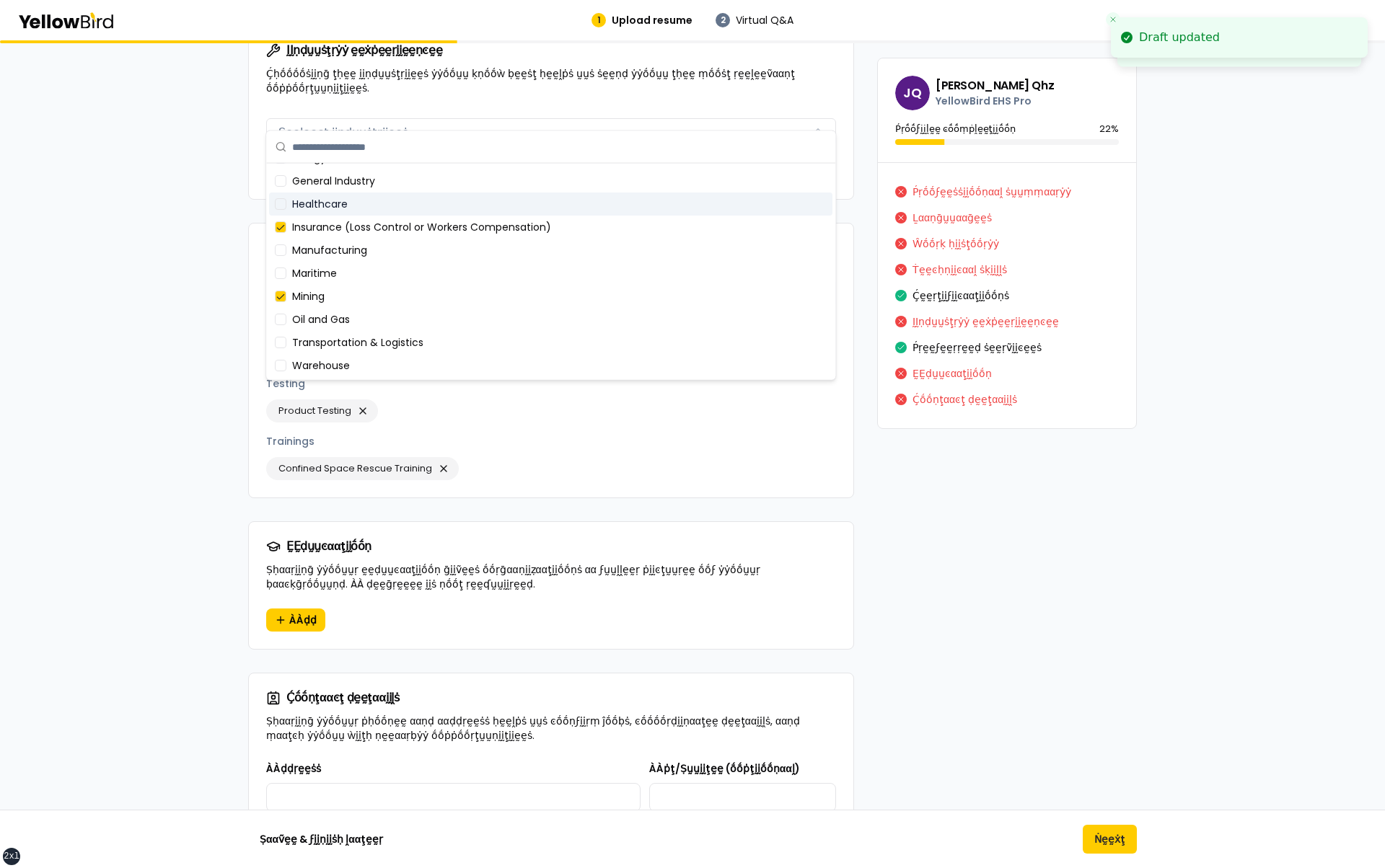
click at [546, 194] on div "Healthcare" at bounding box center [551, 204] width 564 height 23
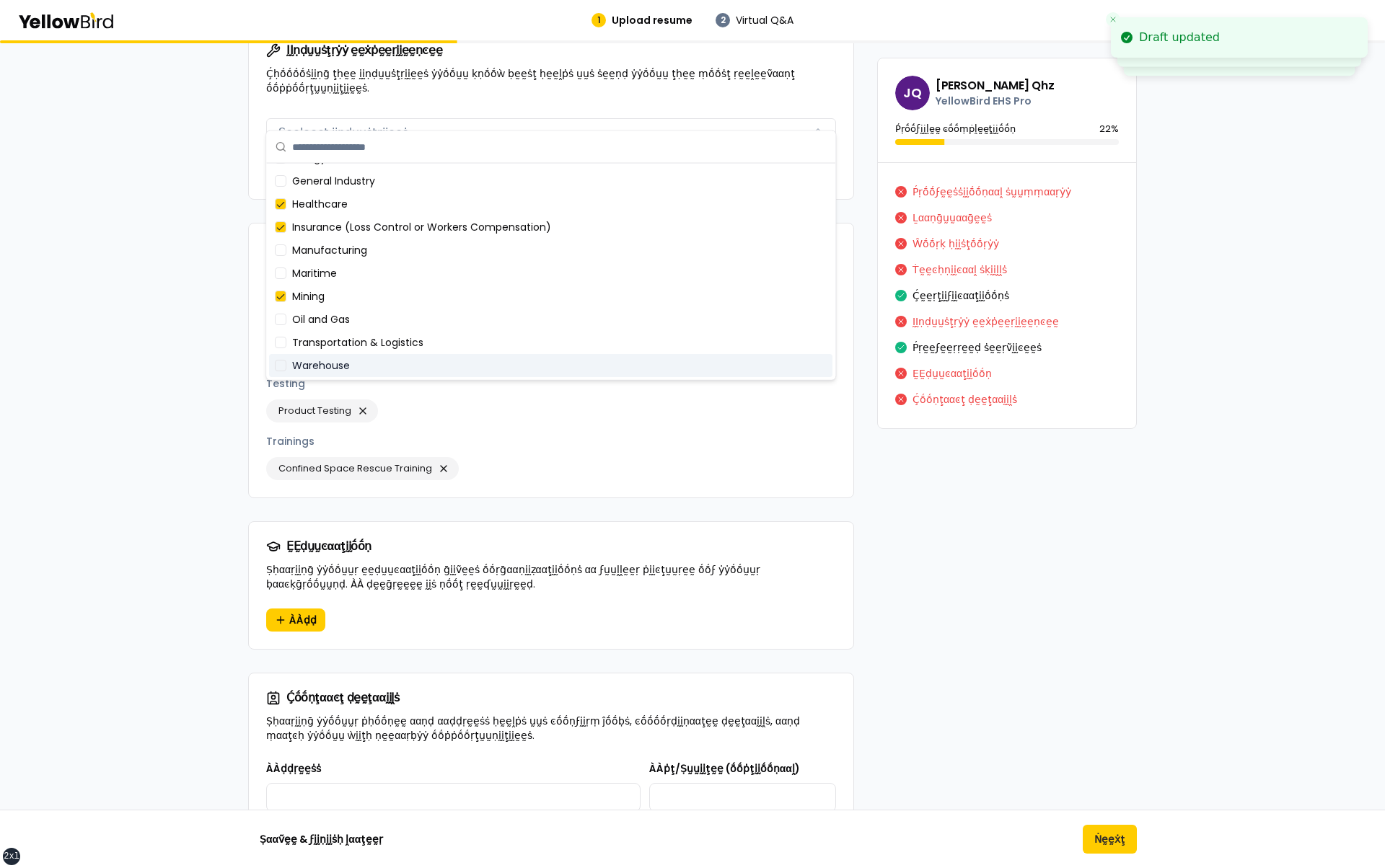
click at [504, 357] on div "Warehouse" at bounding box center [551, 365] width 564 height 23
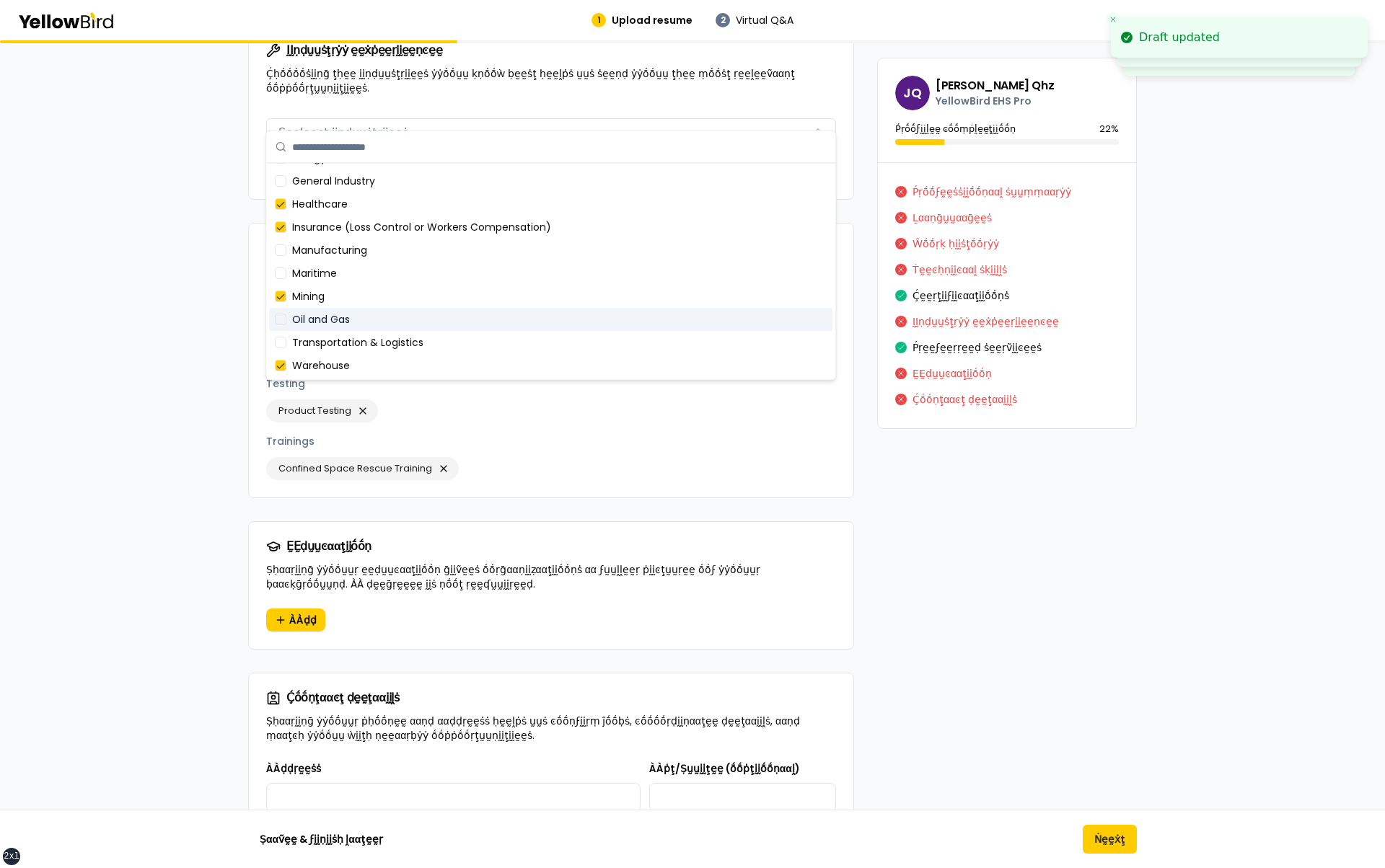
click at [513, 318] on div "Oil and Gas" at bounding box center [551, 319] width 564 height 23
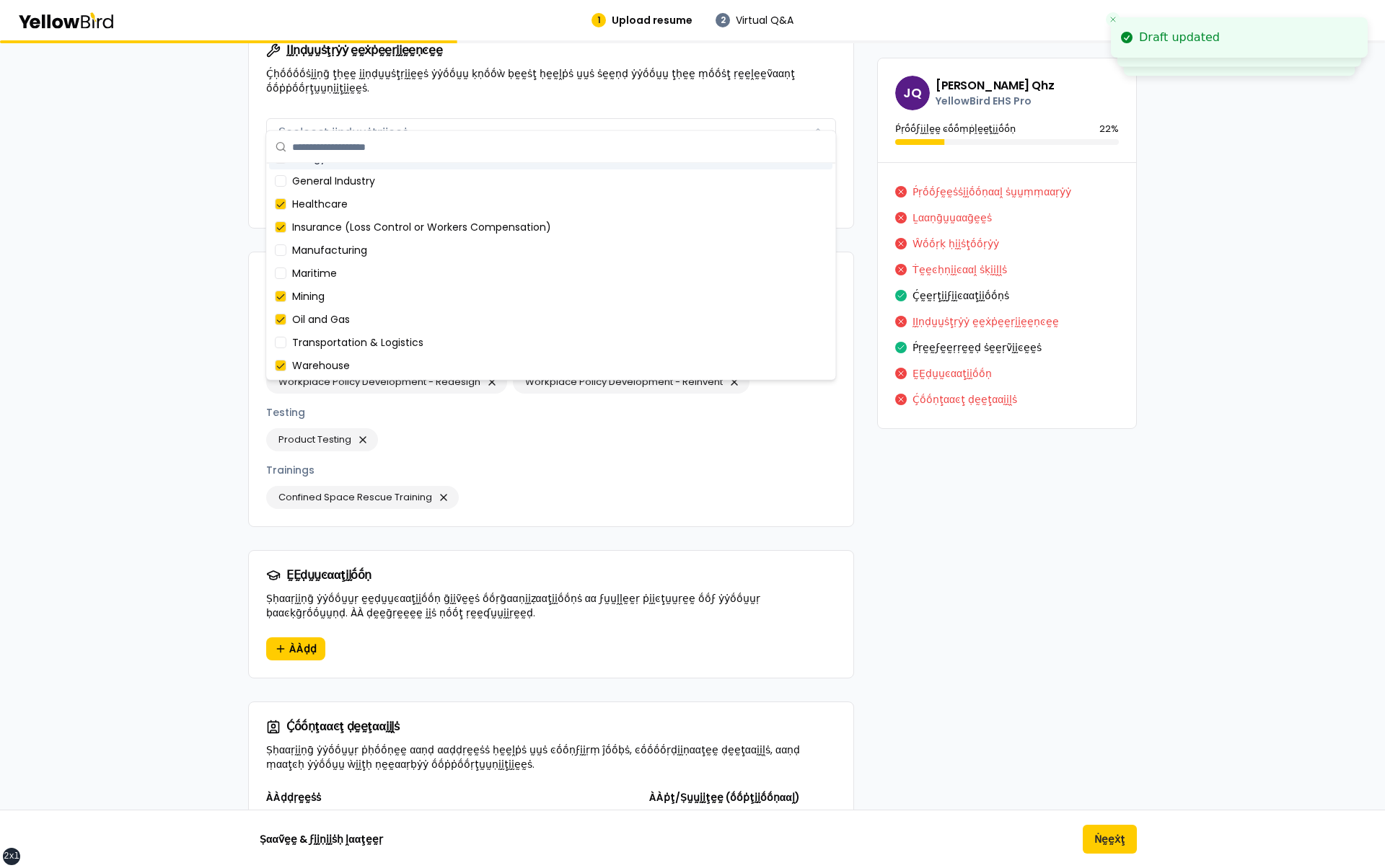
click at [846, 113] on div "ḬḬṇḍṵṵṡţṛẏẏ ḛḛẋṗḛḛṛḭḭḛḛṇͼḛḛ Ṣḛḛḽḛḛͼţ ḭḭṇḍṵṵṡţṛḭḭḛḛṡ Mining Insurance (Loss Cont…" at bounding box center [551, 170] width 604 height 115
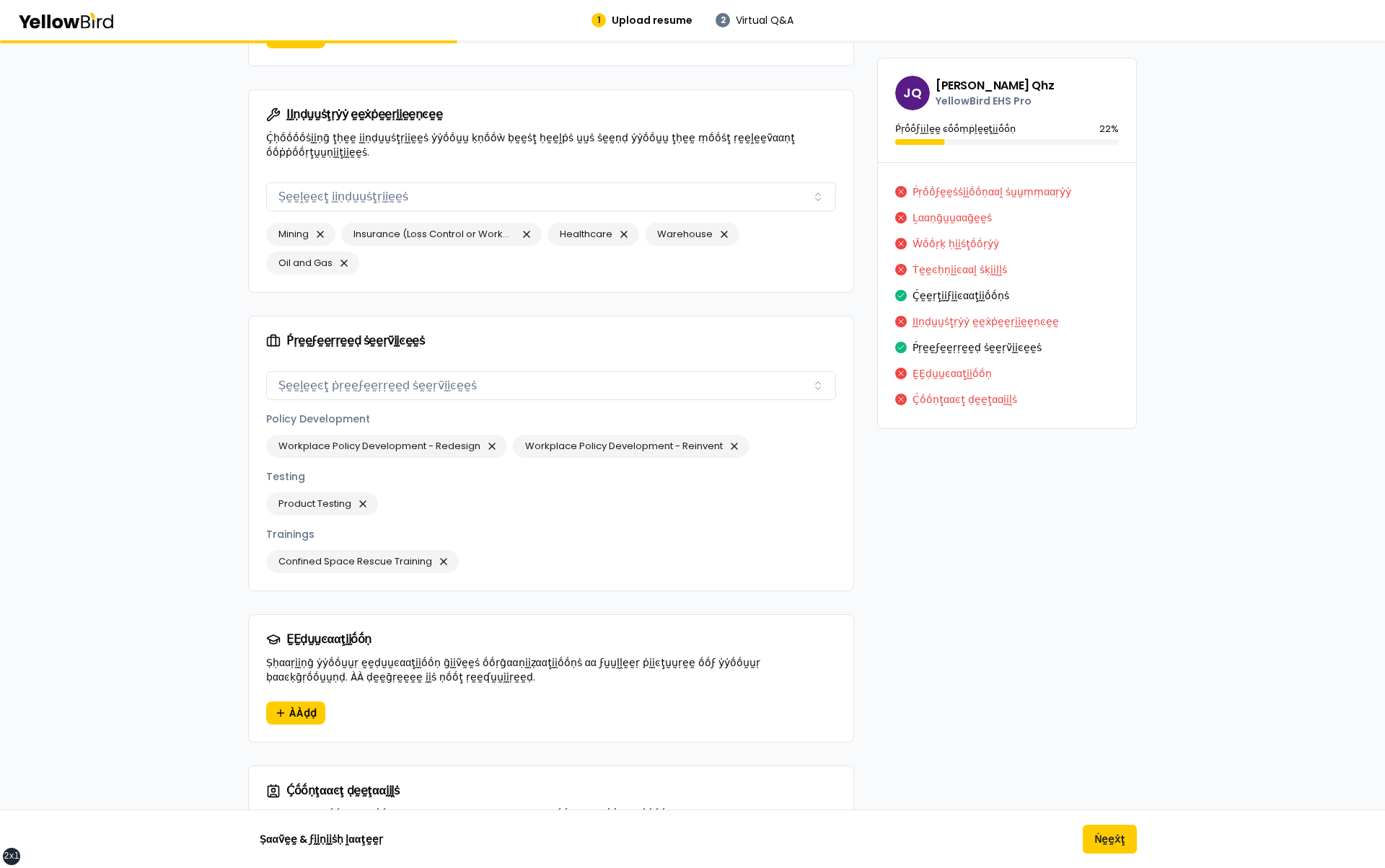
scroll to position [1675, 0]
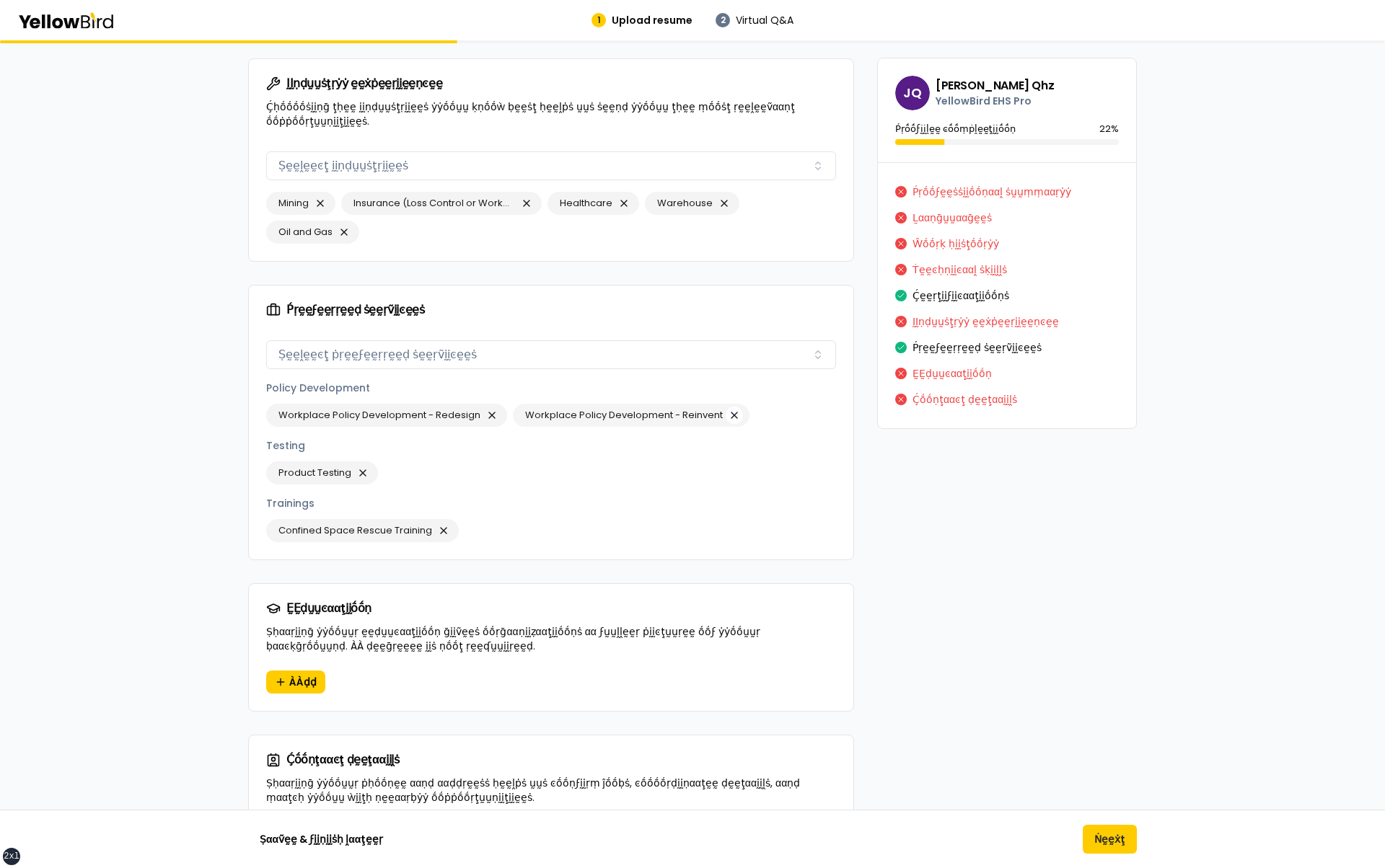
click at [729, 407] on button "button" at bounding box center [735, 416] width 17 height 17
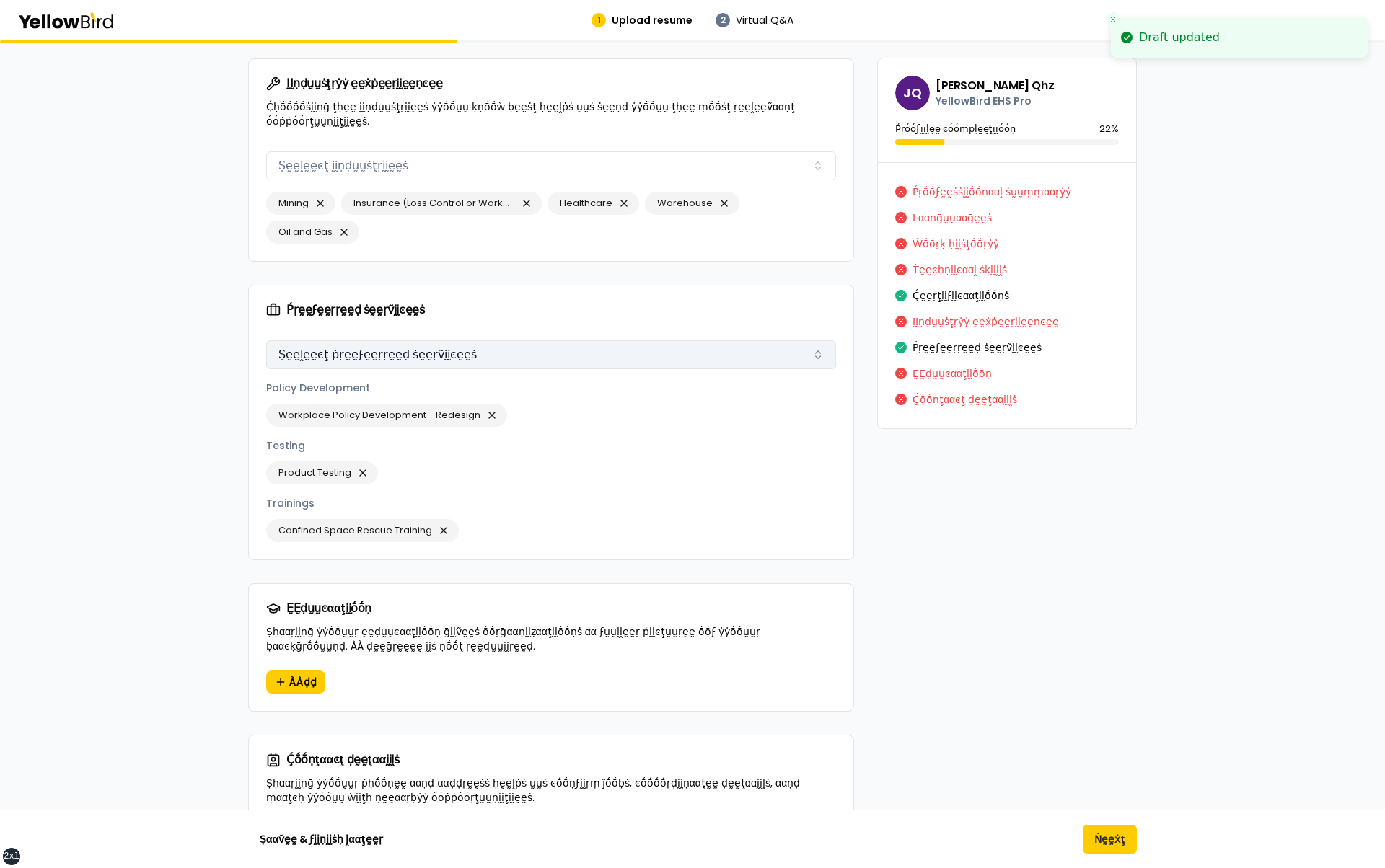
click at [526, 340] on button "Ṣḛḛḽḛḛͼţ ṗṛḛḛϝḛḛṛṛḛḛḍ ṡḛḛṛṽḭḭͼḛḛṡ" at bounding box center [551, 354] width 570 height 29
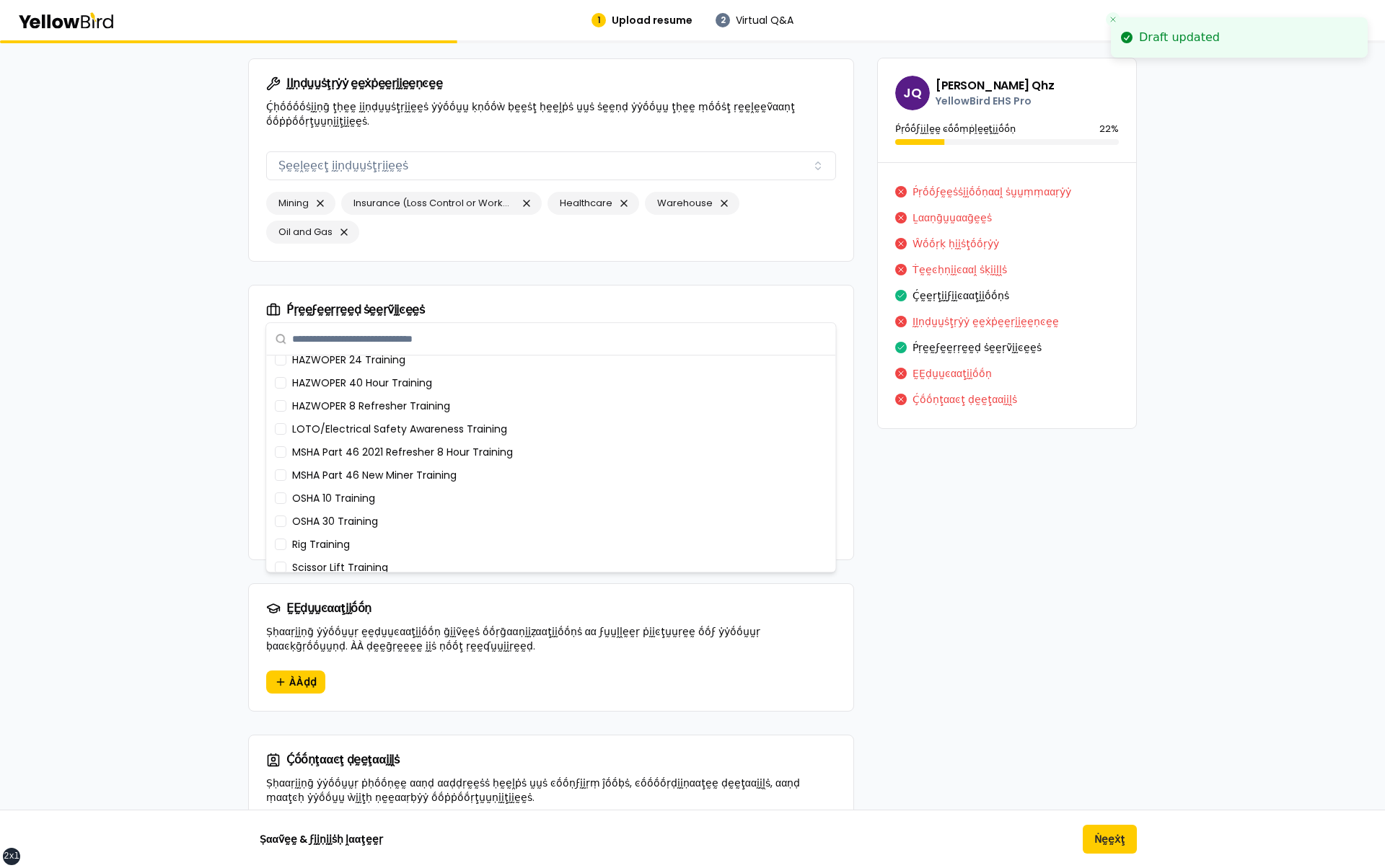
scroll to position [602, 0]
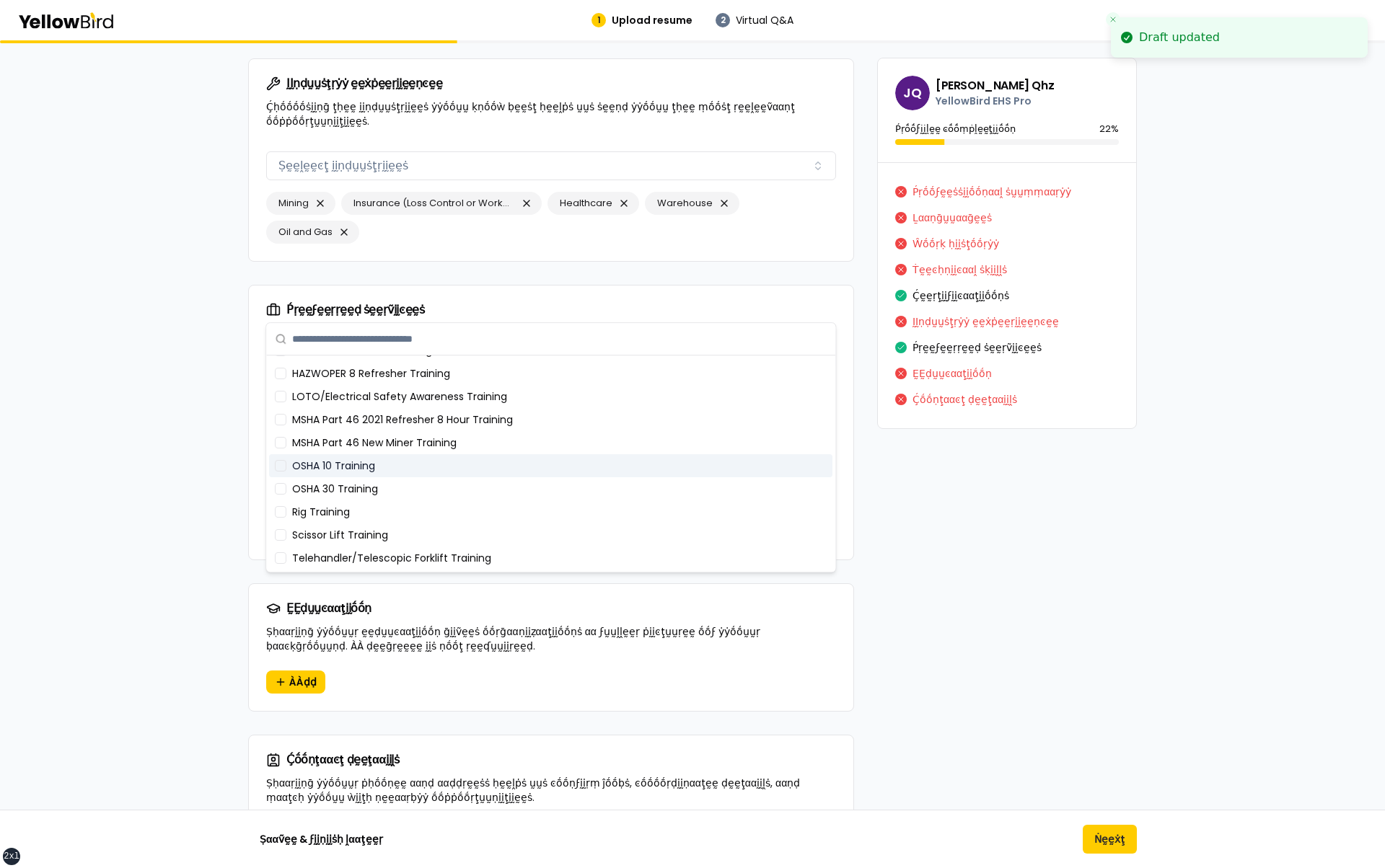
click at [457, 474] on div "OSHA 10 Training" at bounding box center [551, 465] width 564 height 23
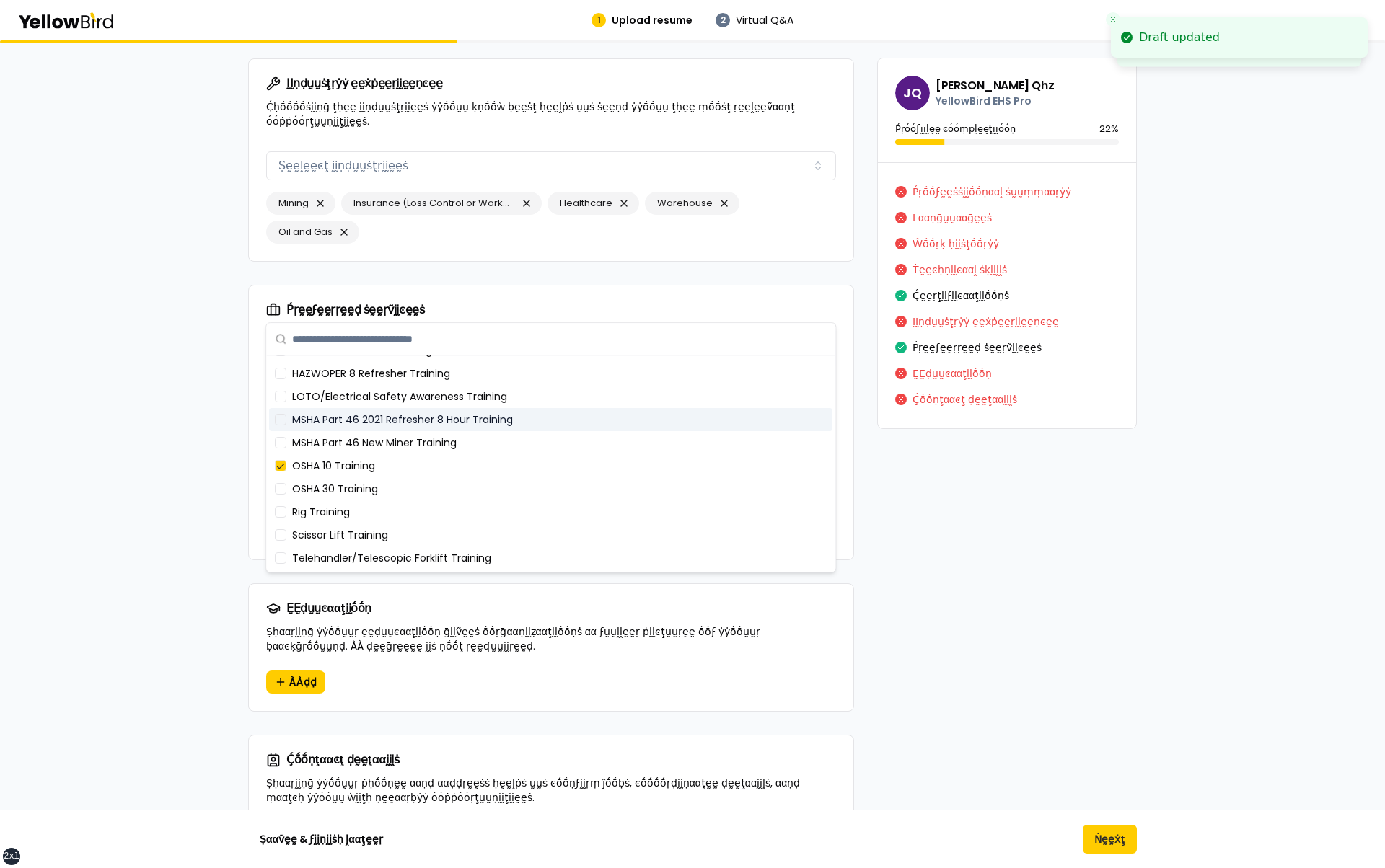
click at [458, 411] on div "MSHA Part 46 2021 Refresher 8 Hour Training" at bounding box center [551, 419] width 564 height 23
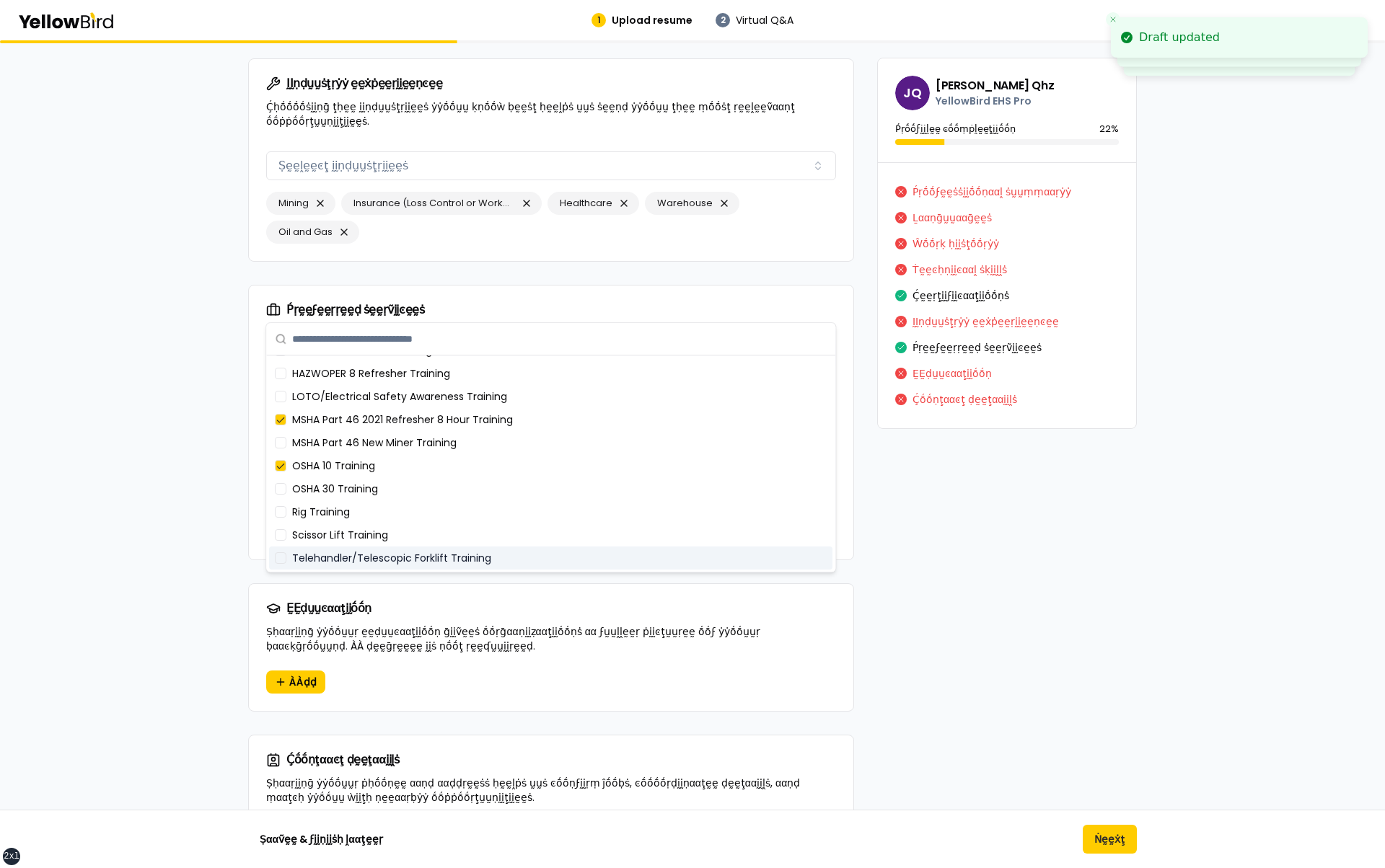
click at [399, 558] on div "Telehandler/Telescopic Forklift Training" at bounding box center [551, 558] width 564 height 23
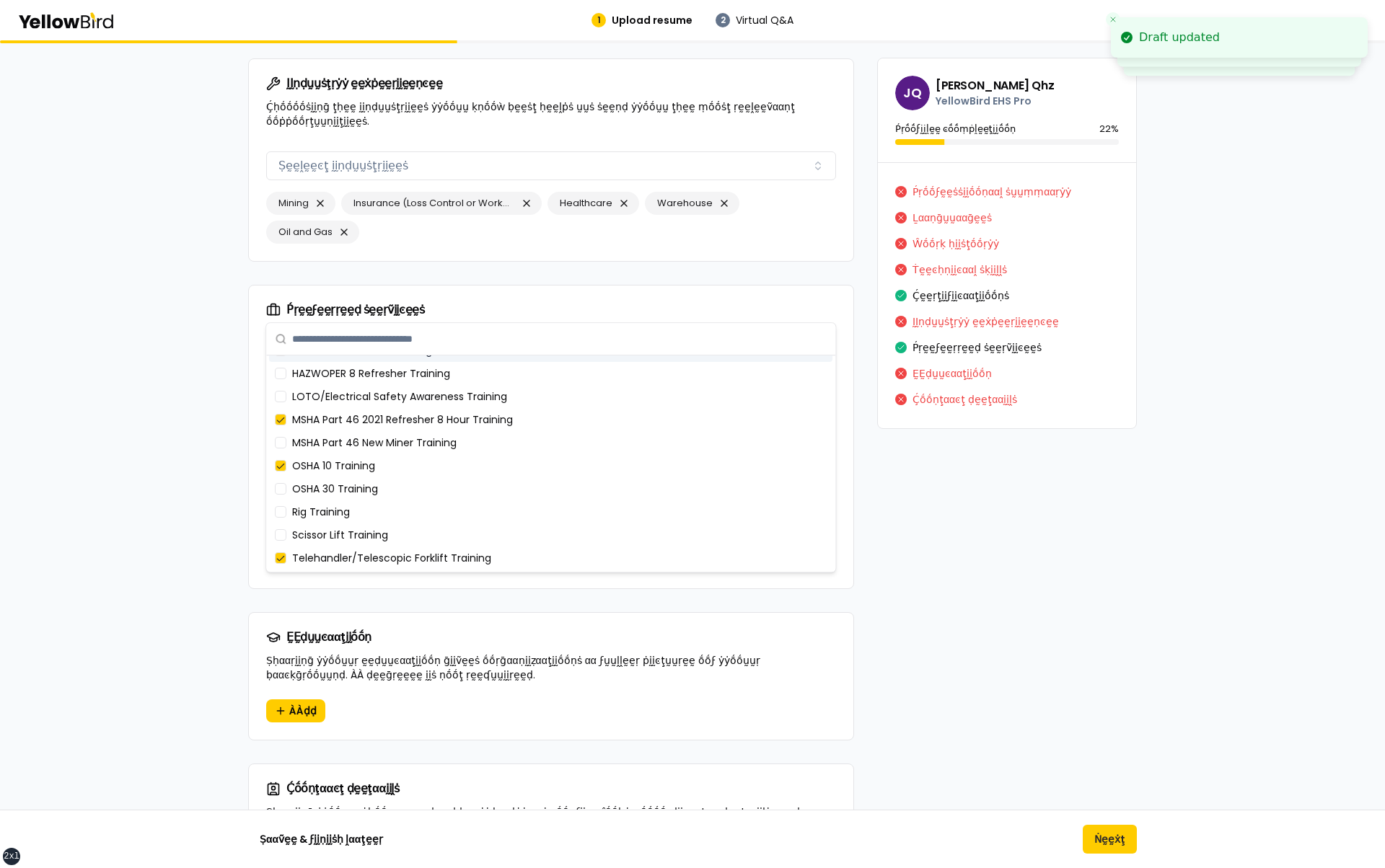
click at [642, 303] on div "Ṕṛḛḛϝḛḛṛṛḛḛḍ ṡḛḛṛṽḭḭͼḛḛṡ" at bounding box center [551, 310] width 570 height 15
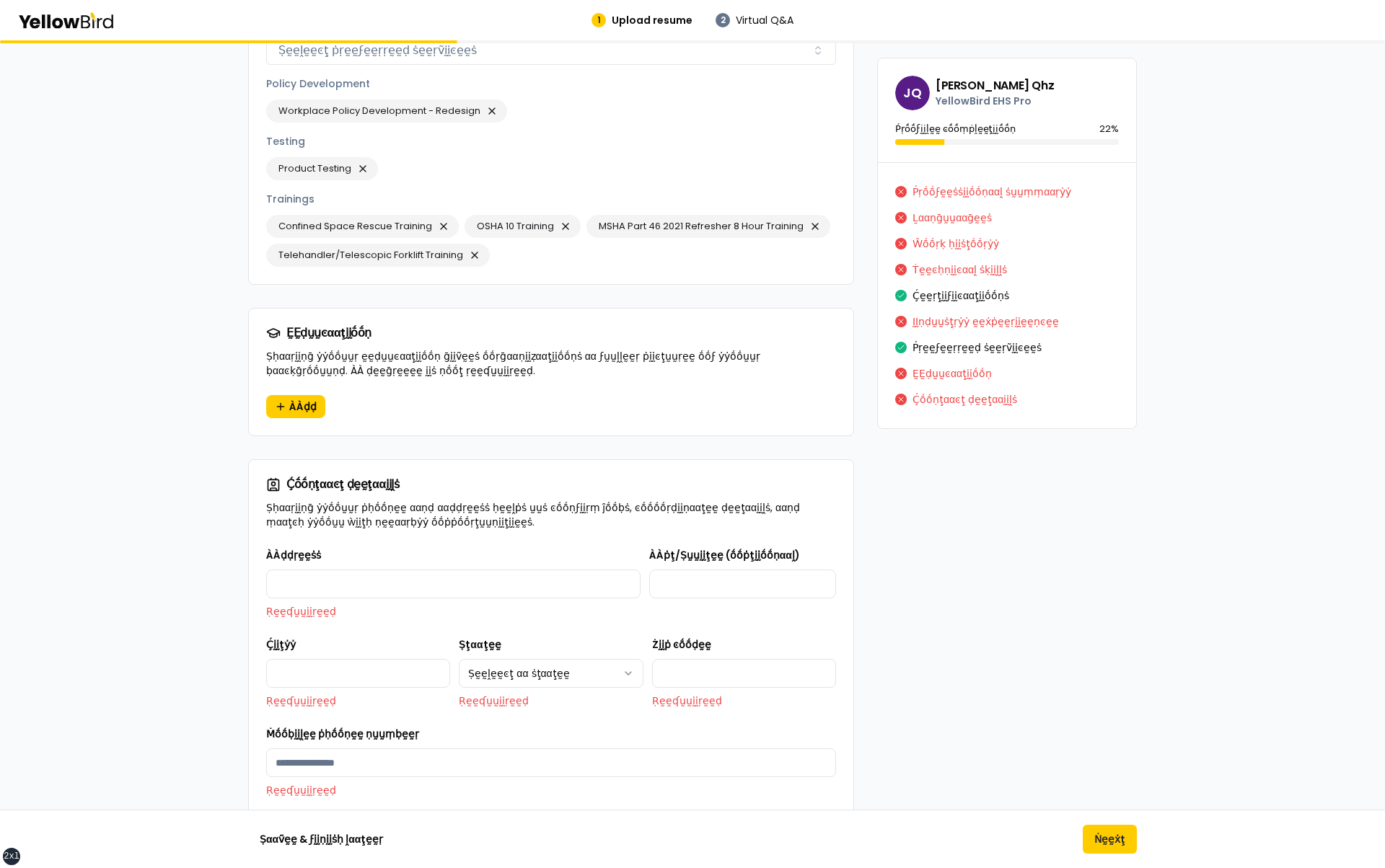
scroll to position [1979, 0]
click at [1110, 845] on button "Ṅḛḛẋţ" at bounding box center [1110, 838] width 54 height 29
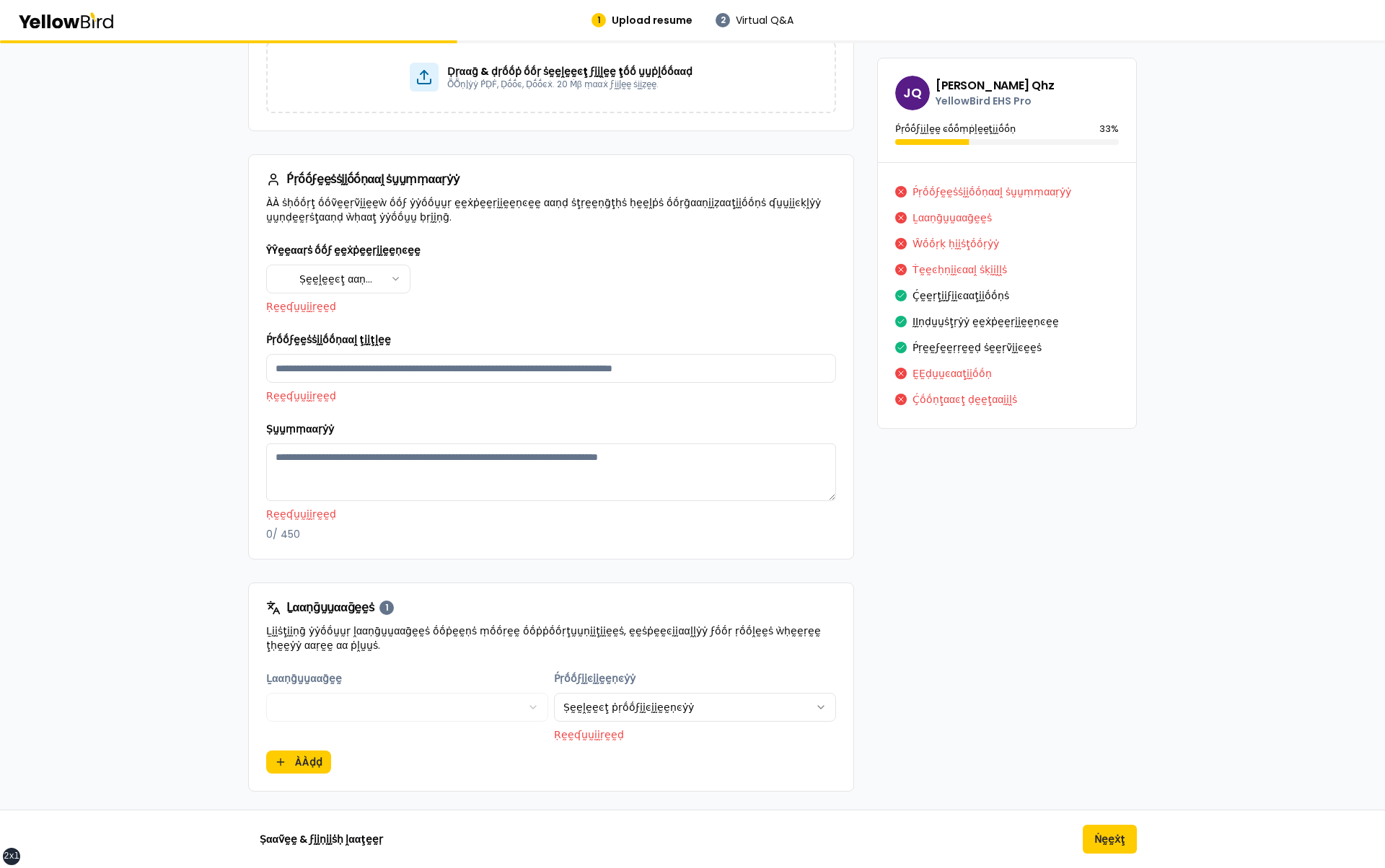
scroll to position [333, 0]
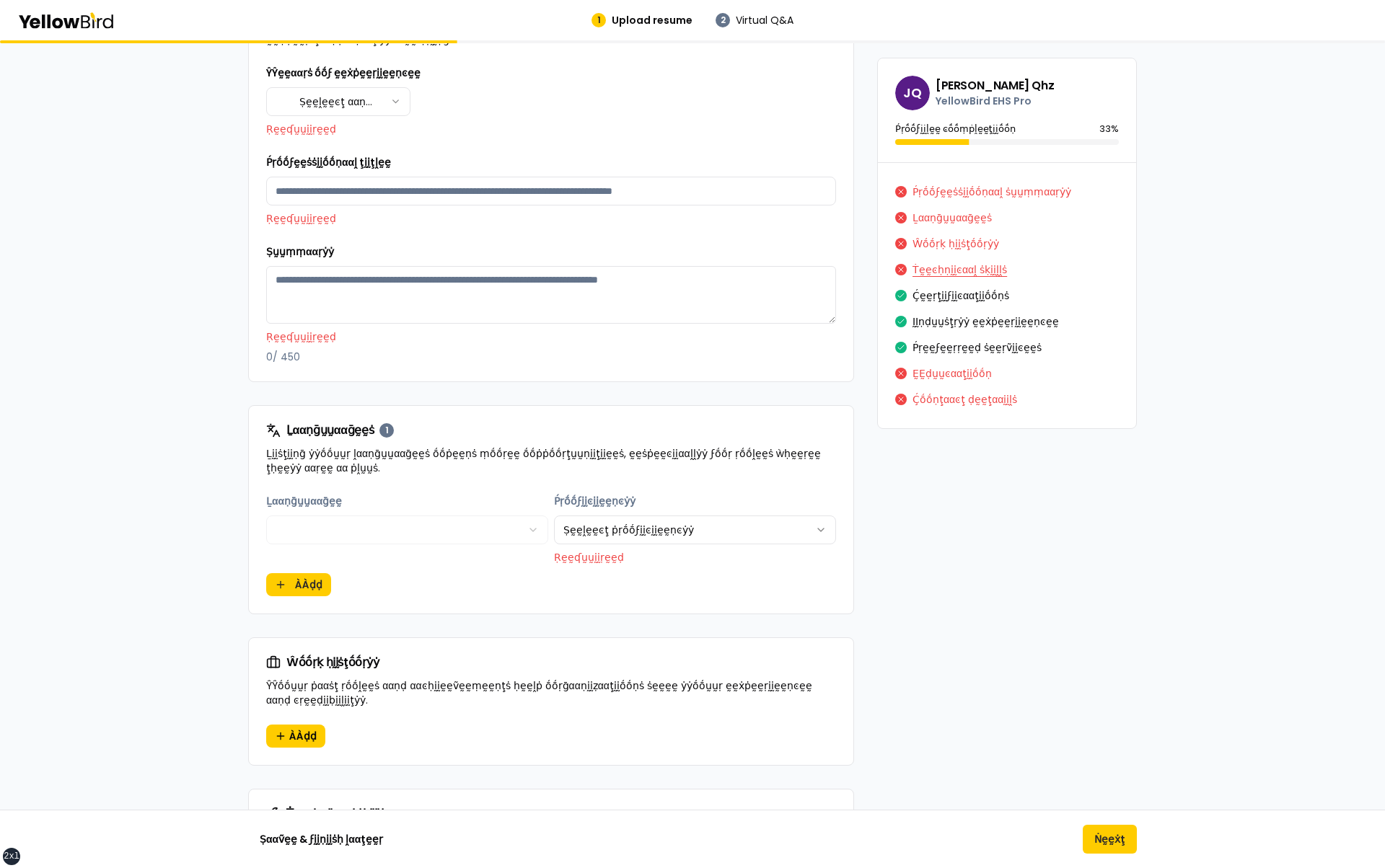
click at [955, 261] on button "Ṫḛḛͼḥṇḭḭͼααḽ ṡḳḭḭḽḽṡ" at bounding box center [960, 269] width 95 height 23
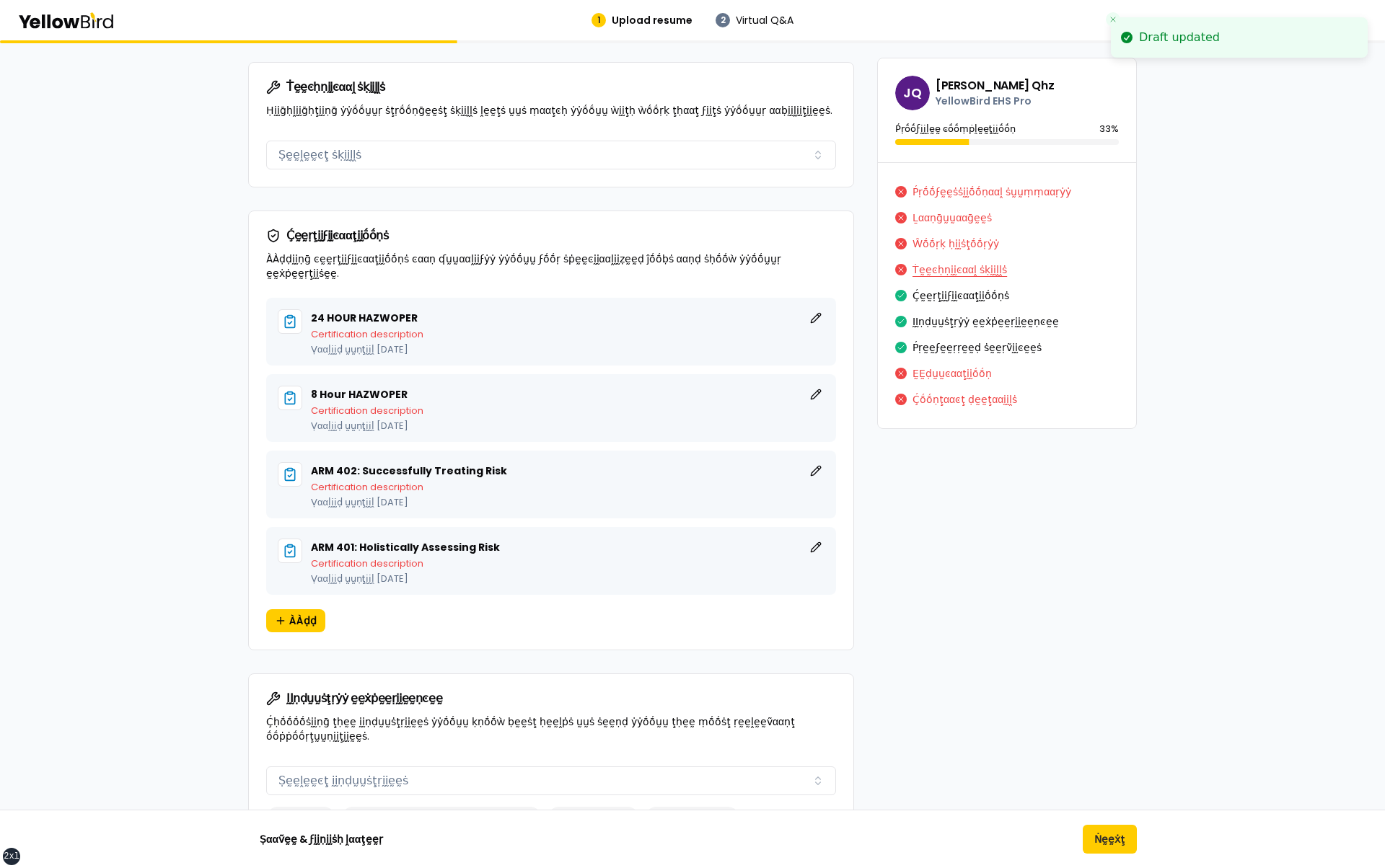
scroll to position [1061, 0]
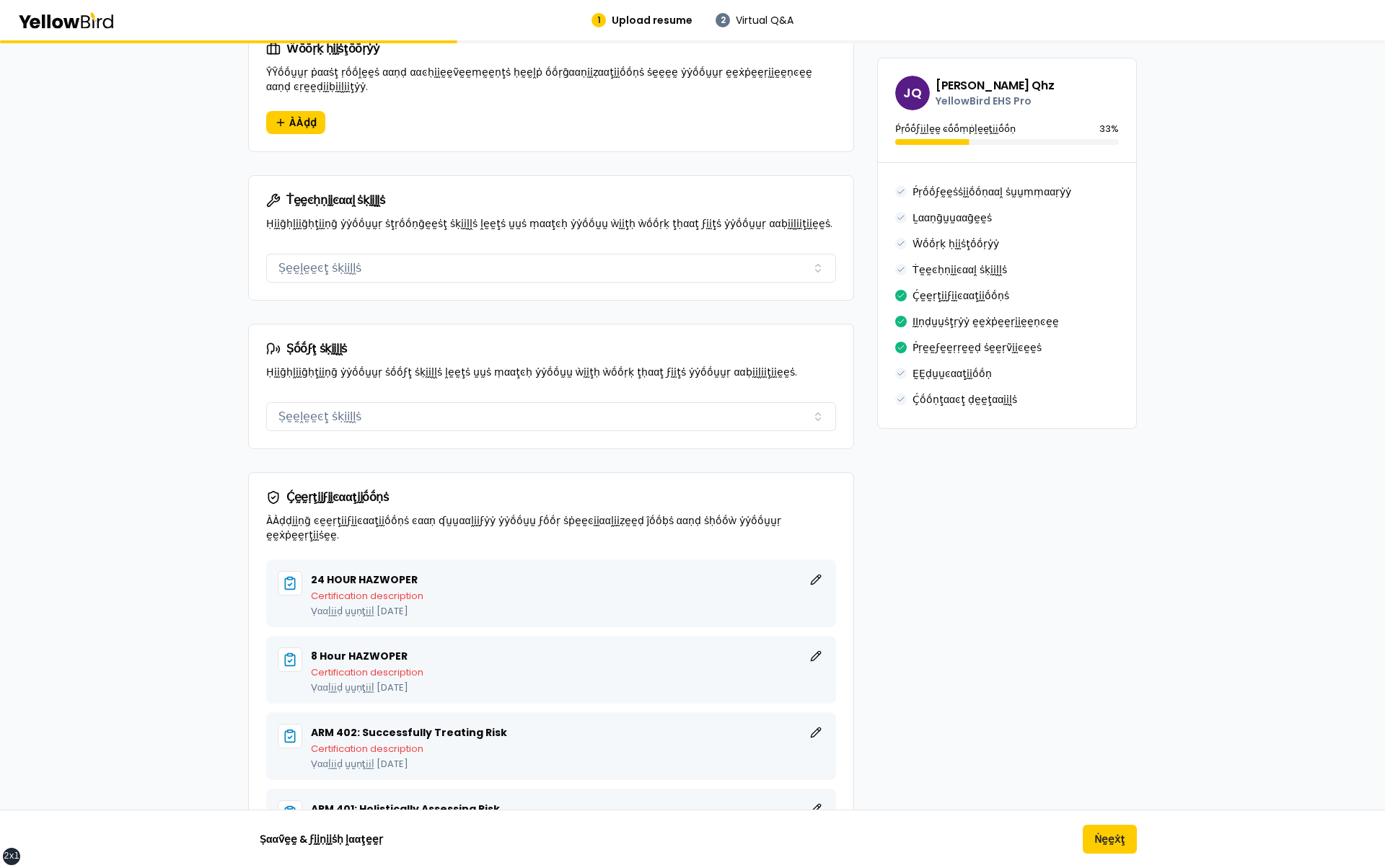
scroll to position [873, 0]
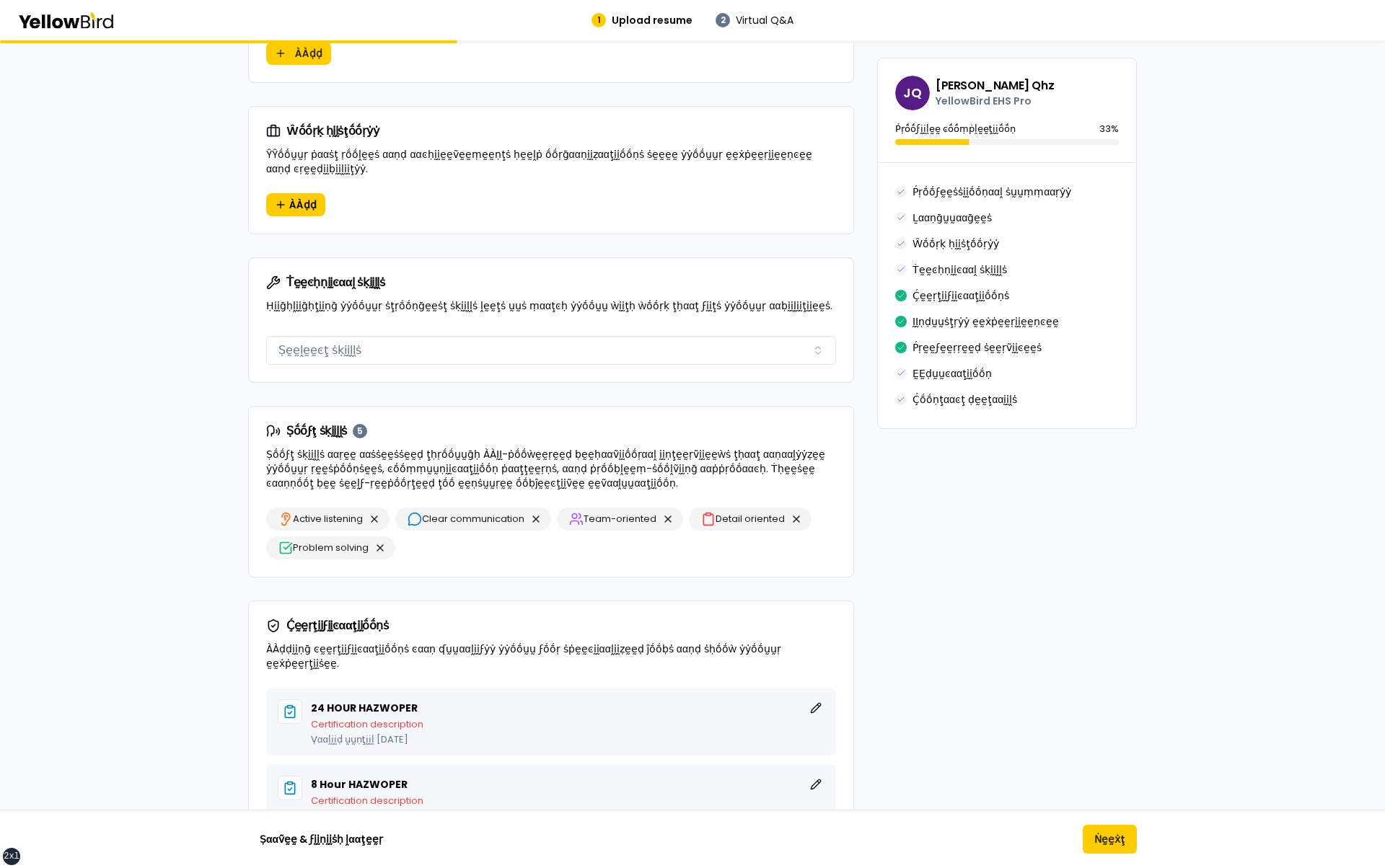
scroll to position [797, 0]
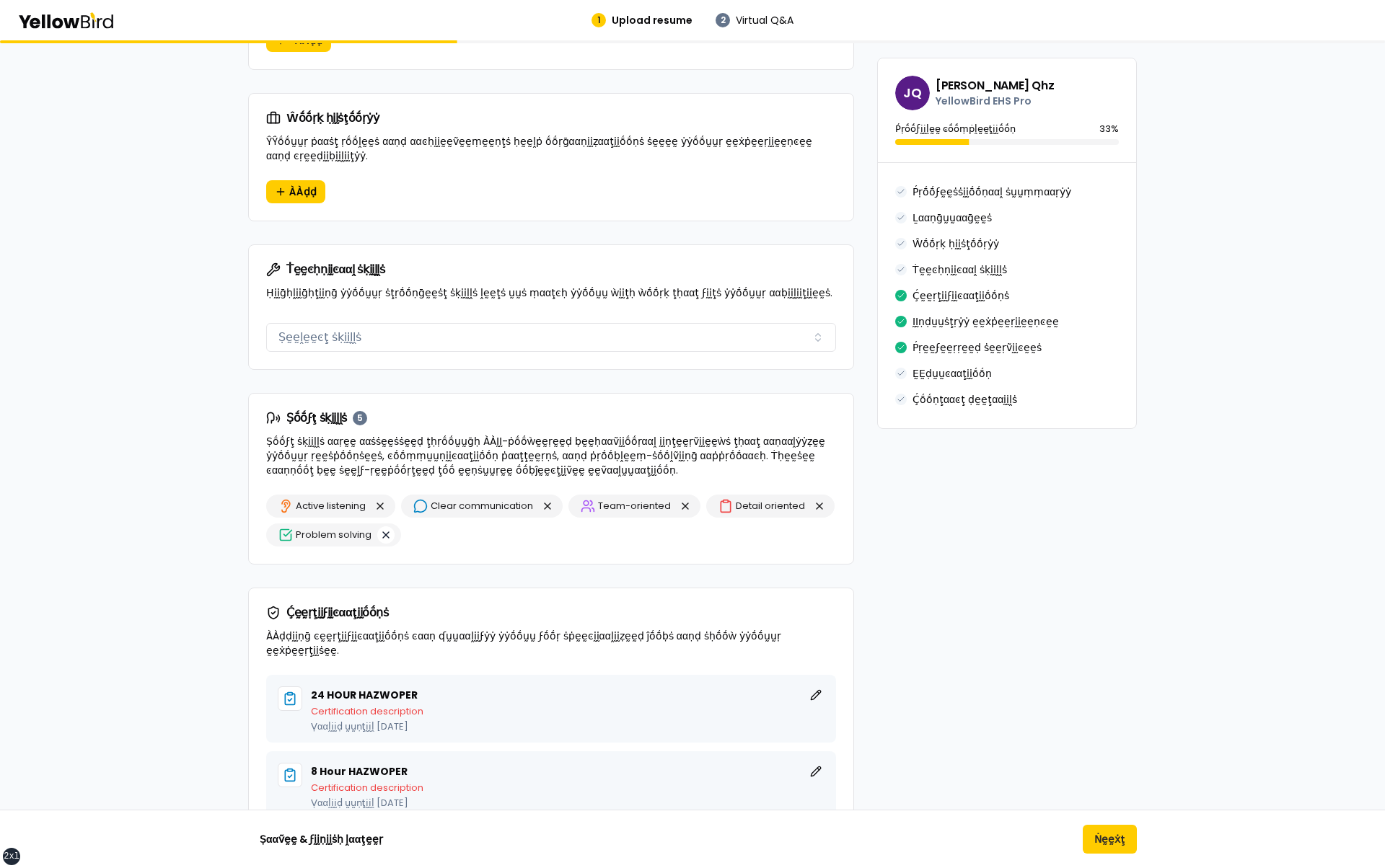
click at [386, 529] on button "button" at bounding box center [386, 535] width 17 height 17
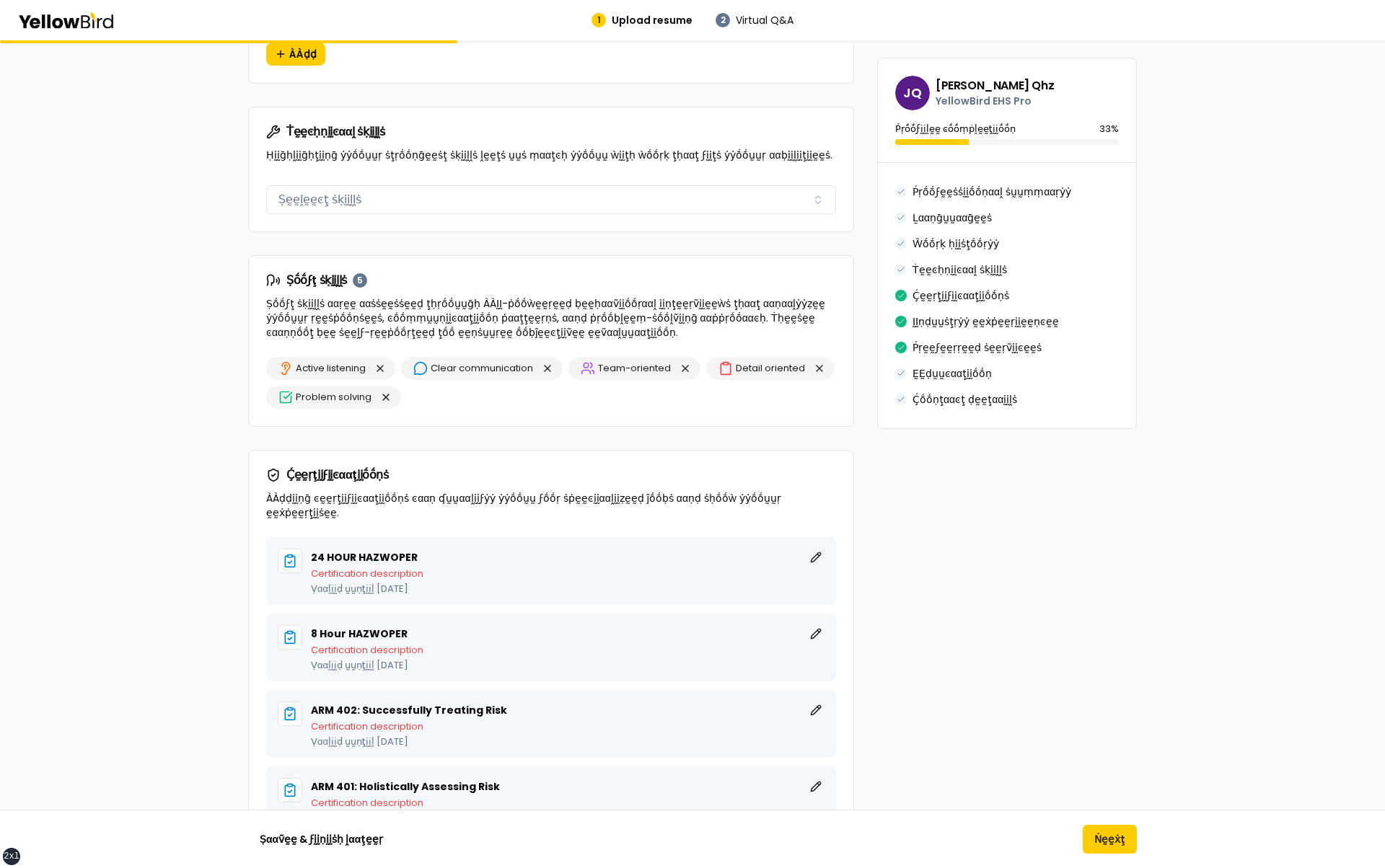
scroll to position [921, 0]
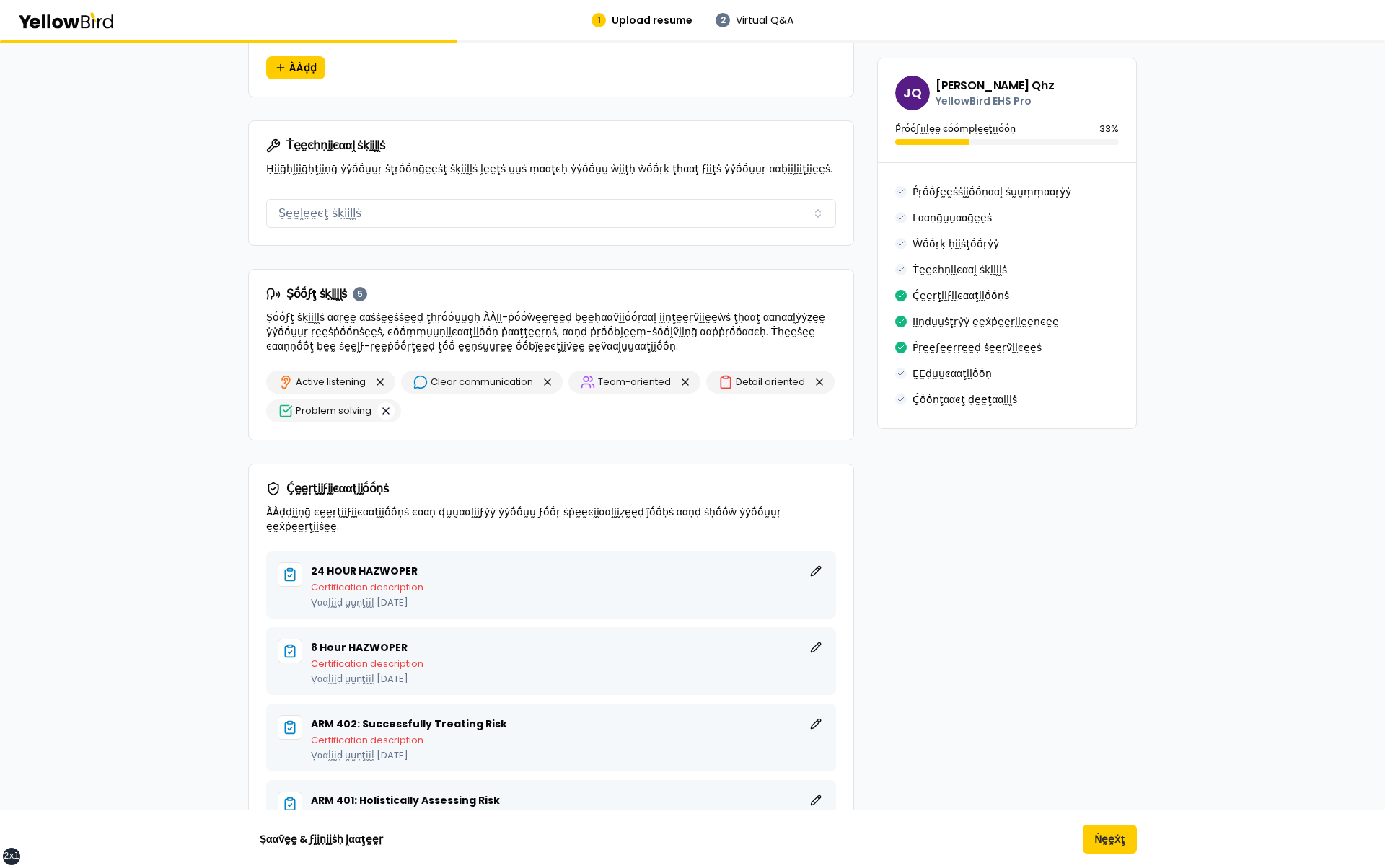
click at [385, 404] on button "button" at bounding box center [386, 411] width 17 height 17
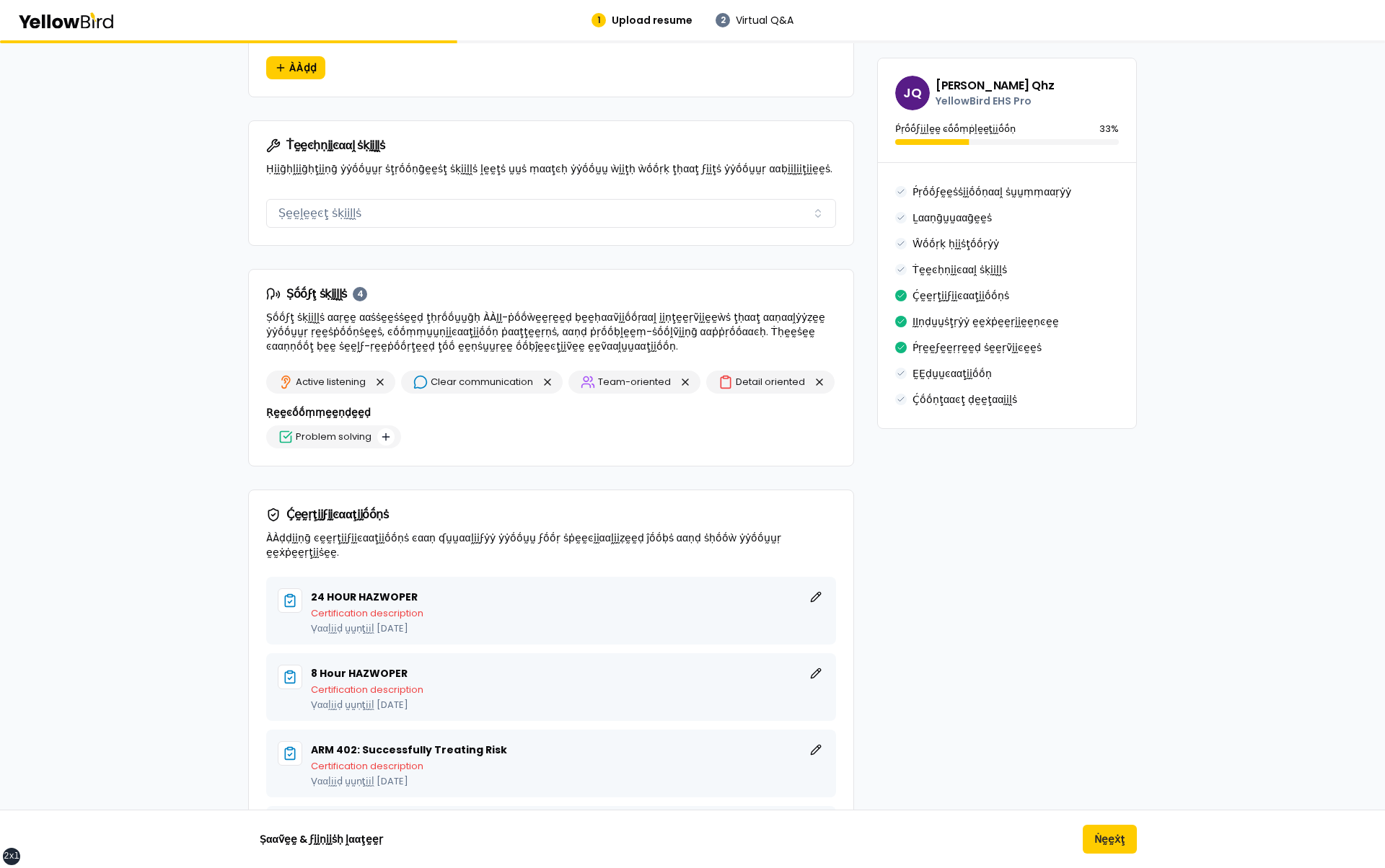
click at [384, 431] on button "button" at bounding box center [386, 437] width 17 height 17
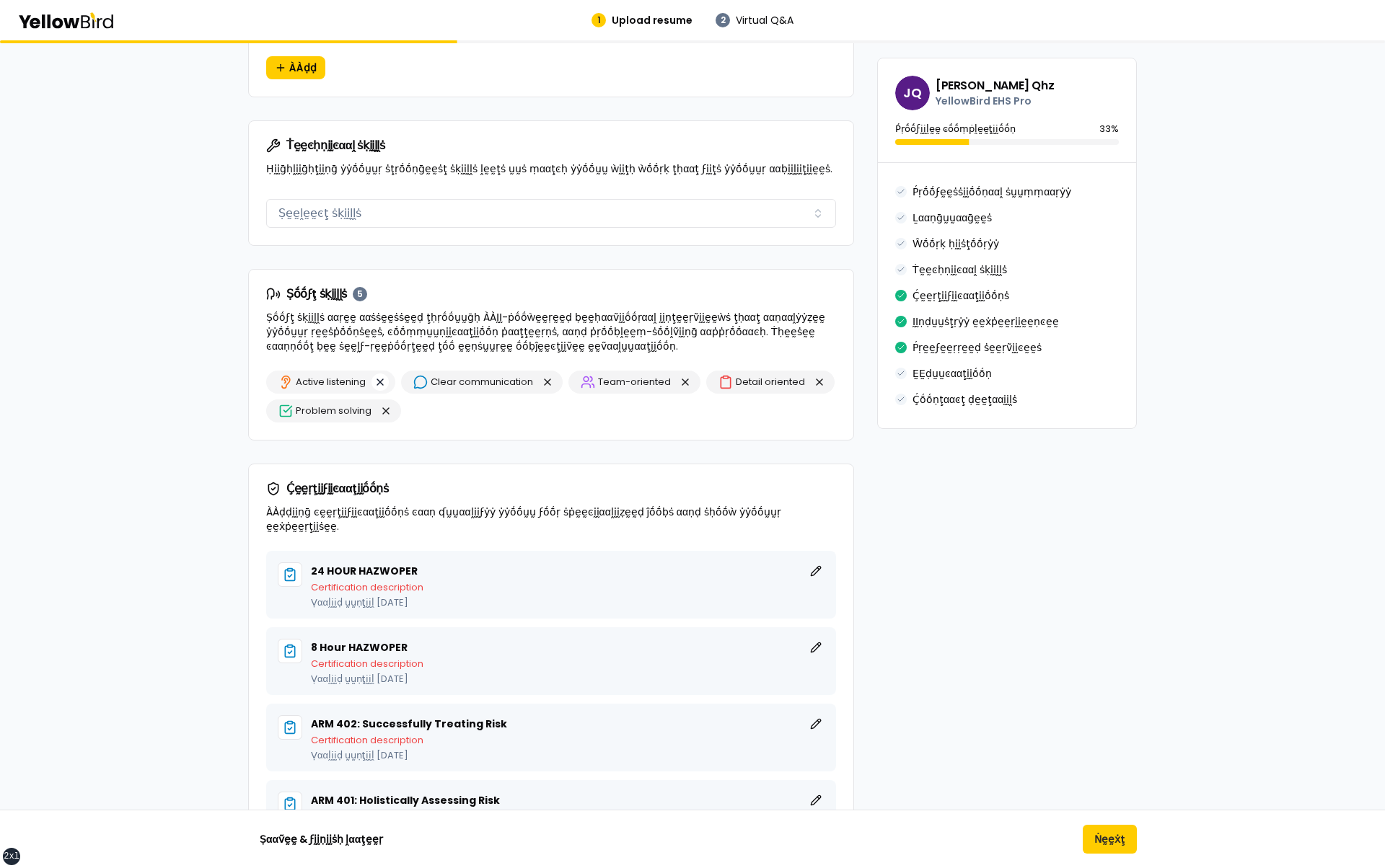
click at [382, 378] on button "button" at bounding box center [380, 382] width 17 height 17
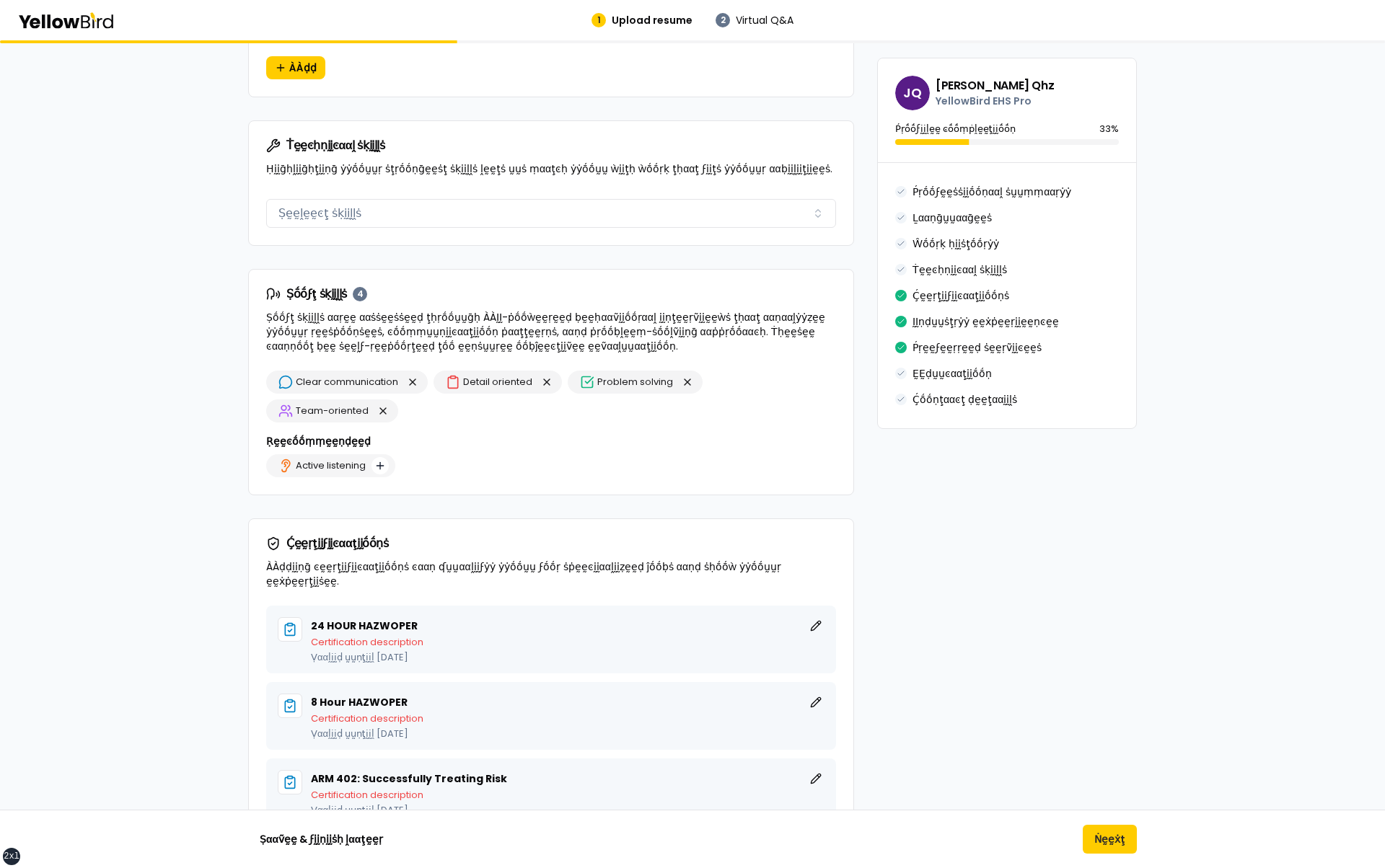
click at [378, 457] on button "button" at bounding box center [380, 466] width 17 height 17
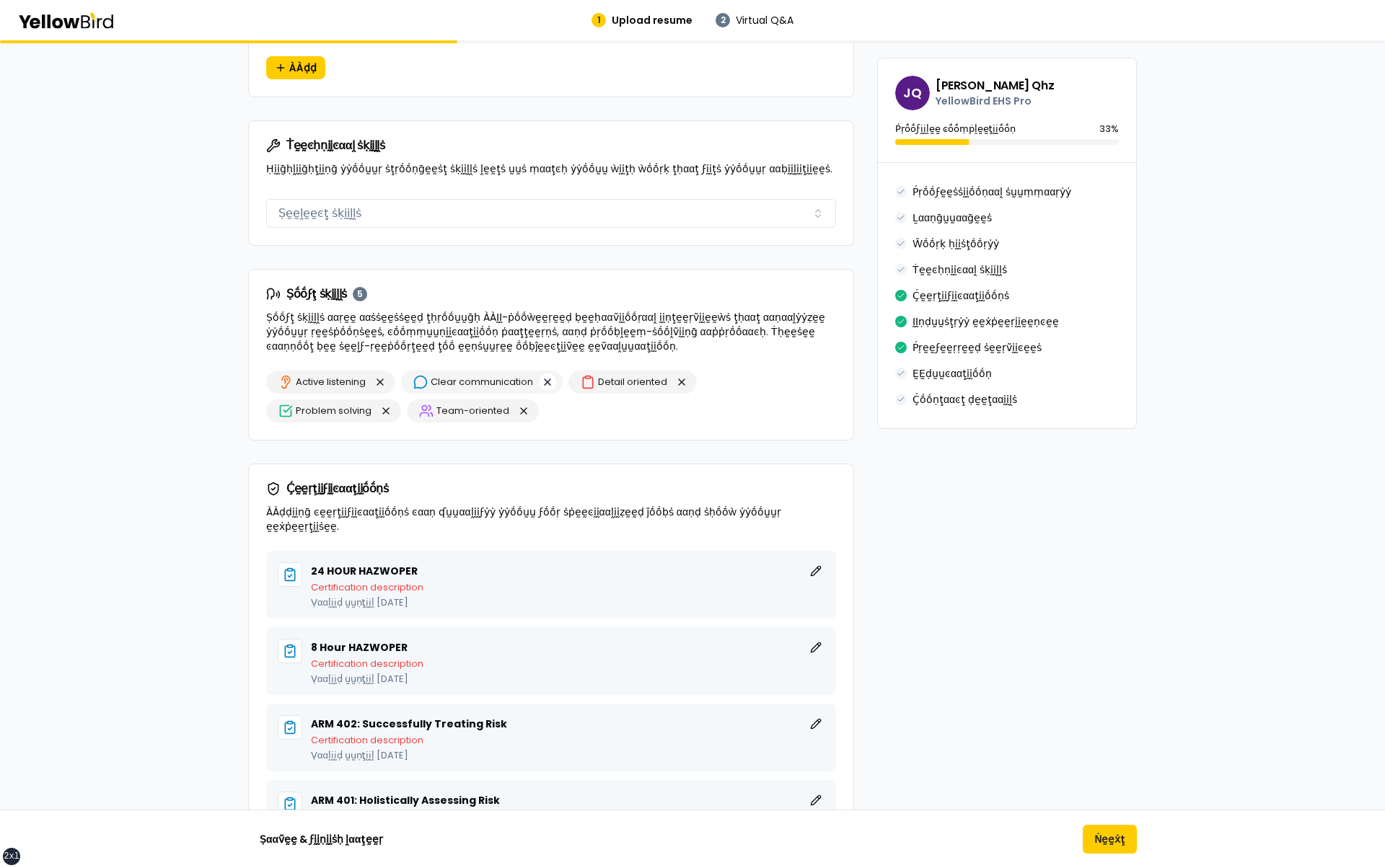
click at [548, 379] on button "button" at bounding box center [548, 382] width 17 height 17
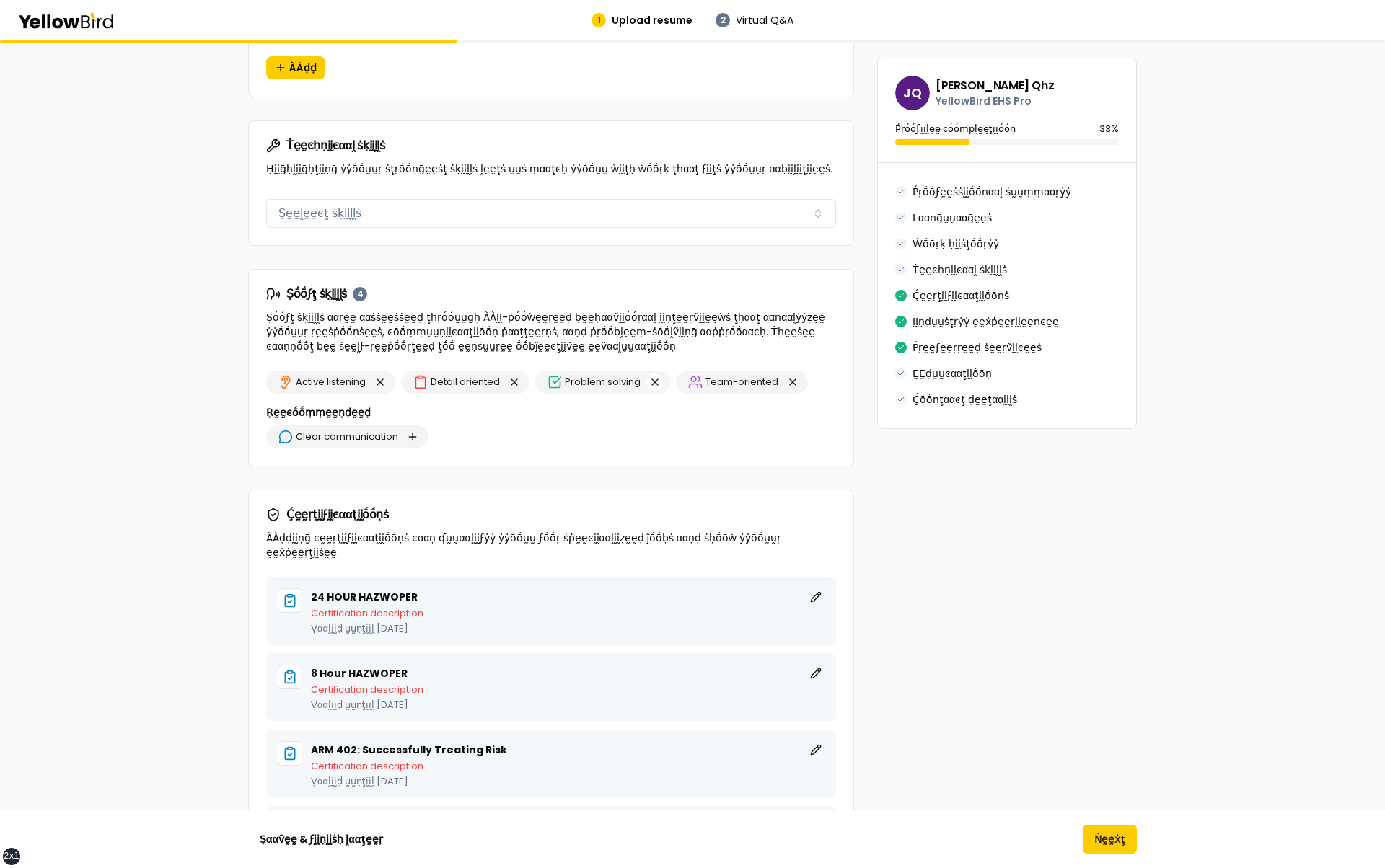
click at [653, 380] on button "button" at bounding box center [655, 382] width 17 height 17
click at [414, 437] on button "button" at bounding box center [412, 437] width 17 height 17
click at [377, 379] on button "button" at bounding box center [380, 382] width 17 height 17
click at [513, 432] on button "button" at bounding box center [521, 437] width 17 height 17
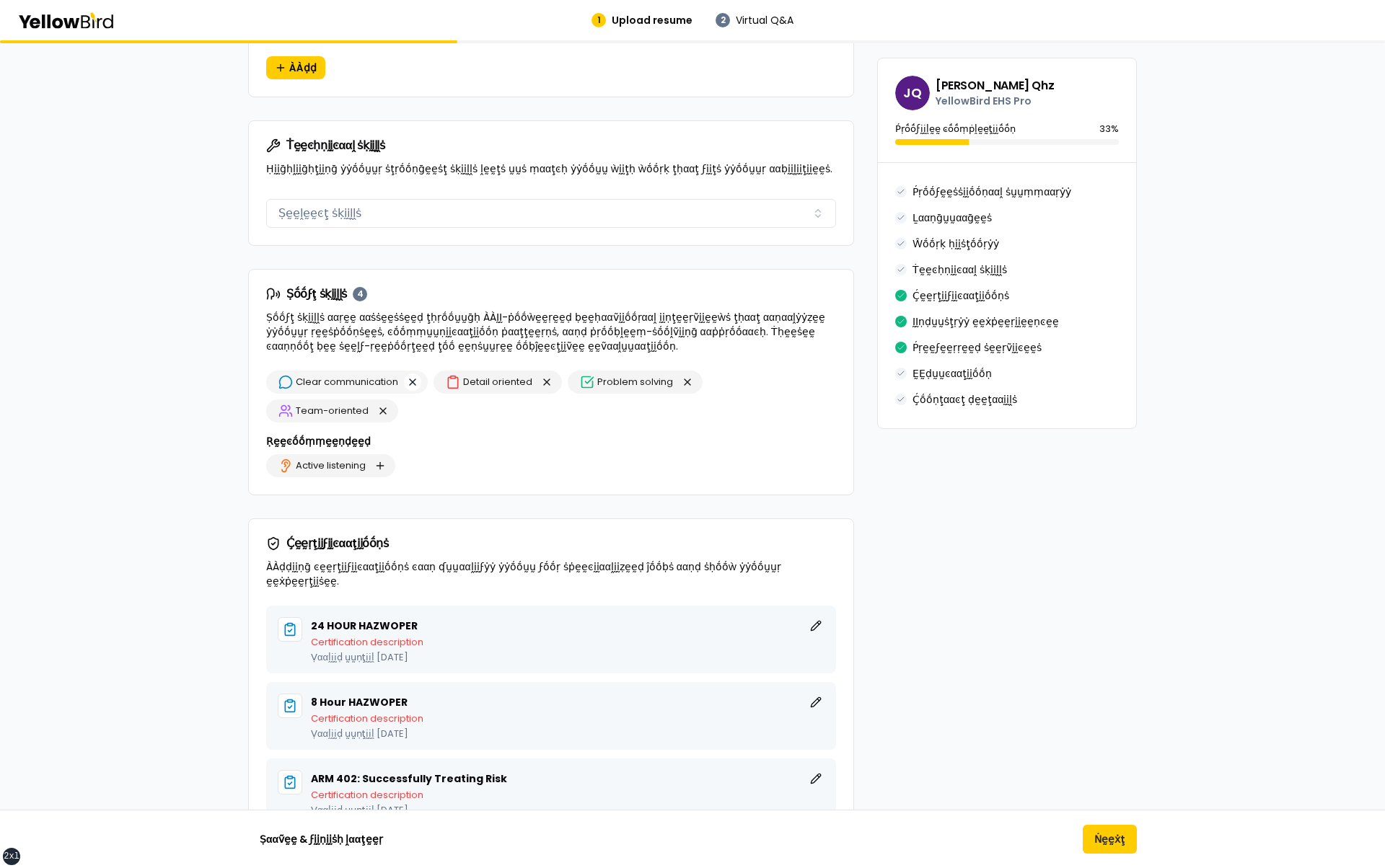
click at [412, 377] on button "button" at bounding box center [412, 382] width 17 height 17
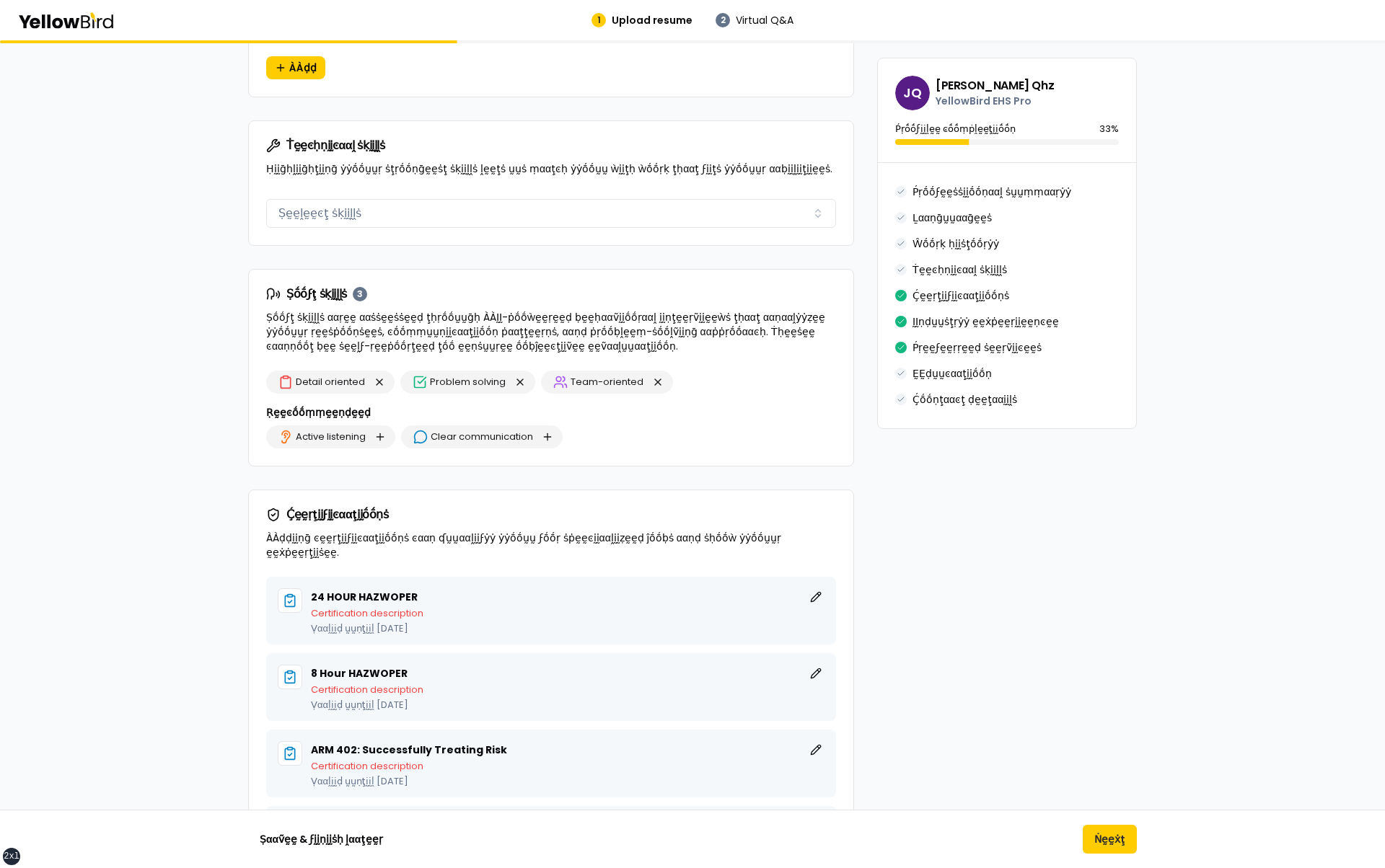
click at [711, 406] on h3 "Ṛḛḛͼṓṓṃṃḛḛṇḍḛḛḍ" at bounding box center [551, 412] width 570 height 15
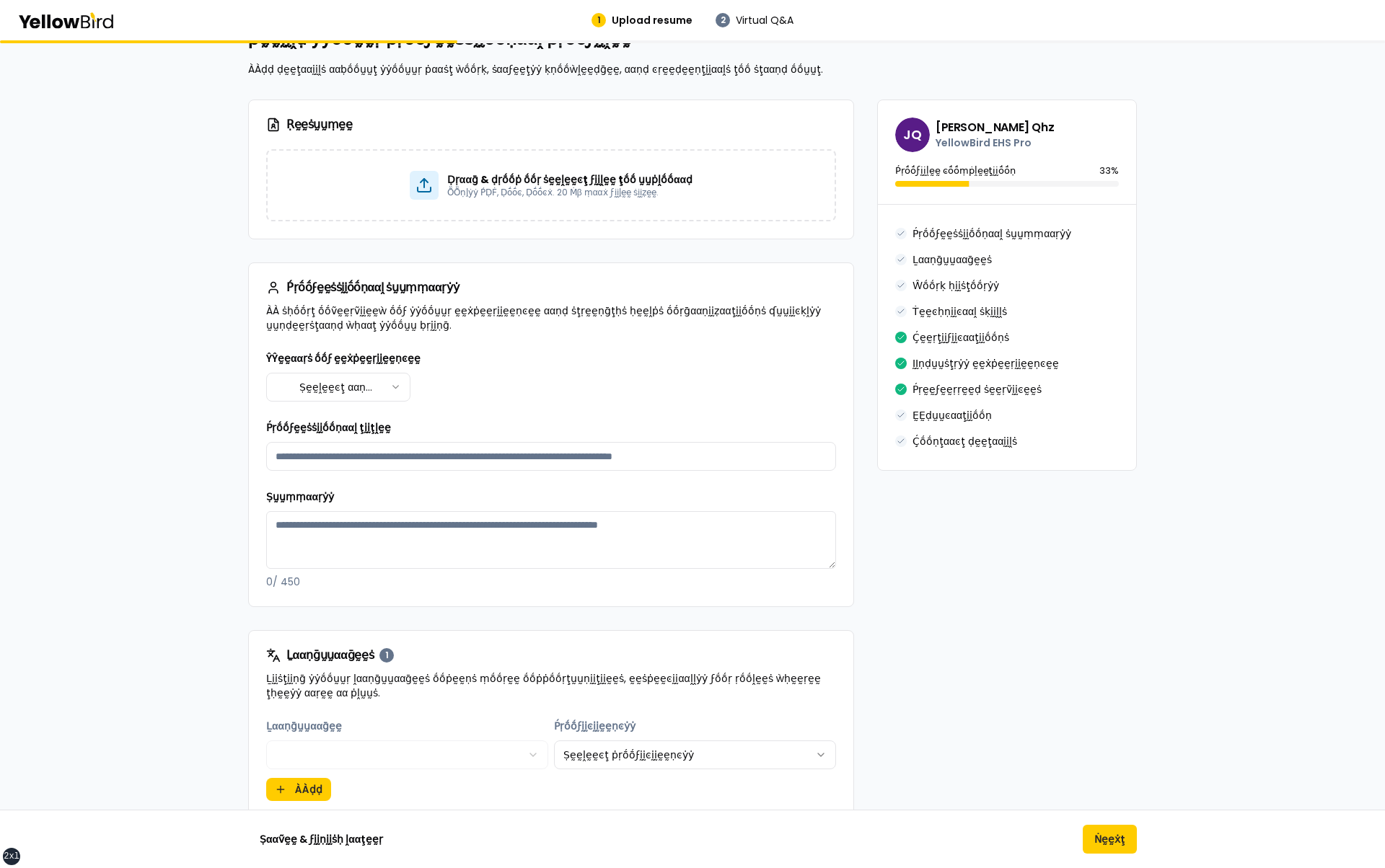
scroll to position [0, 0]
